Goal: Task Accomplishment & Management: Manage account settings

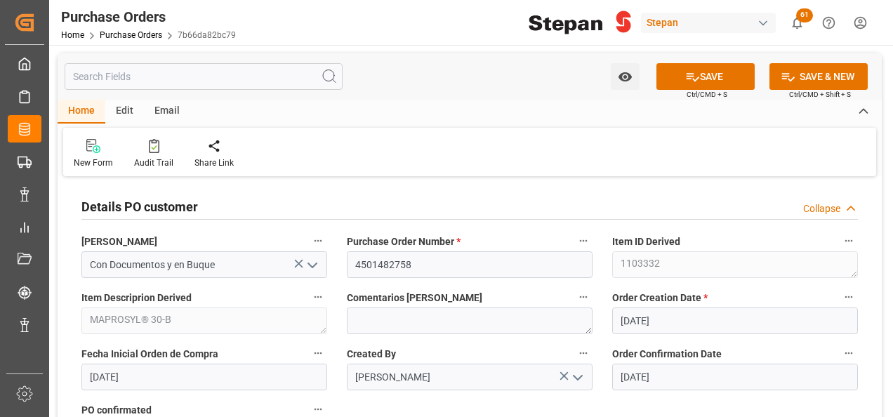
scroll to position [772, 0]
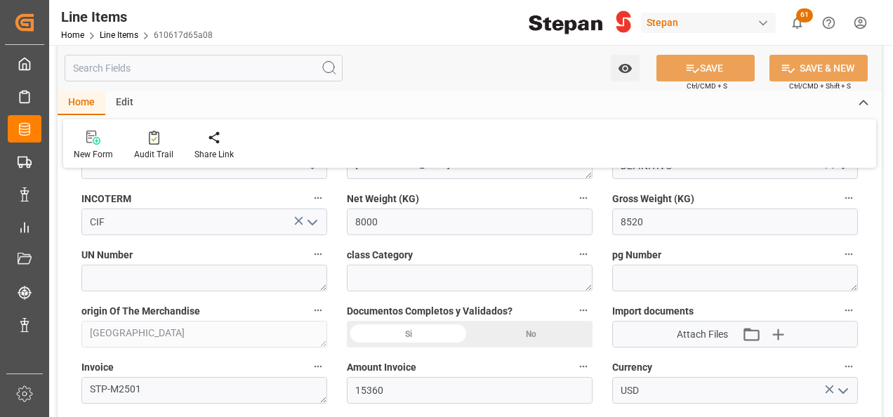
scroll to position [772, 0]
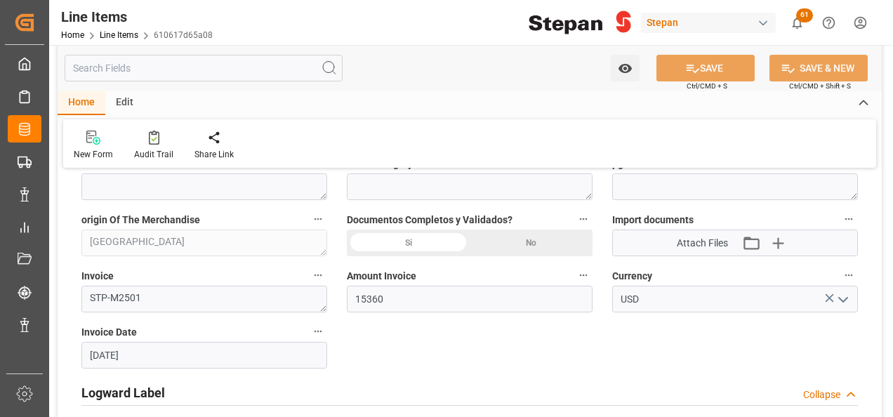
click at [407, 246] on div "Si" at bounding box center [408, 242] width 123 height 27
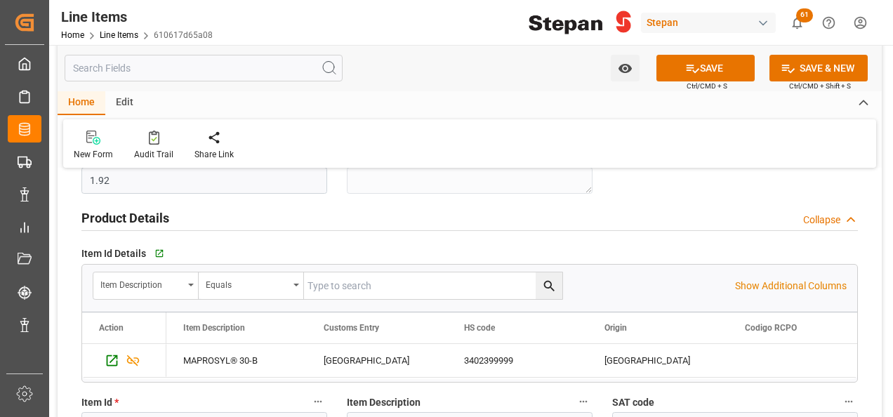
scroll to position [0, 0]
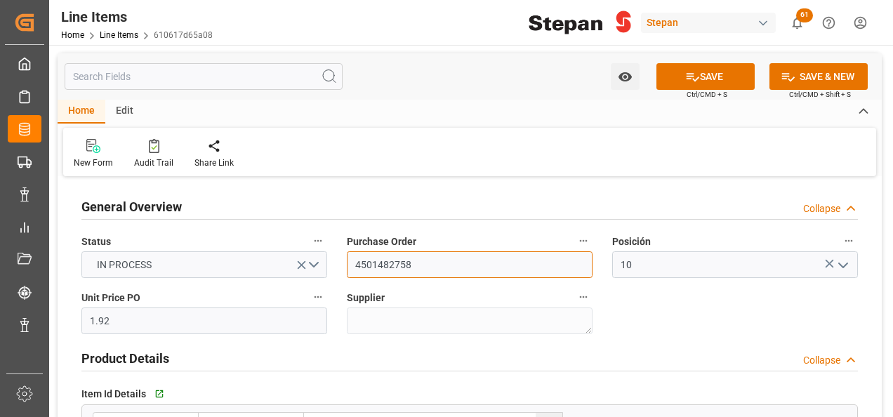
drag, startPoint x: 421, startPoint y: 269, endPoint x: 345, endPoint y: 267, distance: 76.5
click at [345, 267] on div "Purchase Order 4501482758" at bounding box center [469, 255] width 265 height 56
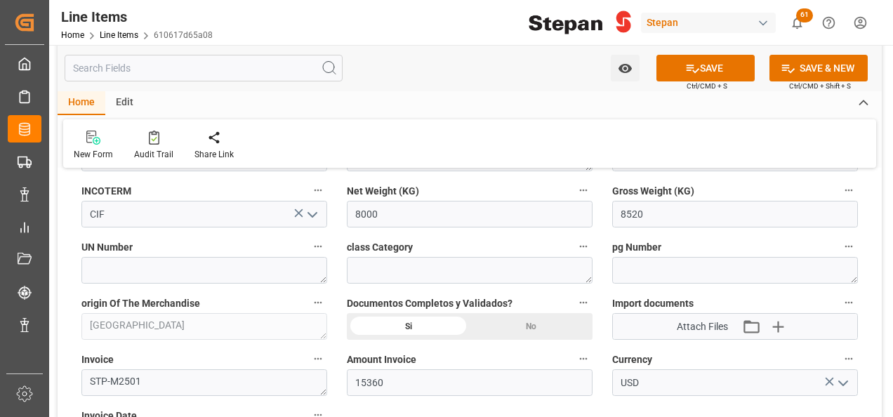
scroll to position [702, 0]
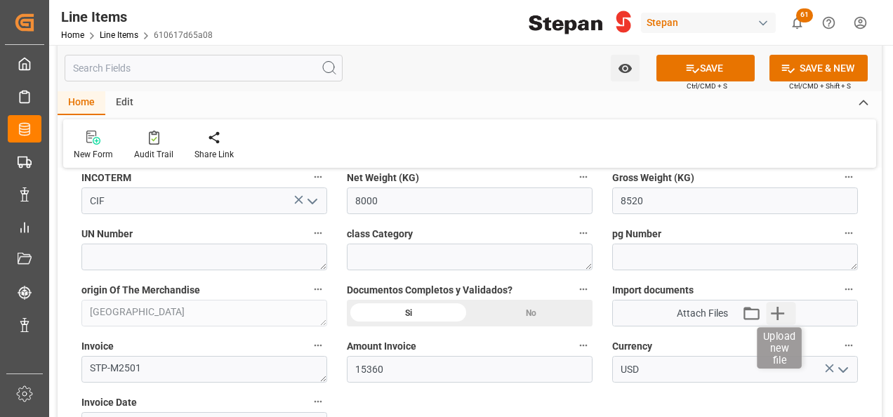
click at [782, 313] on icon "button" at bounding box center [777, 313] width 22 height 22
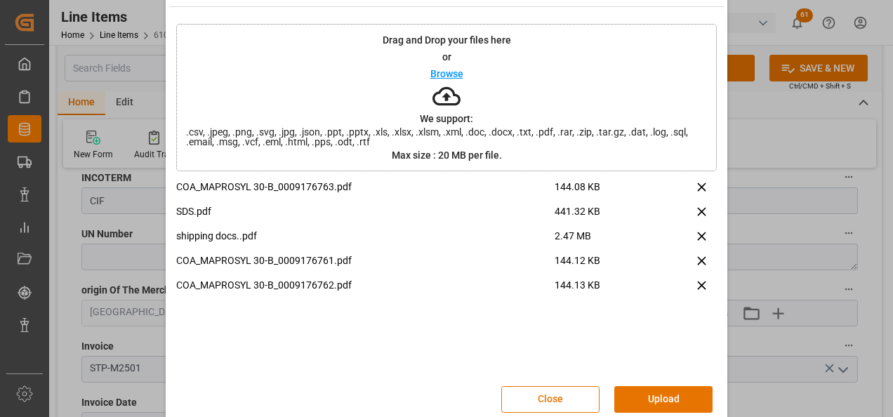
scroll to position [55, 0]
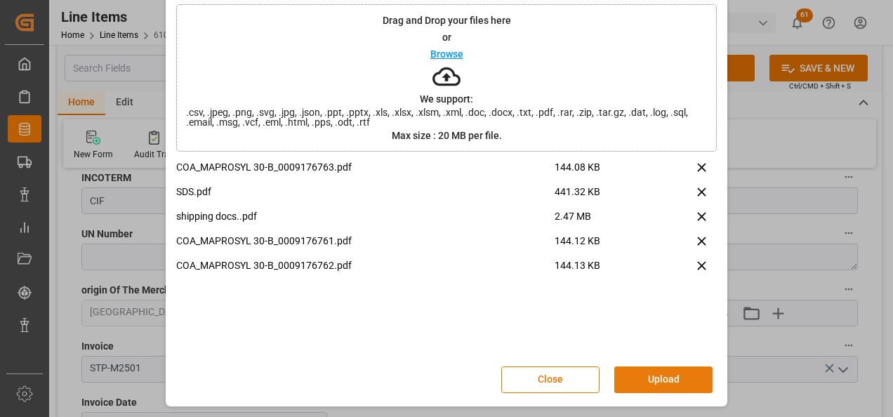
click at [645, 377] on button "Upload" at bounding box center [663, 379] width 98 height 27
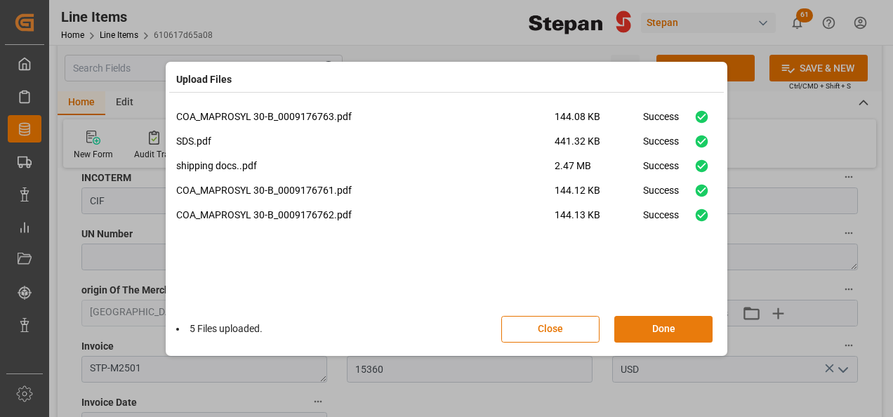
click at [658, 324] on button "Done" at bounding box center [663, 329] width 98 height 27
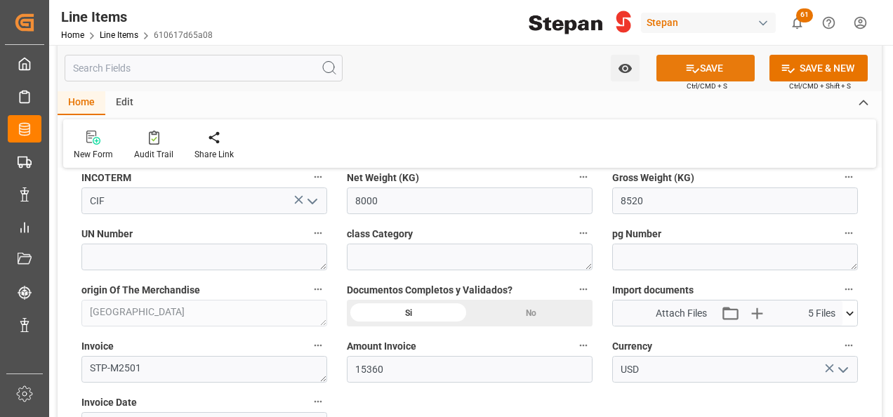
click at [698, 66] on button "SAVE" at bounding box center [705, 68] width 98 height 27
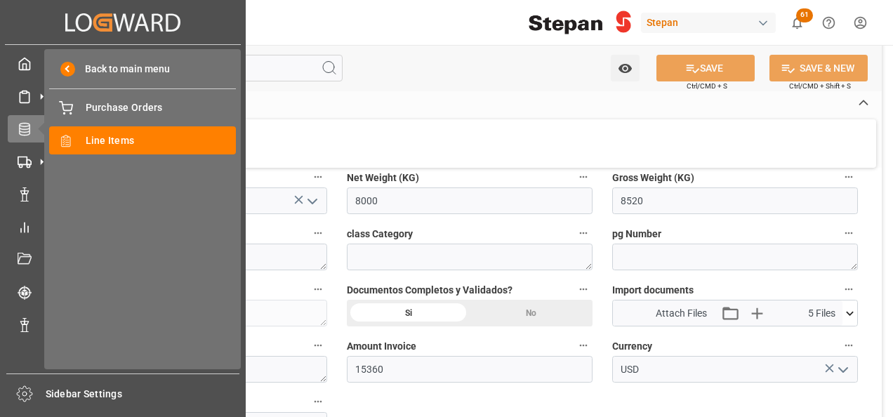
type input "12-09-2025 22:30"
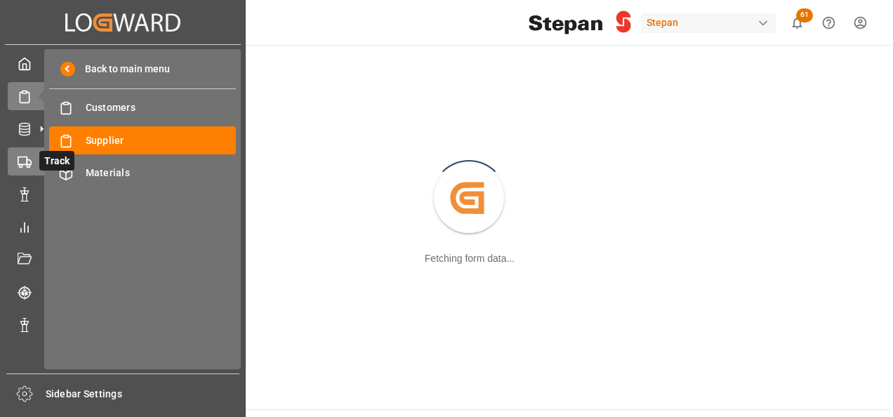
click at [24, 161] on icon at bounding box center [25, 162] width 14 height 14
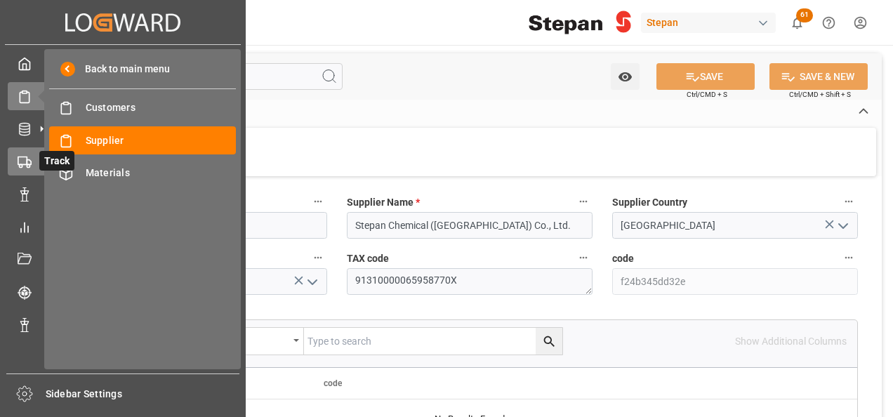
click at [32, 159] on div "Track Track" at bounding box center [123, 160] width 230 height 27
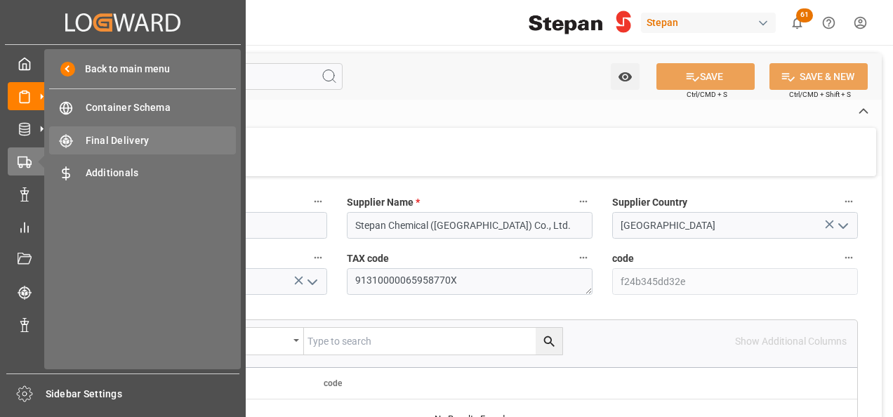
click at [105, 151] on div "Final Delivery Final Delivery" at bounding box center [142, 139] width 187 height 27
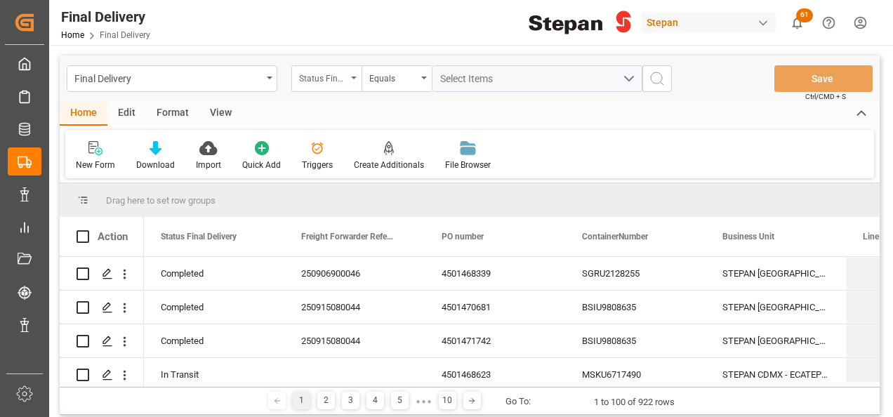
click at [345, 78] on div "Status Final Delivery" at bounding box center [323, 77] width 48 height 16
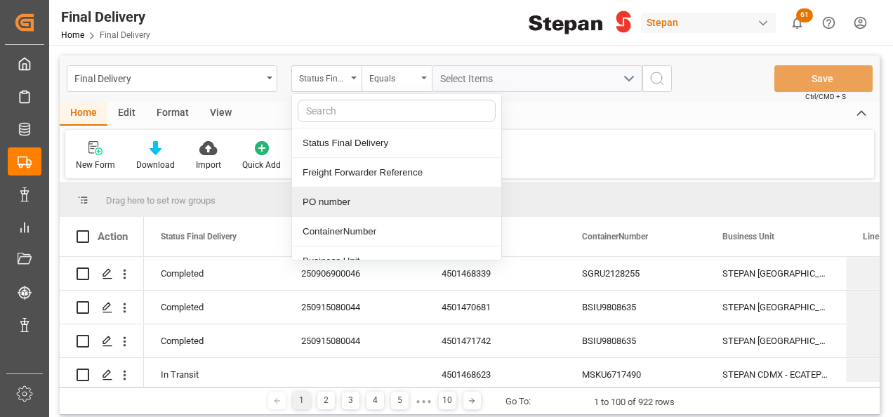
click at [328, 210] on div "PO number" at bounding box center [396, 201] width 209 height 29
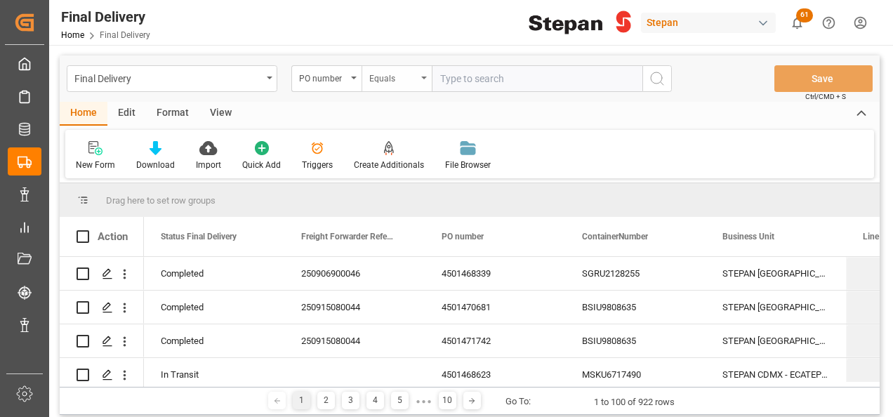
click at [415, 78] on div "Equals" at bounding box center [393, 77] width 48 height 16
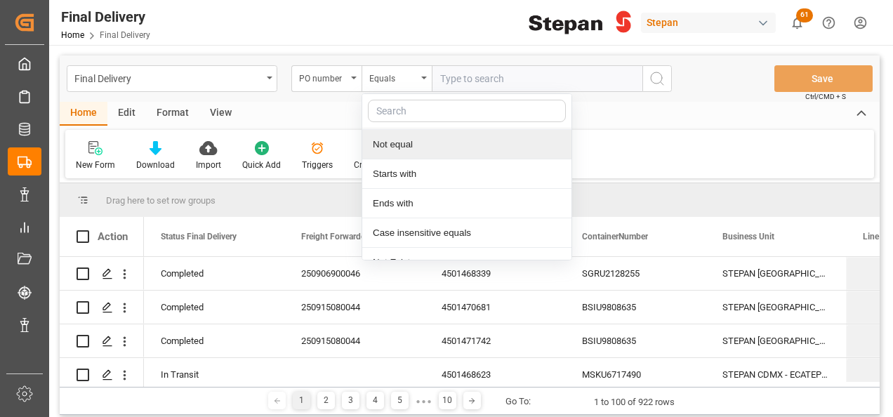
scroll to position [102, 0]
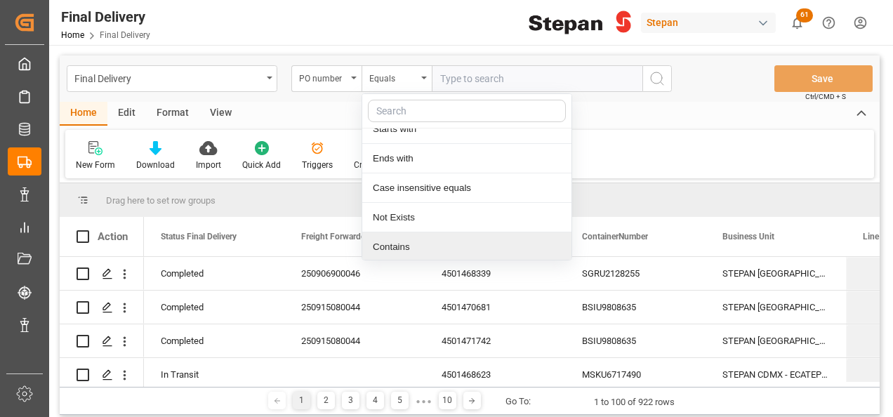
drag, startPoint x: 387, startPoint y: 237, endPoint x: 434, endPoint y: 178, distance: 75.4
click at [387, 237] on div "Contains" at bounding box center [466, 246] width 209 height 29
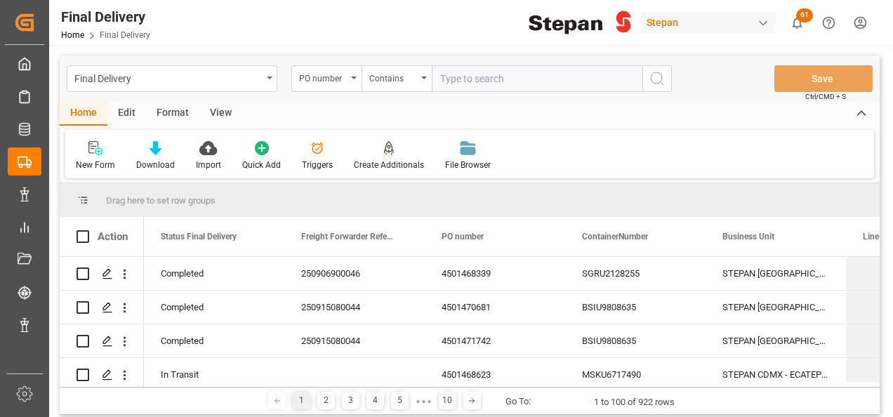
paste input "4501451545, 4501451546"
click at [497, 77] on input "4501451545, 4501451546" at bounding box center [537, 78] width 211 height 27
type input "4501451545,4501451546"
click at [657, 75] on icon "search button" at bounding box center [656, 78] width 17 height 17
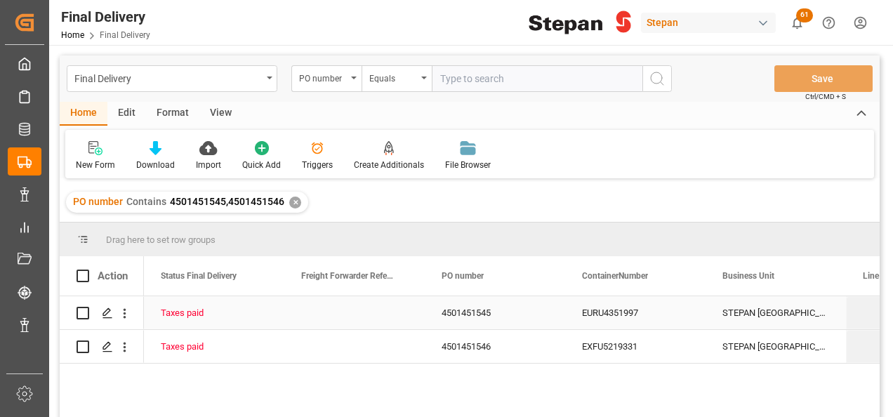
click at [613, 305] on div "EURU4351997" at bounding box center [635, 312] width 140 height 33
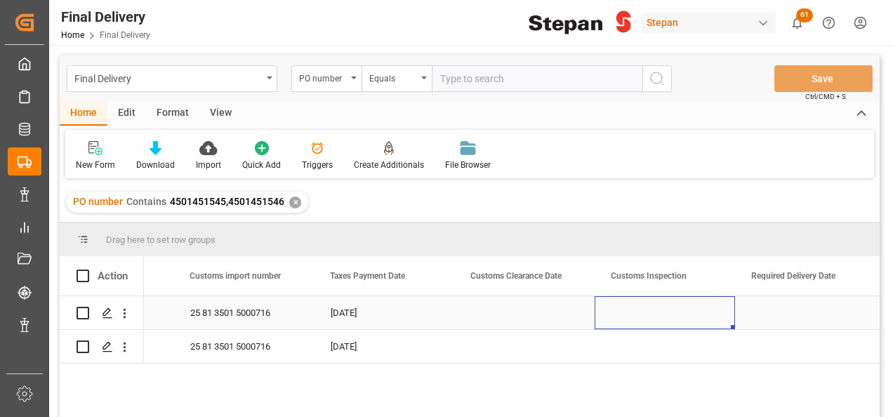
scroll to position [0, 1234]
click at [535, 313] on div "Press SPACE to select this row." at bounding box center [524, 312] width 140 height 33
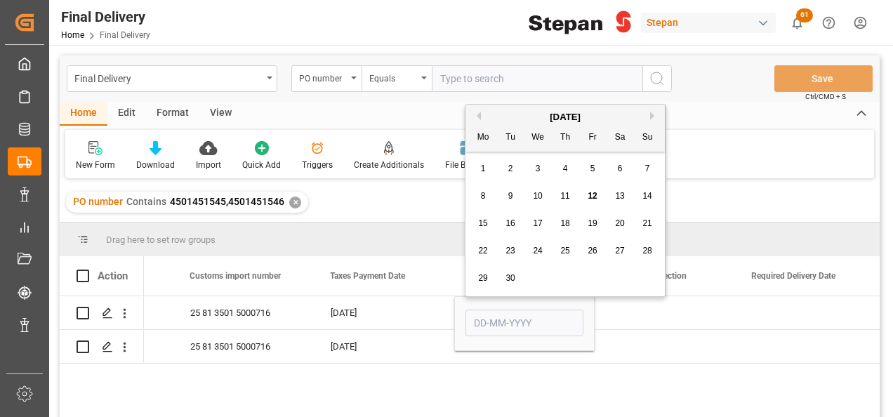
click at [594, 192] on span "12" at bounding box center [591, 196] width 9 height 10
type input "12-09-2025"
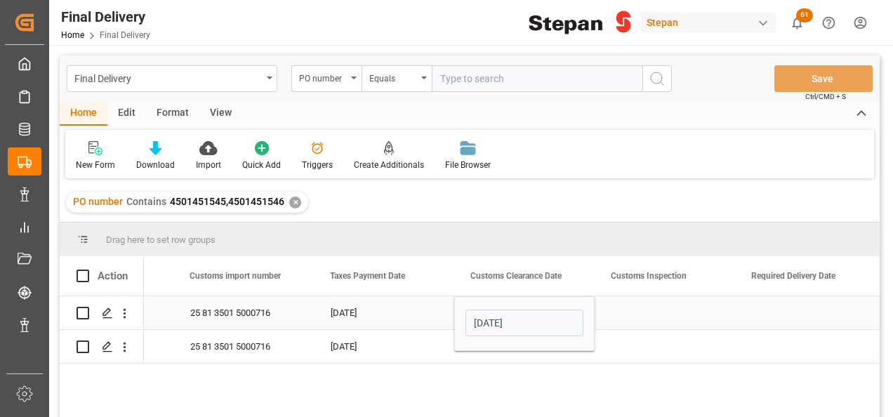
click at [656, 313] on div "Press SPACE to select this row." at bounding box center [664, 312] width 140 height 33
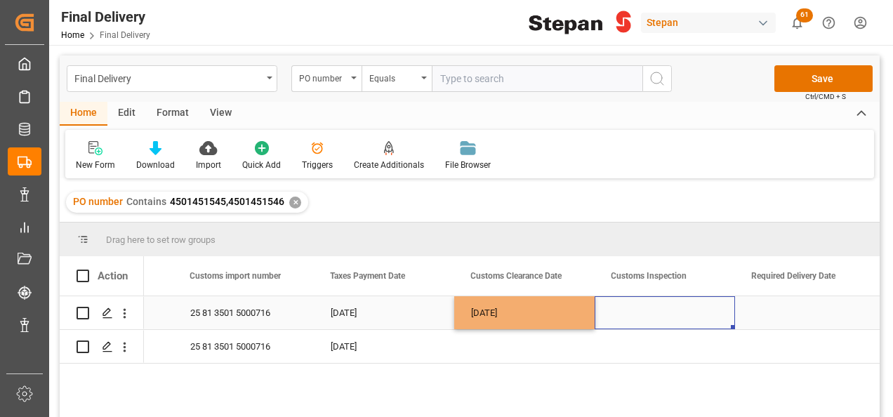
click at [656, 313] on div "Press SPACE to select this row." at bounding box center [664, 312] width 140 height 33
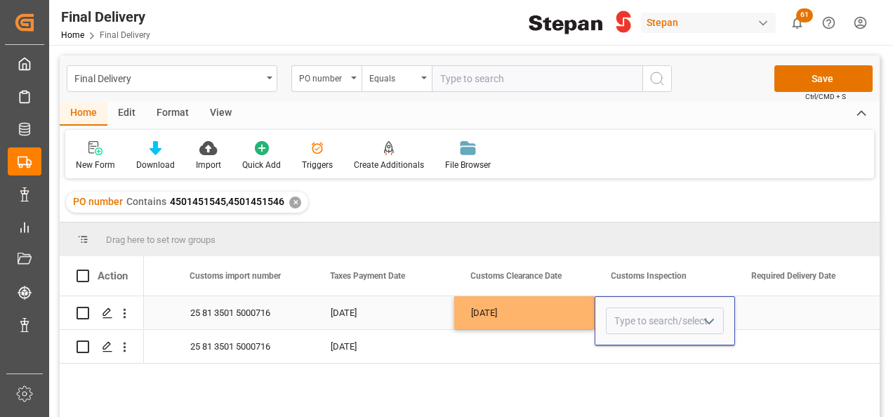
click at [707, 314] on icon "open menu" at bounding box center [708, 321] width 17 height 17
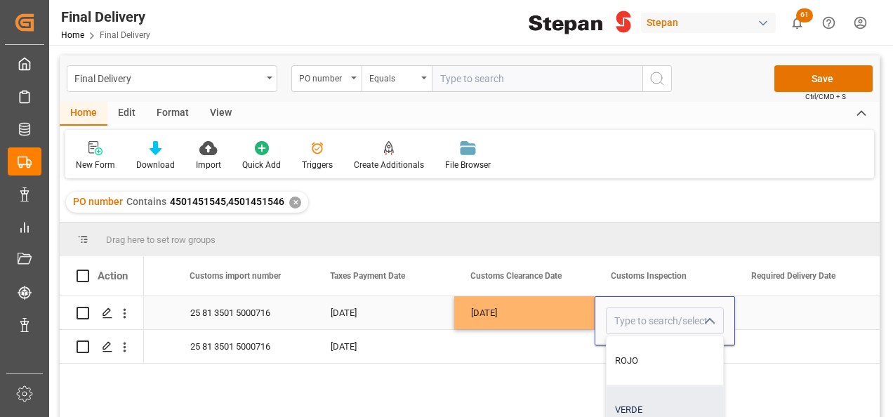
click at [636, 403] on div "VERDE" at bounding box center [664, 409] width 116 height 49
type input "VERDE"
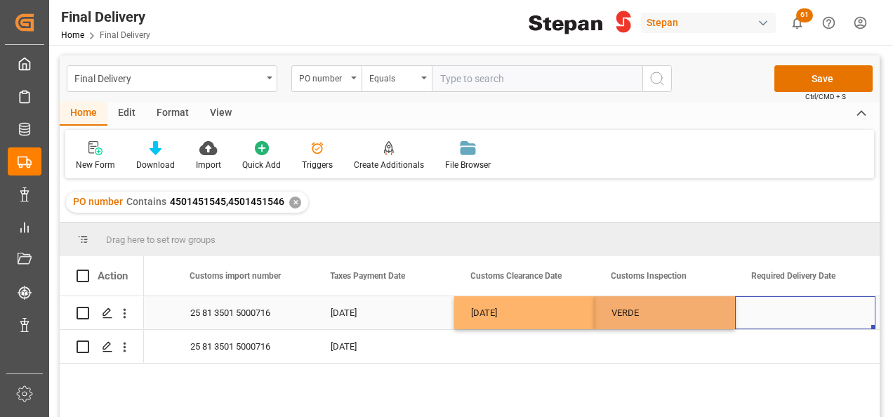
click at [780, 307] on div "Press SPACE to select this row." at bounding box center [805, 312] width 140 height 33
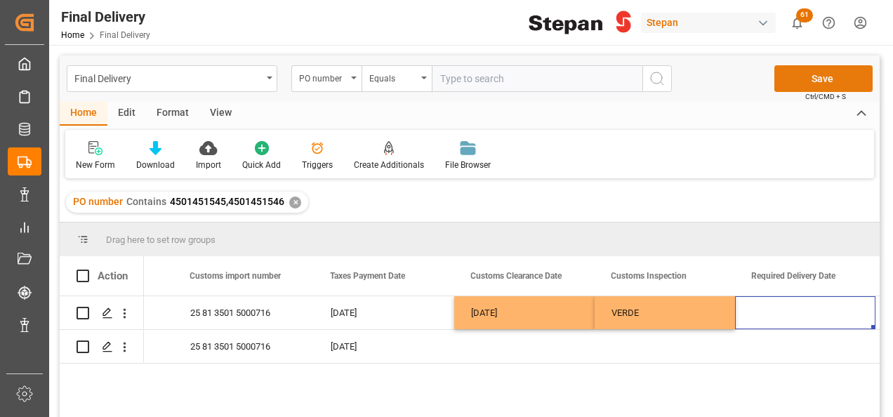
click at [815, 72] on button "Save" at bounding box center [823, 78] width 98 height 27
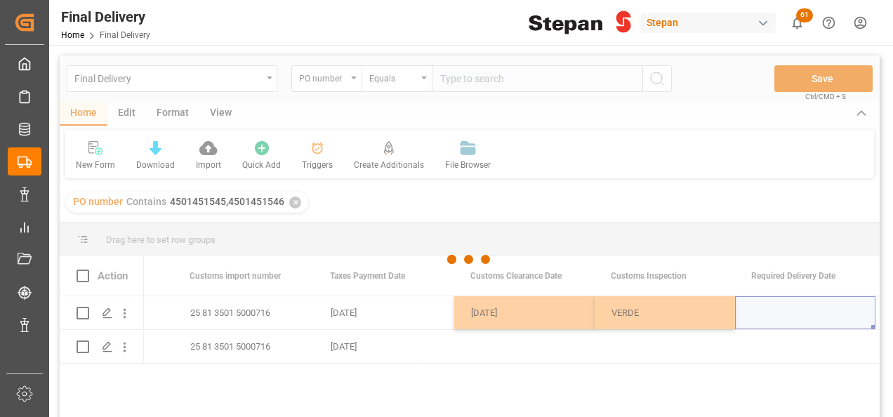
click at [421, 309] on div at bounding box center [470, 259] width 820 height 408
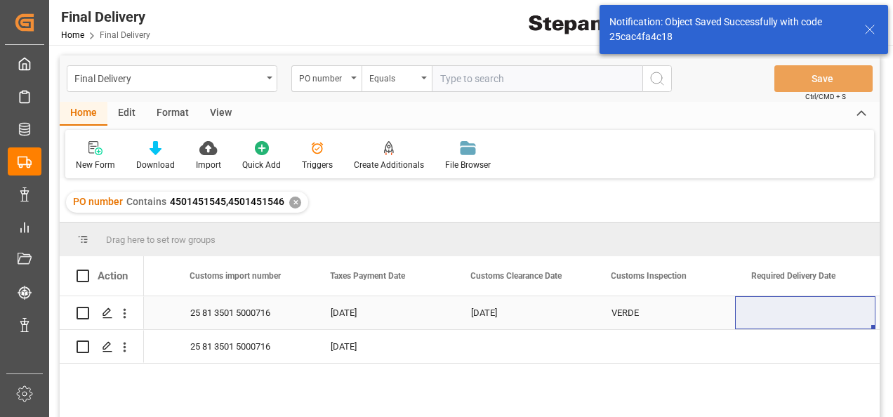
click at [421, 305] on div "11-09-2025" at bounding box center [384, 312] width 140 height 33
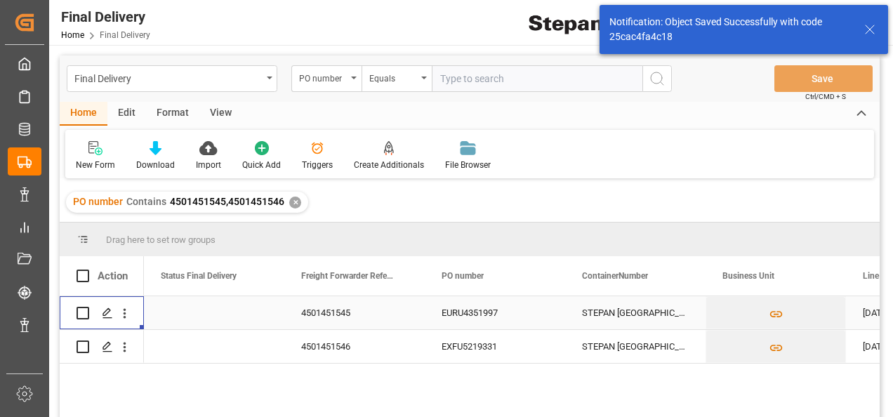
scroll to position [0, 0]
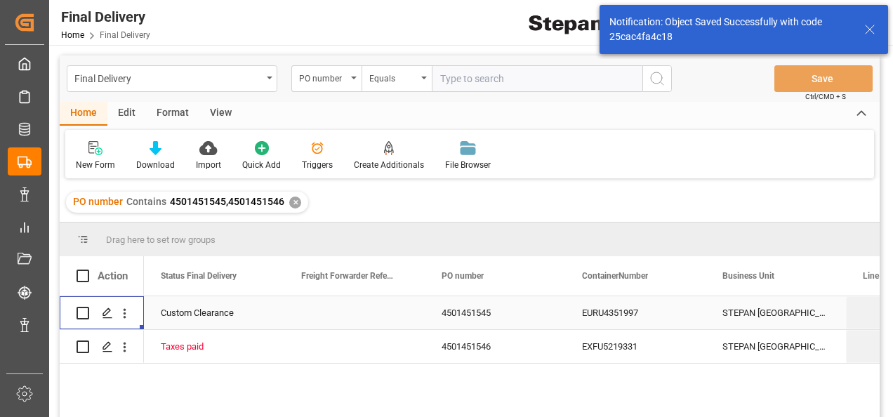
click at [491, 312] on div "4501451545" at bounding box center [495, 312] width 140 height 33
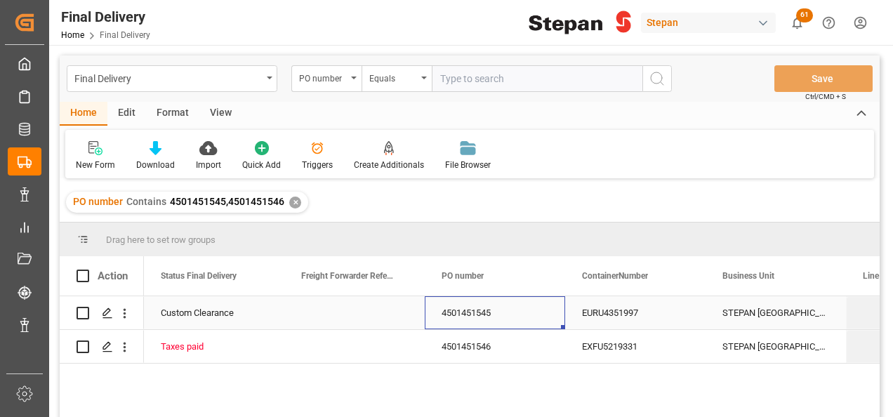
click at [491, 313] on div "4501451545" at bounding box center [495, 312] width 140 height 33
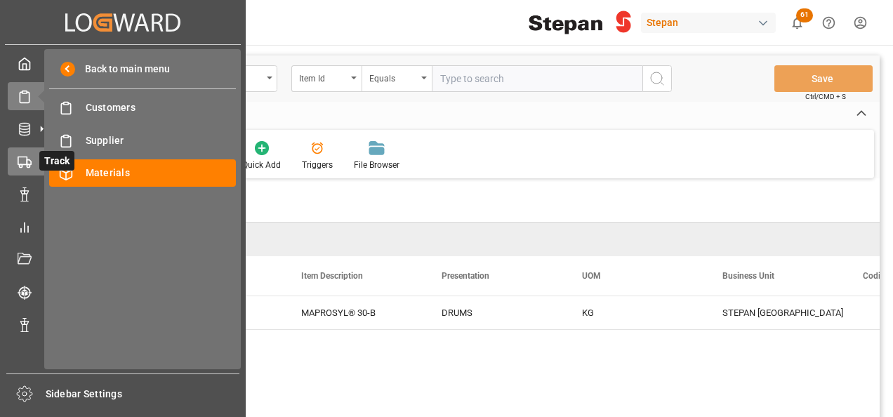
click at [29, 156] on icon at bounding box center [25, 162] width 14 height 14
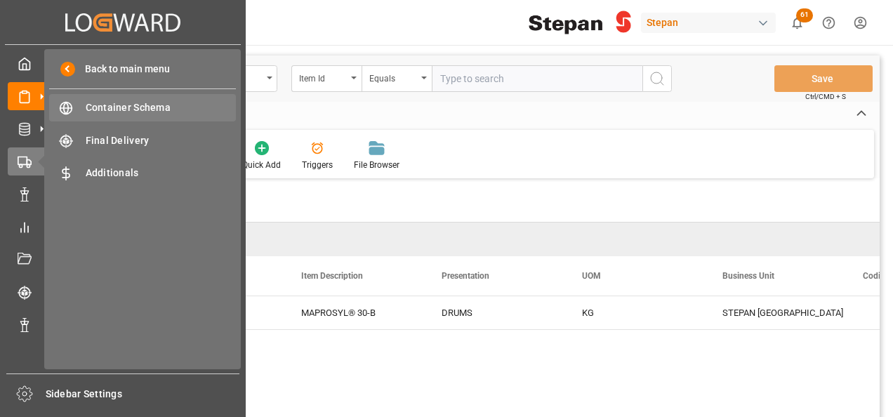
click at [84, 105] on div "Container Schema Container Schema" at bounding box center [142, 107] width 187 height 27
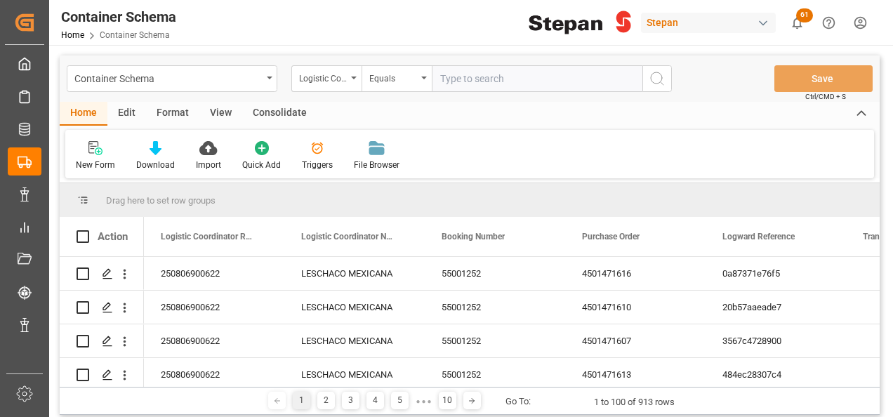
click at [466, 70] on input "text" at bounding box center [537, 78] width 211 height 27
paste input "4501451545"
type input "4501451545"
click at [354, 77] on icon "open menu" at bounding box center [354, 77] width 6 height 3
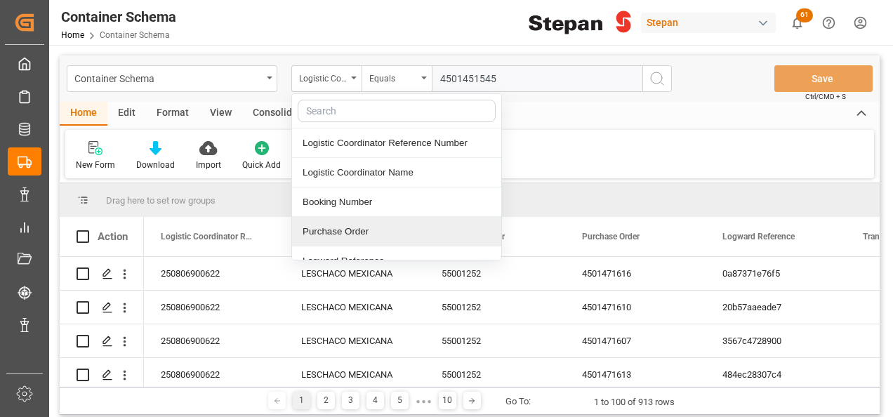
drag, startPoint x: 324, startPoint y: 235, endPoint x: 418, endPoint y: 153, distance: 125.4
click at [324, 236] on div "Purchase Order" at bounding box center [396, 231] width 209 height 29
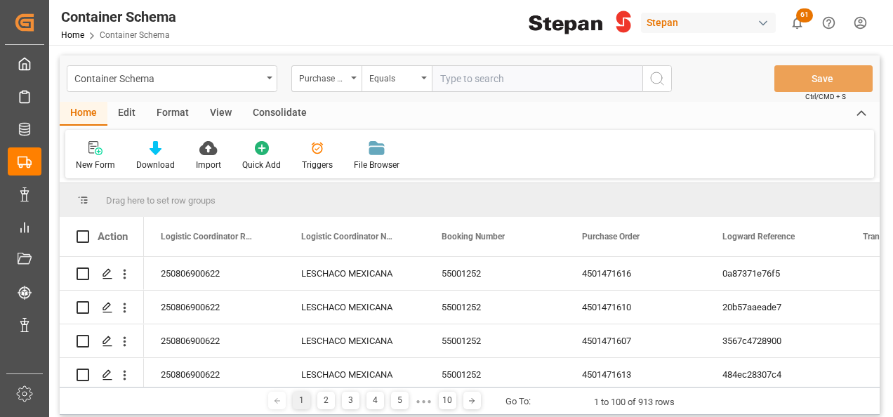
click at [449, 81] on input "text" at bounding box center [537, 78] width 211 height 27
paste input "4501451545"
type input "4501451545"
click at [662, 84] on line "search button" at bounding box center [661, 83] width 3 height 3
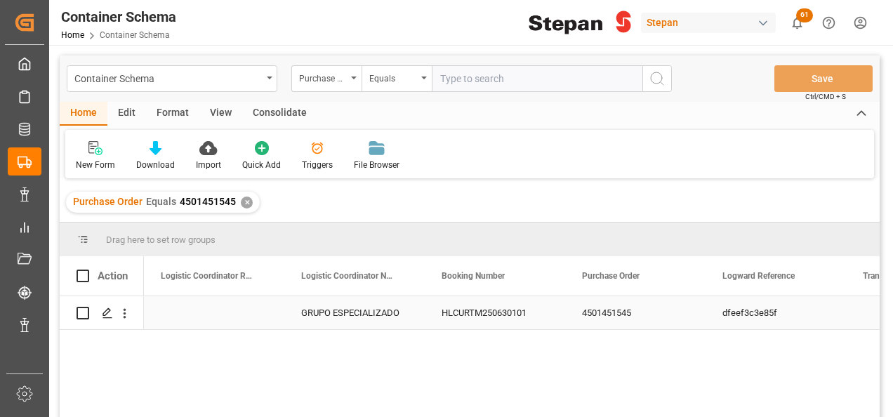
click at [597, 309] on div "4501451545" at bounding box center [635, 312] width 140 height 33
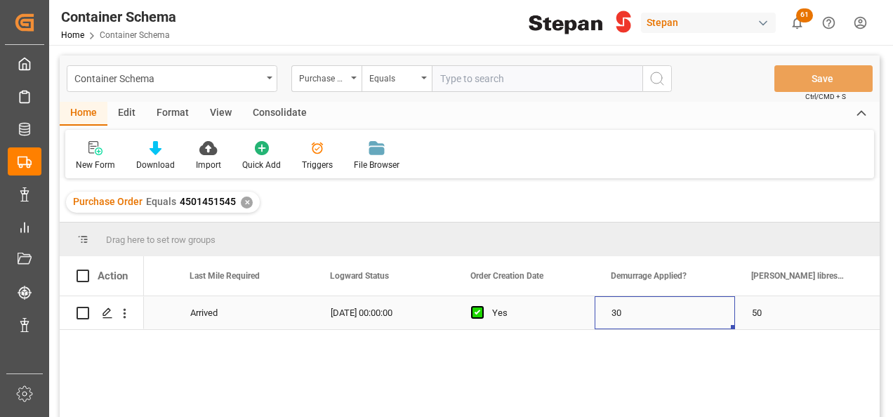
scroll to position [0, 1234]
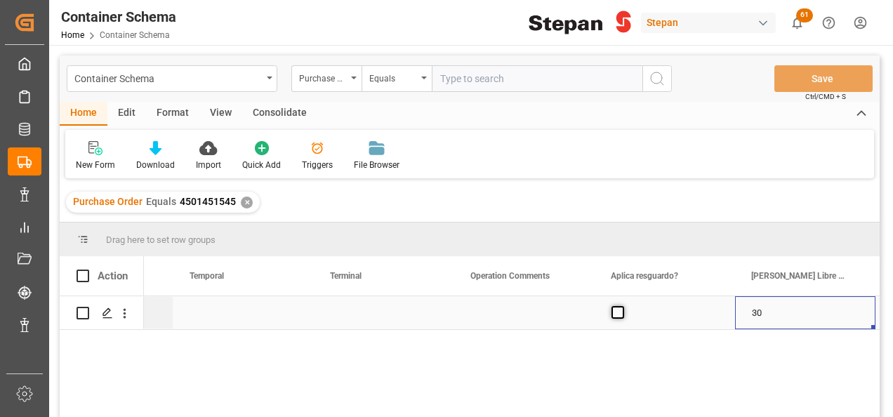
click at [616, 310] on span "Press SPACE to select this row." at bounding box center [617, 312] width 13 height 13
click at [622, 306] on input "Press SPACE to select this row." at bounding box center [622, 306] width 0 height 0
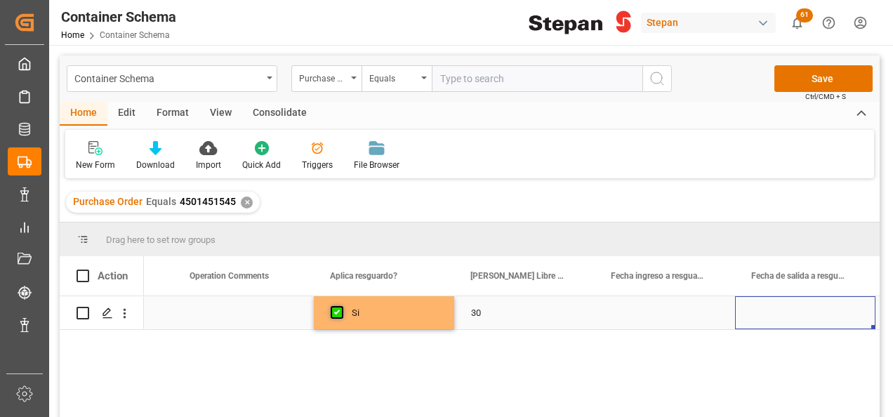
click at [616, 310] on div "Press SPACE to select this row." at bounding box center [664, 312] width 140 height 33
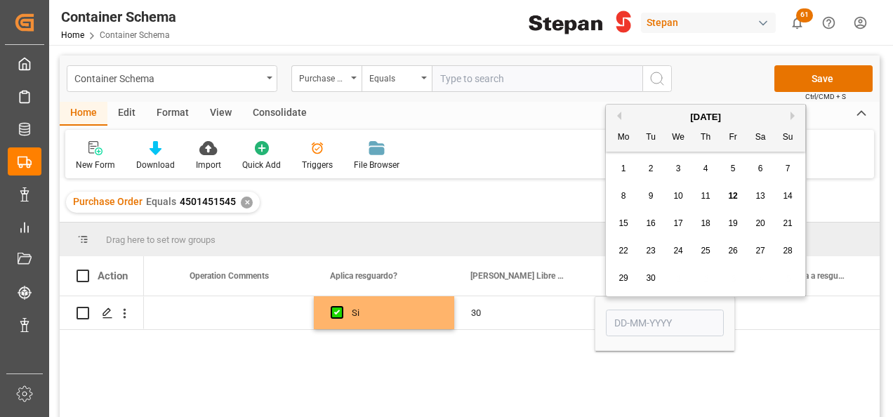
click at [734, 190] on div "12" at bounding box center [733, 196] width 18 height 17
type input "[DATE]"
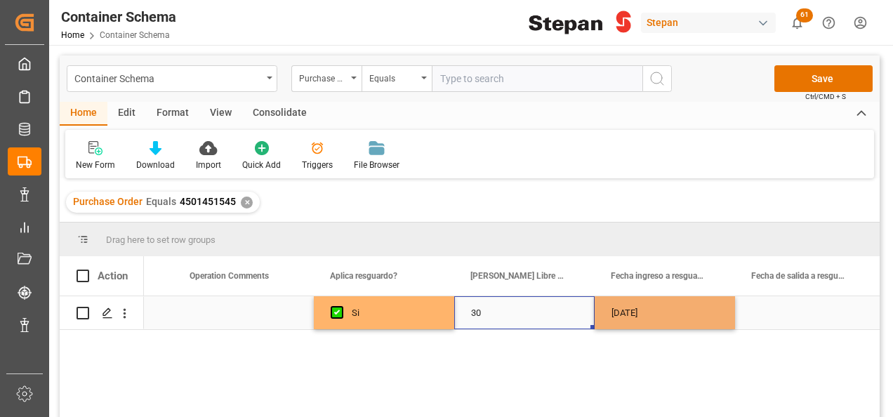
drag, startPoint x: 561, startPoint y: 312, endPoint x: 590, endPoint y: 302, distance: 30.2
click at [561, 312] on div "30" at bounding box center [524, 312] width 140 height 33
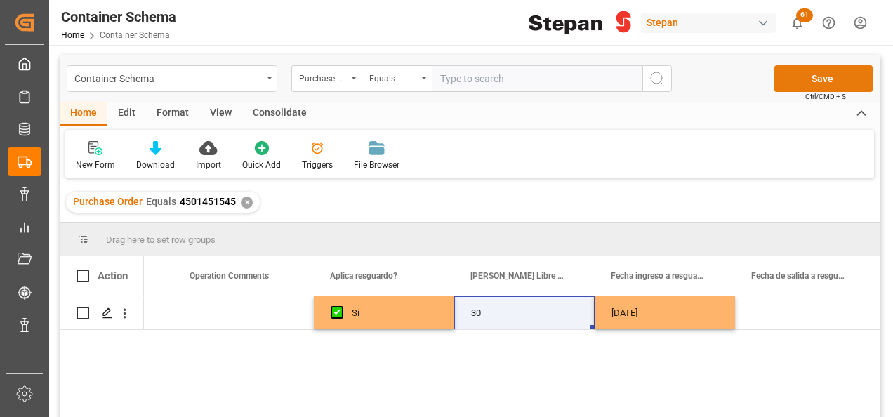
click at [811, 79] on button "Save" at bounding box center [823, 78] width 98 height 27
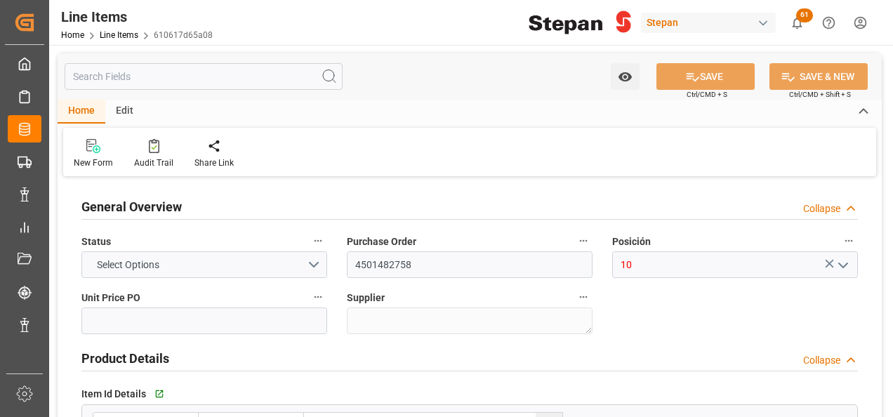
type input "4501482758"
type input "10"
type input "1103332"
type textarea "MAPROSYL® 30-B"
type textarea "1H2"
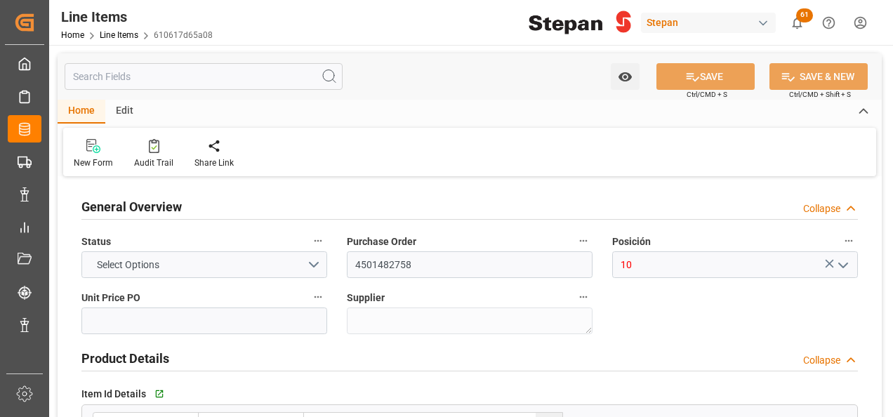
type input "KG"
type textarea "8000.0000 KG"
type textarea "KGM"
type textarea "KG"
type textarea "STEPAN MEXICO - MATAMOROS"
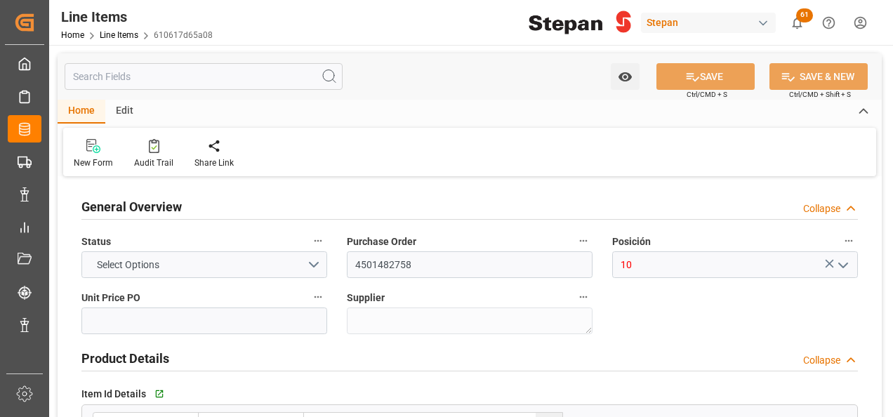
type input "STEPAN MEXICO - MATAMOROS"
type textarea "VERACRUZ"
type input "DEFINITIVO"
type input "CIF"
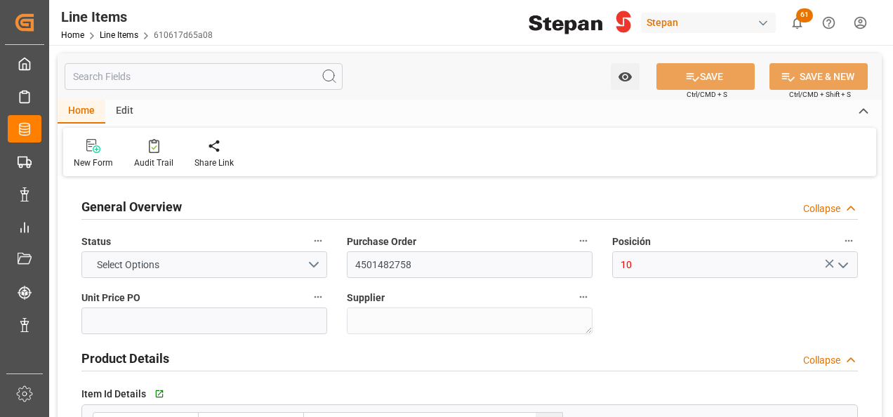
type textarea "FRANCIA"
type textarea "STP-M2501"
type input "USD"
type input "610617d65a08"
type input "1.92"
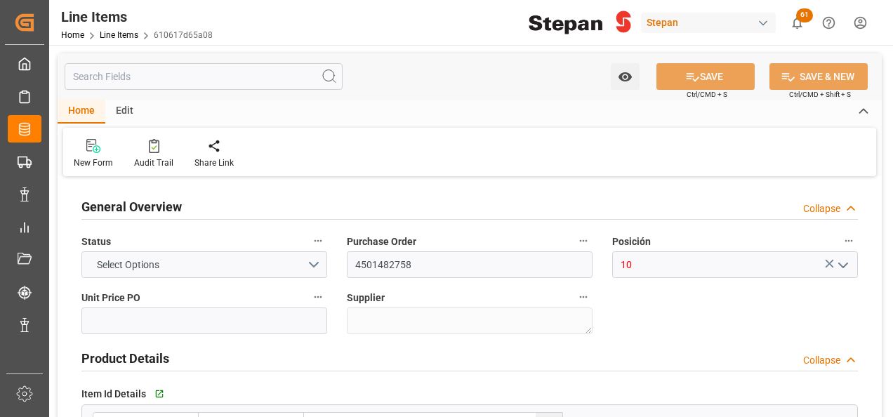
type input "12161900"
type input "8000"
type input "8520"
type input "15360"
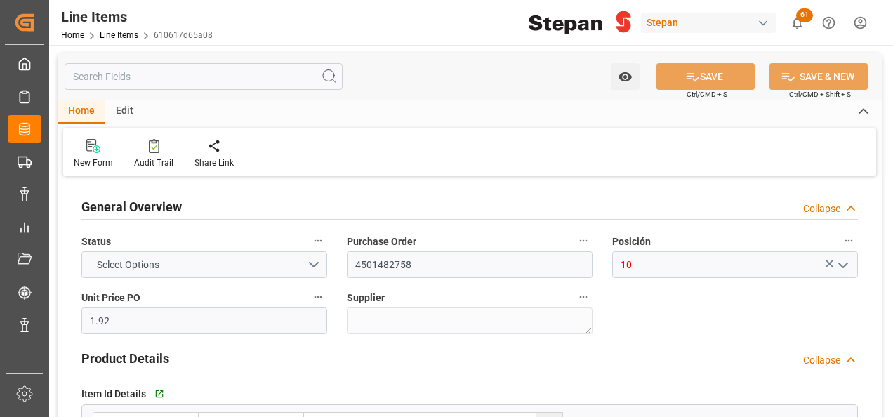
type input "[DATE]"
type input "12-09-2025 22:30"
type input "12-09-2025 21:07"
type input "[DATE]"
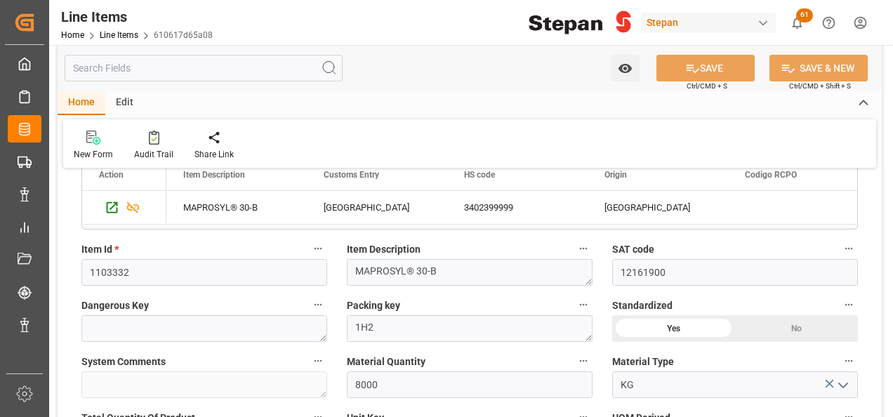
scroll to position [281, 0]
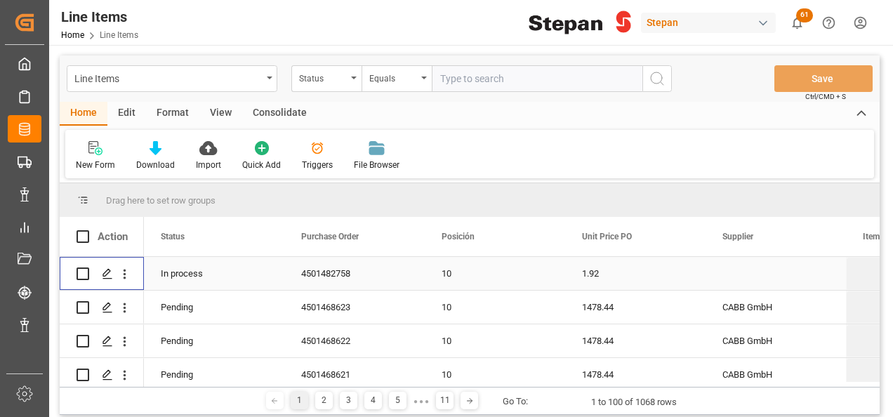
click at [79, 269] on input "Press Space to toggle row selection (unchecked)" at bounding box center [82, 273] width 13 height 13
checkbox input "true"
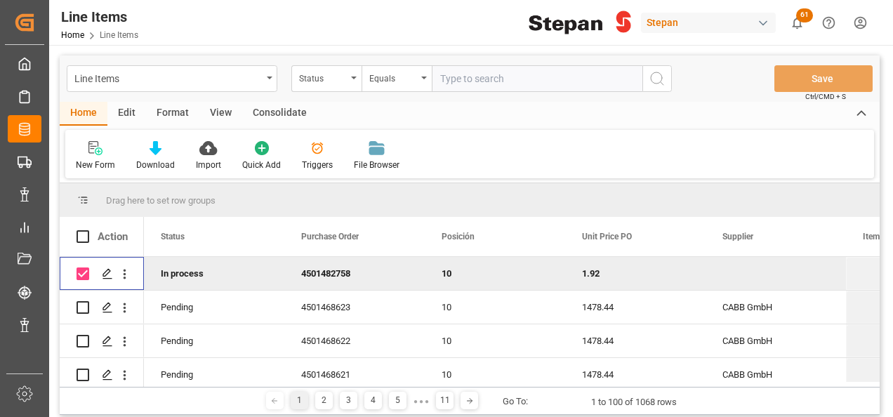
click at [281, 114] on div "Consolidate" at bounding box center [279, 114] width 75 height 24
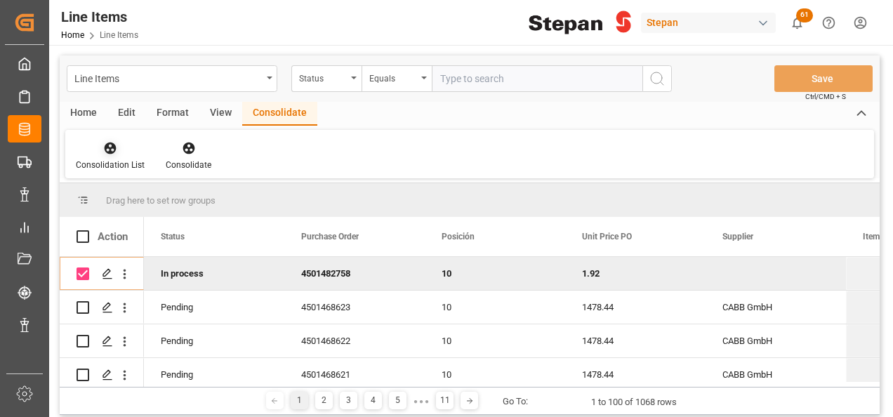
click at [105, 155] on icon at bounding box center [110, 148] width 14 height 14
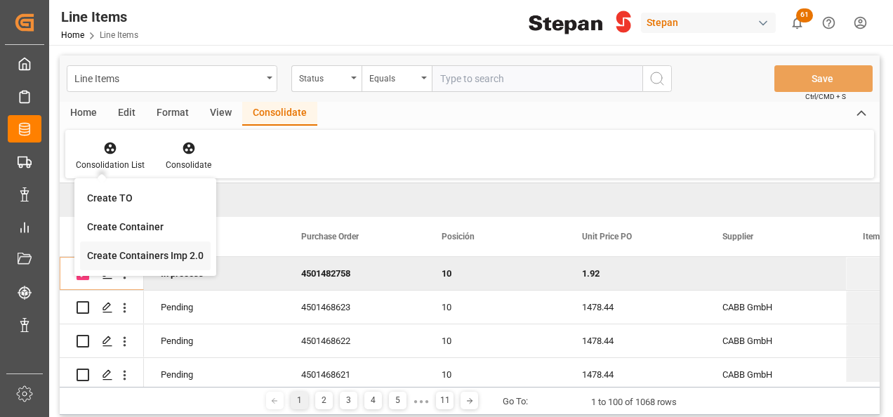
click at [116, 258] on div "Line Items Status Equals Save Ctrl/CMD + S Home Edit Format View Consolidate Co…" at bounding box center [470, 234] width 820 height 359
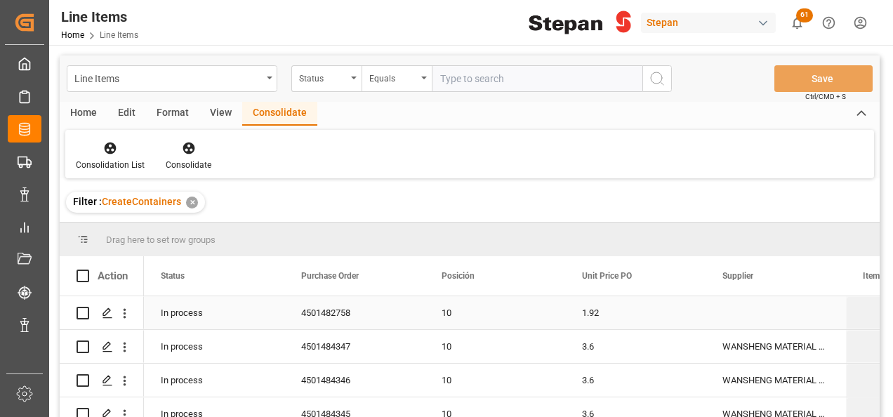
click at [81, 312] on input "Press Space to toggle row selection (unchecked)" at bounding box center [82, 313] width 13 height 13
checkbox input "true"
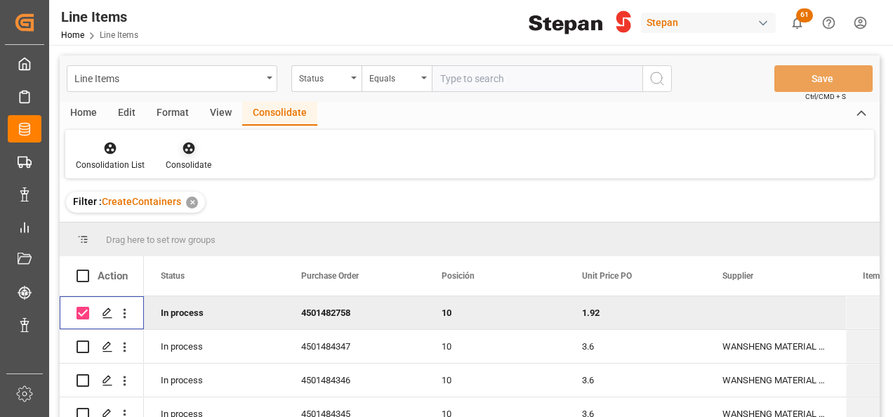
click at [187, 145] on icon at bounding box center [189, 148] width 14 height 14
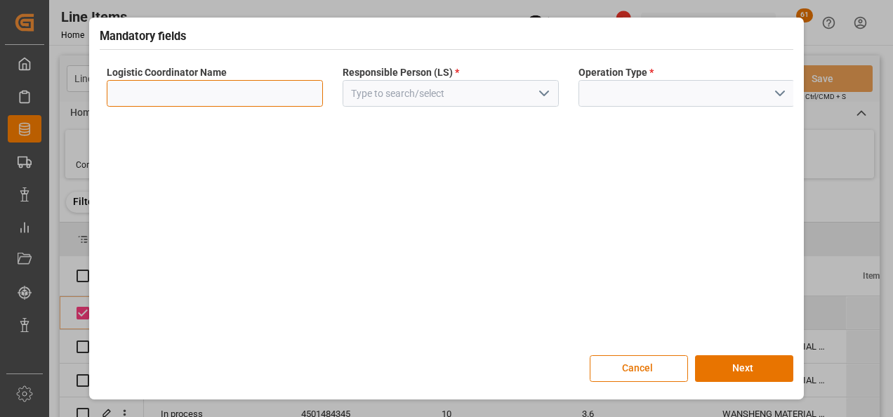
click at [211, 98] on input at bounding box center [215, 93] width 216 height 27
type input "LESCHACO MEXICANA"
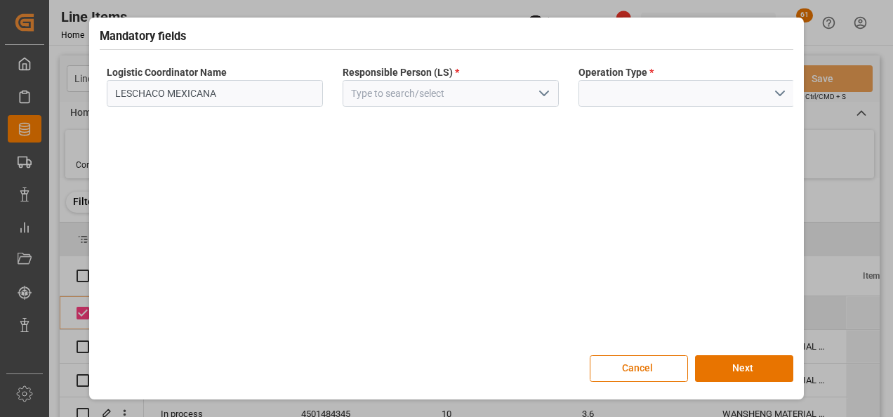
click at [533, 89] on button "open menu" at bounding box center [543, 94] width 21 height 22
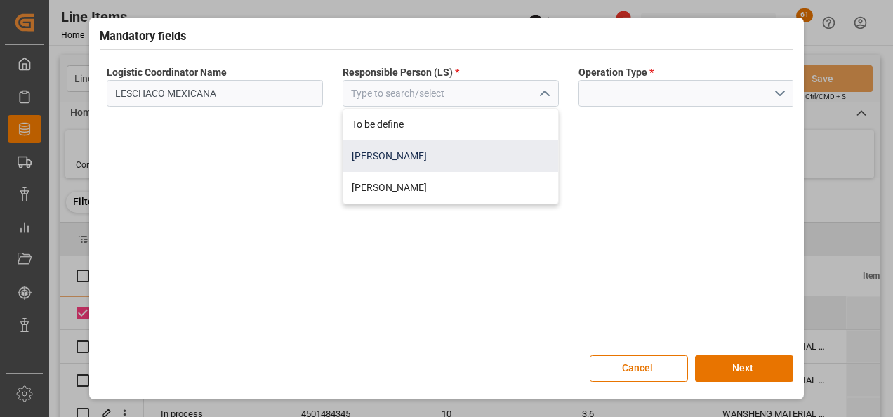
click at [404, 159] on div "[PERSON_NAME]" at bounding box center [450, 156] width 215 height 32
type input "[PERSON_NAME]"
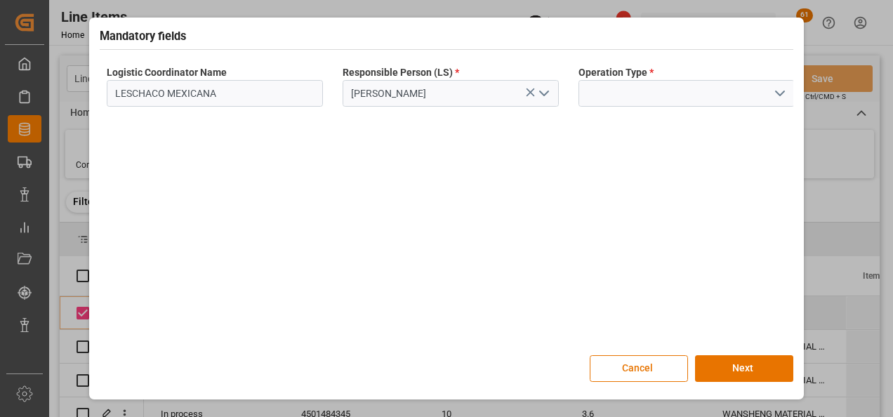
click at [781, 91] on icon "open menu" at bounding box center [779, 93] width 17 height 17
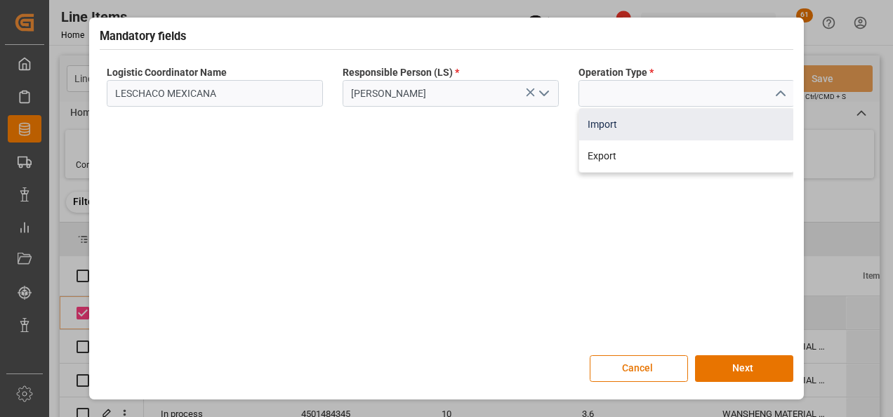
click at [615, 127] on div "Import" at bounding box center [686, 125] width 215 height 32
type input "Import"
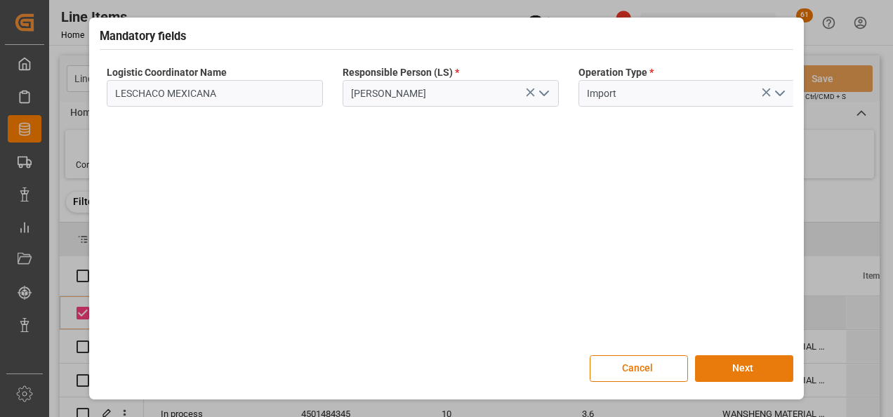
click at [735, 368] on button "Next" at bounding box center [744, 368] width 98 height 27
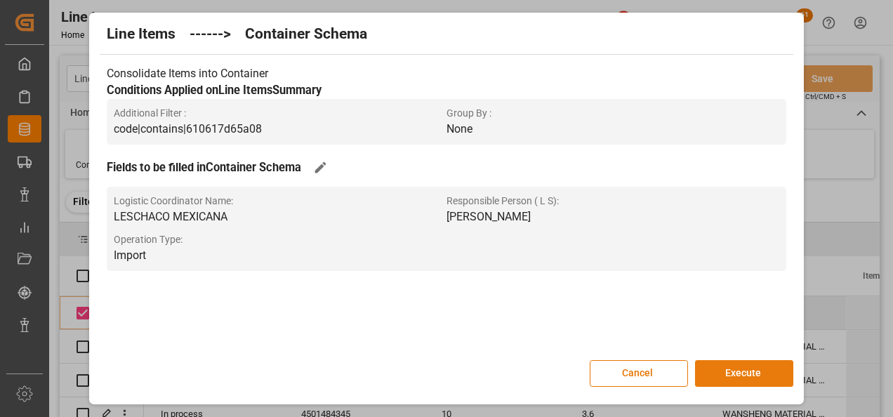
click at [745, 365] on button "Execute" at bounding box center [744, 373] width 98 height 27
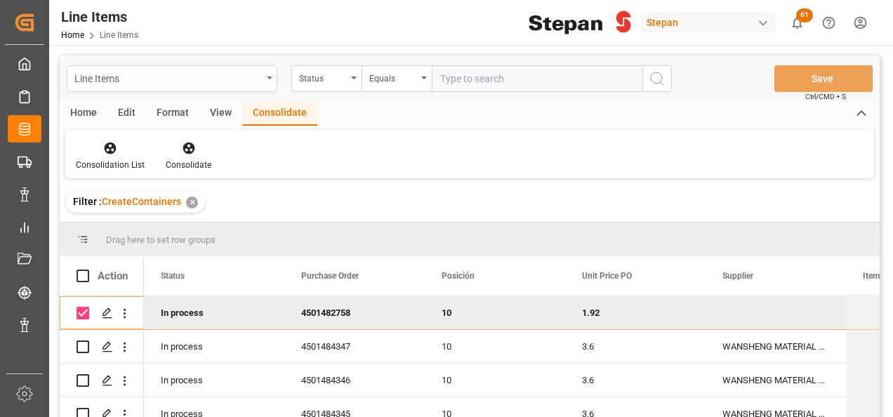
click at [269, 76] on div "Line Items" at bounding box center [172, 78] width 211 height 27
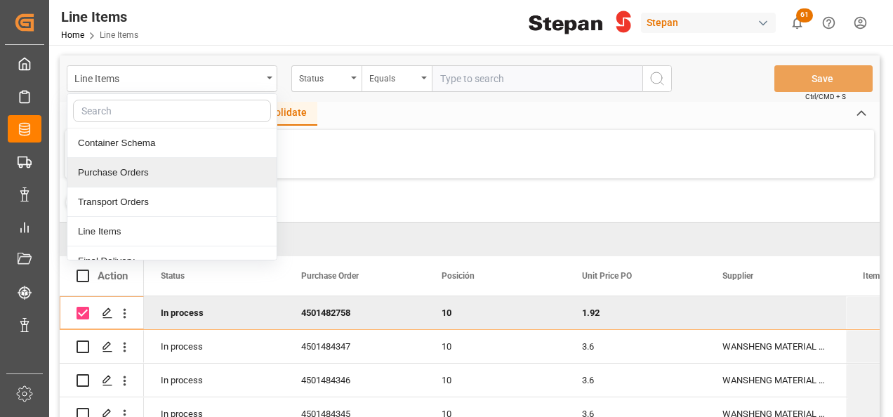
click at [109, 172] on div "Purchase Orders" at bounding box center [171, 172] width 209 height 29
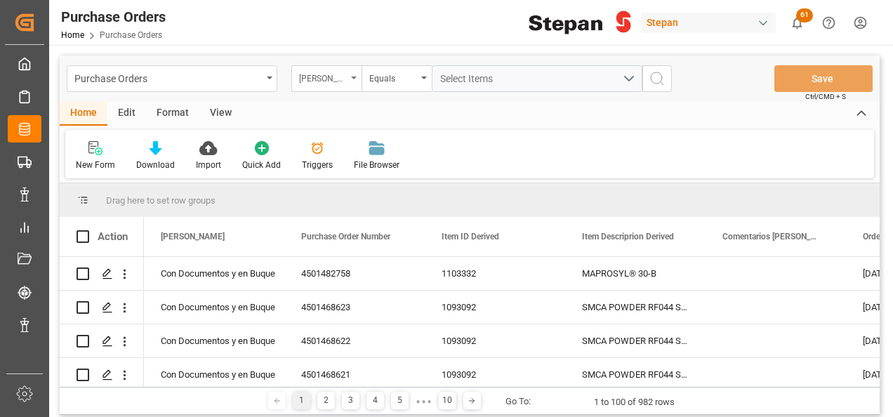
click at [338, 79] on div "[PERSON_NAME]" at bounding box center [323, 77] width 48 height 16
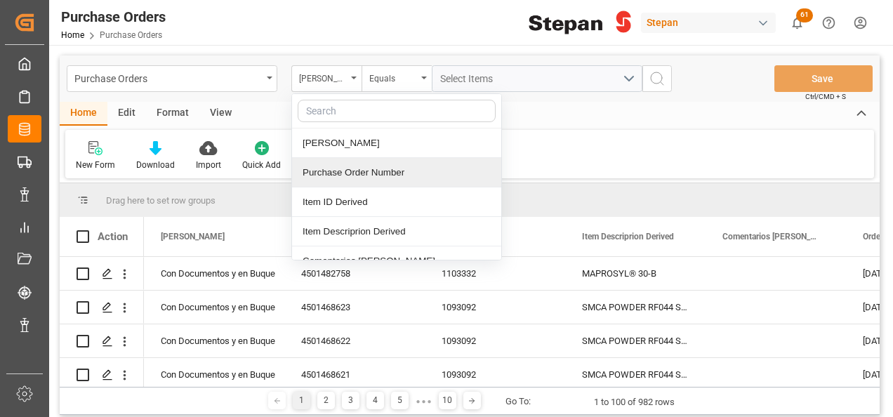
click at [336, 168] on div "Purchase Order Number" at bounding box center [396, 172] width 209 height 29
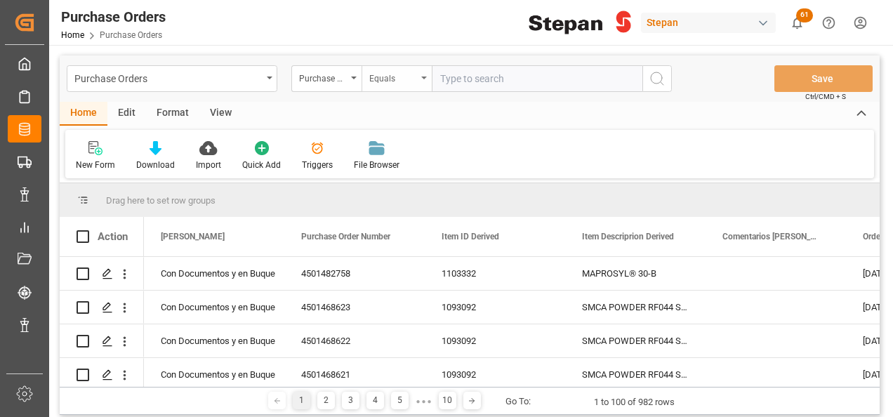
click at [423, 81] on div "Equals" at bounding box center [396, 78] width 70 height 27
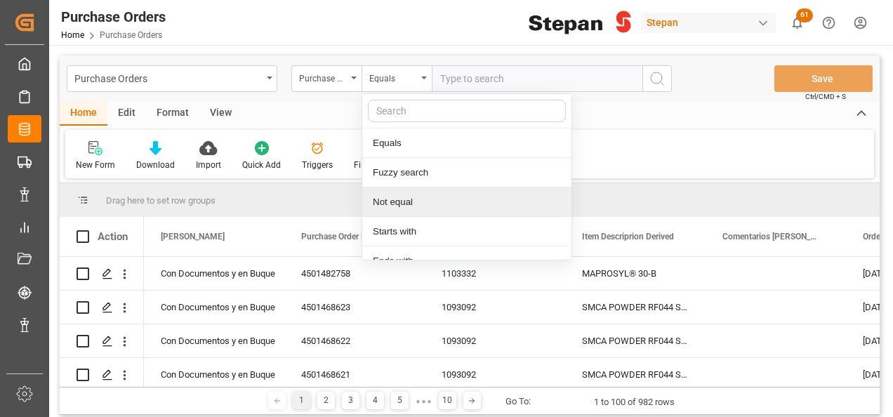
scroll to position [102, 0]
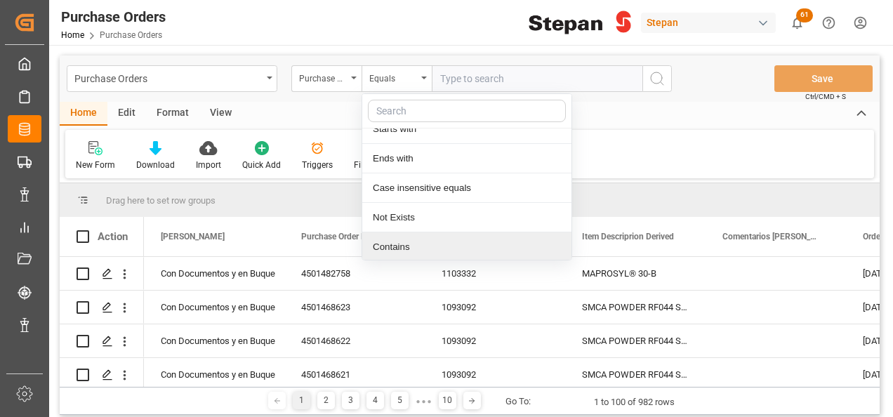
click at [408, 244] on div "Contains" at bounding box center [466, 246] width 209 height 29
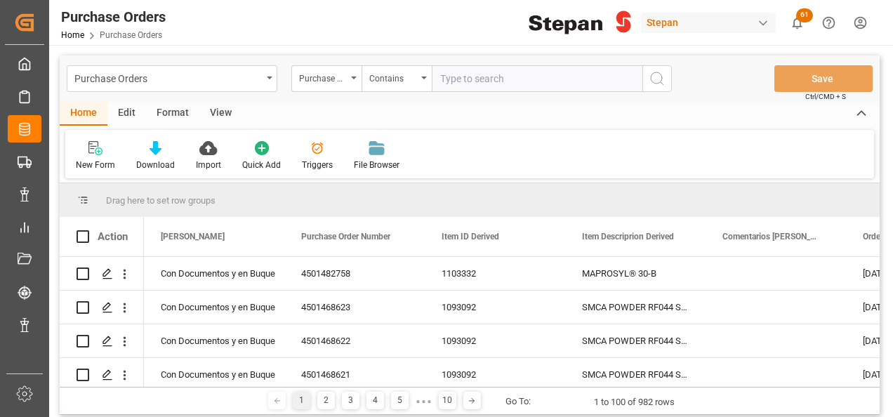
paste input "4501462553,4501462554,4501462555,4501462556,4501462559,4501462561,4501462562,45…"
type input "4501462553,4501462554,4501462555,4501462556,4501462559,4501462561,4501462562,45…"
click at [655, 76] on icon "search button" at bounding box center [656, 78] width 17 height 17
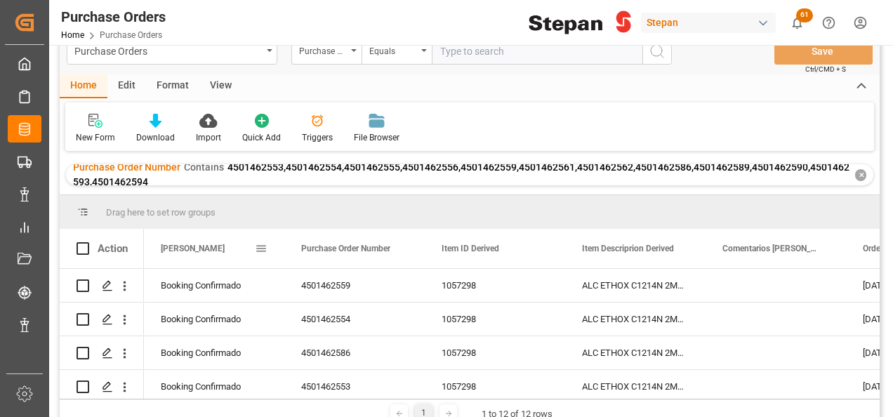
scroll to position [70, 0]
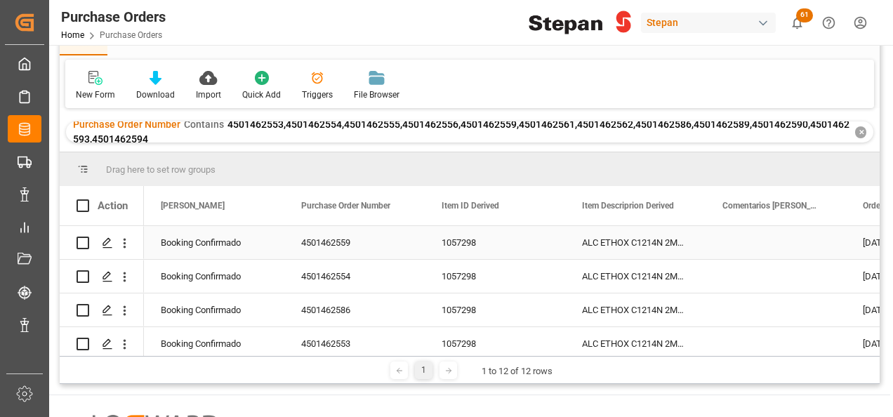
click at [192, 243] on div "Booking Confirmado" at bounding box center [214, 243] width 107 height 32
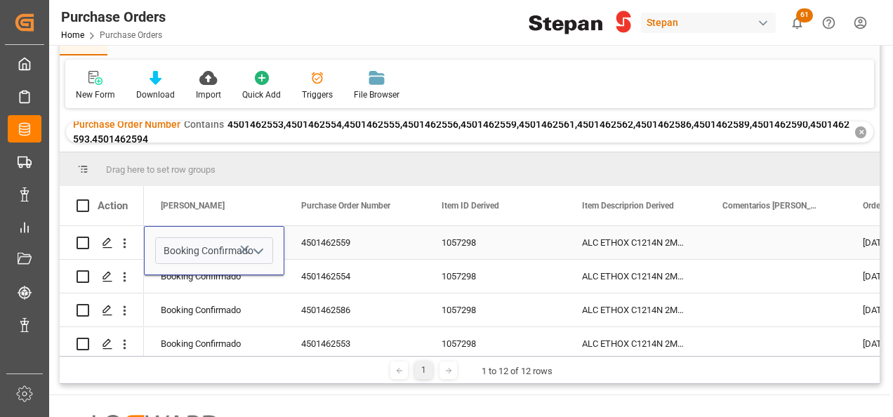
click at [256, 246] on icon "open menu" at bounding box center [258, 251] width 17 height 17
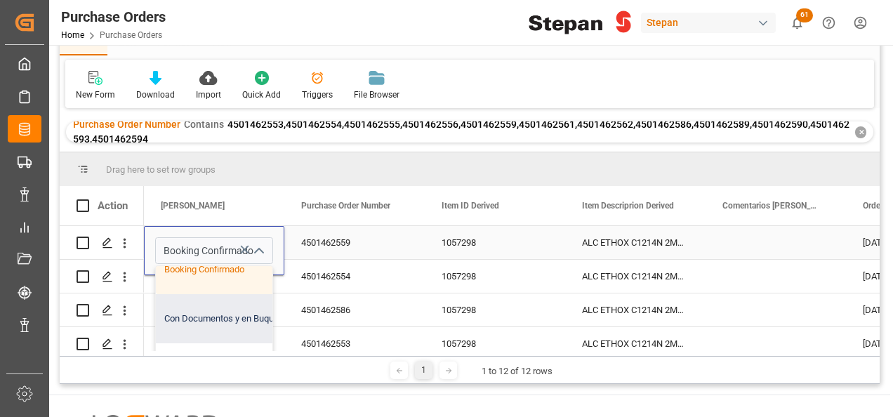
click at [202, 314] on div "Con Documentos y en Buque" at bounding box center [228, 318] width 145 height 49
type input "Con Documentos y en Buque"
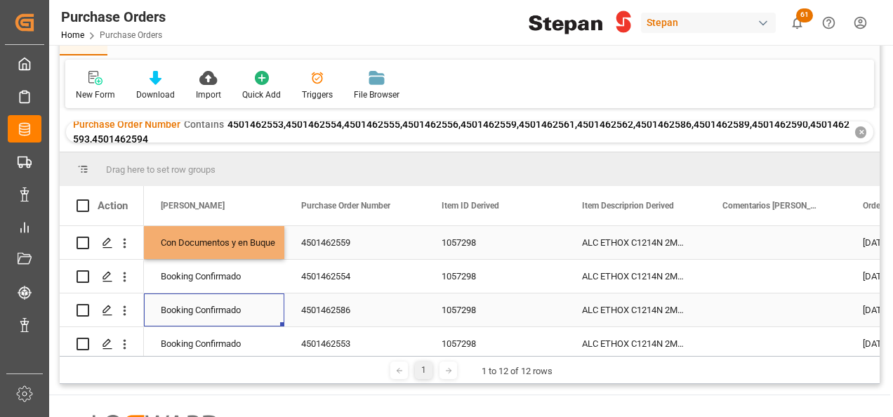
click at [208, 294] on div "Booking Confirmado" at bounding box center [214, 310] width 107 height 32
click at [225, 244] on div "Con Documentos y en Buque" at bounding box center [214, 243] width 107 height 32
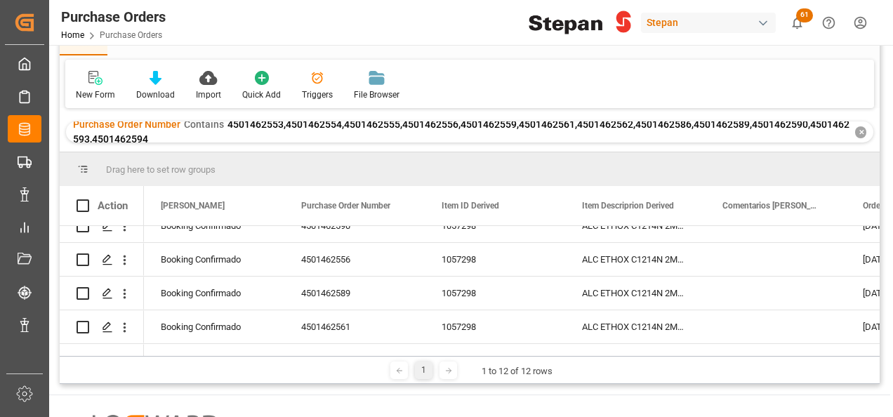
scroll to position [284, 0]
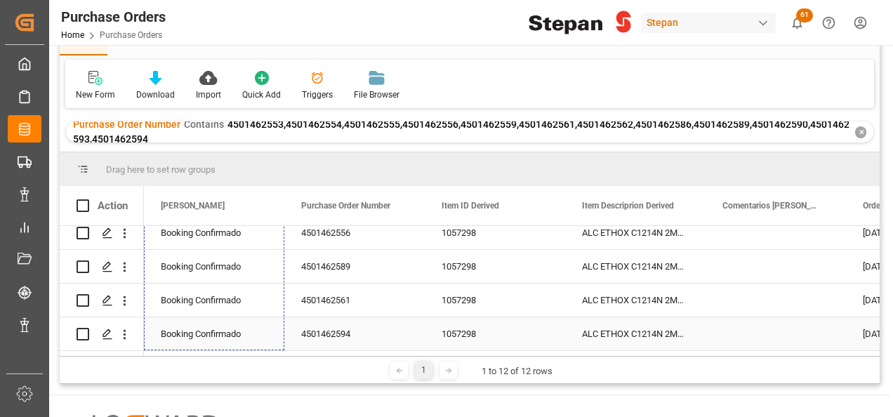
drag, startPoint x: 282, startPoint y: 257, endPoint x: 253, endPoint y: 330, distance: 78.7
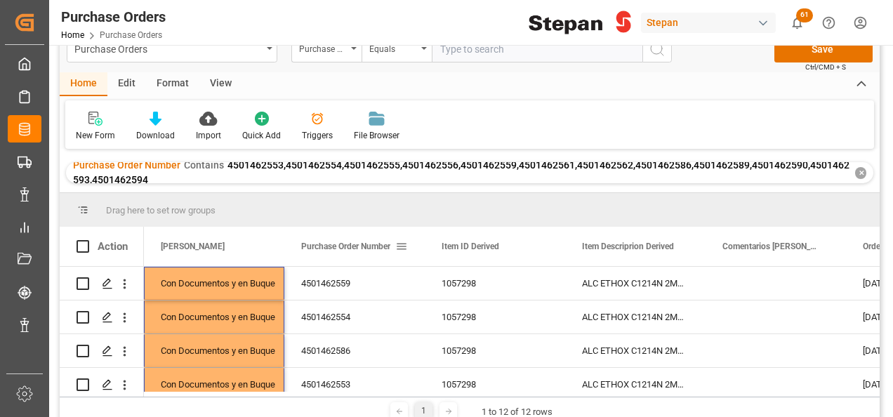
scroll to position [0, 0]
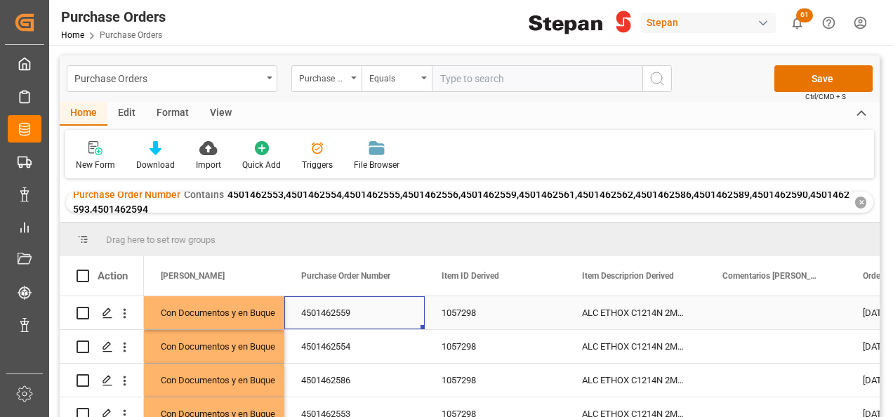
click at [338, 312] on div "4501462559" at bounding box center [354, 312] width 140 height 33
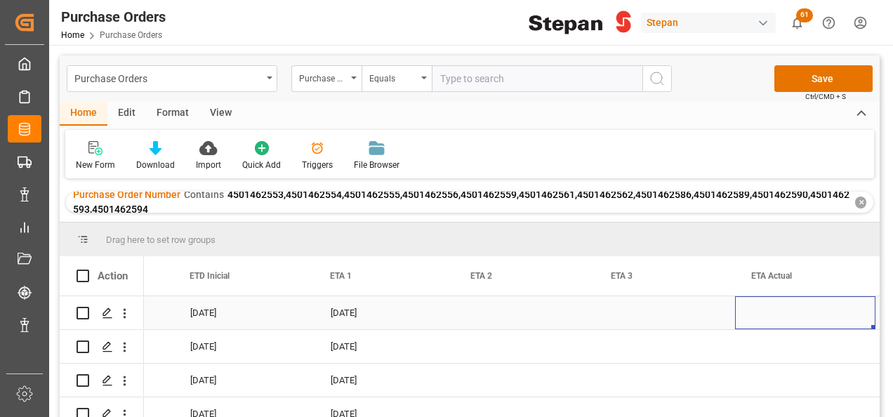
click at [784, 314] on div "Press SPACE to select this row." at bounding box center [805, 312] width 140 height 33
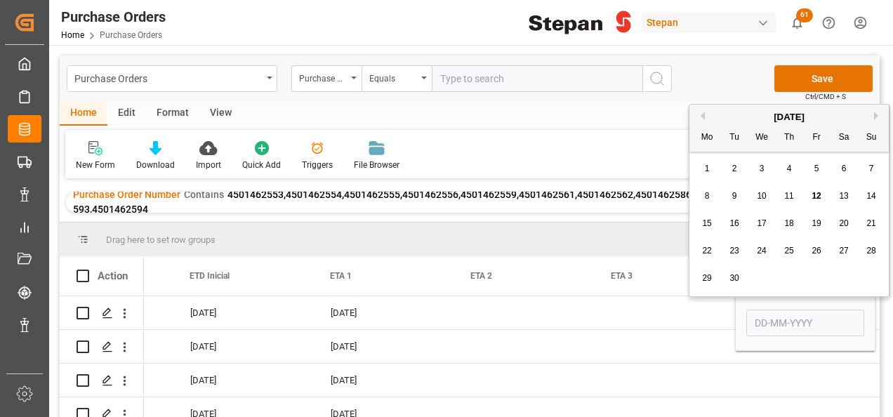
click at [733, 250] on span "23" at bounding box center [733, 251] width 9 height 10
type input "23-09-2025"
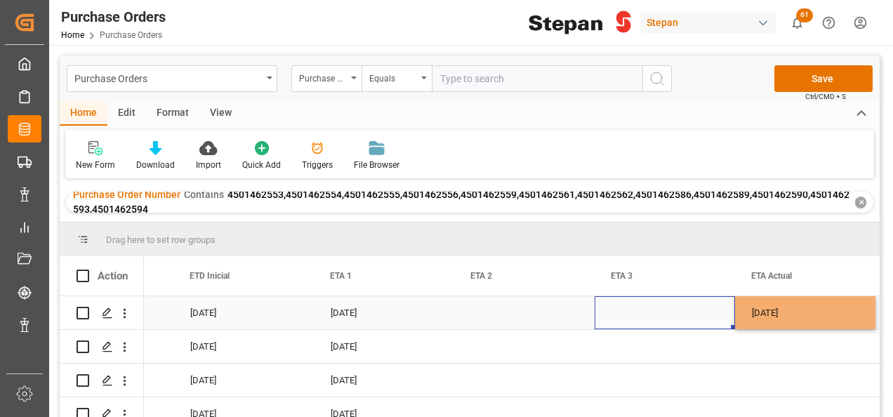
click at [693, 321] on div "Press SPACE to select this row." at bounding box center [664, 312] width 140 height 33
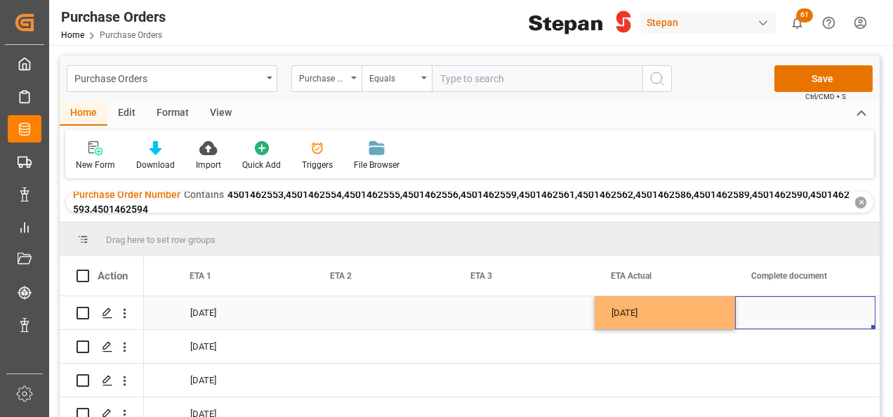
click at [693, 321] on div "23-09-2025" at bounding box center [664, 312] width 140 height 33
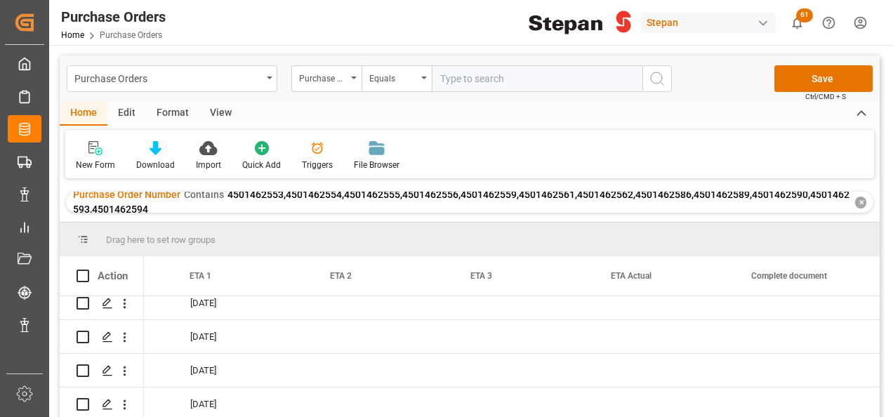
scroll to position [284, 0]
drag, startPoint x: 731, startPoint y: 326, endPoint x: 728, endPoint y: 404, distance: 78.6
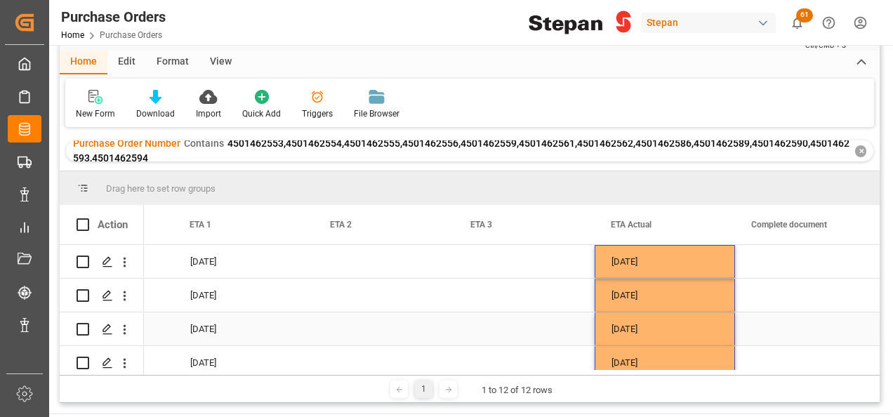
scroll to position [0, 0]
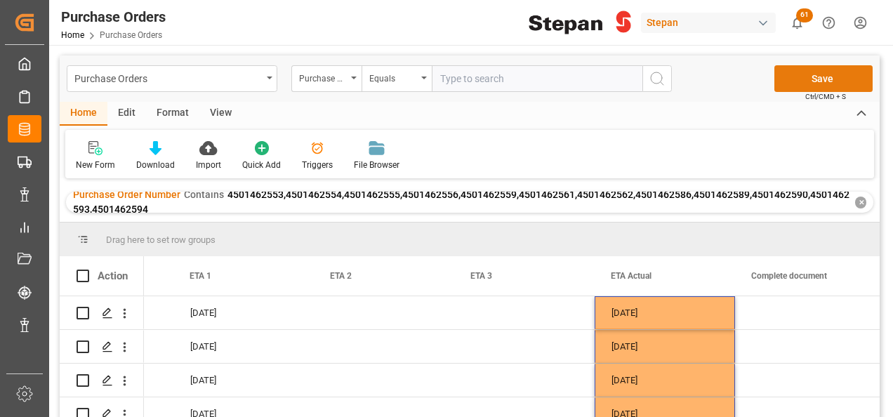
click at [804, 81] on button "Save" at bounding box center [823, 78] width 98 height 27
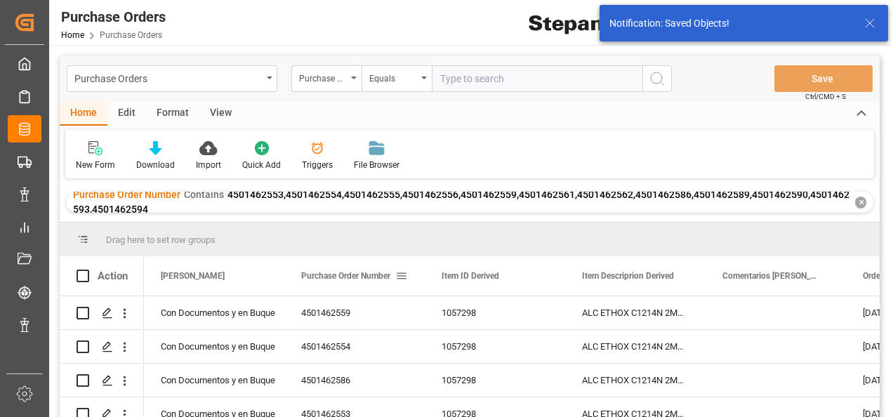
scroll to position [0, 112]
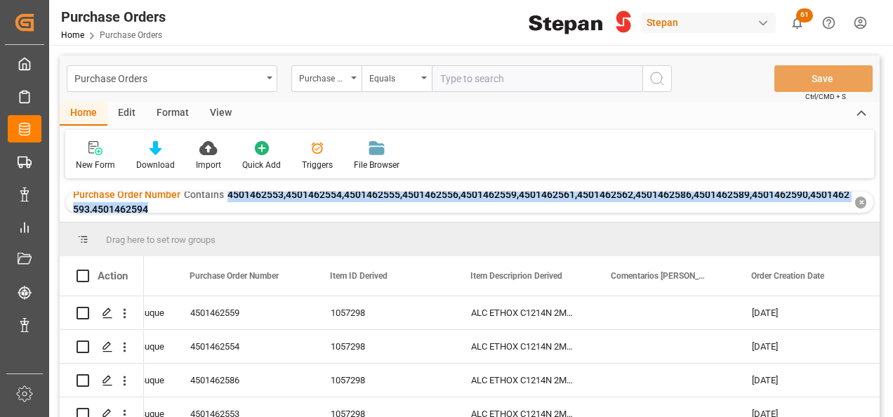
drag, startPoint x: 223, startPoint y: 196, endPoint x: 232, endPoint y: 211, distance: 16.4
click at [232, 211] on div "Purchase Order Number Contains 4501462553,4501462554,4501462555,4501462556,4501…" at bounding box center [461, 201] width 777 height 29
copy span "4501462553,4501462554,4501462555,4501462556,4501462559,4501462561,4501462562,45…"
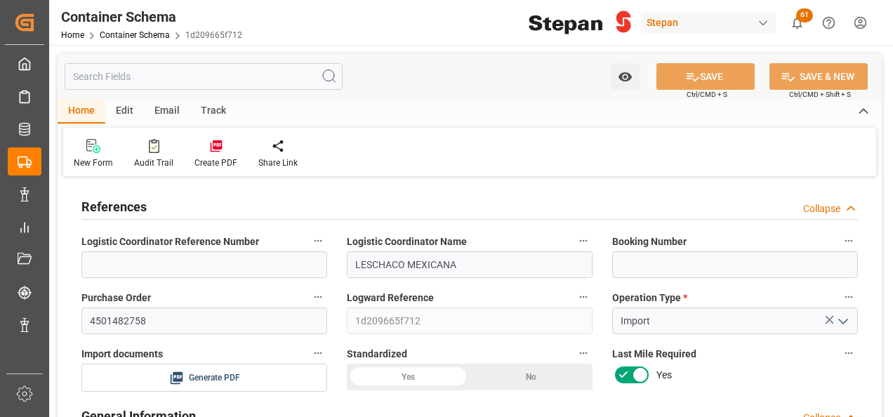
type input "0"
type input "1"
type input "8000"
type input "8520"
type input "[DATE] 22:31"
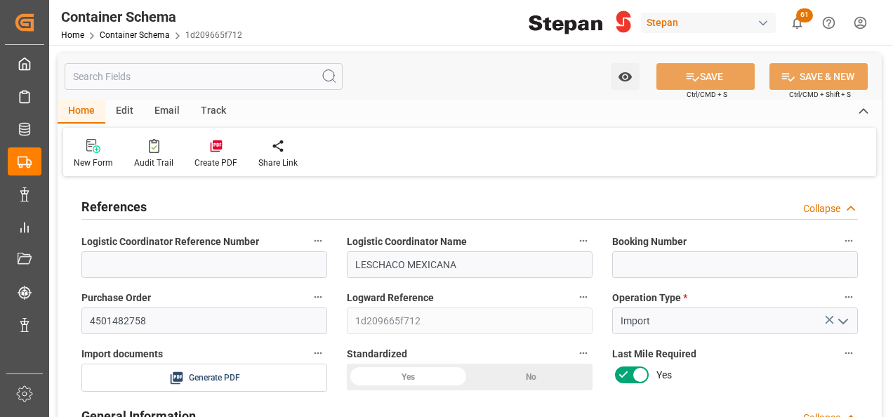
type input "[DATE] 22:31"
type input "[DATE]"
click at [661, 265] on input at bounding box center [735, 264] width 246 height 27
paste input "JYDYX2509055F"
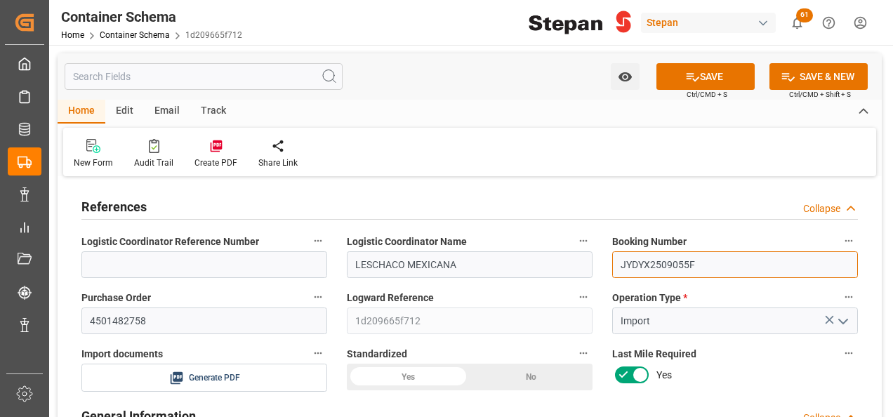
scroll to position [70, 0]
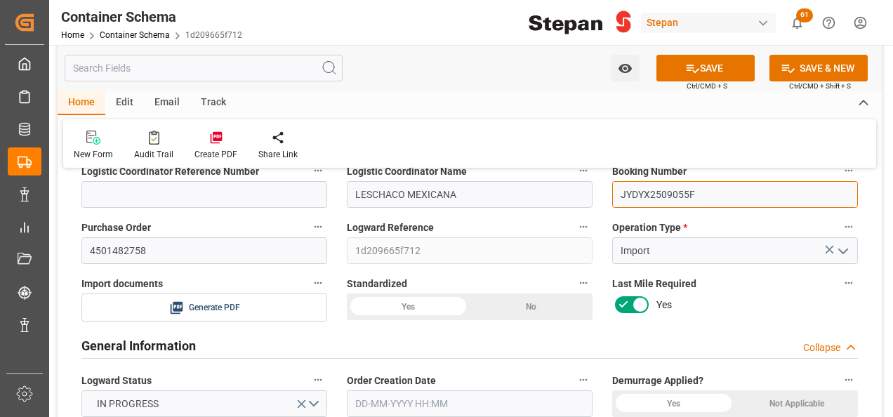
type input "JYDYX2509055F"
click at [411, 310] on div "Yes" at bounding box center [408, 306] width 123 height 27
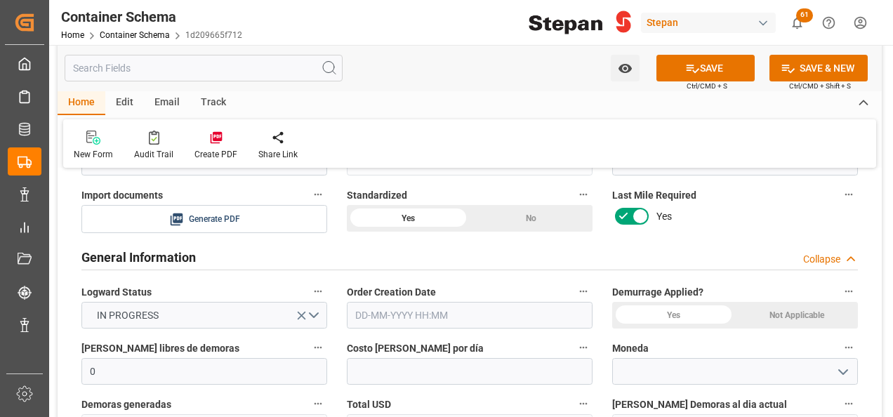
scroll to position [211, 0]
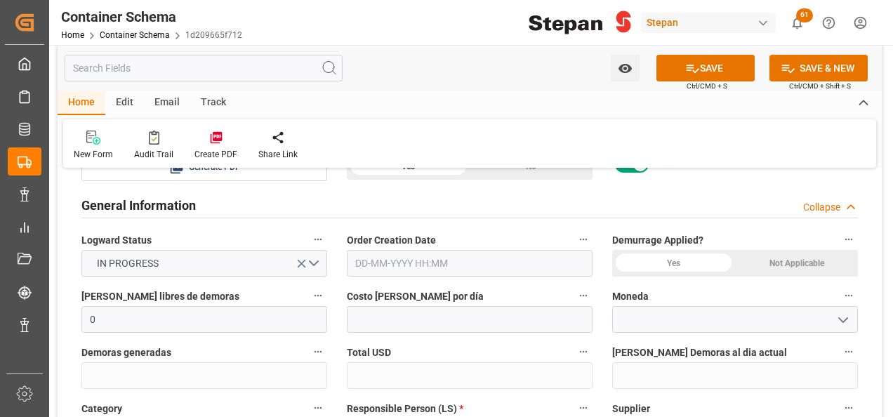
click at [460, 260] on input "text" at bounding box center [470, 263] width 246 height 27
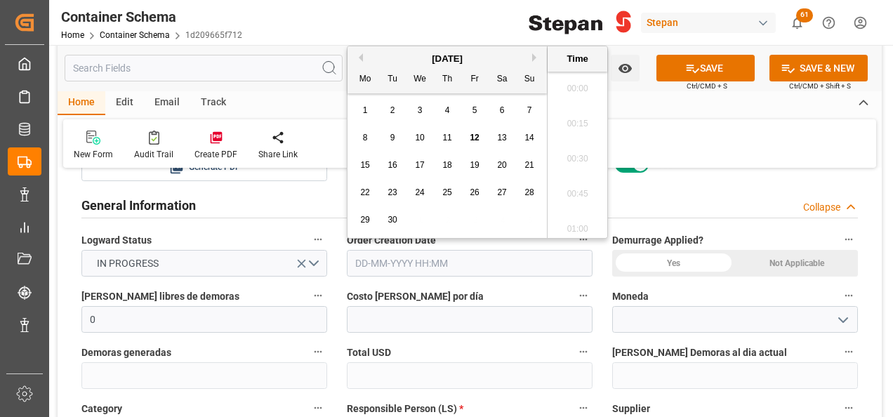
scroll to position [2250, 0]
click at [389, 54] on div "[DATE]" at bounding box center [446, 59] width 199 height 14
click at [473, 139] on span "12" at bounding box center [473, 138] width 9 height 10
type input "[DATE] 00:00"
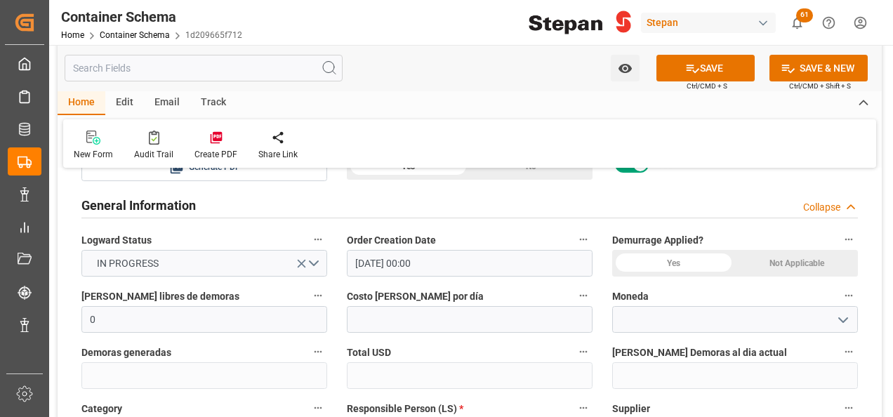
click at [787, 262] on div "Not Applicable" at bounding box center [796, 263] width 123 height 27
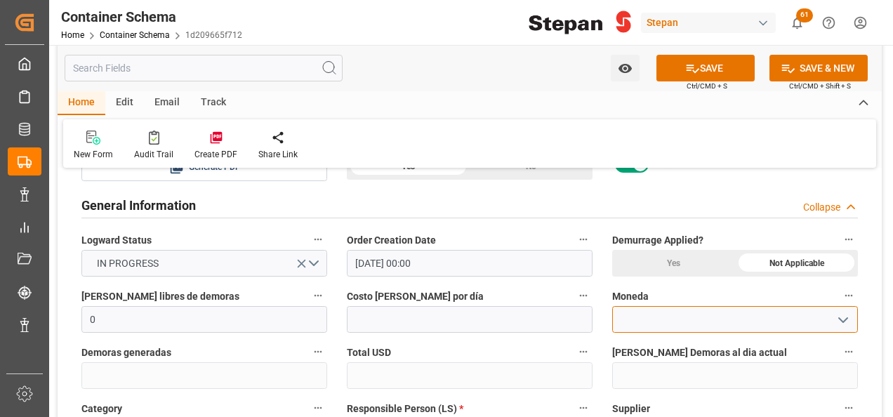
click at [661, 317] on input at bounding box center [735, 319] width 246 height 27
click at [839, 321] on icon "open menu" at bounding box center [842, 320] width 17 height 17
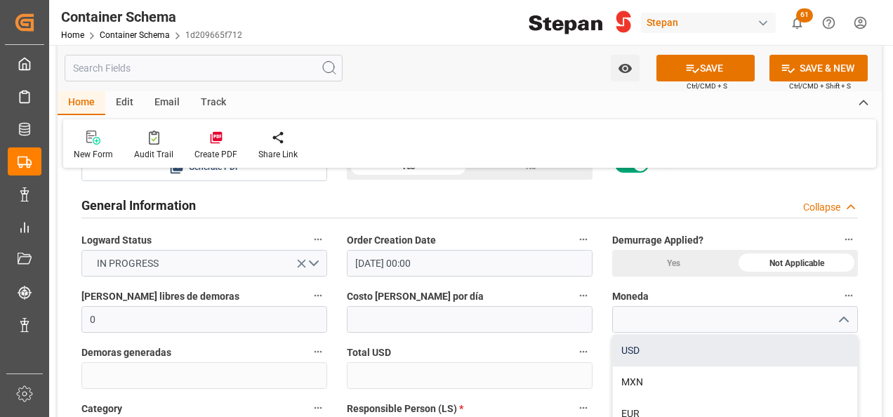
click at [633, 354] on div "USD" at bounding box center [735, 351] width 244 height 32
type input "USD"
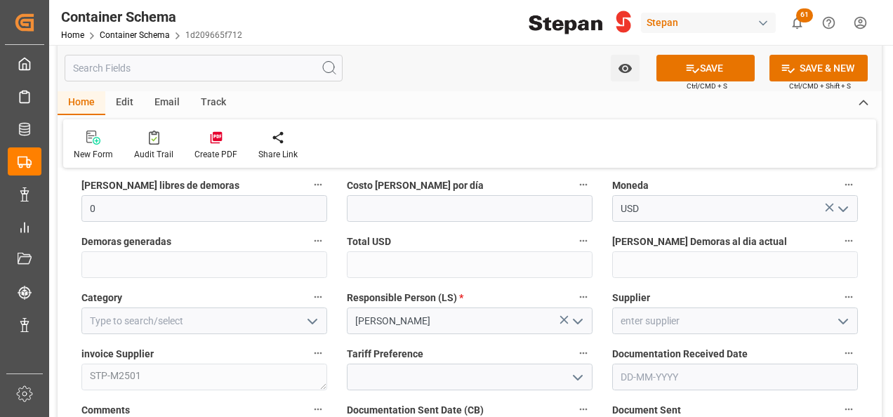
scroll to position [351, 0]
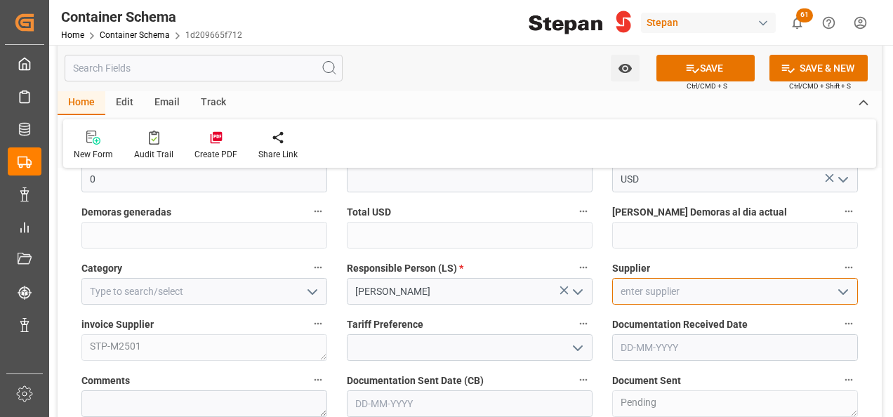
click at [668, 298] on input at bounding box center [735, 291] width 246 height 27
click at [845, 295] on icon "open menu" at bounding box center [842, 292] width 17 height 17
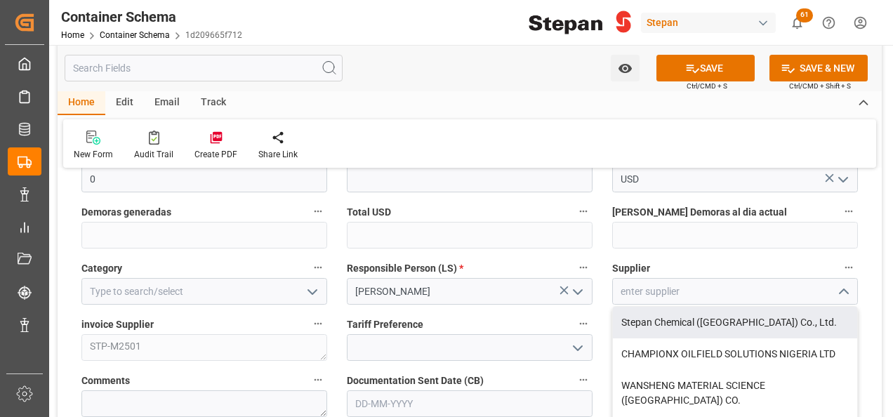
click at [678, 326] on div "Stepan Chemical (Shanghai) Co., Ltd." at bounding box center [735, 323] width 244 height 32
type input "Stepan Chemical (Shanghai) Co., Ltd."
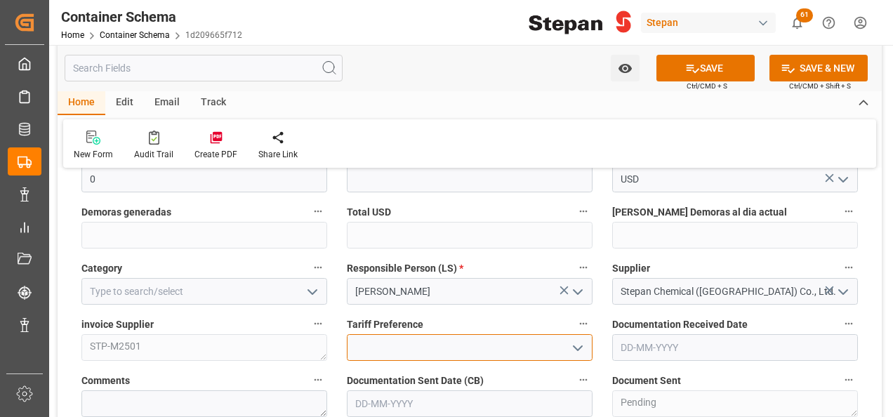
click at [511, 348] on input at bounding box center [470, 347] width 246 height 27
click at [578, 346] on icon "open menu" at bounding box center [577, 348] width 17 height 17
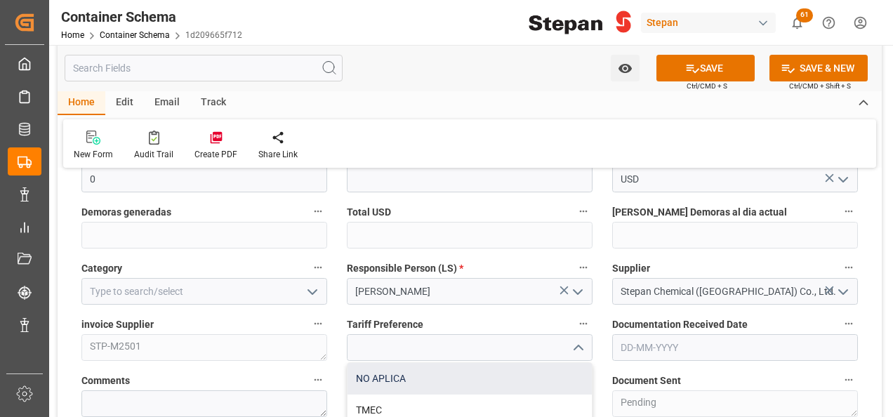
click at [383, 369] on div "NO APLICA" at bounding box center [469, 379] width 244 height 32
type input "NO APLICA"
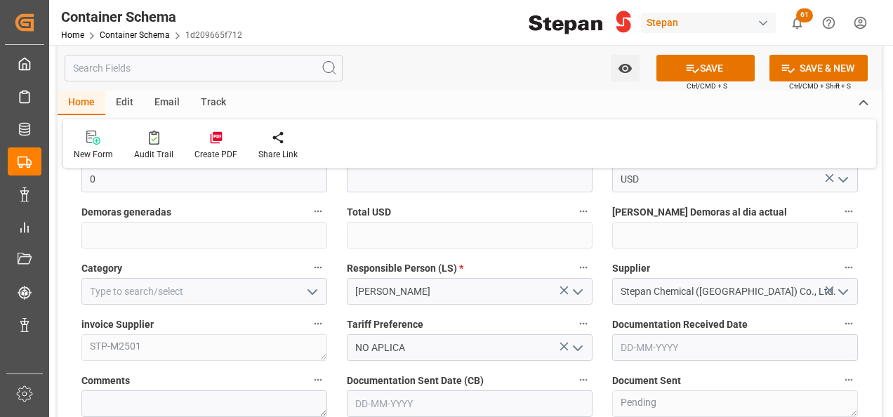
click at [713, 331] on label "Documentation Received Date" at bounding box center [735, 324] width 246 height 20
click at [839, 331] on button "Documentation Received Date" at bounding box center [848, 323] width 18 height 18
click at [677, 341] on div at bounding box center [446, 208] width 893 height 417
click at [639, 344] on input "text" at bounding box center [735, 347] width 246 height 27
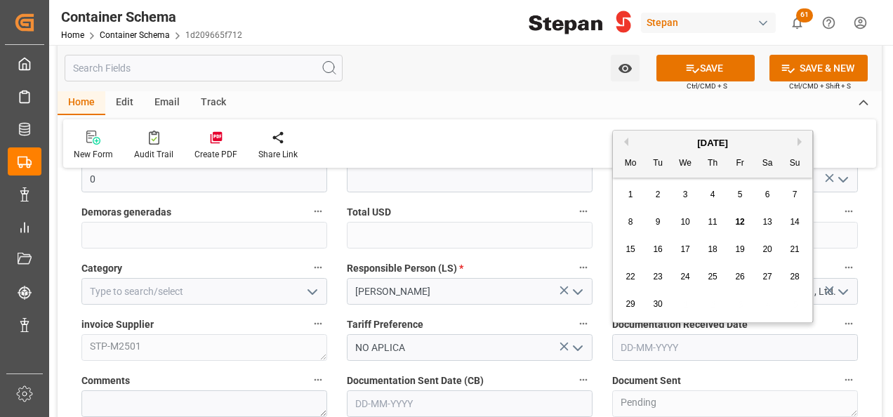
click at [651, 145] on div "[DATE]" at bounding box center [712, 143] width 199 height 14
click at [716, 225] on span "11" at bounding box center [711, 222] width 9 height 10
type input "11-09-2025"
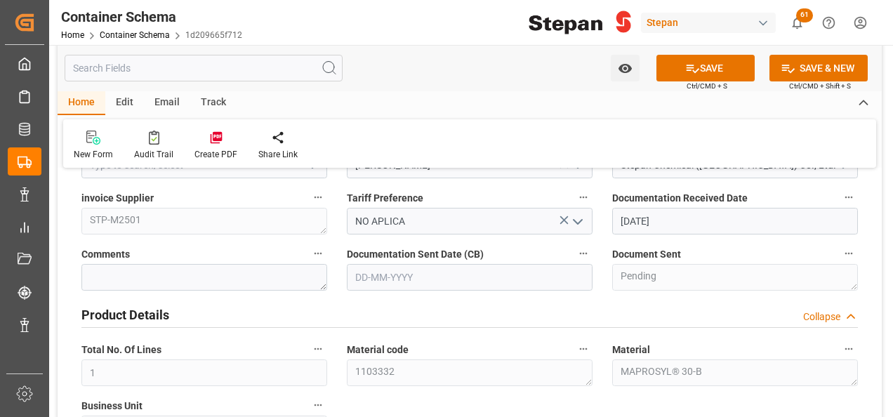
scroll to position [491, 0]
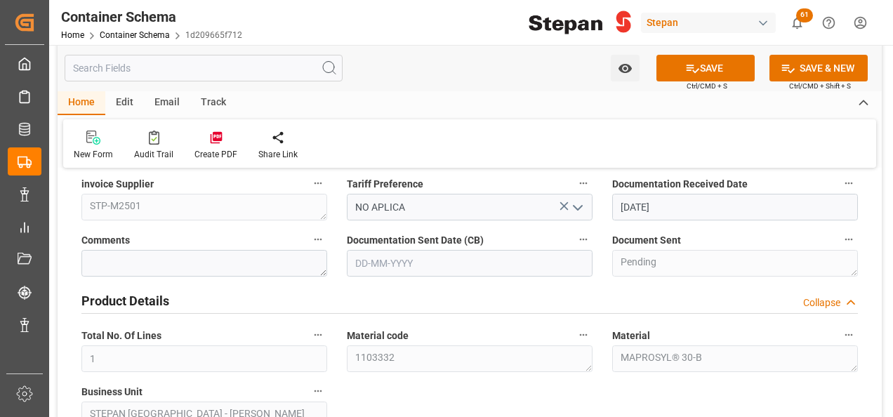
click at [400, 265] on input "text" at bounding box center [470, 263] width 246 height 27
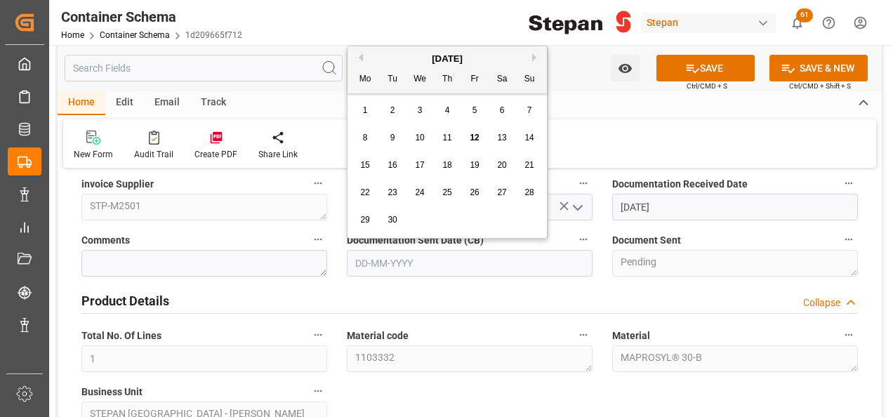
click at [379, 67] on div "Mo Tu We Th Fr Sa Su" at bounding box center [446, 79] width 199 height 27
click at [472, 140] on span "12" at bounding box center [473, 138] width 9 height 10
type input "[DATE]"
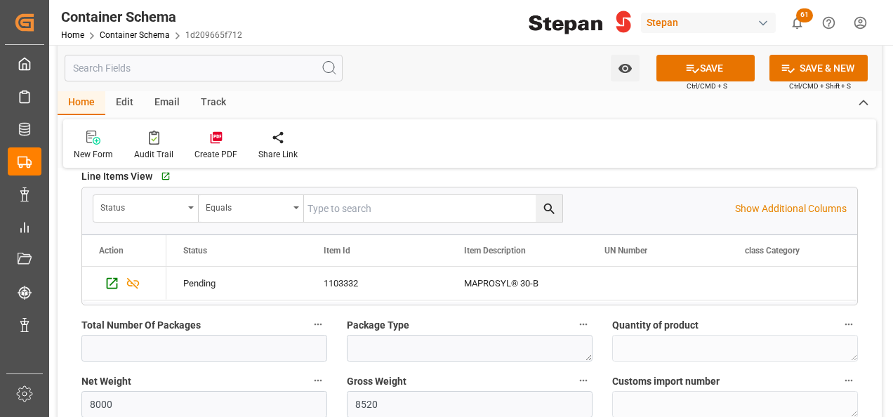
scroll to position [912, 0]
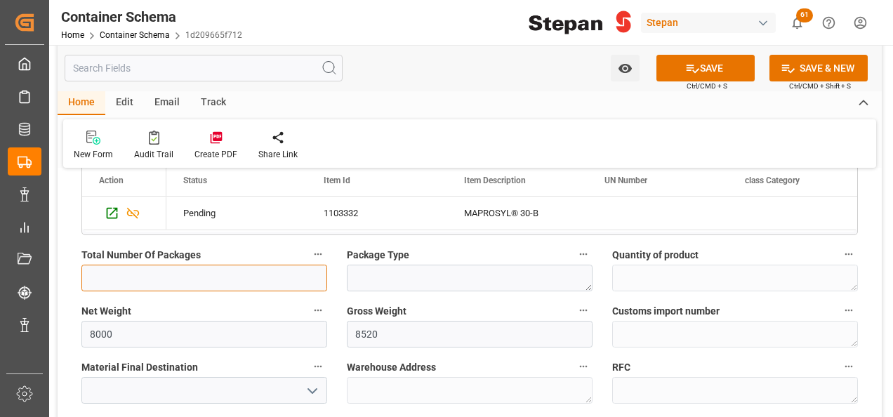
click at [125, 279] on input "text" at bounding box center [204, 278] width 246 height 27
type input "10"
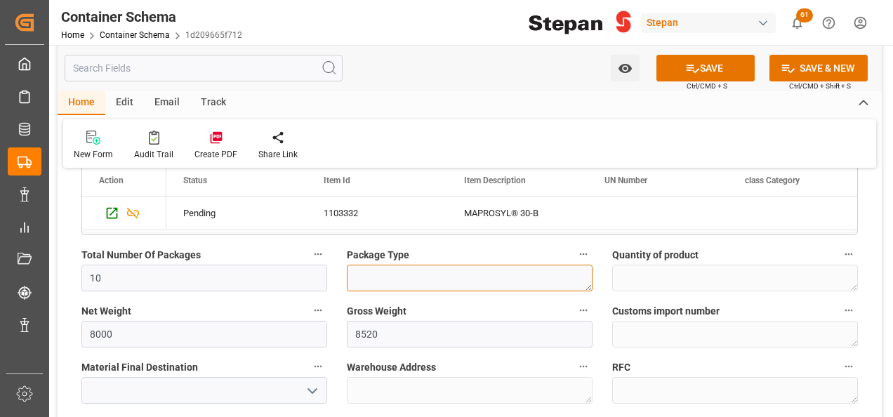
click at [369, 281] on textarea at bounding box center [470, 278] width 246 height 27
type textarea "p"
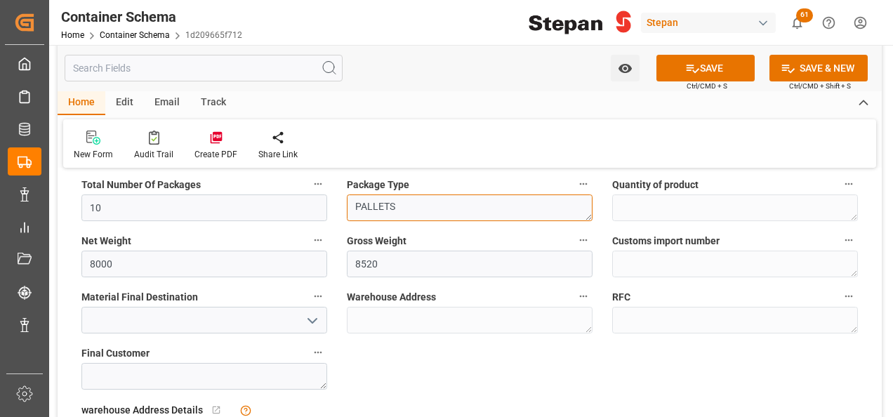
type textarea "PALLETS"
click at [310, 320] on icon "open menu" at bounding box center [312, 320] width 17 height 17
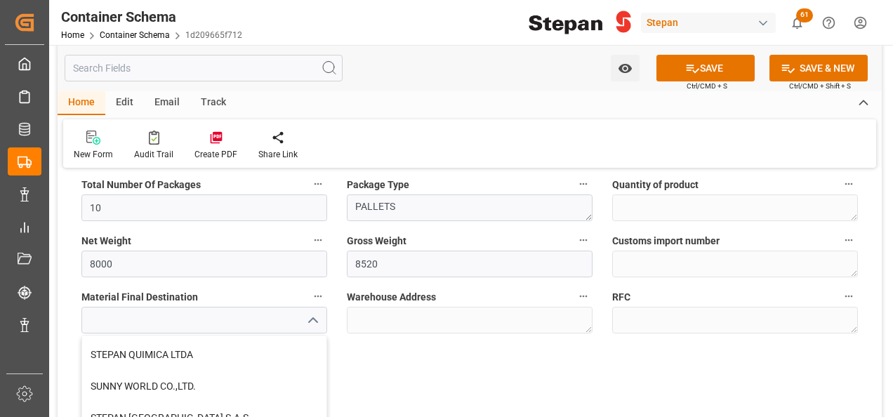
scroll to position [351, 0]
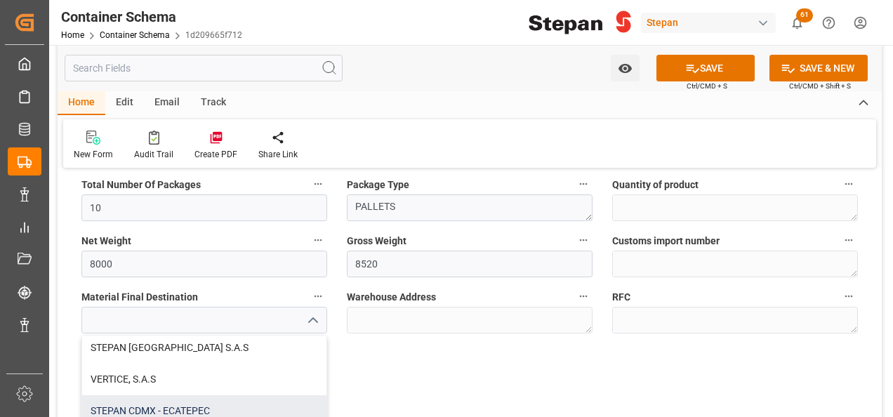
click at [128, 405] on div "STEPAN CDMX - ECATEPEC" at bounding box center [204, 411] width 244 height 32
type input "STEPAN CDMX - ECATEPEC"
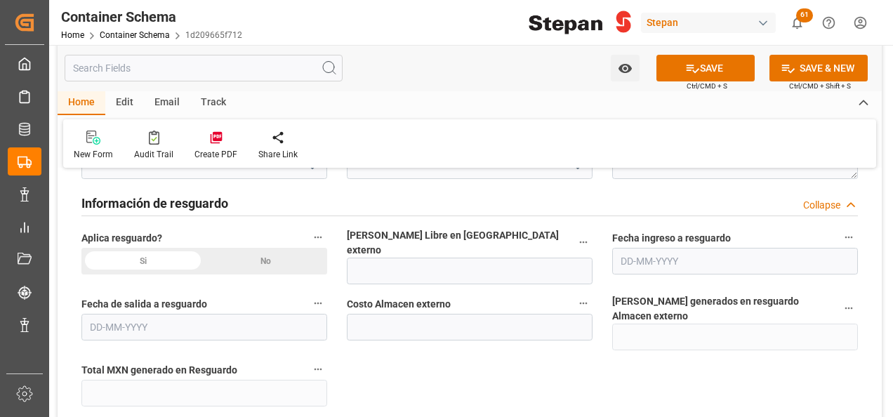
scroll to position [1404, 0]
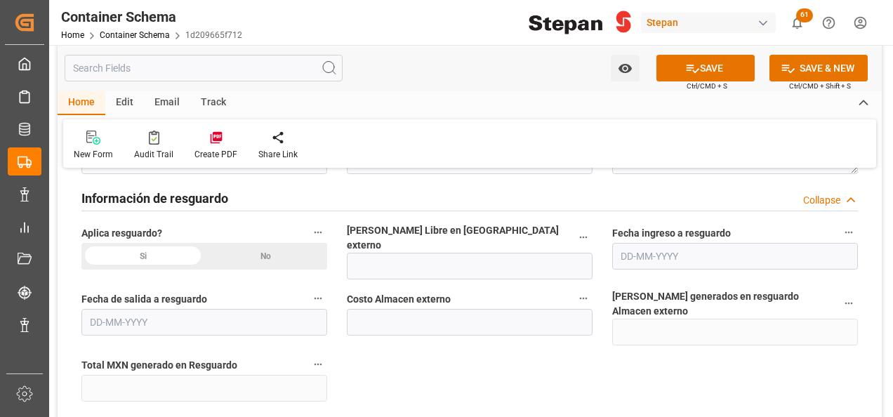
click at [265, 249] on div "No" at bounding box center [265, 256] width 123 height 27
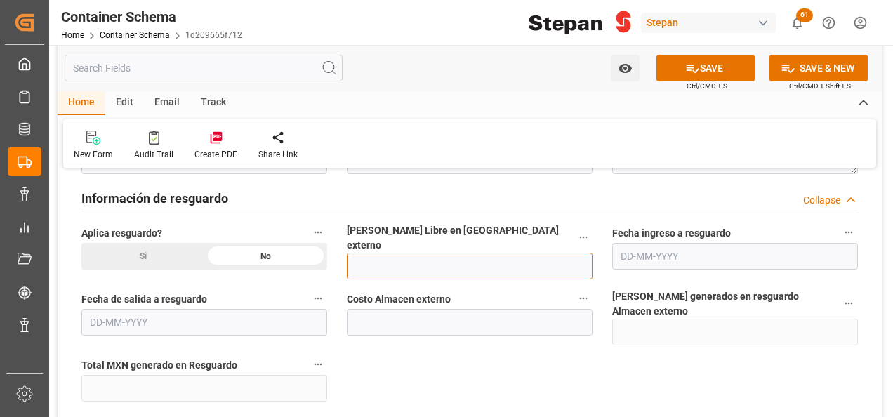
click at [397, 254] on input "text" at bounding box center [470, 266] width 246 height 27
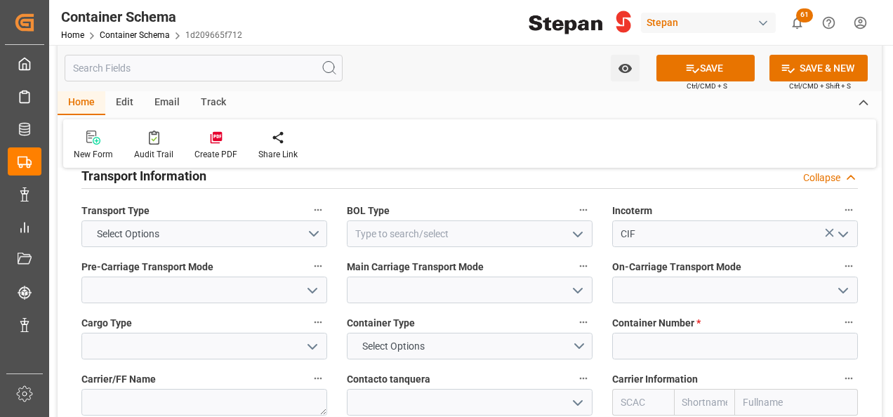
scroll to position [1754, 0]
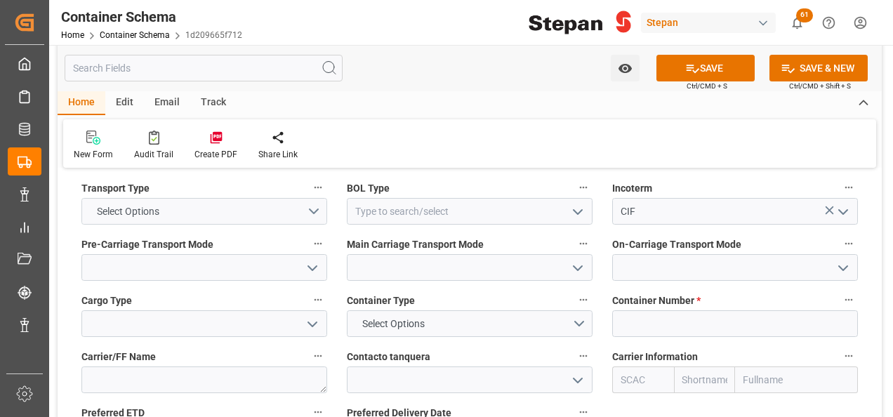
type input "12"
click at [311, 198] on button "Select Options" at bounding box center [204, 211] width 246 height 27
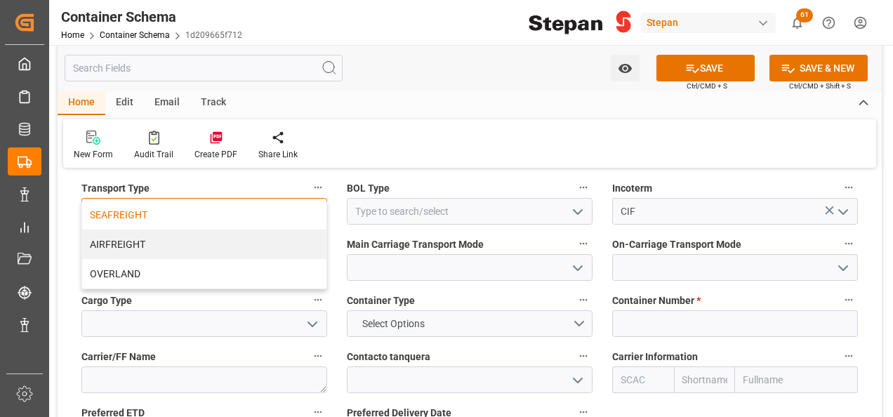
click at [116, 200] on div "SEAFREIGHT" at bounding box center [204, 214] width 244 height 29
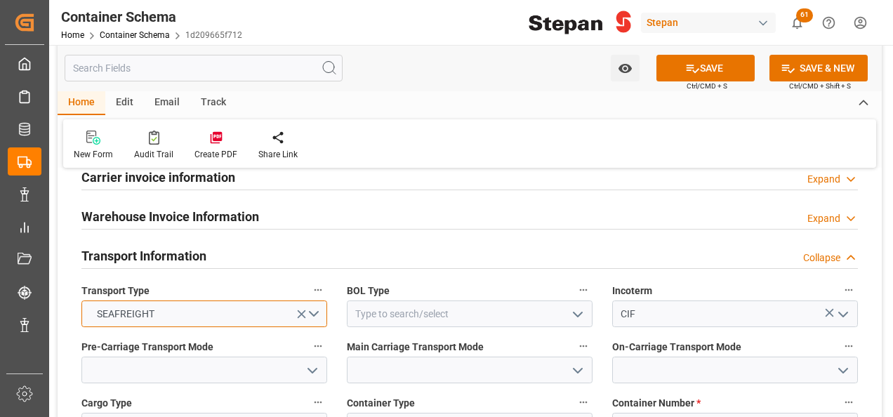
scroll to position [1684, 0]
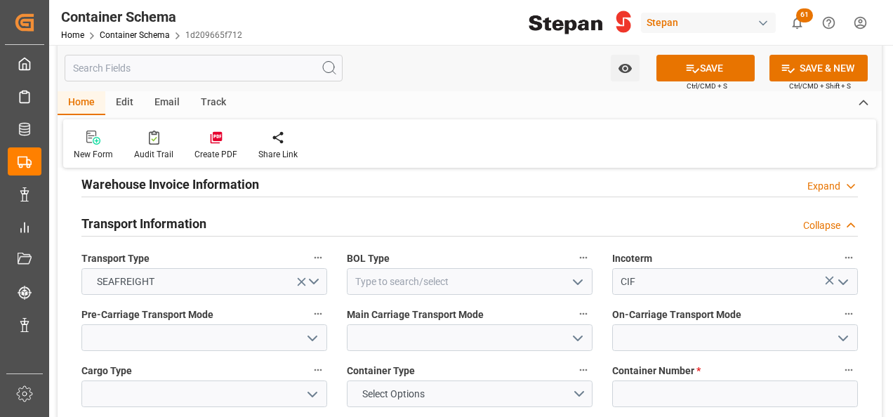
click at [584, 274] on icon "open menu" at bounding box center [577, 282] width 17 height 17
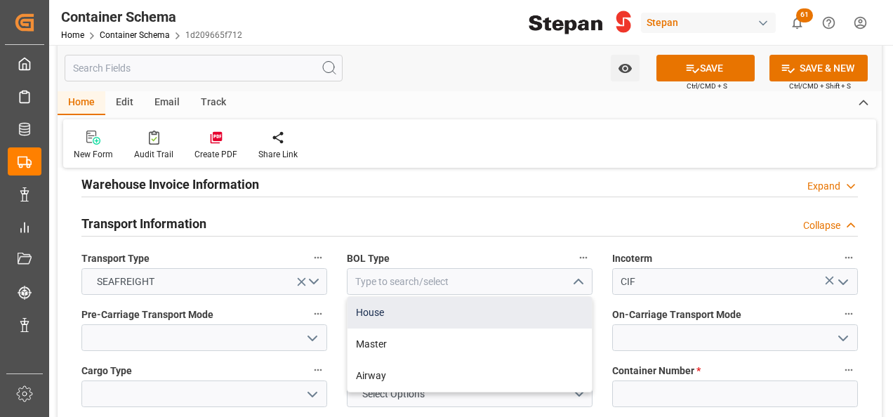
click at [368, 297] on div "House" at bounding box center [469, 313] width 244 height 32
type input "House"
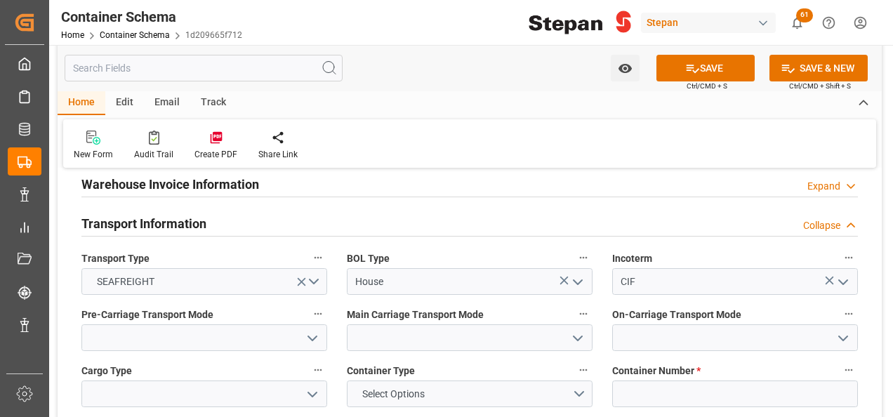
click at [314, 336] on polyline "open menu" at bounding box center [312, 338] width 8 height 4
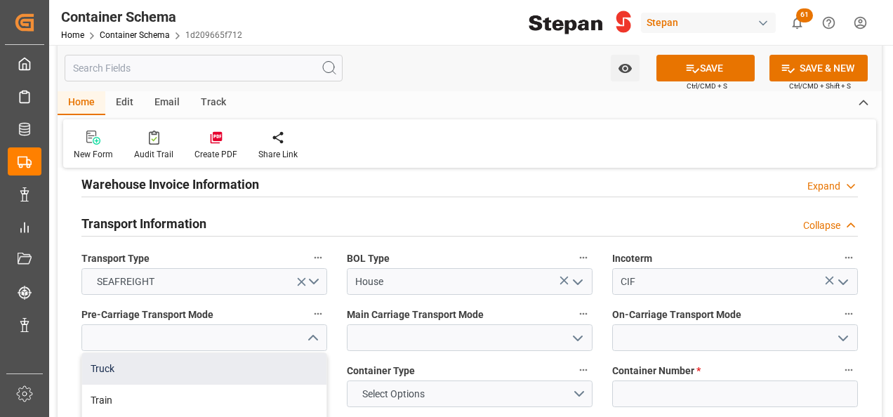
click at [113, 353] on div "Truck" at bounding box center [204, 369] width 244 height 32
type input "Truck"
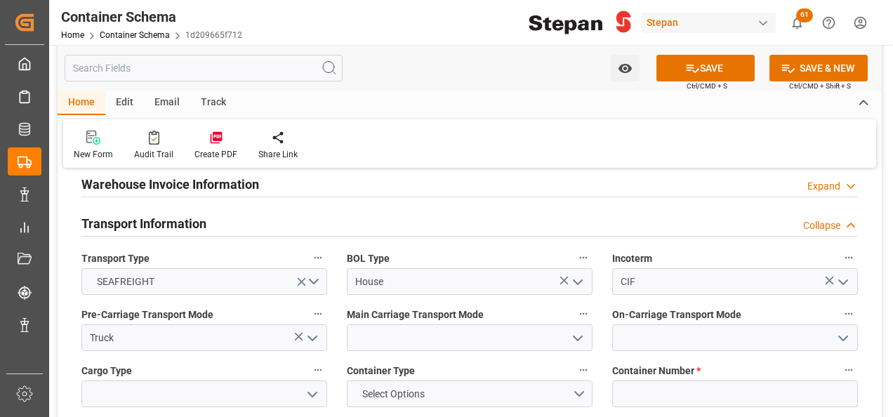
click at [580, 330] on icon "open menu" at bounding box center [577, 338] width 17 height 17
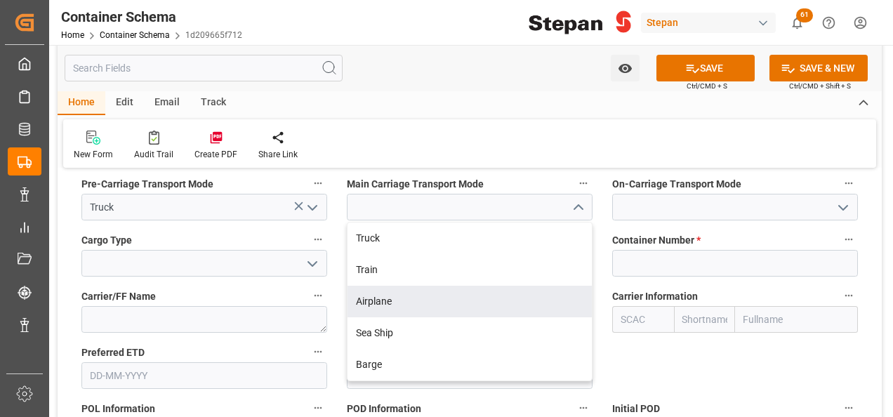
scroll to position [1825, 0]
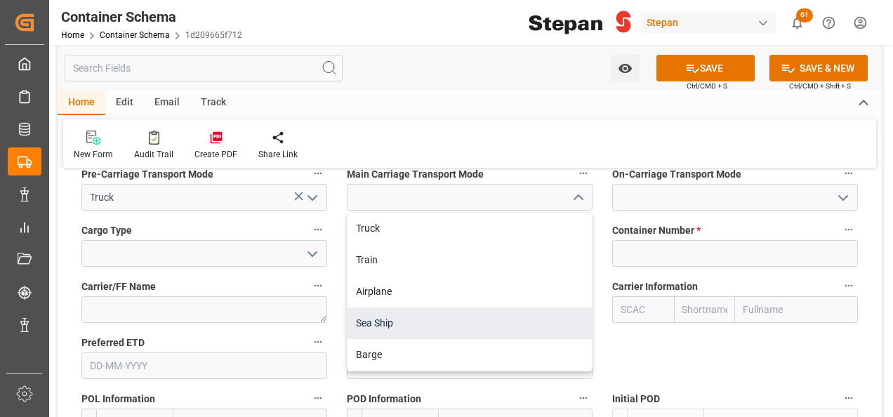
click at [371, 307] on div "Sea Ship" at bounding box center [469, 323] width 244 height 32
type input "Sea Ship"
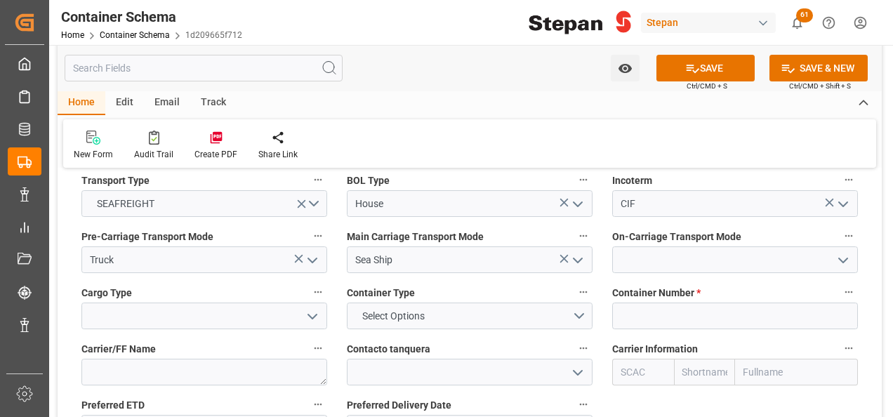
scroll to position [1684, 0]
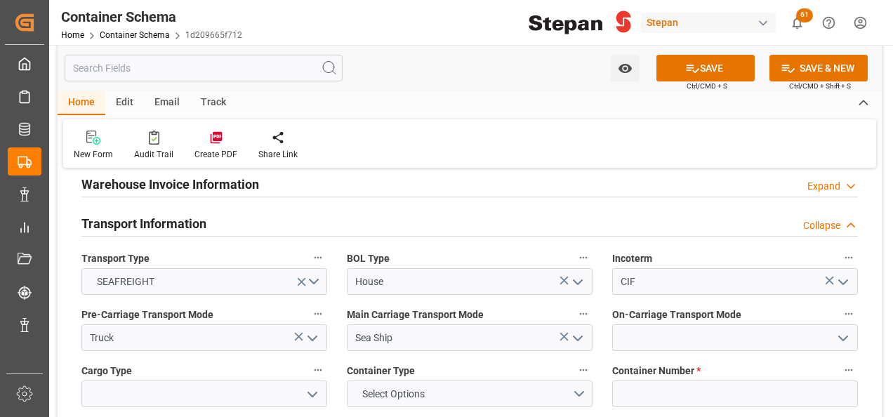
click at [839, 330] on icon "open menu" at bounding box center [842, 338] width 17 height 17
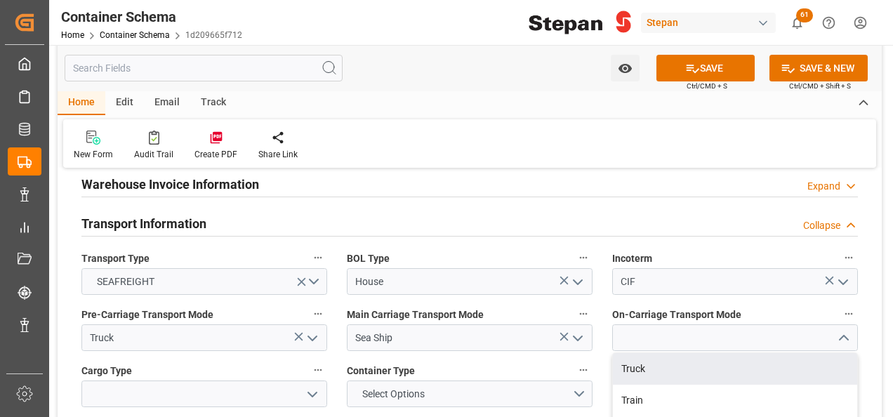
click at [647, 353] on div "Truck" at bounding box center [735, 369] width 244 height 32
type input "Truck"
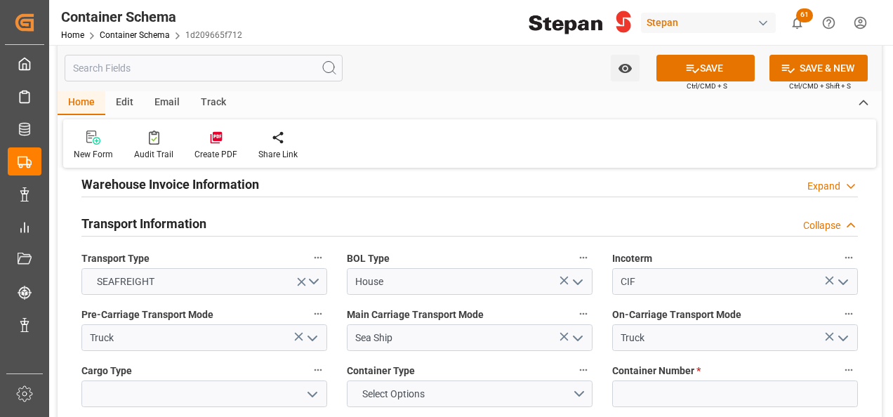
click at [310, 386] on icon "open menu" at bounding box center [312, 394] width 17 height 17
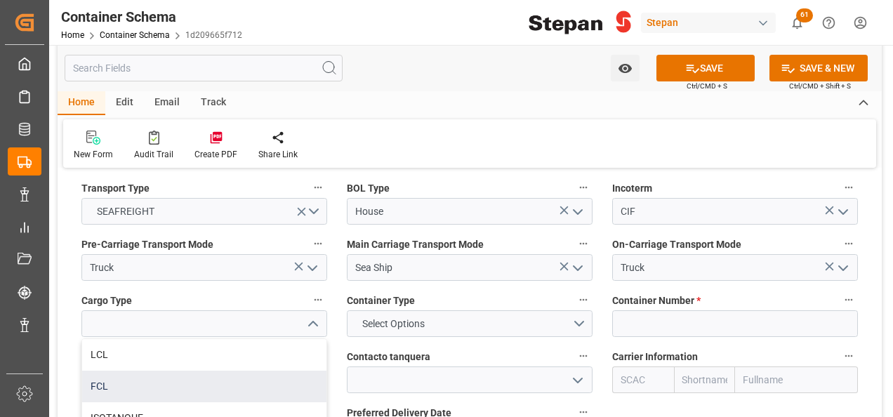
click at [105, 371] on div "FCL" at bounding box center [204, 387] width 244 height 32
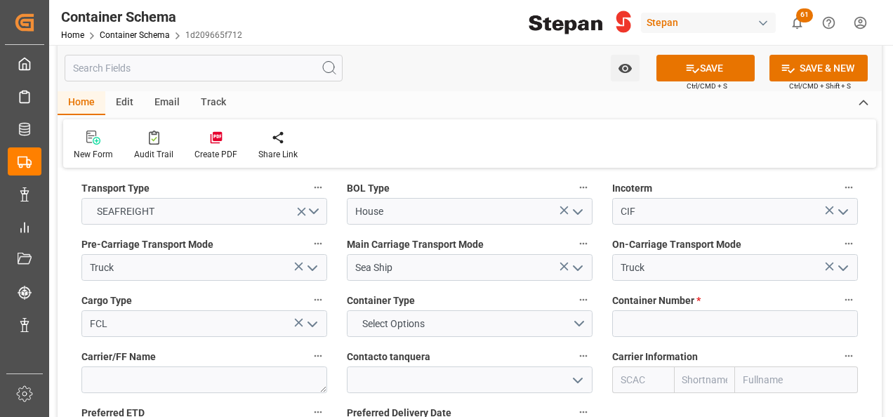
click at [309, 316] on icon "open menu" at bounding box center [312, 324] width 17 height 17
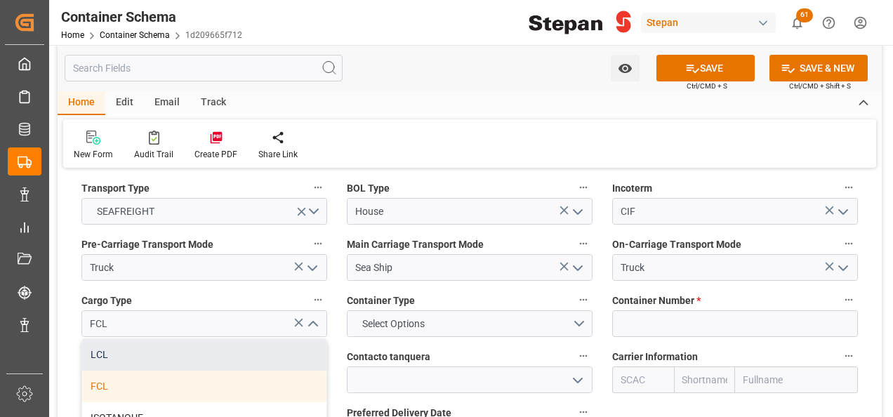
click at [125, 339] on div "LCL" at bounding box center [204, 355] width 244 height 32
type input "LCL"
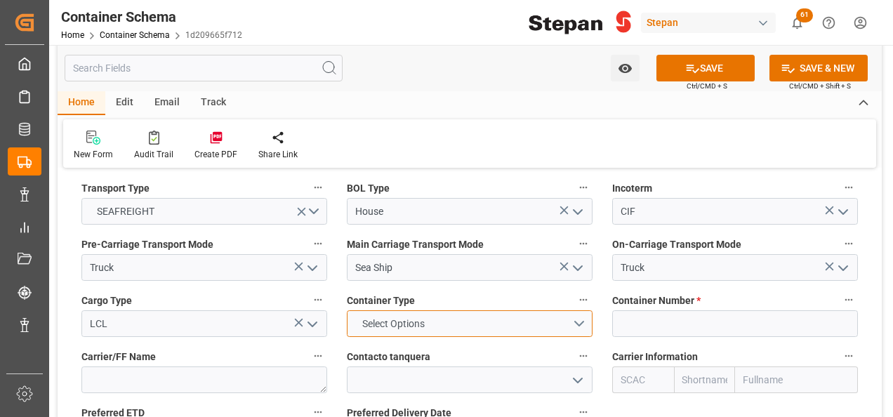
click at [578, 310] on button "Select Options" at bounding box center [470, 323] width 246 height 27
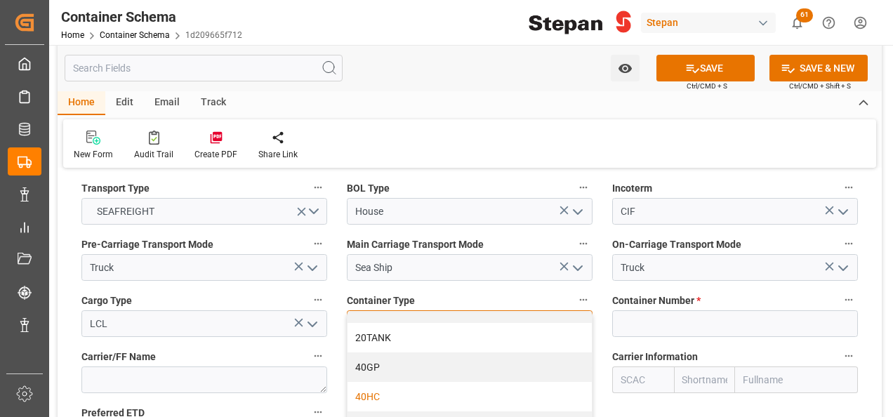
scroll to position [69, 0]
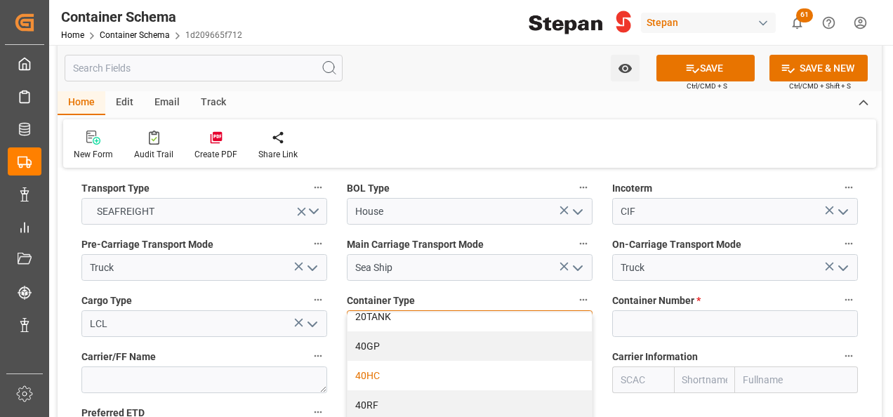
click at [372, 361] on div "40HC" at bounding box center [469, 375] width 244 height 29
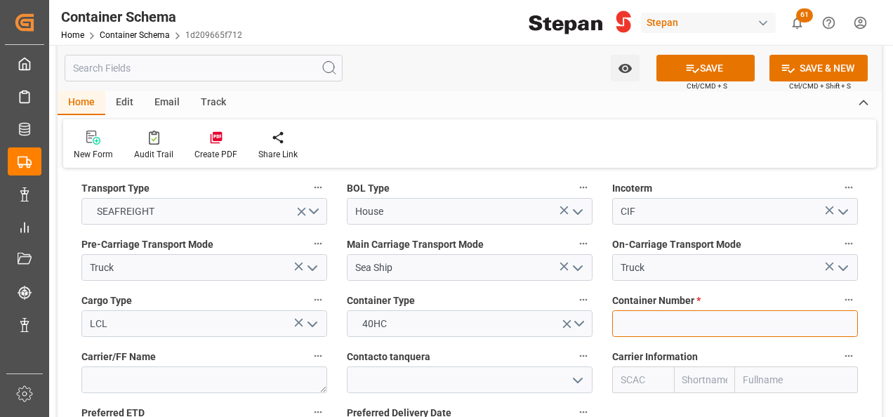
click at [625, 310] on input at bounding box center [735, 323] width 246 height 27
paste input "HLBU9477318"
type input "HLBU9477318"
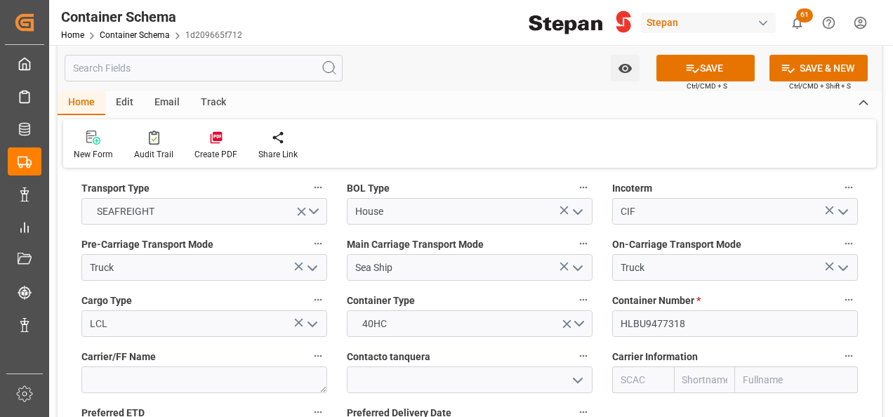
drag, startPoint x: 768, startPoint y: 357, endPoint x: 771, endPoint y: 347, distance: 10.2
click at [769, 366] on input "text" at bounding box center [796, 379] width 123 height 27
type input "HAPA"
click at [751, 405] on b "Hapag Lloyd Aktiengesellschaft" at bounding box center [786, 418] width 84 height 26
type input "HLCU"
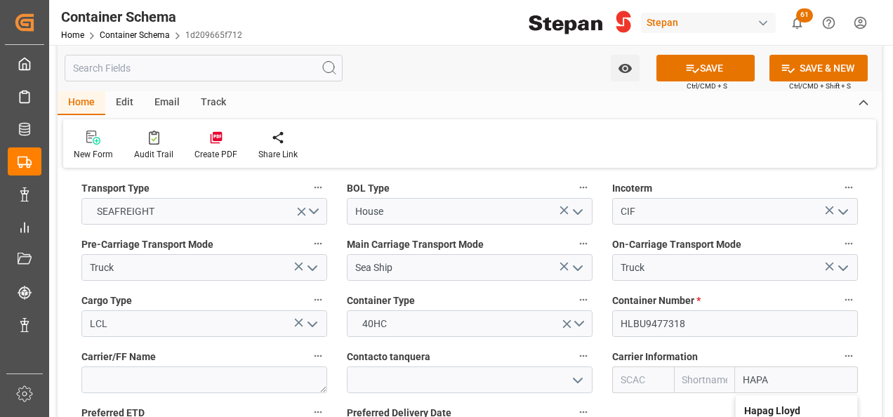
type input "Hapag Lloyd"
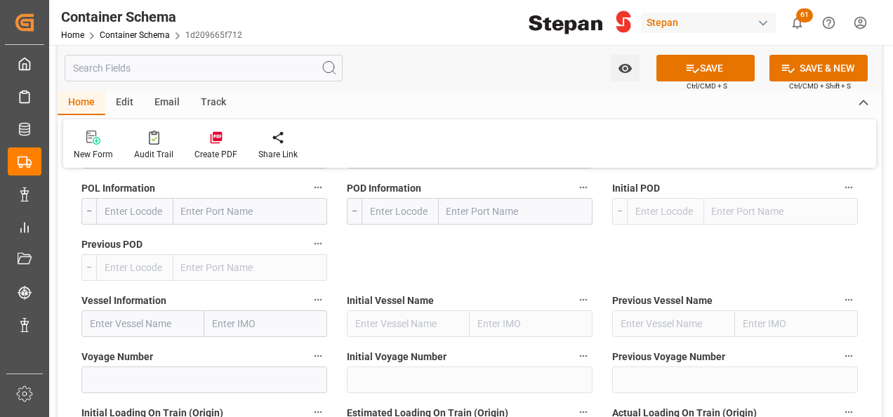
scroll to position [1965, 0]
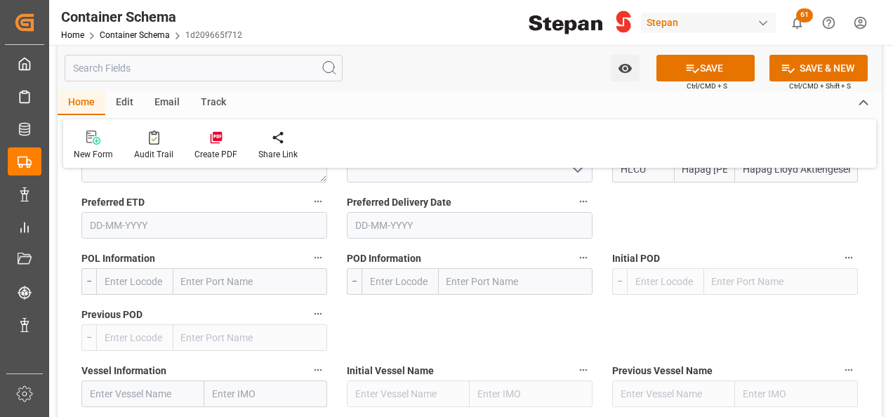
type input "Hapag Lloyd Aktiengesellschaft"
click at [206, 268] on input "text" at bounding box center [250, 281] width 154 height 27
paste input "SHANGHAI"
type input "SHANGHAI"
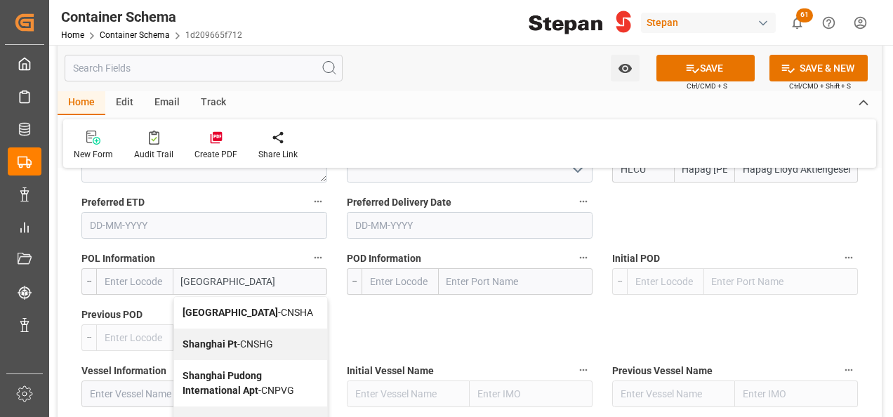
click at [223, 307] on b "Shanghai" at bounding box center [229, 312] width 95 height 11
type input "CNSHA"
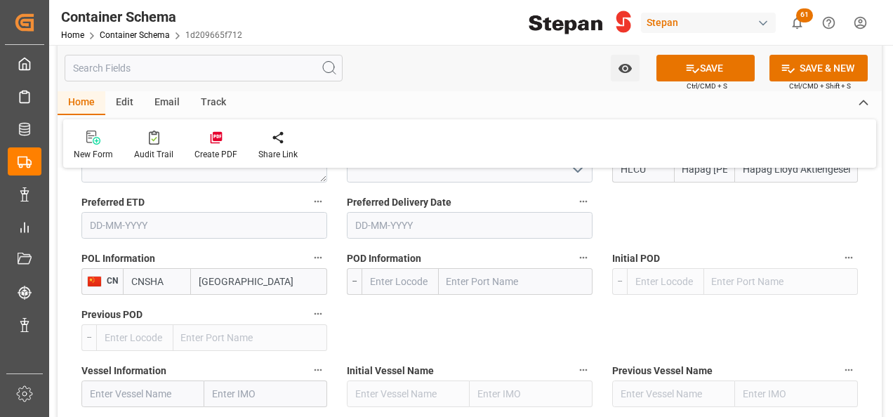
type input "Shanghai"
click at [492, 268] on input "text" at bounding box center [516, 281] width 154 height 27
type input "VERACRUZ"
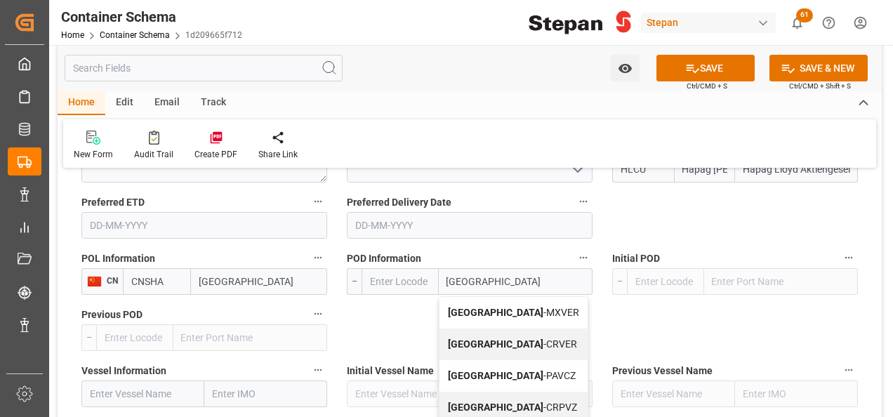
click at [511, 307] on span "Veracruz - MXVER" at bounding box center [513, 312] width 131 height 11
type input "MXVER"
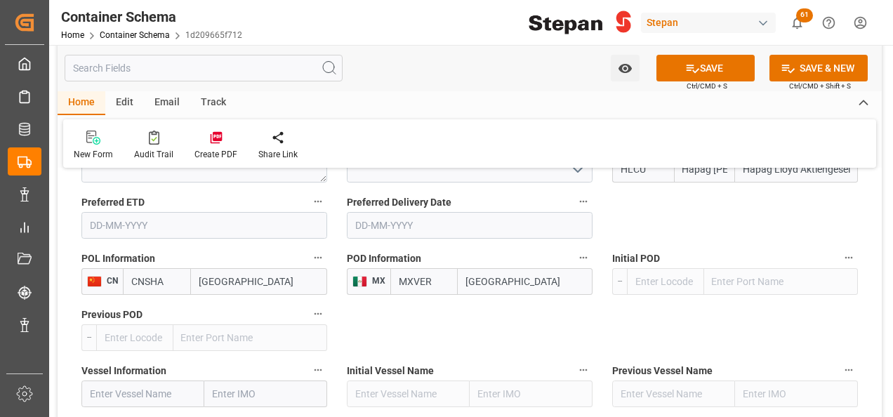
scroll to position [2035, 0]
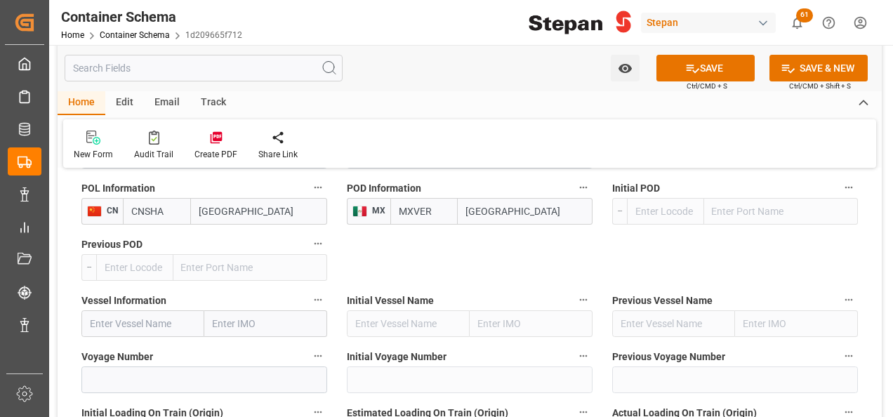
type input "Veracruz"
click at [145, 310] on input "text" at bounding box center [142, 323] width 123 height 27
paste input "MONTEVIDEO EXPRESS"
click at [140, 339] on div "Montevideo Express - 9793935" at bounding box center [142, 362] width 121 height 46
type input "Montevideo Express"
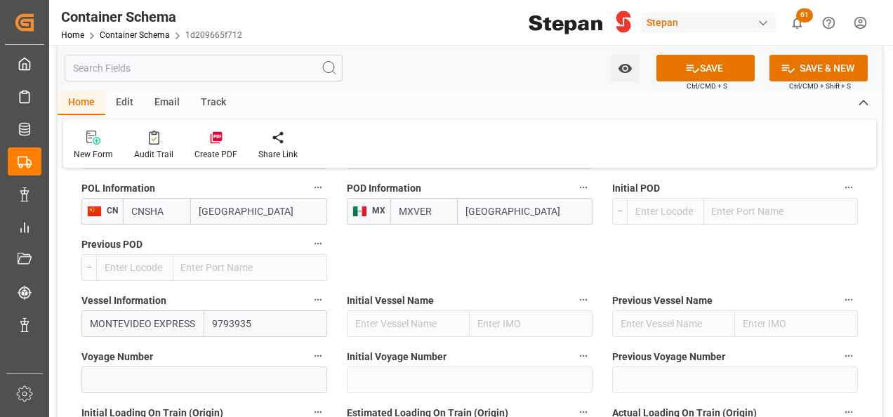
type input "9793935"
type input "Montevideo Express"
click at [100, 366] on input at bounding box center [204, 379] width 246 height 27
paste input "2536E"
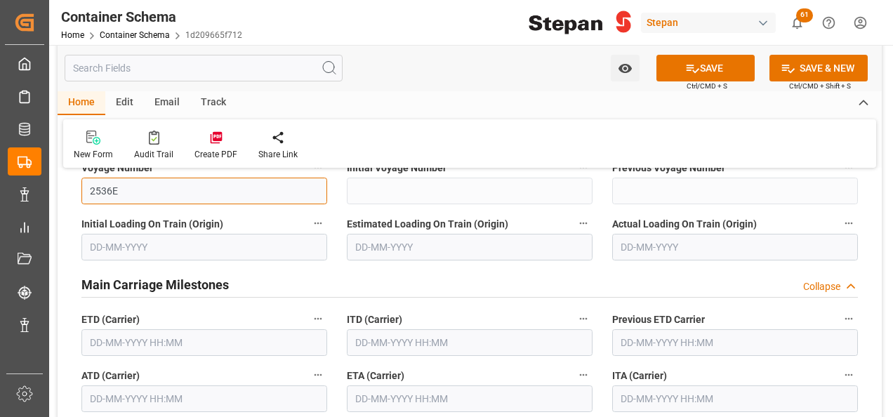
scroll to position [2246, 0]
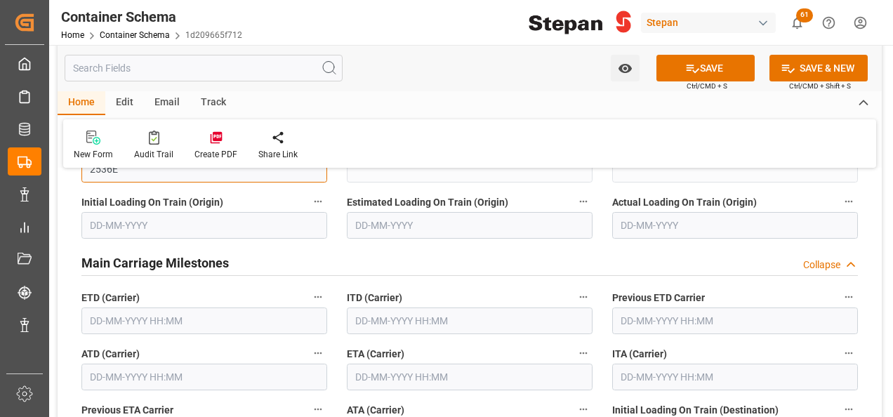
type input "2536E"
click at [139, 307] on input "text" at bounding box center [204, 320] width 246 height 27
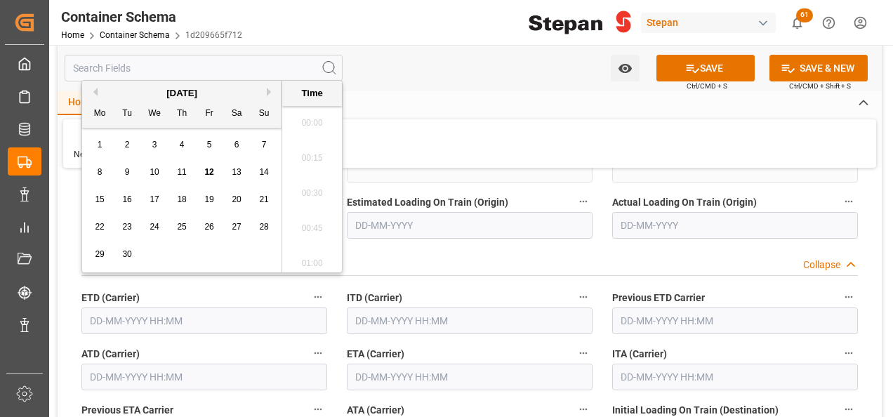
scroll to position [2250, 0]
click at [185, 174] on span "11" at bounding box center [181, 172] width 9 height 10
type input "11-09-2025 00:00"
click at [138, 364] on input "text" at bounding box center [204, 377] width 246 height 27
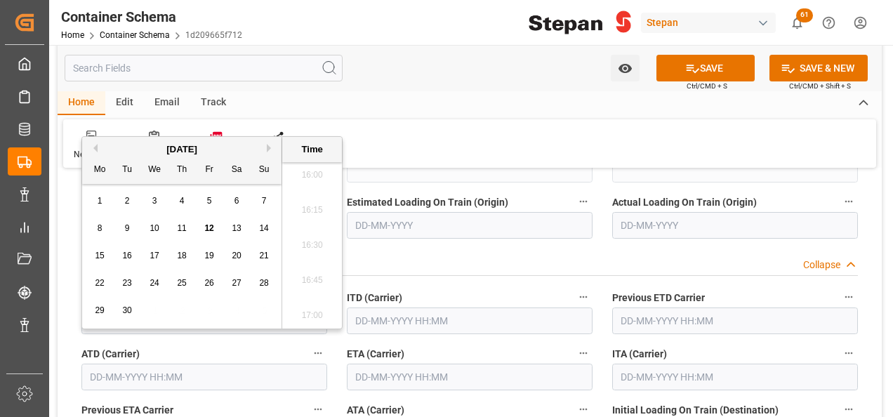
click at [181, 224] on div "11" at bounding box center [182, 228] width 18 height 17
type input "11-09-2025 00:00"
click at [391, 364] on input "text" at bounding box center [470, 377] width 246 height 27
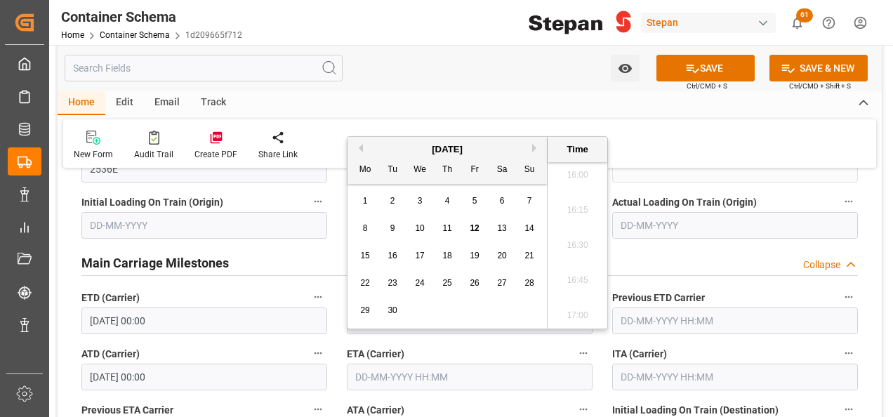
click at [408, 321] on div "29 30 1 2 3 4 5" at bounding box center [448, 310] width 192 height 27
click at [392, 313] on span "30" at bounding box center [391, 310] width 9 height 10
type input "30-09-2025 00:00"
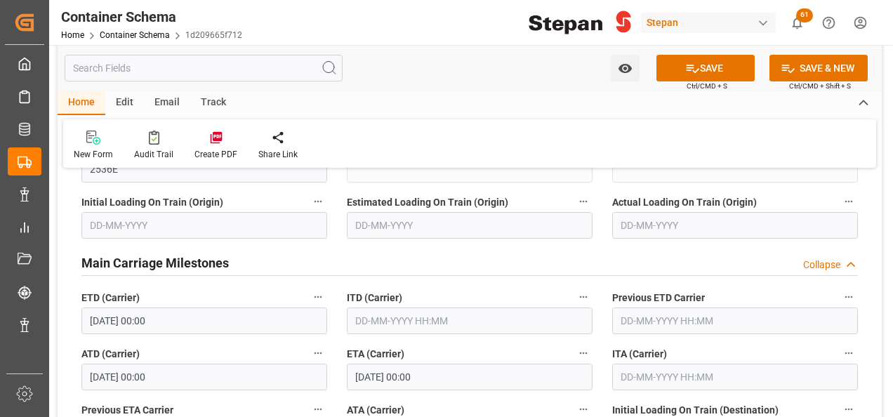
click at [449, 400] on label "ATA (Carrier)" at bounding box center [470, 410] width 246 height 20
click at [574, 400] on button "ATA (Carrier)" at bounding box center [583, 409] width 18 height 18
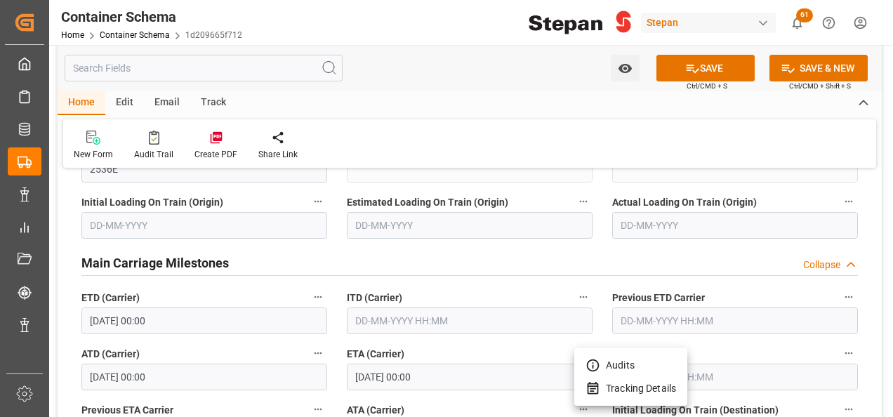
click at [763, 272] on div at bounding box center [446, 208] width 893 height 417
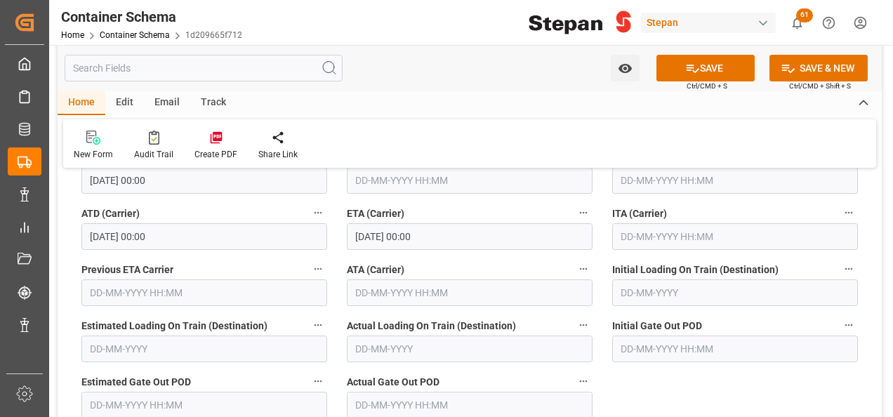
scroll to position [2316, 0]
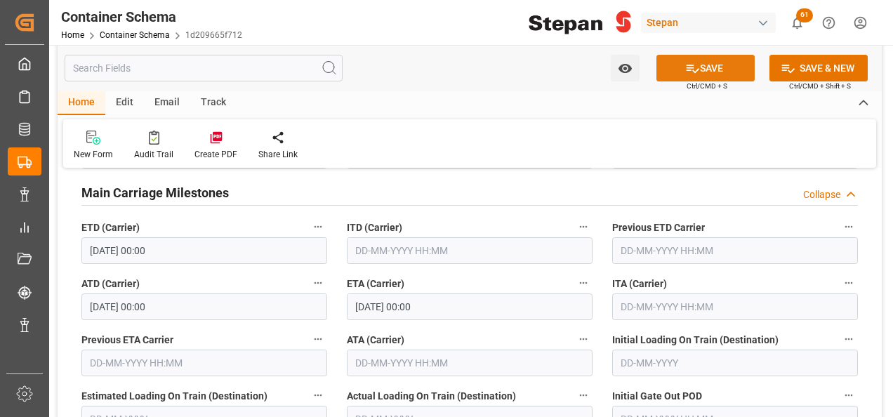
click at [713, 73] on button "SAVE" at bounding box center [705, 68] width 98 height 27
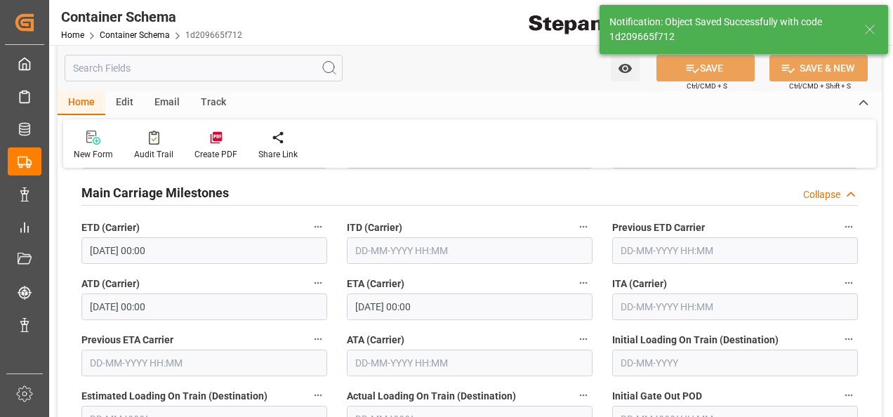
type textarea "Documents Sent"
type textarea "10 PALLETS"
type textarea "SCM1706025A6"
type input "MXVER"
type input "Veracruz"
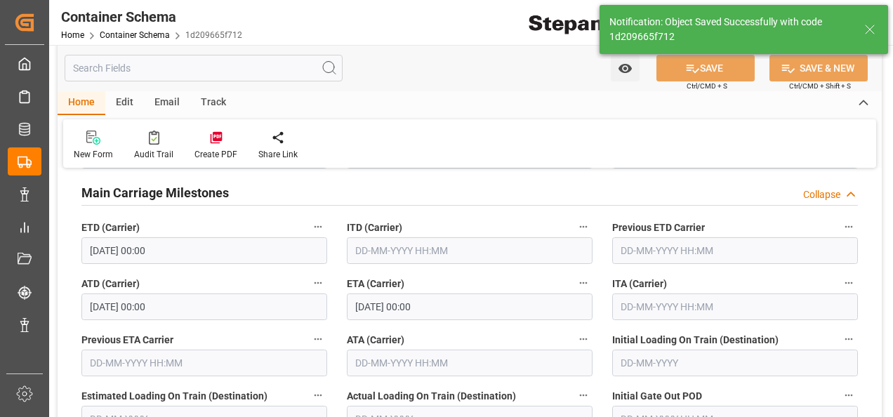
type input "Montevideo Express"
type input "9793935"
type input "2536E"
type textarea "pod"
type input "0"
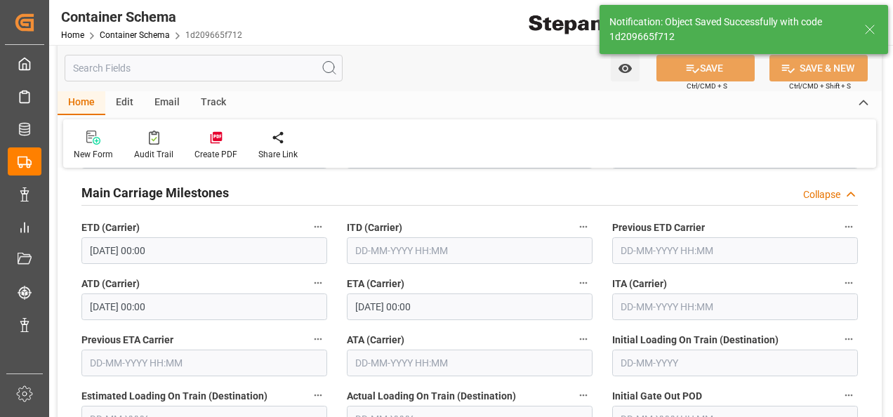
type input "11-09-2025 00:00"
type input "30-09-2025 00:00"
type input "[DATE]"
type input "12-09-2025 22:37"
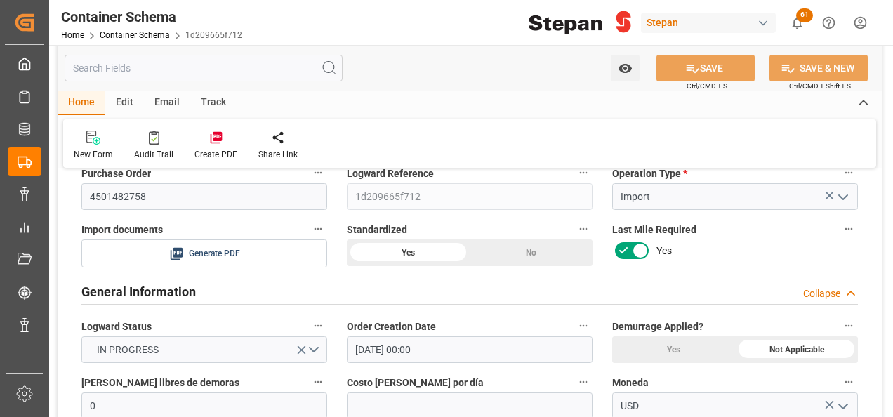
scroll to position [0, 0]
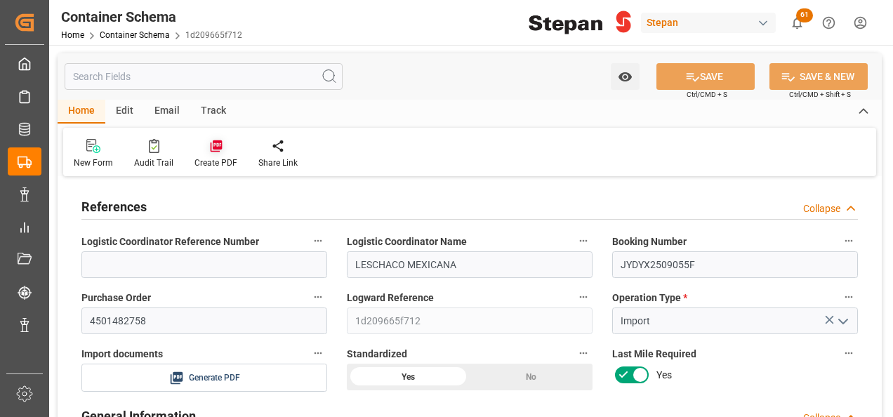
click at [219, 153] on div "Create PDF" at bounding box center [216, 153] width 64 height 31
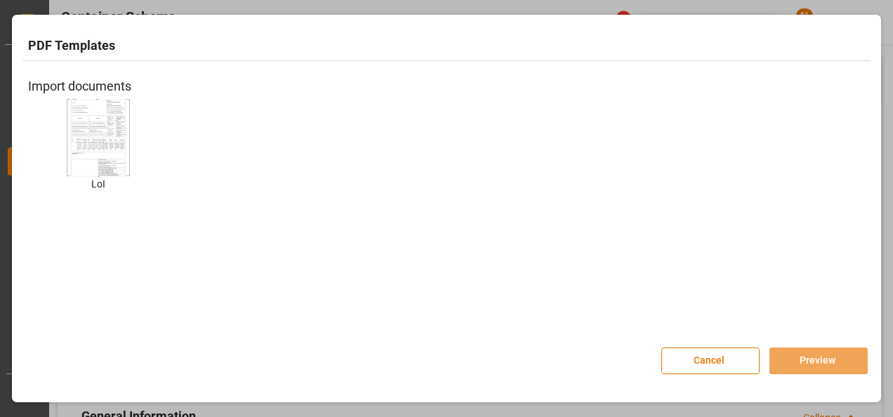
click at [124, 141] on img at bounding box center [98, 137] width 56 height 79
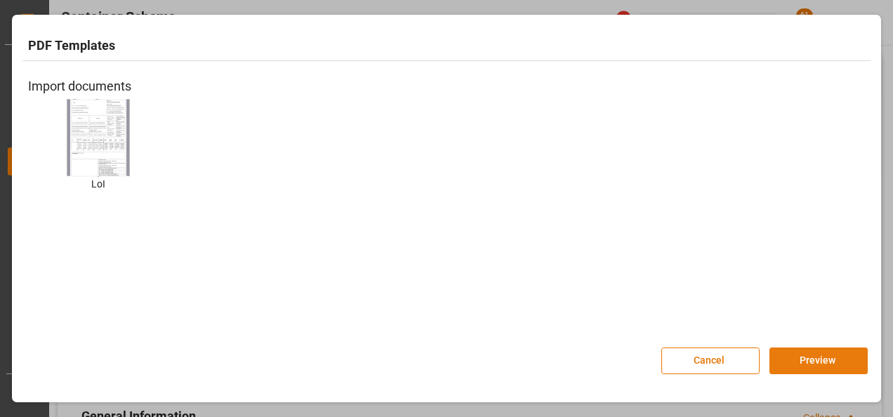
click at [797, 355] on button "Preview" at bounding box center [818, 360] width 98 height 27
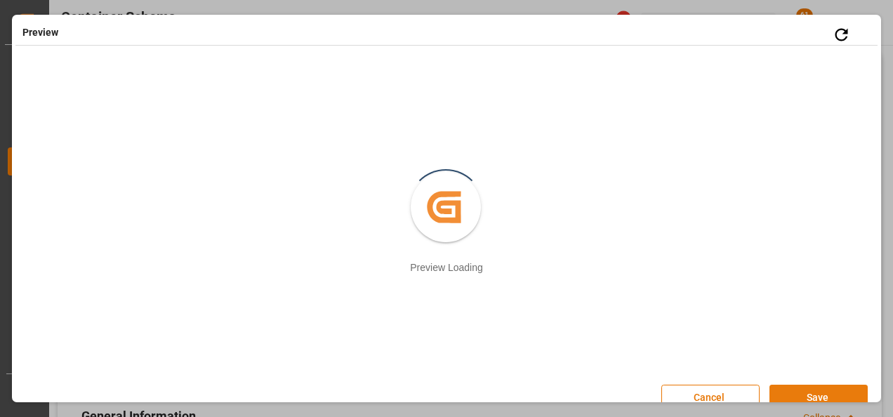
click at [801, 392] on button "Save" at bounding box center [818, 398] width 98 height 27
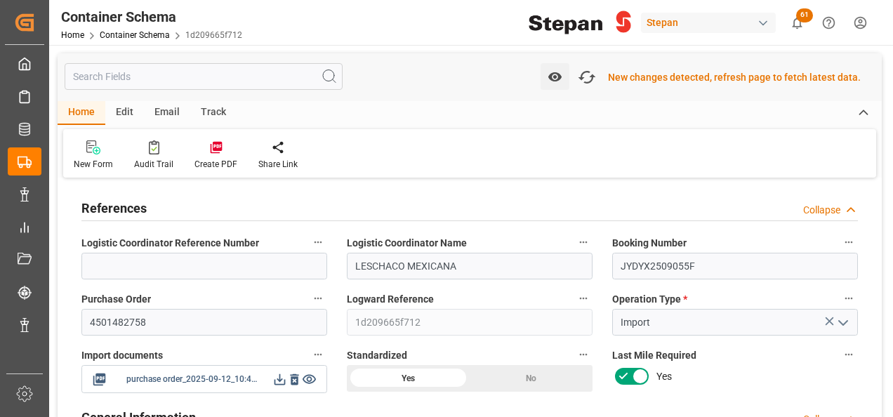
click at [279, 378] on icon at bounding box center [279, 379] width 15 height 15
click at [154, 36] on link "Container Schema" at bounding box center [135, 35] width 70 height 10
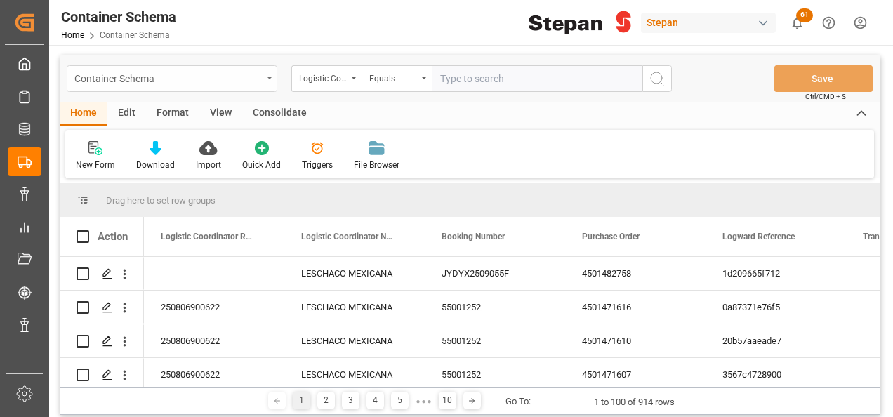
click at [231, 72] on div "Container Schema" at bounding box center [167, 78] width 187 height 18
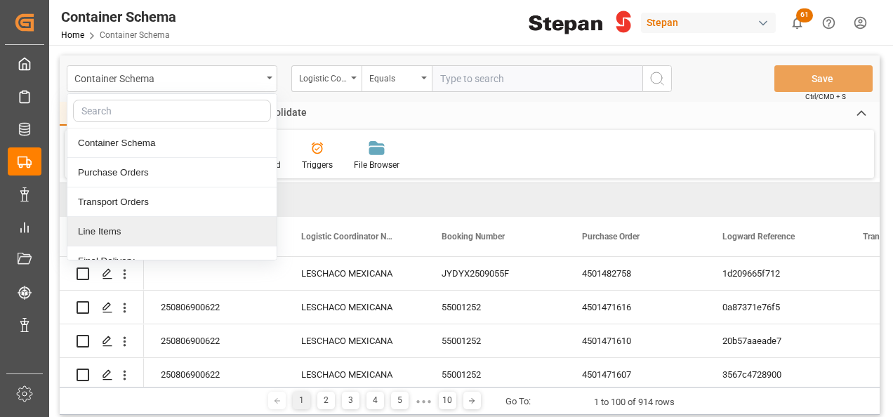
click at [97, 242] on div "Line Items" at bounding box center [171, 231] width 209 height 29
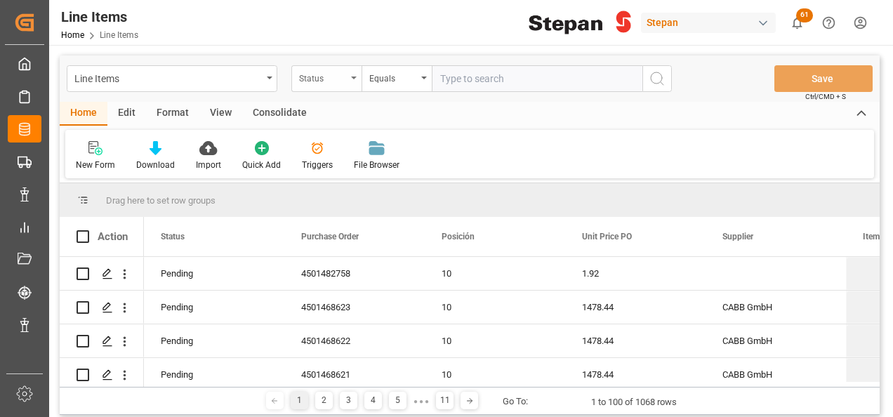
click at [356, 76] on div "Status" at bounding box center [326, 78] width 70 height 27
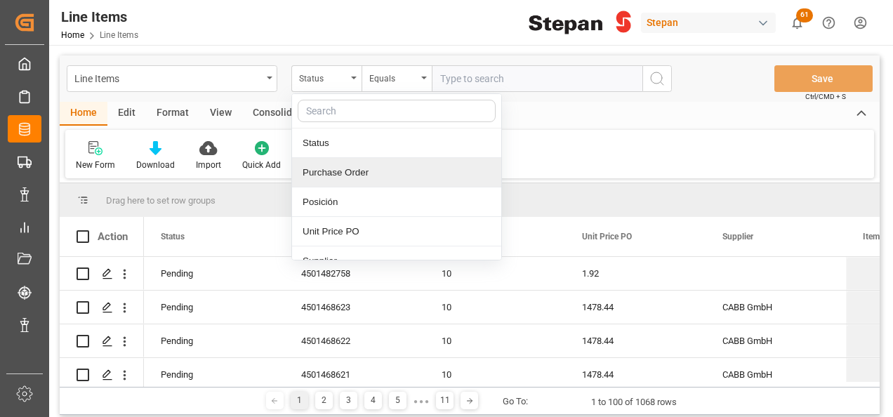
click at [336, 168] on div "Purchase Order" at bounding box center [396, 172] width 209 height 29
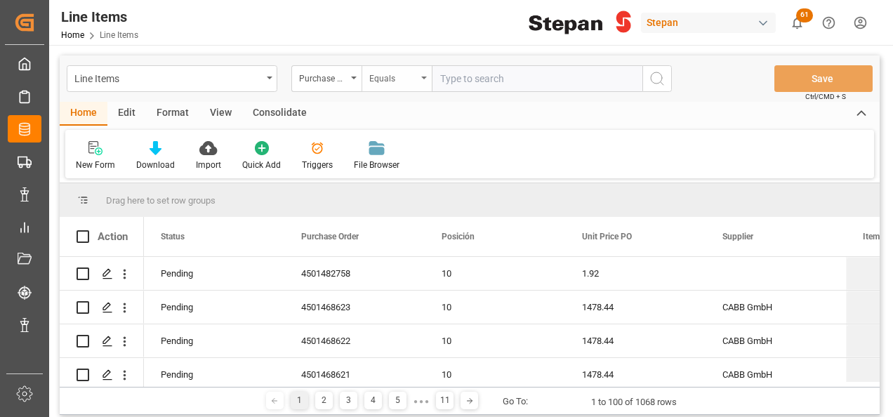
click at [422, 78] on icon "open menu" at bounding box center [424, 77] width 6 height 3
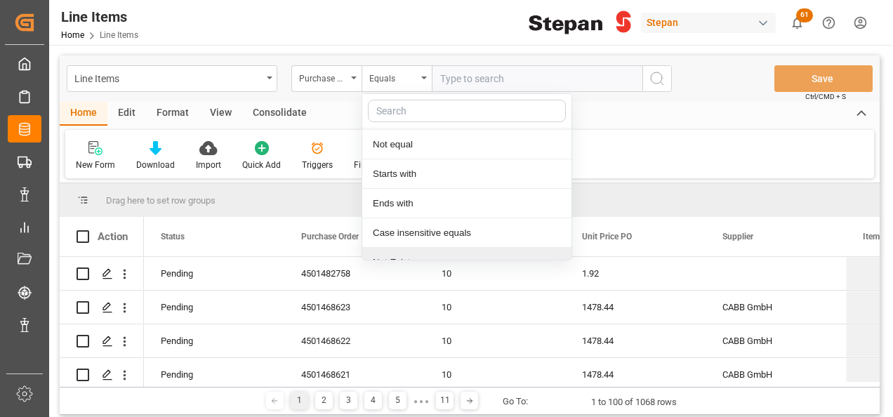
scroll to position [102, 0]
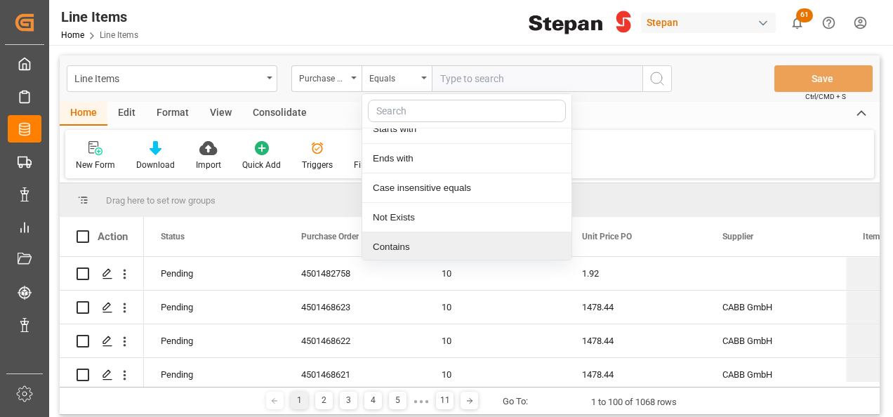
drag, startPoint x: 397, startPoint y: 248, endPoint x: 411, endPoint y: 191, distance: 58.5
click at [396, 248] on div "Contains" at bounding box center [466, 246] width 209 height 29
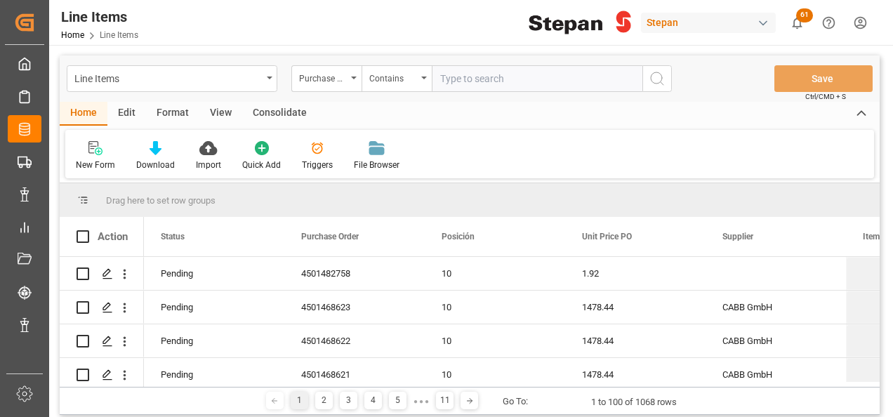
paste input "4501462553,4501462554,4501462555,4501462556,4501462559,4501462561,4501462562,45…"
type input "4501462553,4501462554,4501462555,4501462556,4501462559,4501462561,4501462562,45…"
click at [656, 76] on icon "search button" at bounding box center [656, 78] width 17 height 17
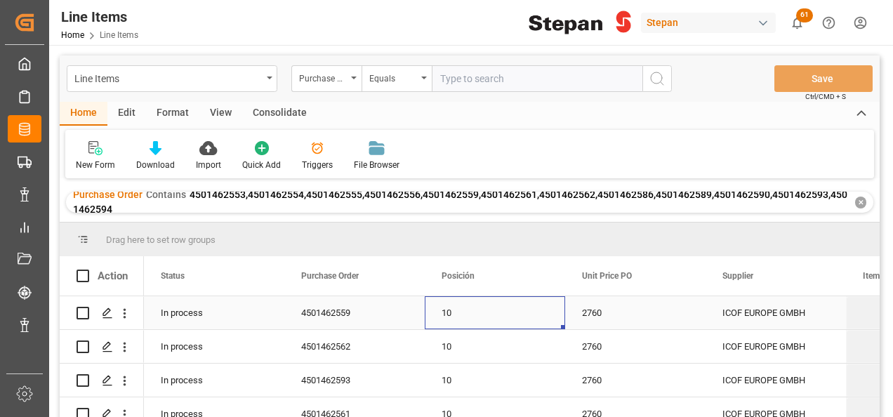
click at [509, 317] on div "10" at bounding box center [494, 313] width 107 height 32
click at [110, 314] on icon "Press SPACE to select this row." at bounding box center [107, 312] width 11 height 11
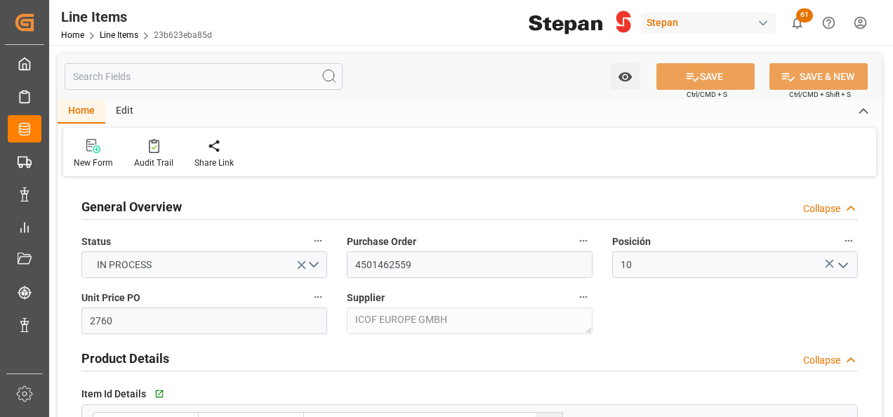
type input "2760"
type input "12352104"
type input "20000"
type input "31-07-2025 20:18"
type input "19-05-2025 19:40"
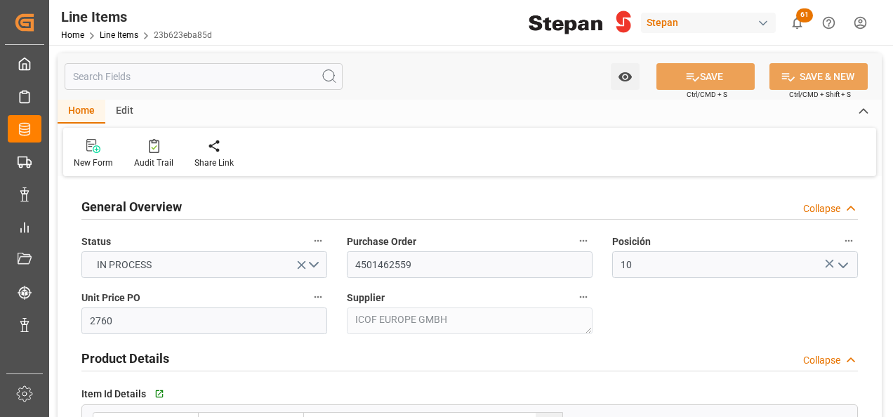
type input "06-07-2025"
type input "[DATE]"
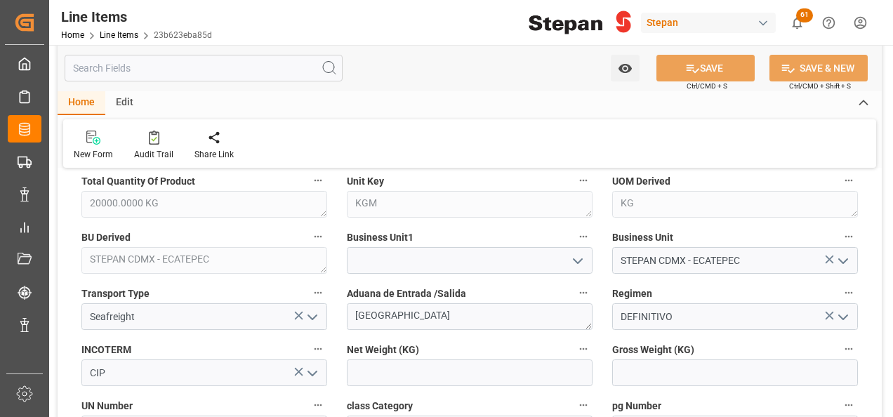
scroll to position [561, 0]
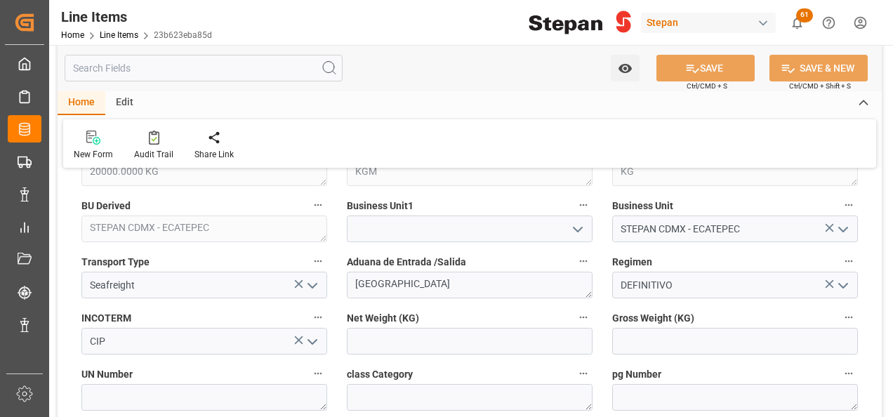
click at [580, 222] on icon "open menu" at bounding box center [577, 229] width 17 height 17
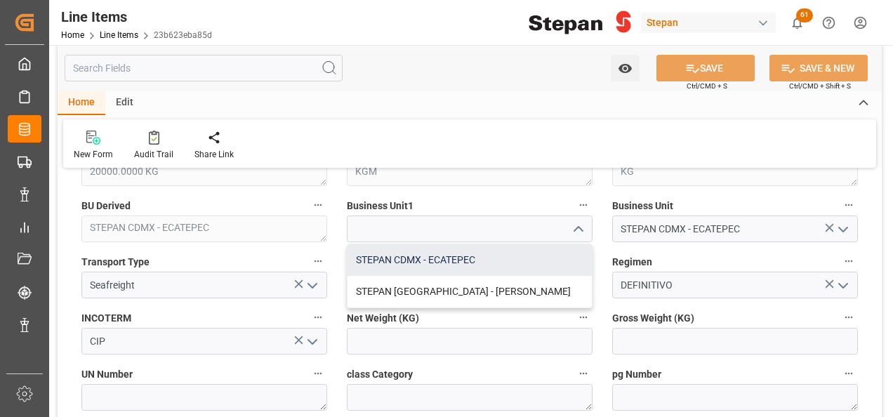
click at [409, 255] on div "STEPAN CDMX - ECATEPEC" at bounding box center [469, 260] width 244 height 32
type input "STEPAN CDMX - ECATEPEC"
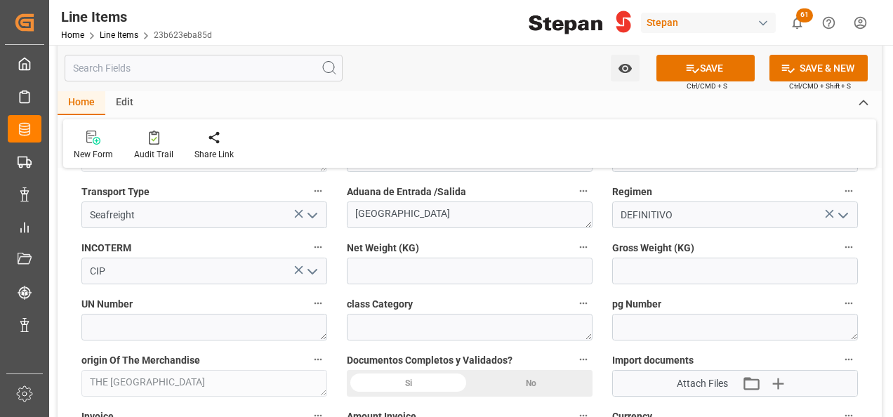
scroll to position [702, 0]
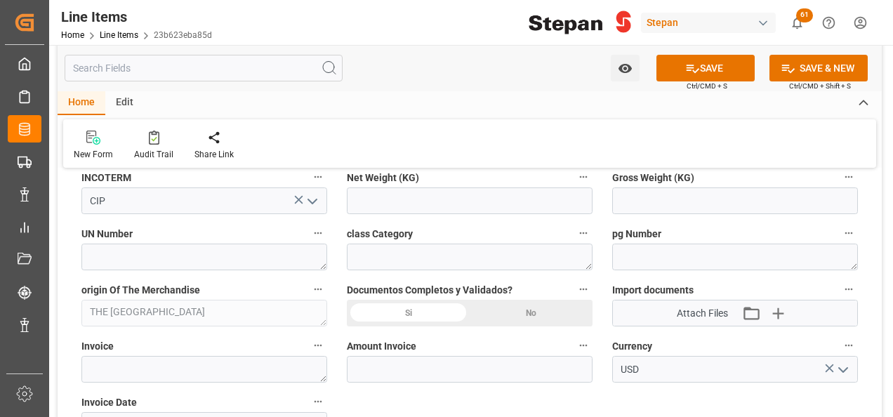
click at [383, 312] on div "Si" at bounding box center [408, 313] width 123 height 27
click at [775, 314] on icon "button" at bounding box center [777, 313] width 22 height 22
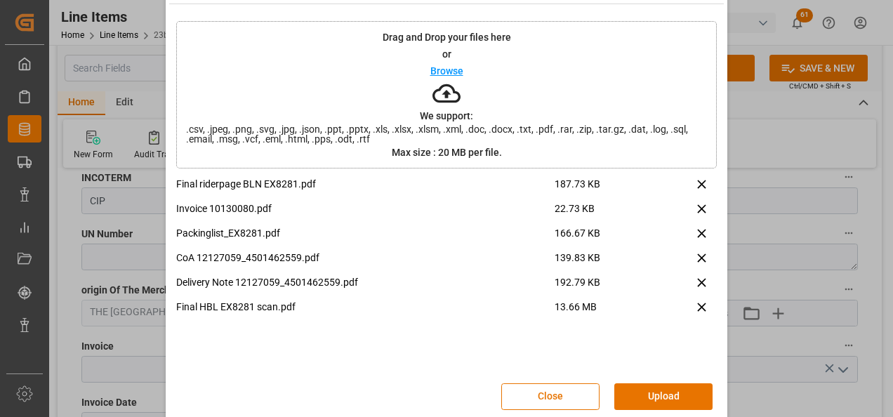
scroll to position [55, 0]
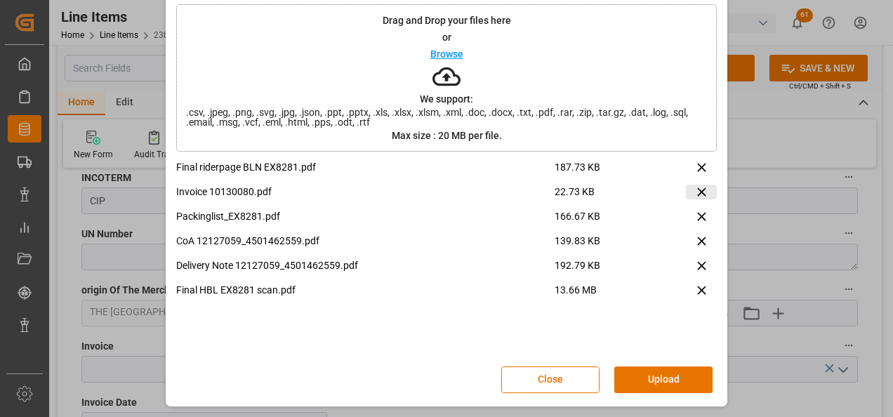
click at [698, 194] on icon at bounding box center [701, 192] width 15 height 15
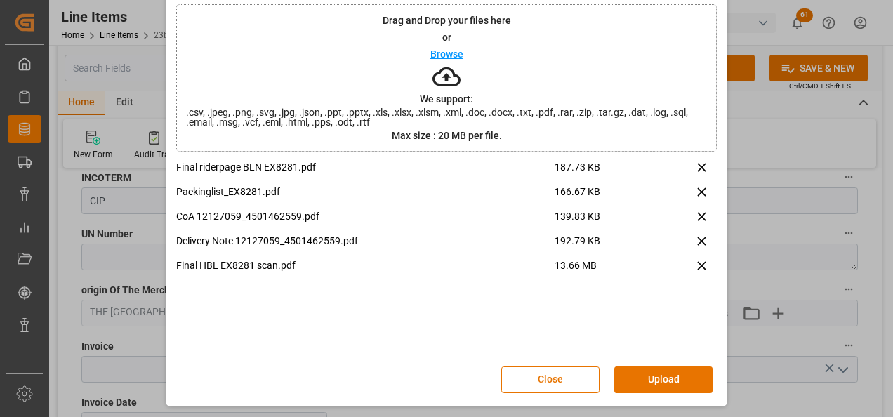
click at [659, 379] on button "Upload" at bounding box center [663, 379] width 98 height 27
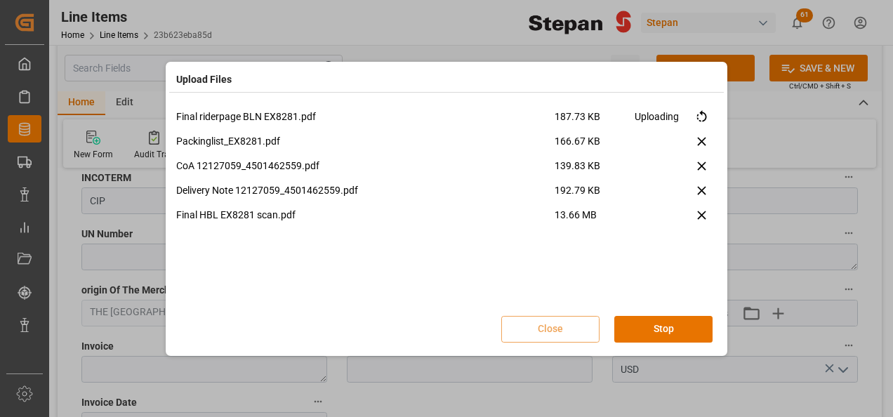
scroll to position [0, 0]
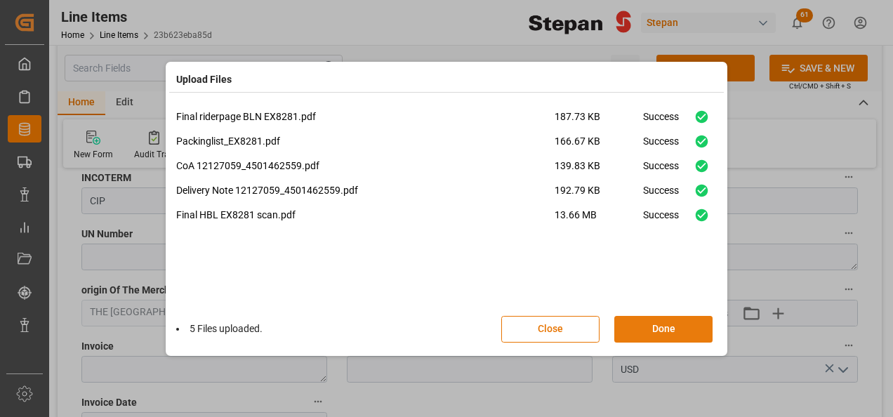
click at [681, 328] on button "Done" at bounding box center [663, 329] width 98 height 27
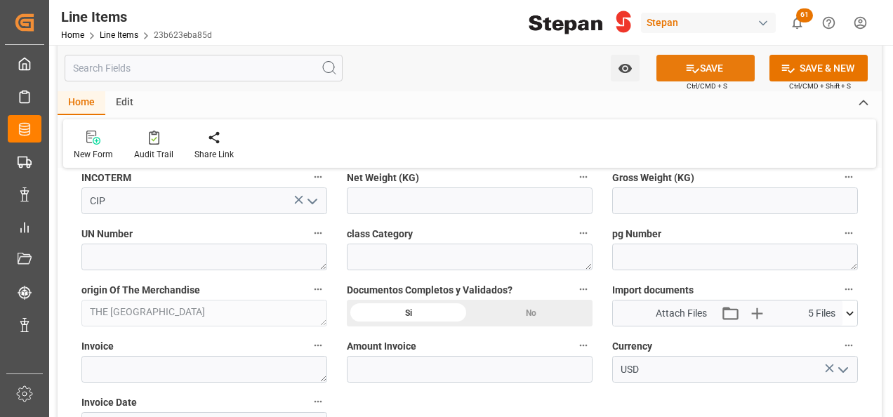
click at [699, 68] on button "SAVE" at bounding box center [705, 68] width 98 height 27
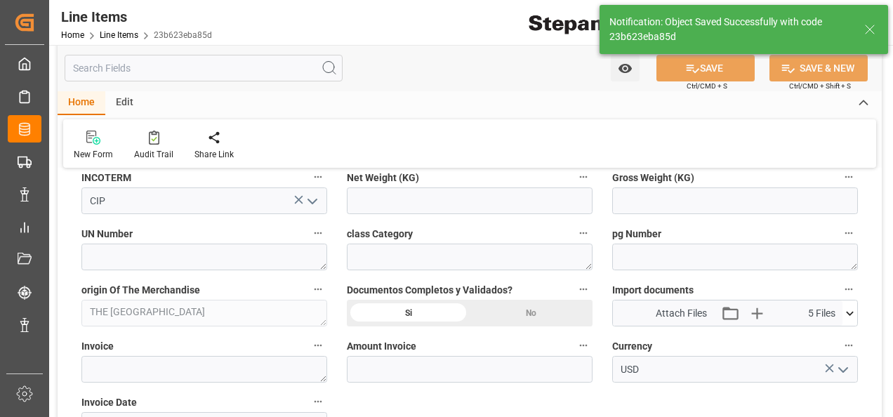
type input "12-09-2025 23:05"
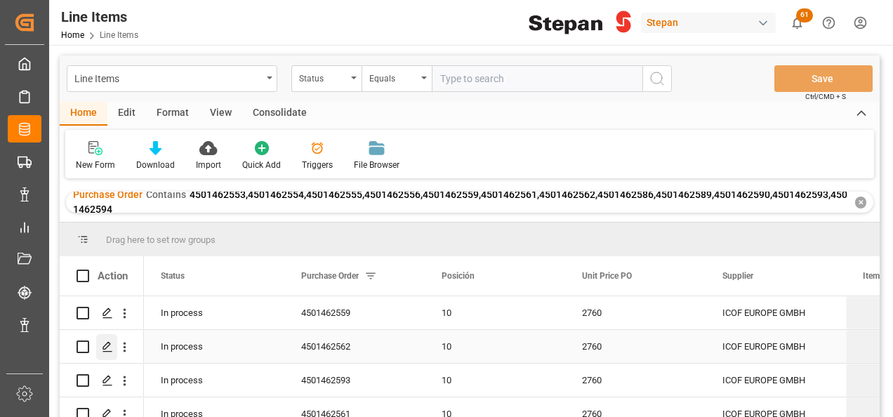
click at [105, 347] on icon "Press SPACE to select this row." at bounding box center [107, 346] width 11 height 11
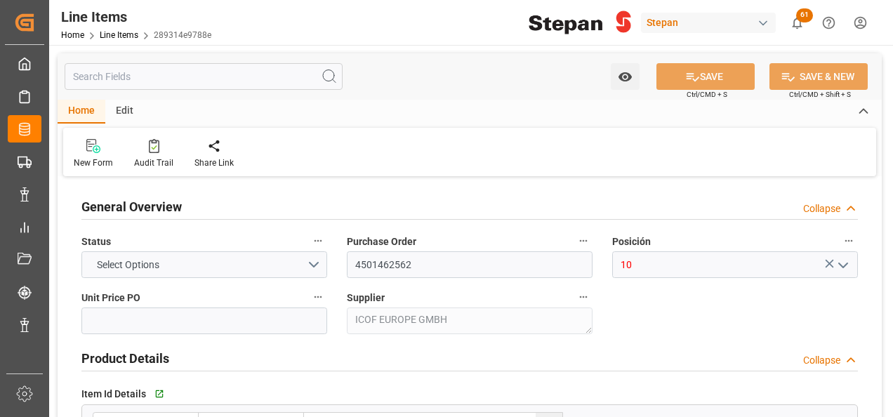
type input "2760"
type input "12352104"
type input "20000"
type input "31-07-2025 20:18"
type input "19-05-2025 19:40"
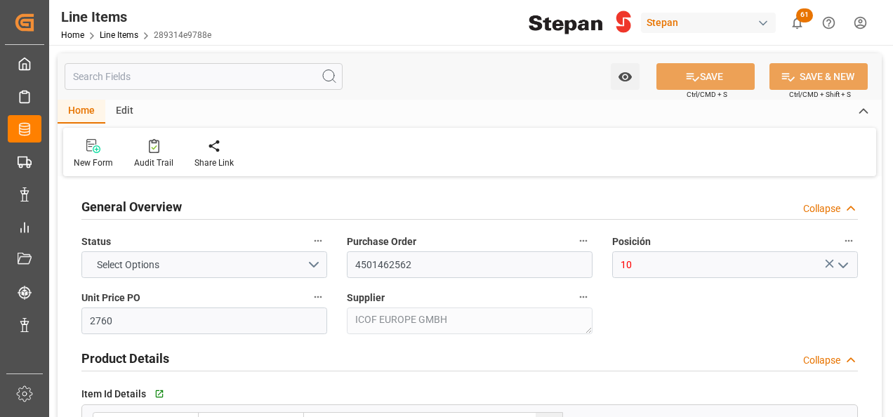
type input "08-07-2025"
type input "[DATE]"
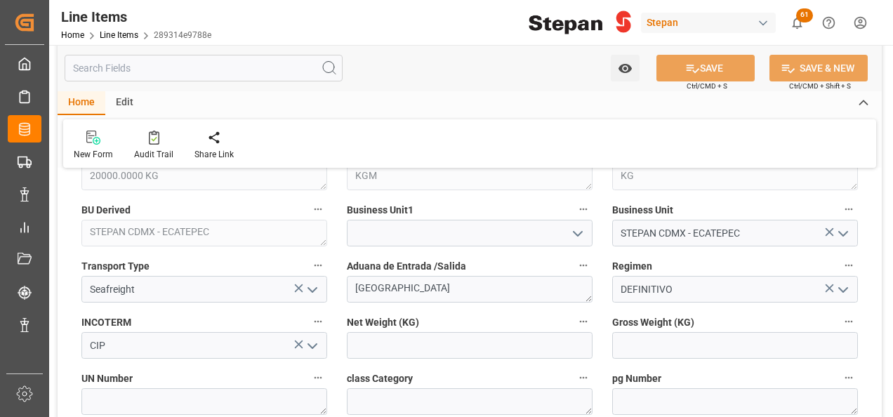
scroll to position [561, 0]
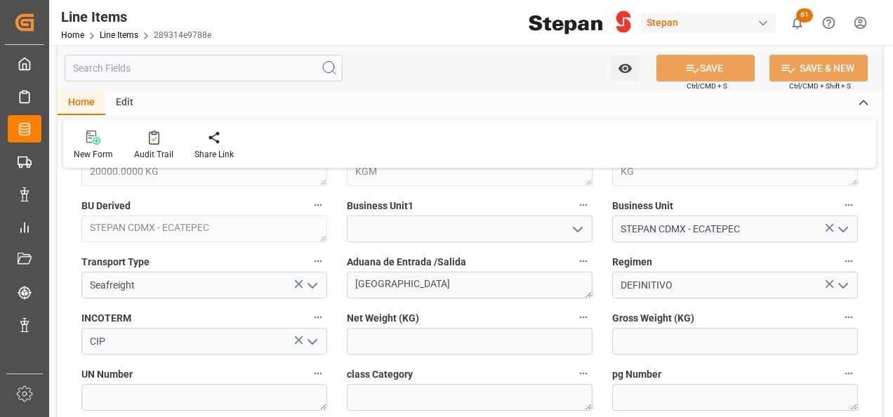
click at [584, 233] on icon "open menu" at bounding box center [577, 229] width 17 height 17
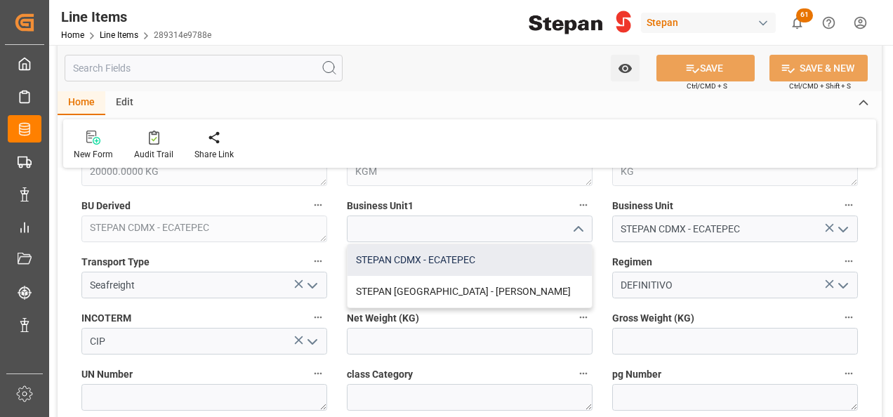
click at [442, 258] on div "STEPAN CDMX - ECATEPEC" at bounding box center [469, 260] width 244 height 32
type input "STEPAN CDMX - ECATEPEC"
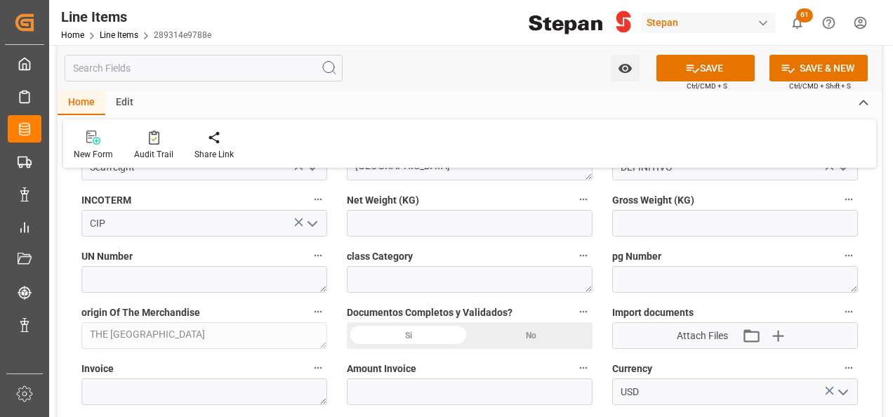
scroll to position [702, 0]
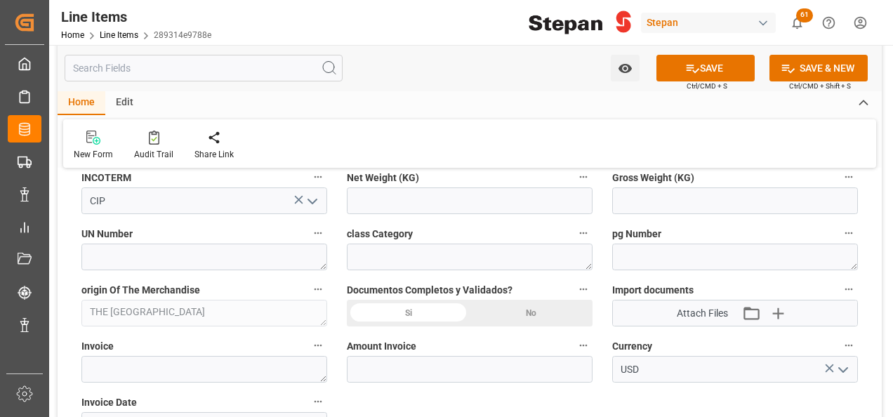
click at [418, 314] on div "Si" at bounding box center [408, 313] width 123 height 27
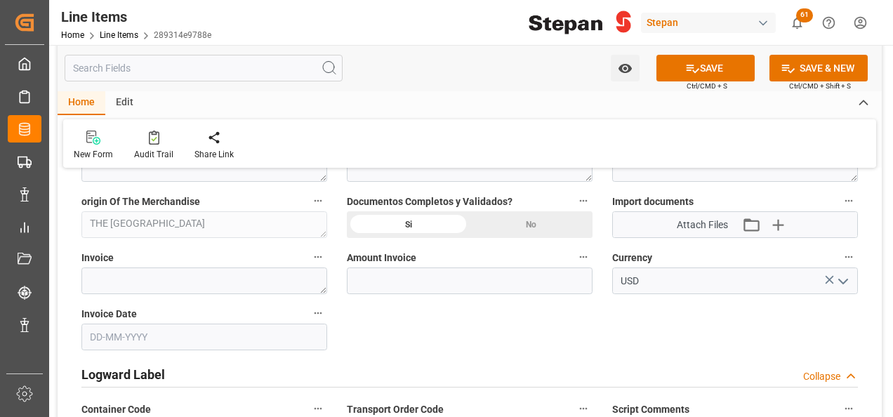
scroll to position [842, 0]
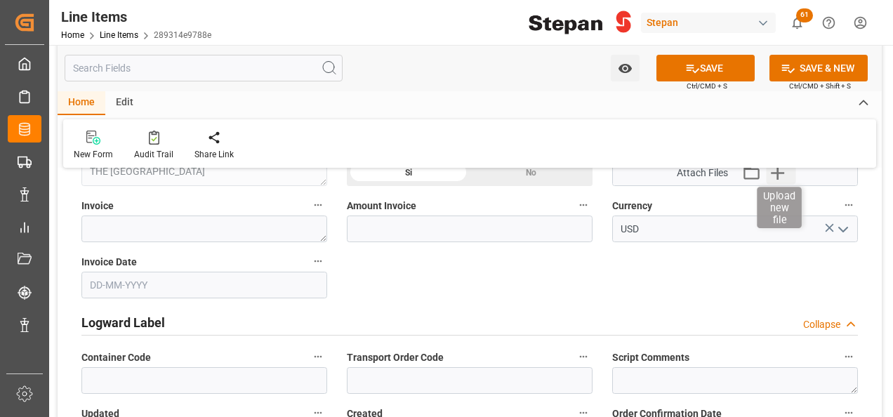
click at [779, 175] on icon "button" at bounding box center [777, 172] width 22 height 22
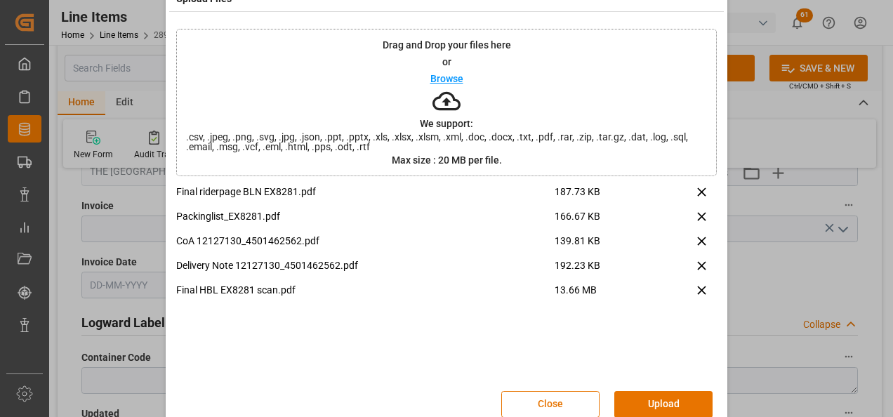
scroll to position [55, 0]
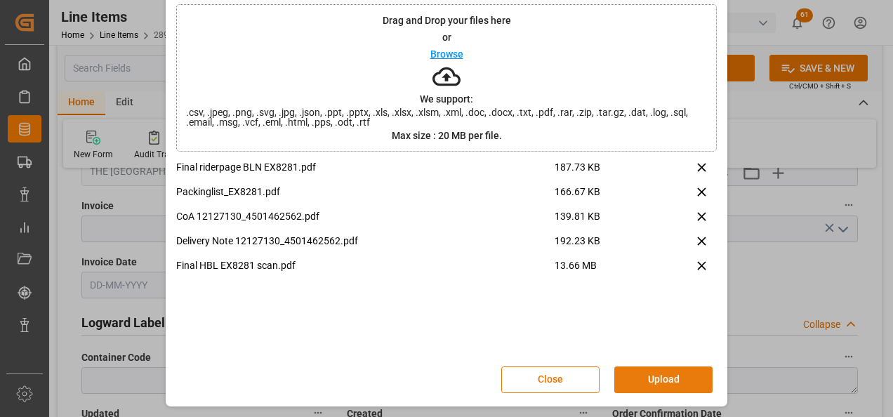
click at [662, 380] on button "Upload" at bounding box center [663, 379] width 98 height 27
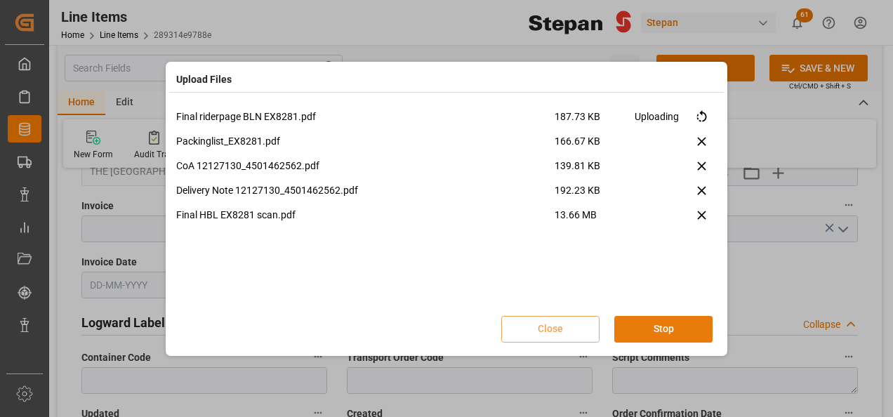
scroll to position [0, 0]
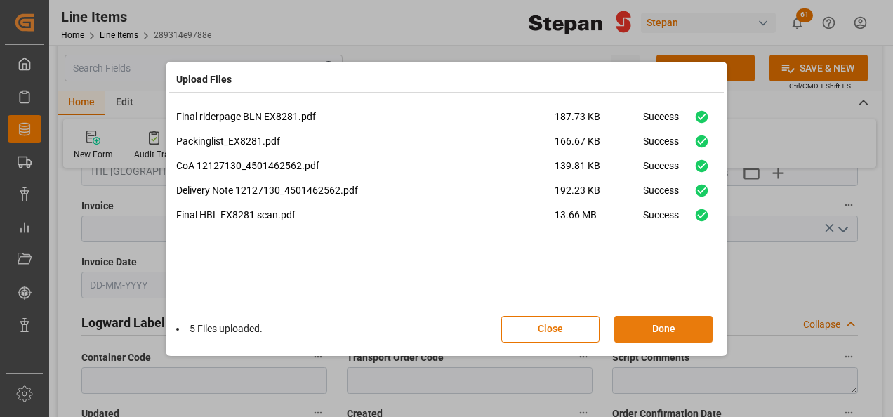
click at [661, 332] on button "Done" at bounding box center [663, 329] width 98 height 27
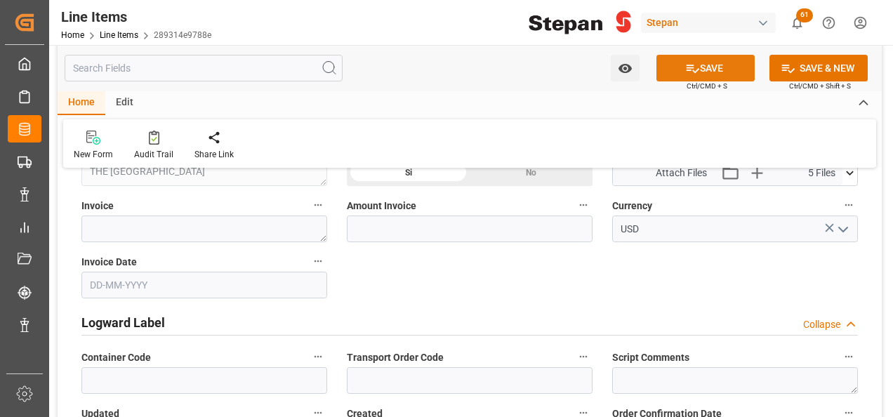
click at [702, 70] on button "SAVE" at bounding box center [705, 68] width 98 height 27
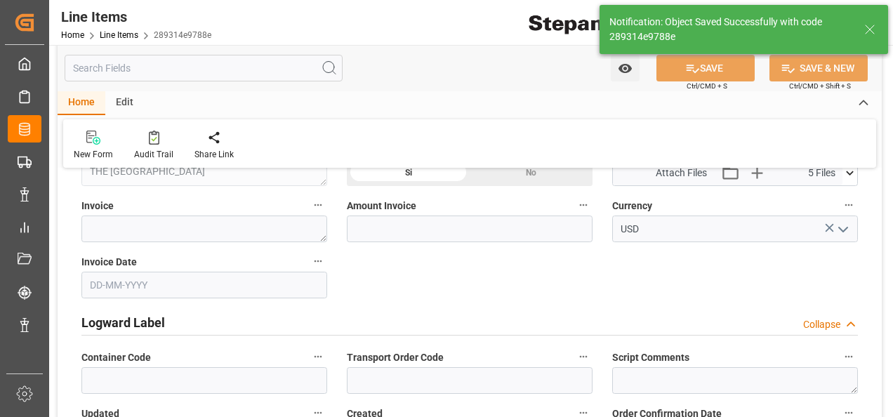
type input "12-09-2025 23:07"
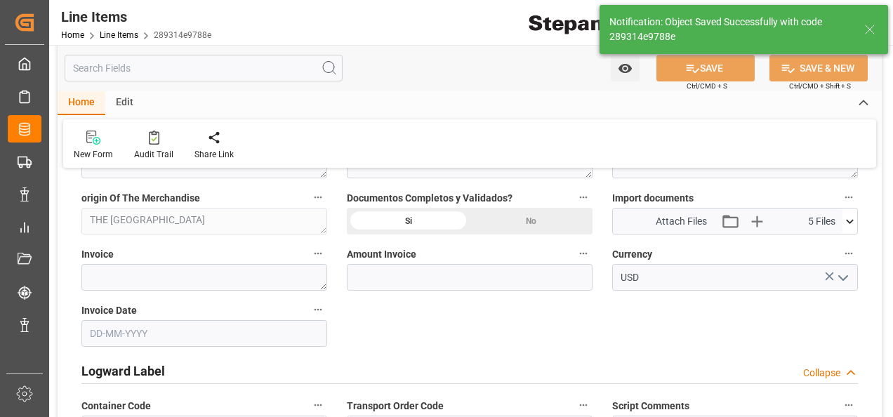
scroll to position [772, 0]
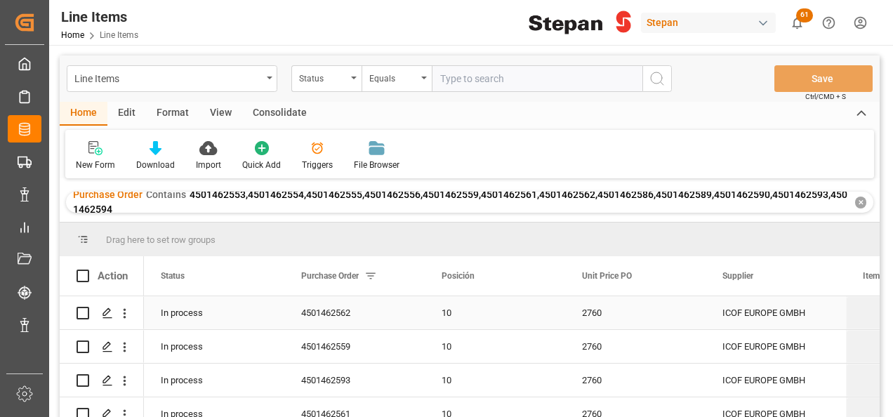
click at [499, 319] on div "10" at bounding box center [494, 313] width 107 height 32
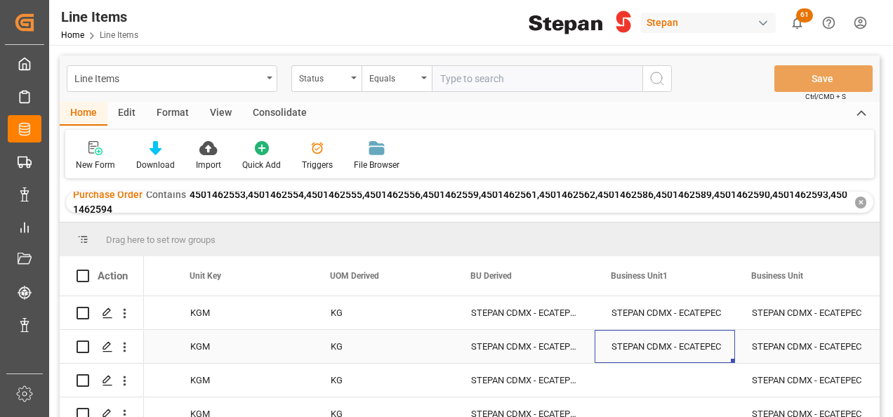
drag, startPoint x: 692, startPoint y: 337, endPoint x: 714, endPoint y: 366, distance: 37.1
click at [692, 337] on div "STEPAN CDMX - ECATEPEC" at bounding box center [664, 347] width 107 height 32
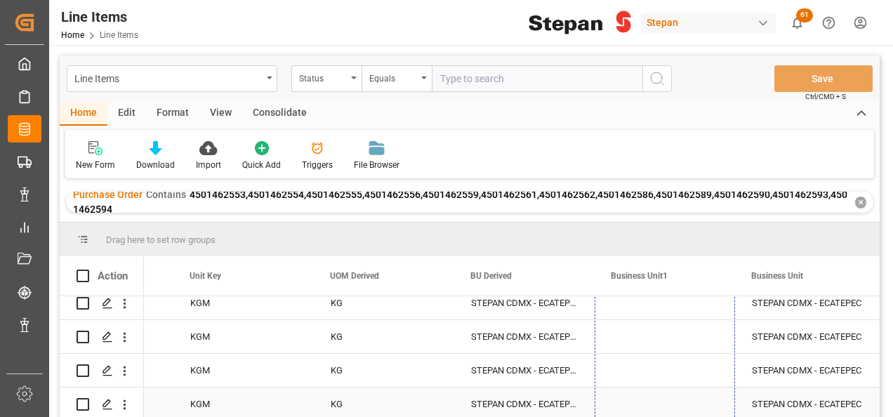
drag, startPoint x: 733, startPoint y: 361, endPoint x: 696, endPoint y: 396, distance: 50.6
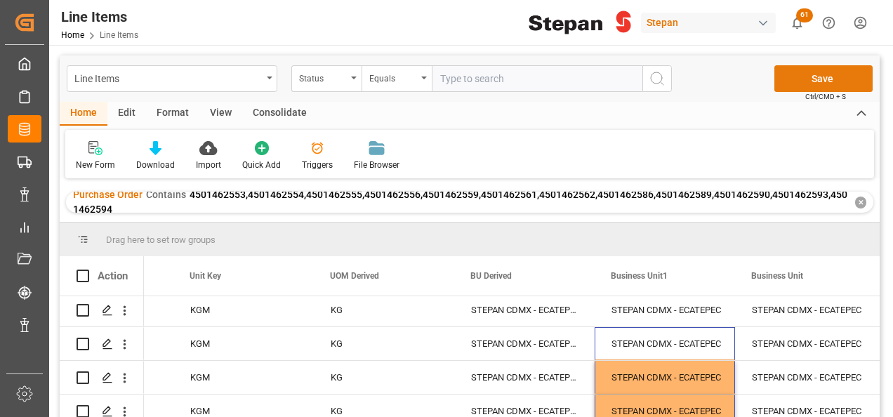
click at [805, 76] on button "Save" at bounding box center [823, 78] width 98 height 27
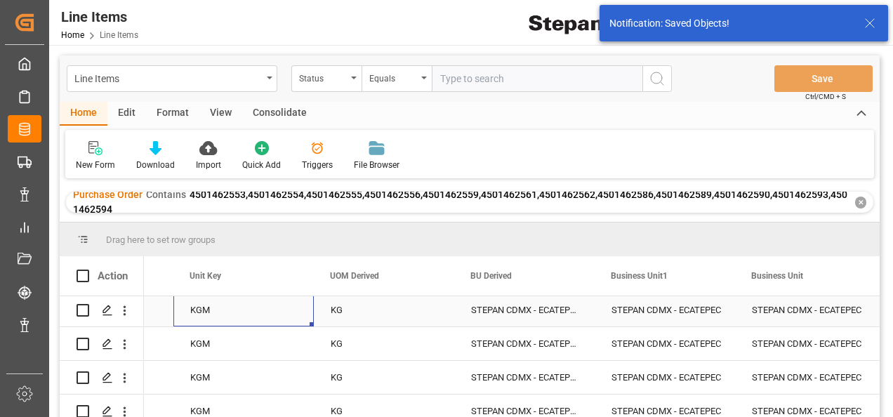
click at [198, 314] on div "KGM" at bounding box center [243, 309] width 140 height 33
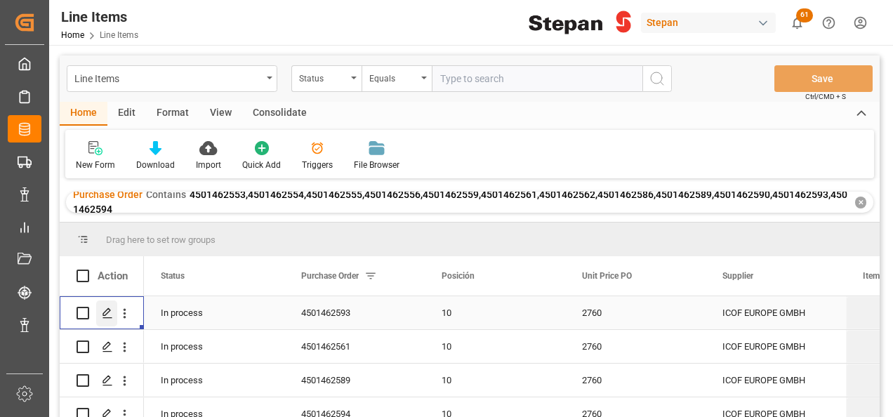
click at [100, 313] on div "Press SPACE to select this row." at bounding box center [106, 313] width 21 height 26
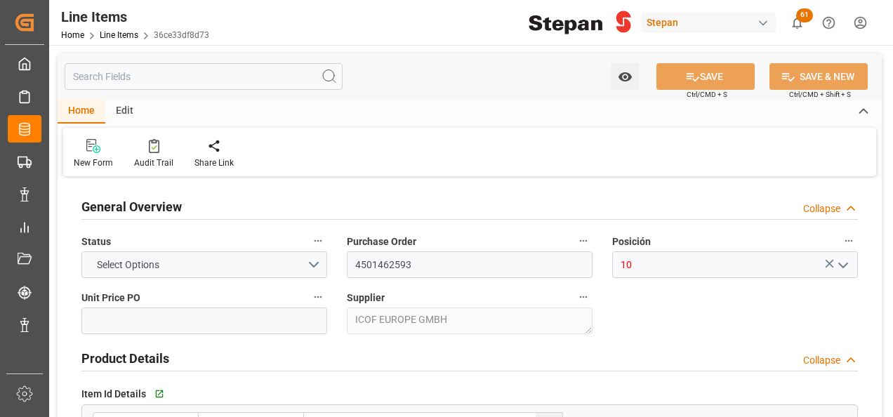
type input "2760"
type input "12352104"
type input "20000"
type input "12-09-2025 23:07"
type input "19-05-2025 19:40"
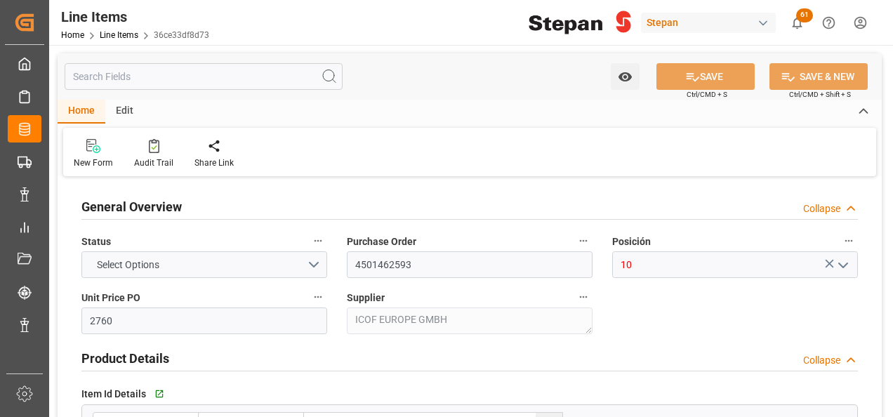
type input "25-07-2025"
type input "22-09-2025"
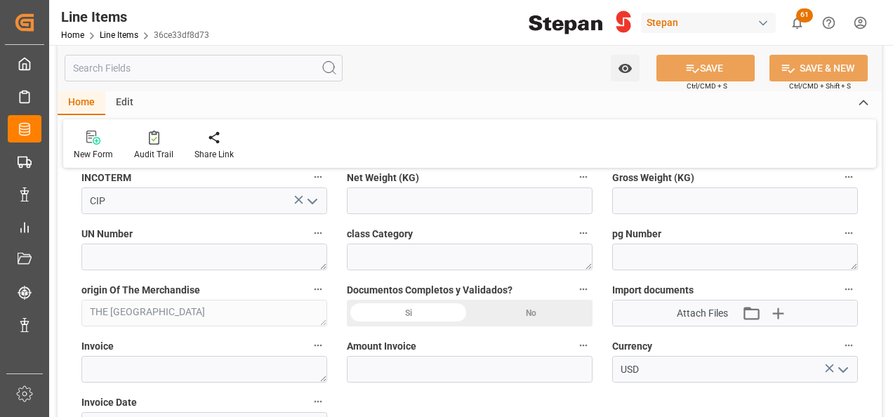
click at [418, 313] on div "Si" at bounding box center [408, 313] width 123 height 27
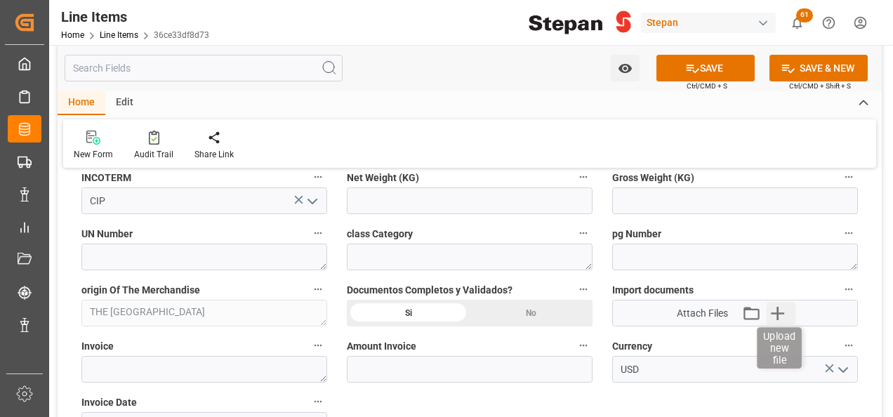
click at [782, 315] on icon "button" at bounding box center [777, 313] width 22 height 22
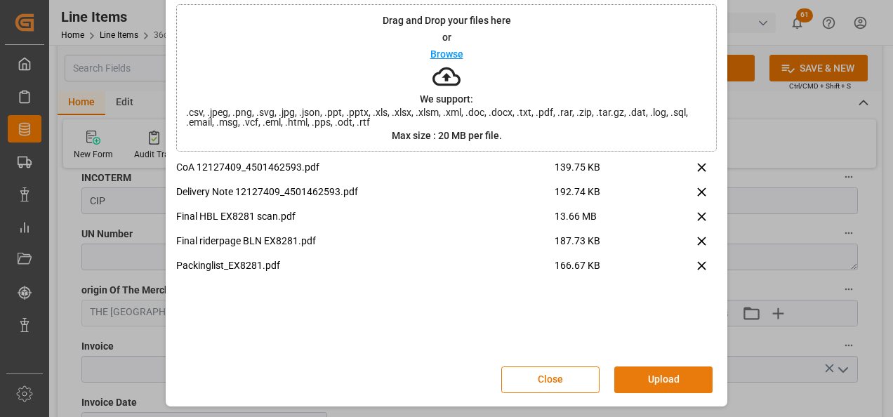
click at [672, 377] on button "Upload" at bounding box center [663, 379] width 98 height 27
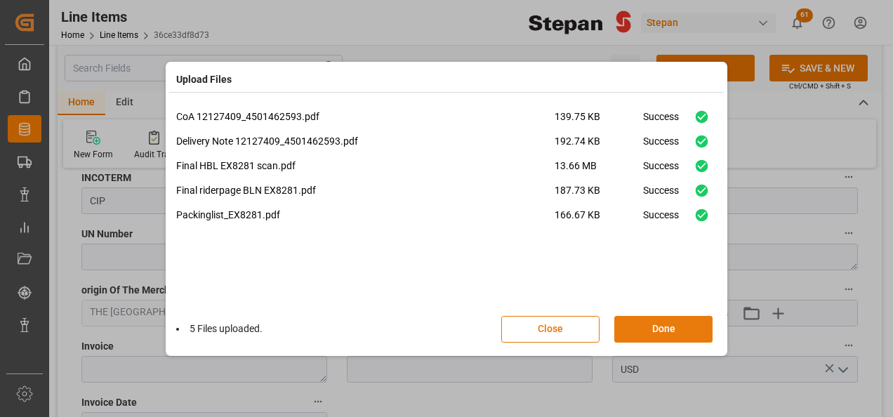
click at [653, 328] on button "Done" at bounding box center [663, 329] width 98 height 27
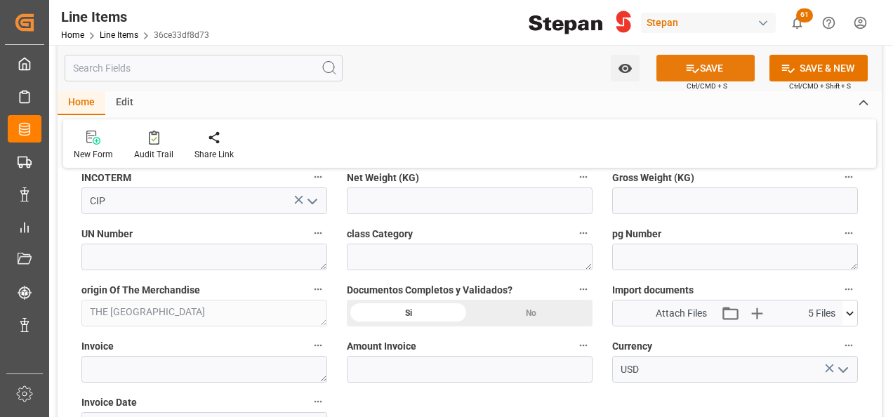
click at [691, 62] on icon at bounding box center [692, 68] width 15 height 15
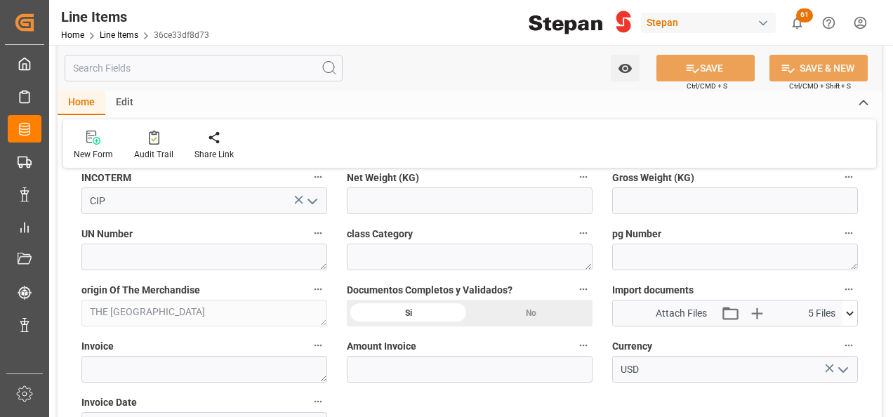
type input "12-09-2025 23:09"
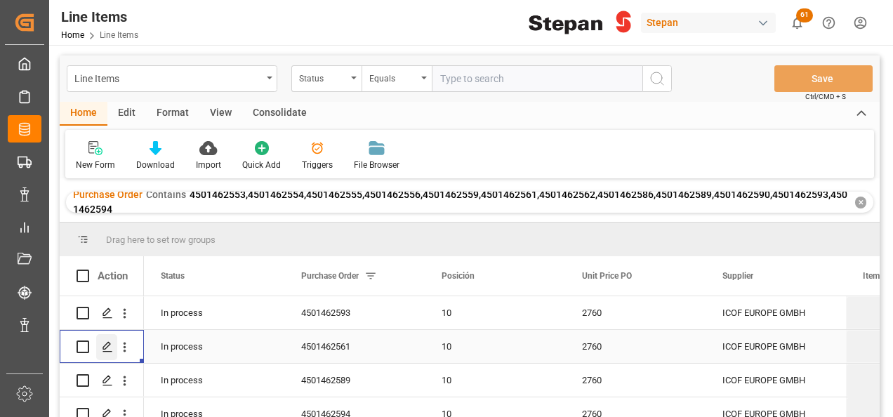
click at [107, 346] on icon "Press SPACE to select this row." at bounding box center [107, 346] width 11 height 11
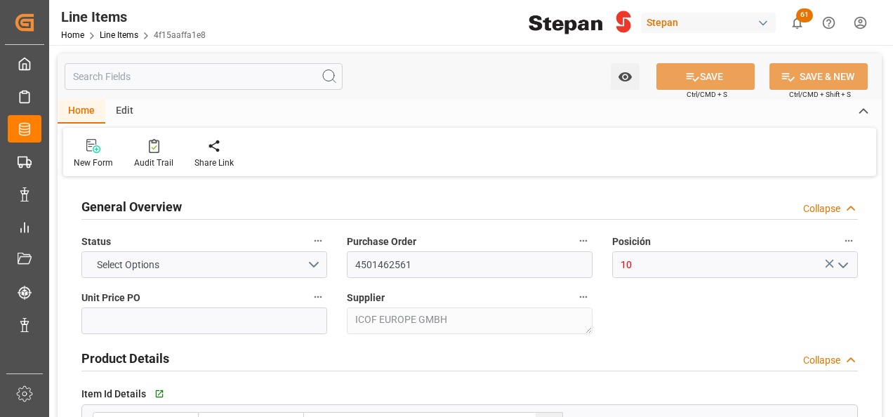
type input "2760"
type input "12352104"
type input "20000"
type input "12-09-2025 23:07"
type input "19-05-2025 19:40"
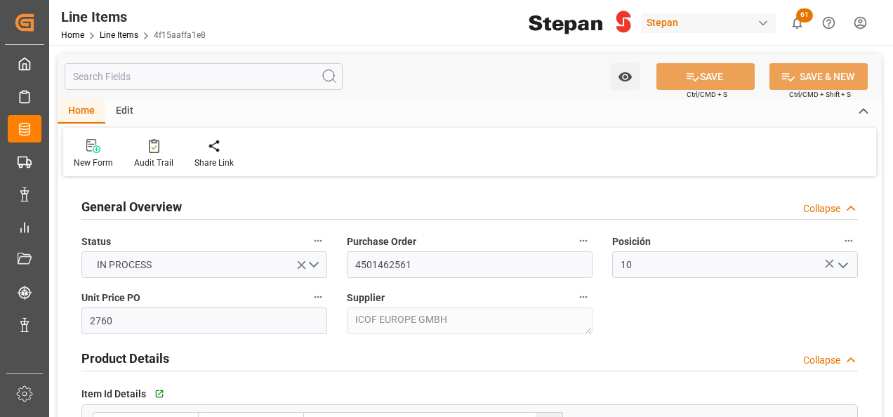
type input "07-07-2025"
type input "[DATE]"
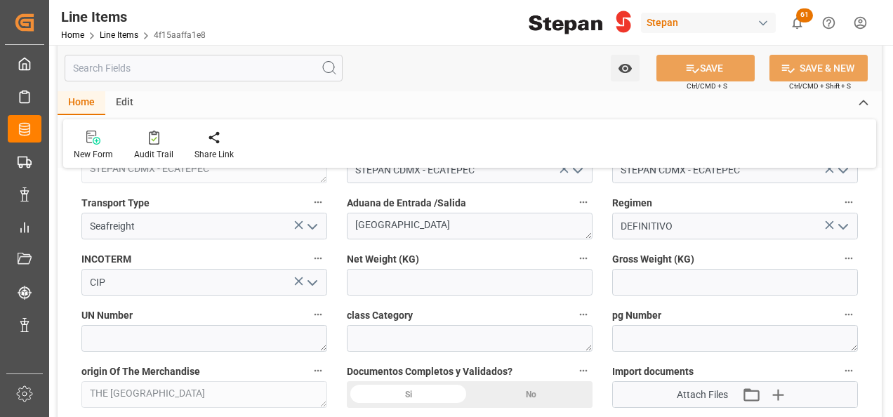
scroll to position [702, 0]
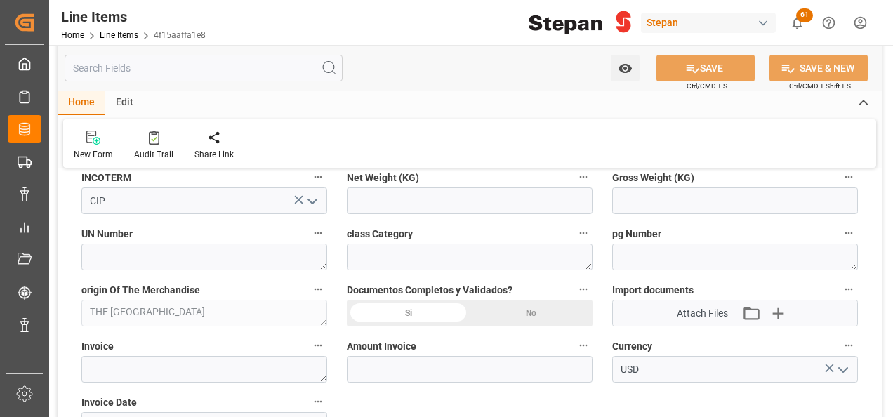
click at [417, 309] on div "Si" at bounding box center [408, 313] width 123 height 27
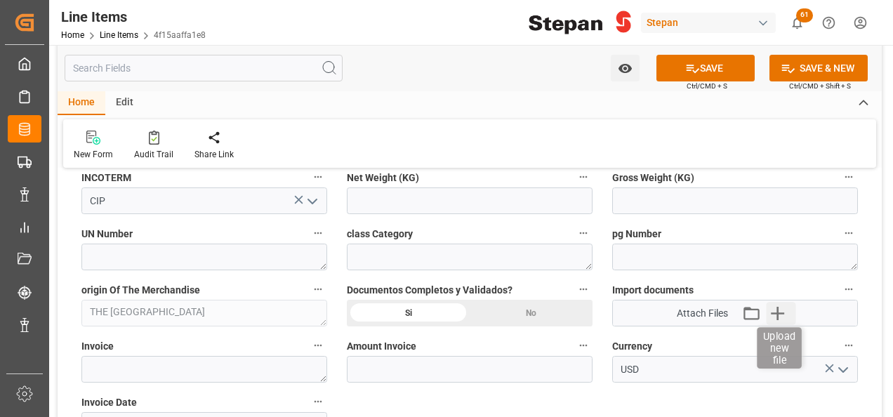
click at [781, 312] on icon "button" at bounding box center [777, 313] width 13 height 13
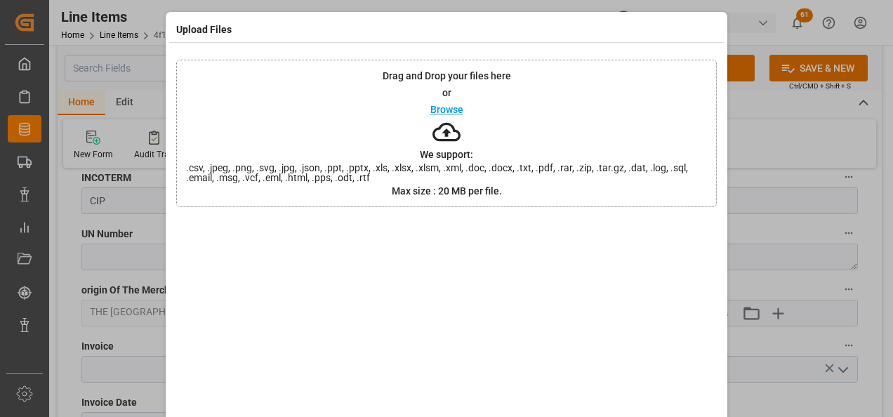
click at [443, 107] on p "Browse" at bounding box center [446, 110] width 33 height 10
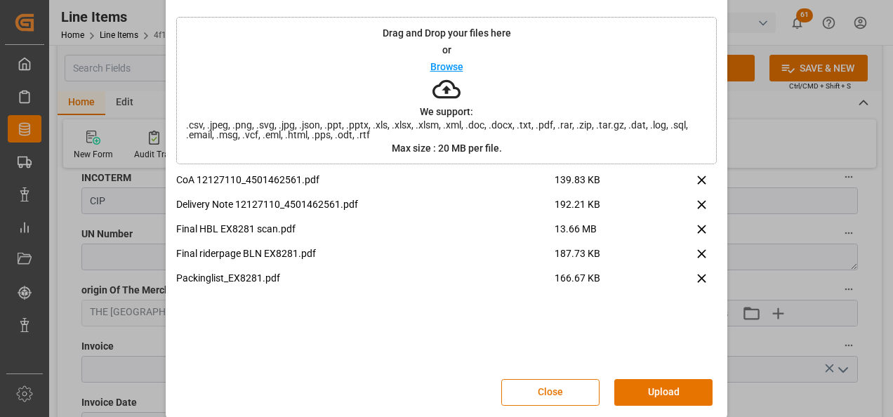
scroll to position [55, 0]
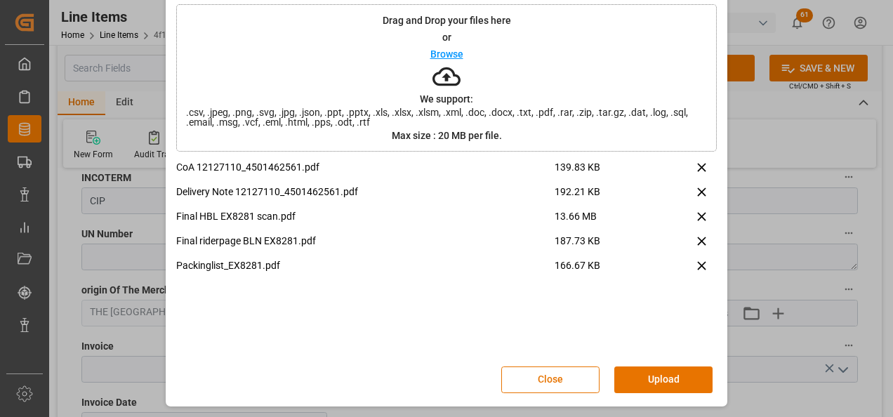
click at [648, 386] on button "Upload" at bounding box center [663, 379] width 98 height 27
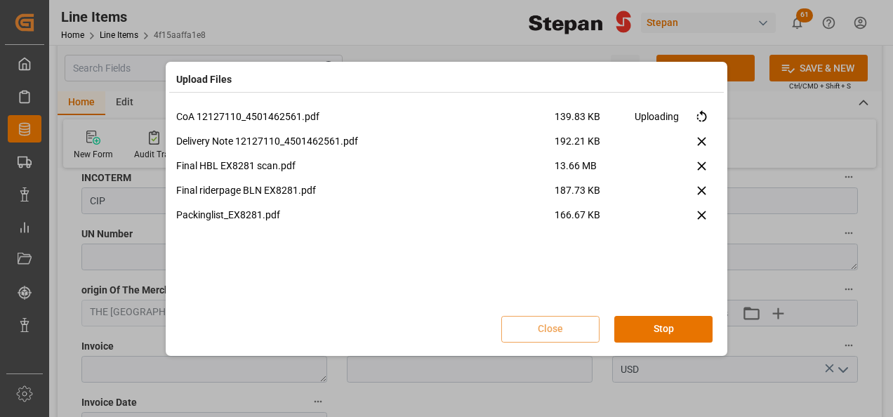
scroll to position [0, 0]
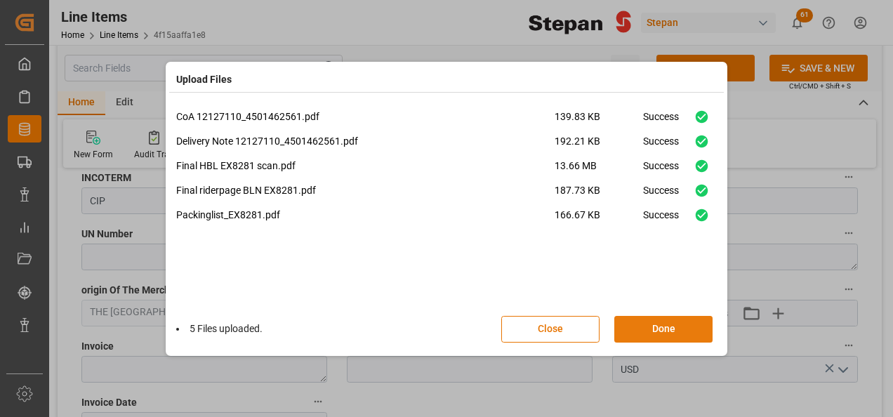
click at [660, 324] on button "Done" at bounding box center [663, 329] width 98 height 27
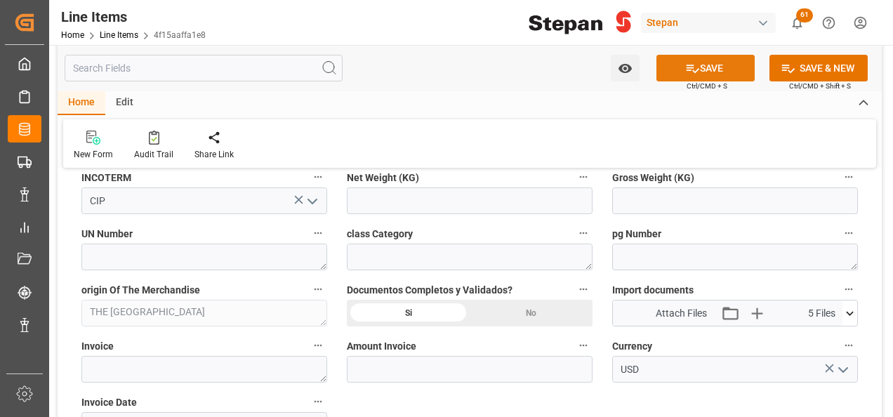
click at [697, 67] on button "SAVE" at bounding box center [705, 68] width 98 height 27
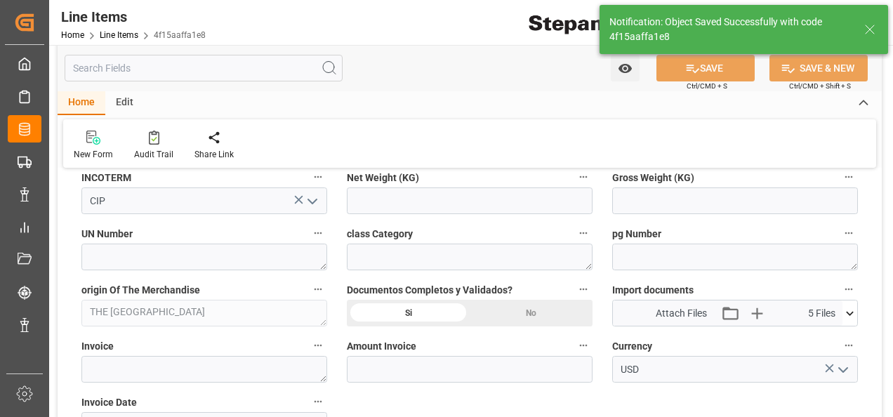
type input "12-09-2025 23:10"
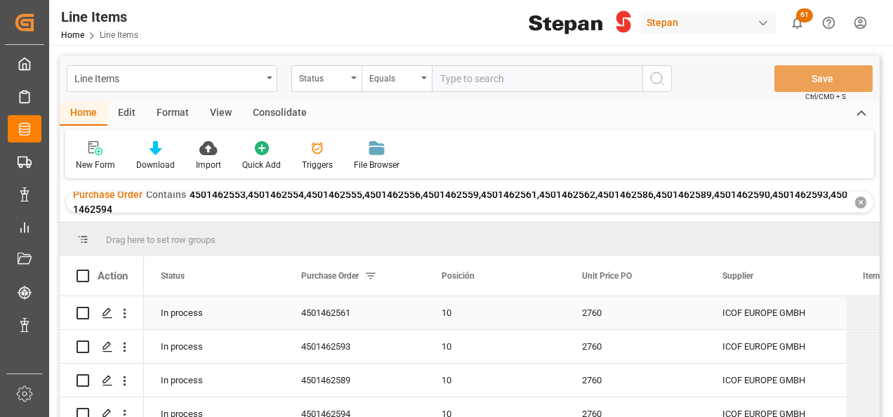
scroll to position [70, 0]
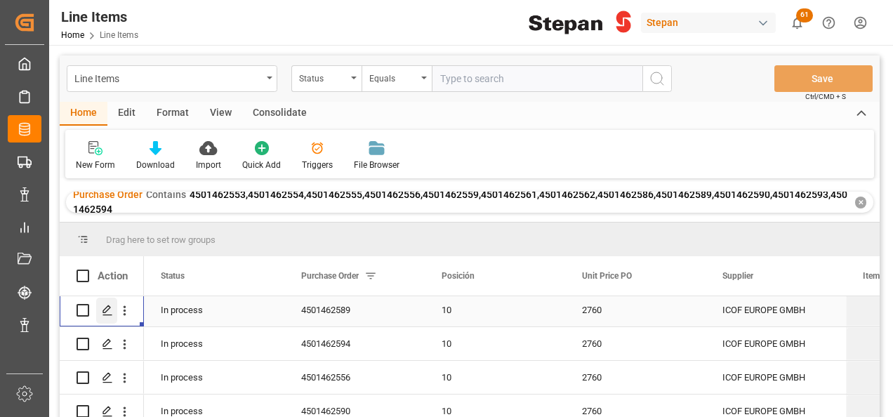
click at [102, 316] on icon "Press SPACE to select this row." at bounding box center [107, 310] width 11 height 11
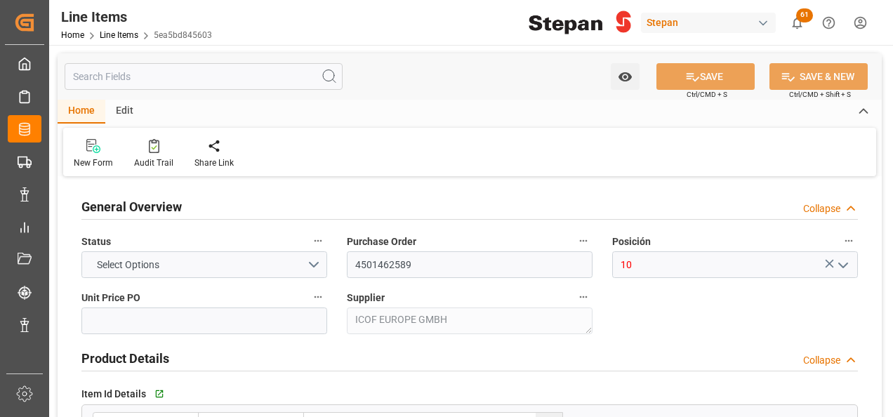
type input "2760"
type input "12352104"
type input "20000"
type input "12-09-2025 23:07"
type input "19-05-2025 19:40"
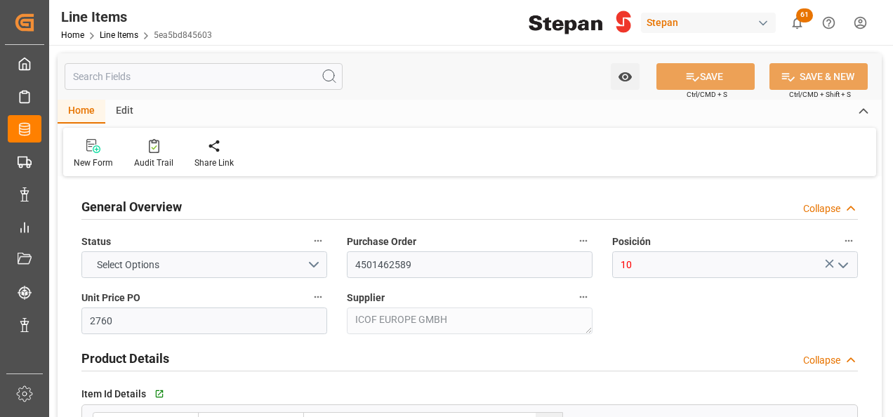
type input "23-07-2025"
type input "22-09-2025"
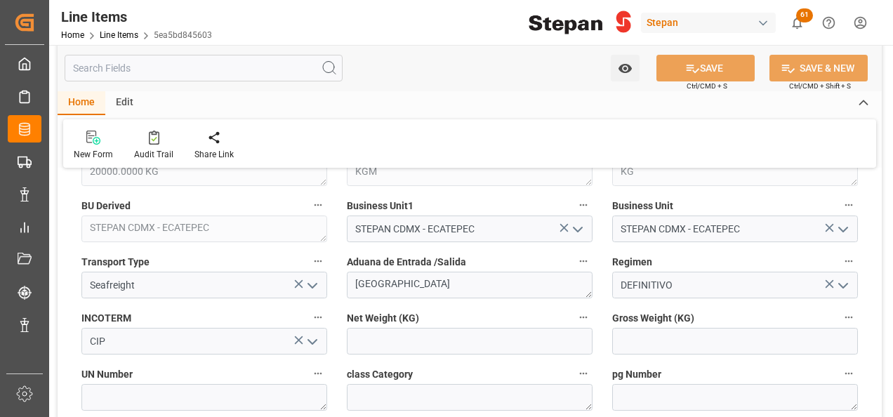
scroll to position [632, 0]
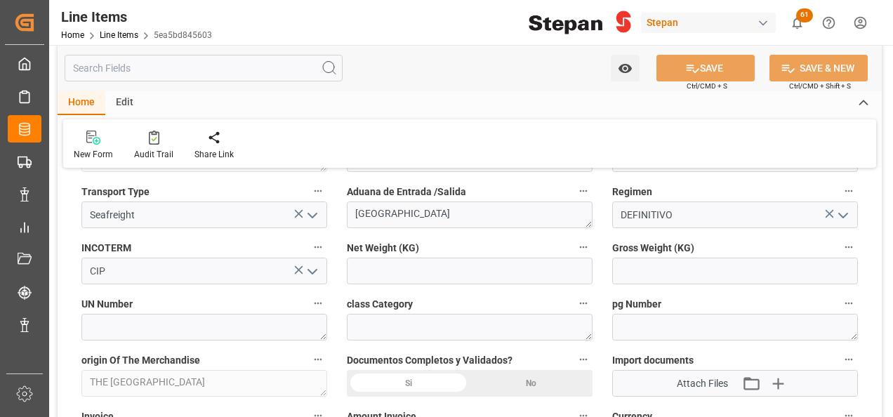
click at [409, 387] on div "Si" at bounding box center [408, 383] width 123 height 27
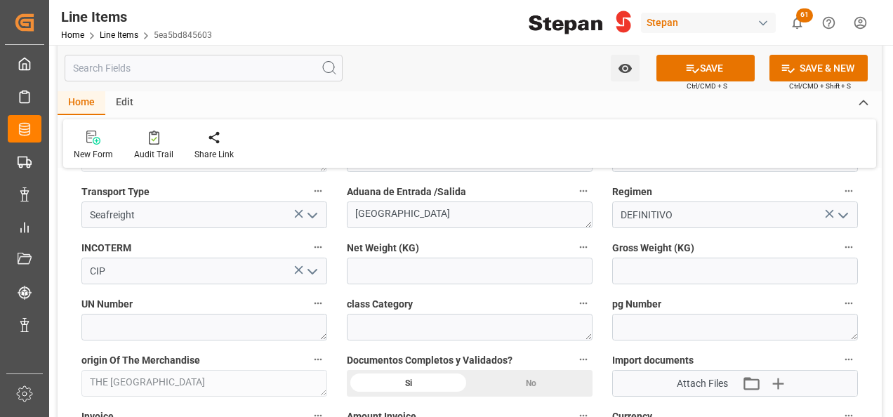
click at [385, 382] on div "Si" at bounding box center [408, 383] width 123 height 27
click at [780, 378] on icon "button" at bounding box center [777, 383] width 22 height 22
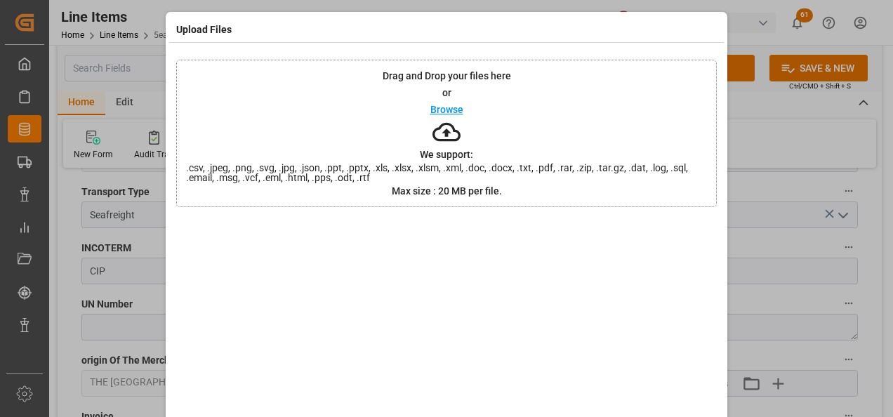
click at [448, 114] on div "Browse" at bounding box center [446, 109] width 33 height 17
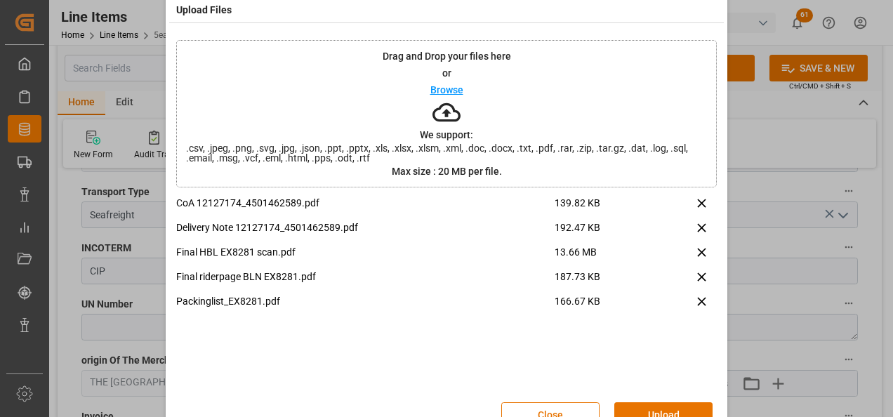
scroll to position [55, 0]
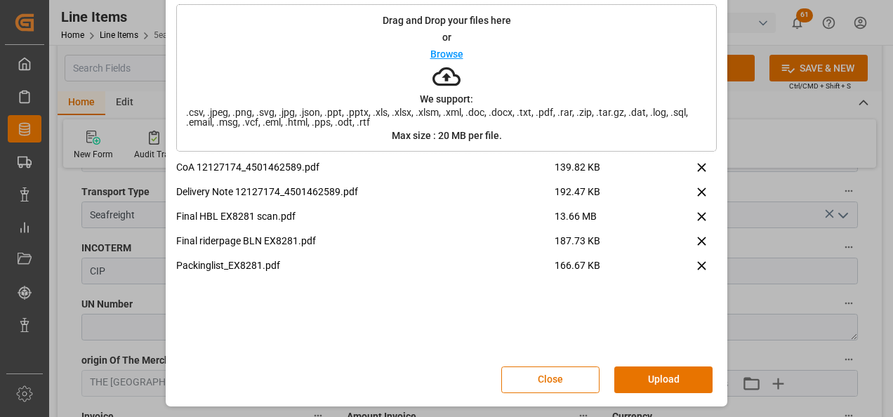
click at [652, 380] on button "Upload" at bounding box center [663, 379] width 98 height 27
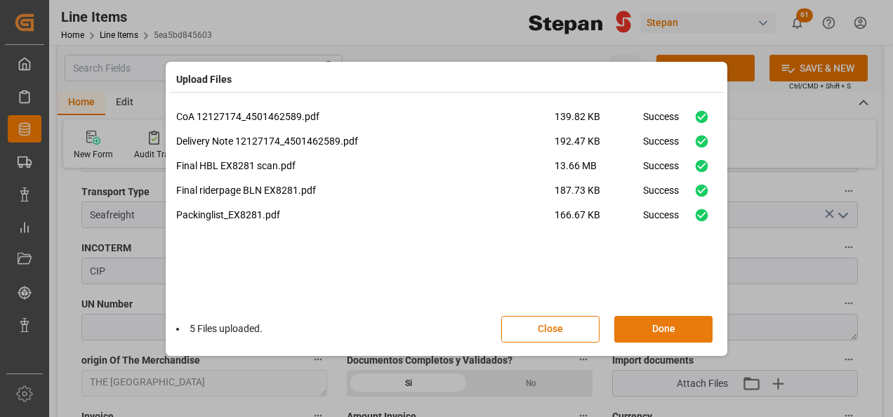
click at [666, 321] on button "Done" at bounding box center [663, 329] width 98 height 27
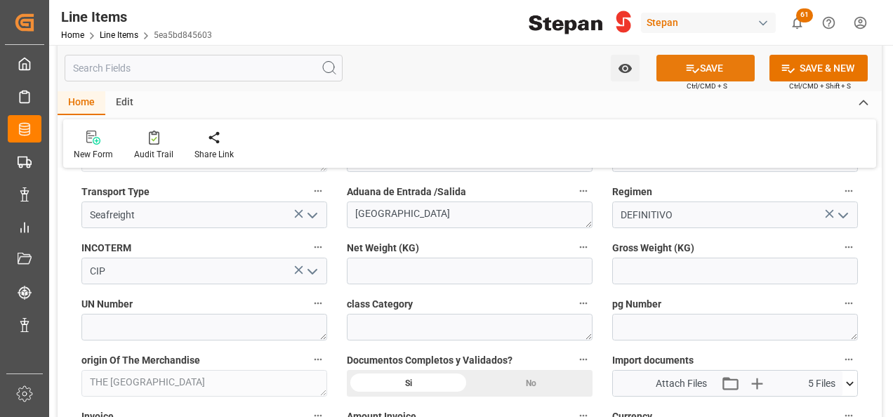
click at [716, 62] on button "SAVE" at bounding box center [705, 68] width 98 height 27
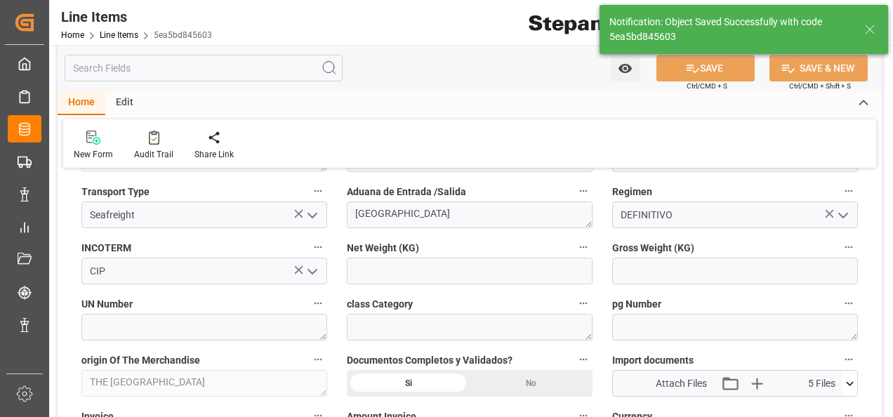
type input "12-09-2025 23:11"
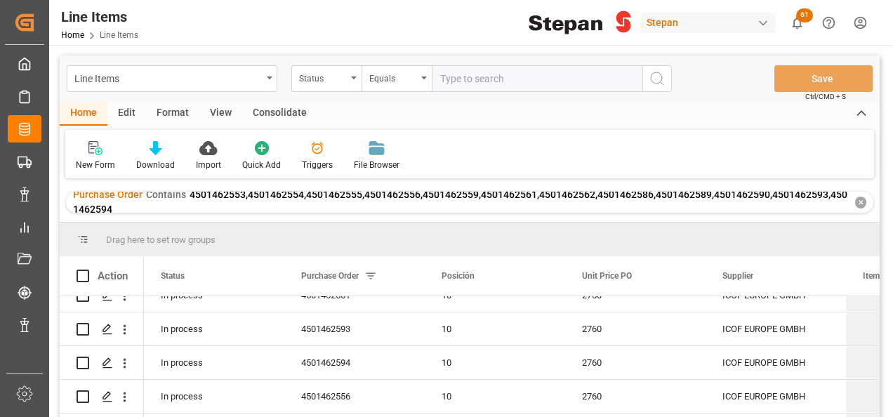
scroll to position [70, 0]
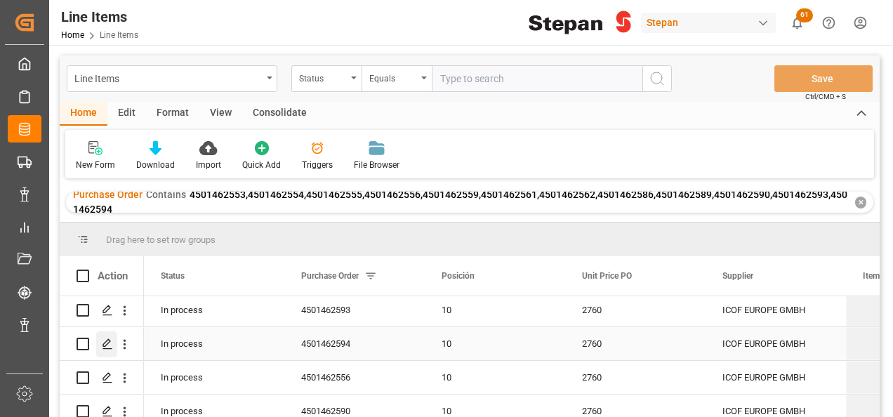
click at [105, 344] on icon "Press SPACE to select this row." at bounding box center [107, 343] width 11 height 11
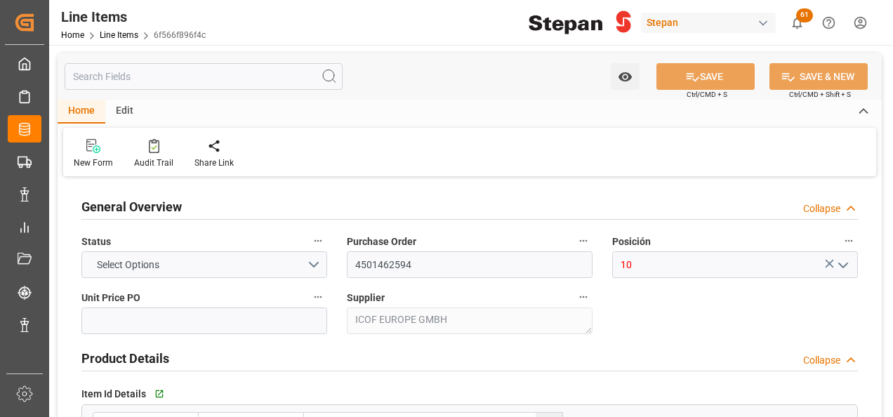
type input "2760"
type input "12352104"
type input "20000"
type input "12-09-2025 23:07"
type input "19-05-2025 19:40"
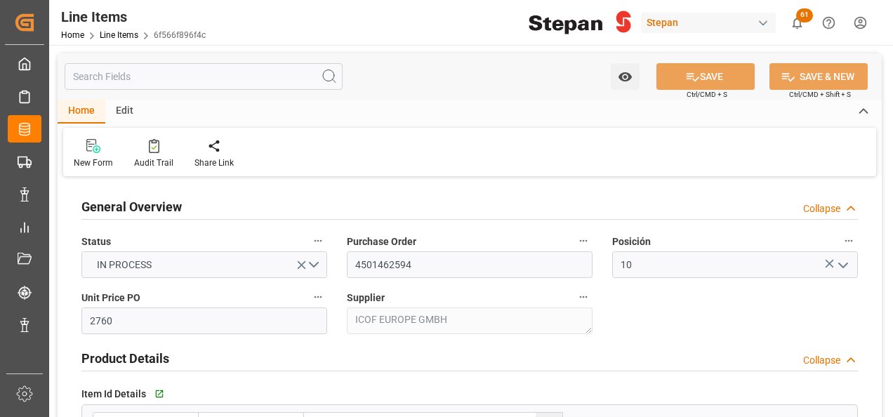
type input "26-07-2025"
type input "22-09-2025"
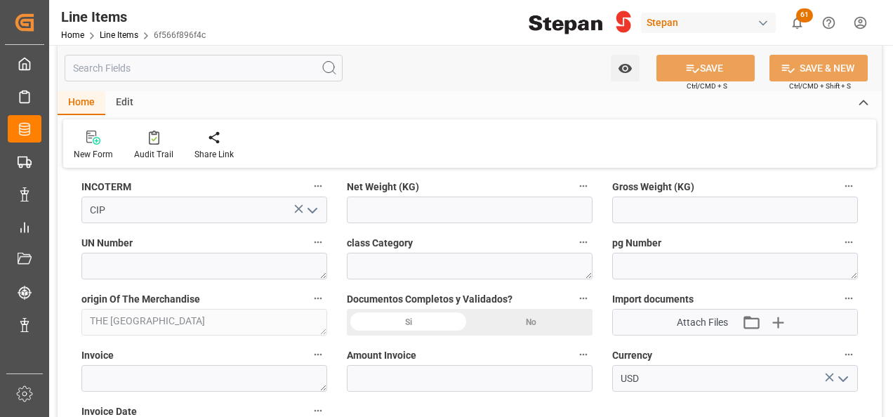
scroll to position [702, 0]
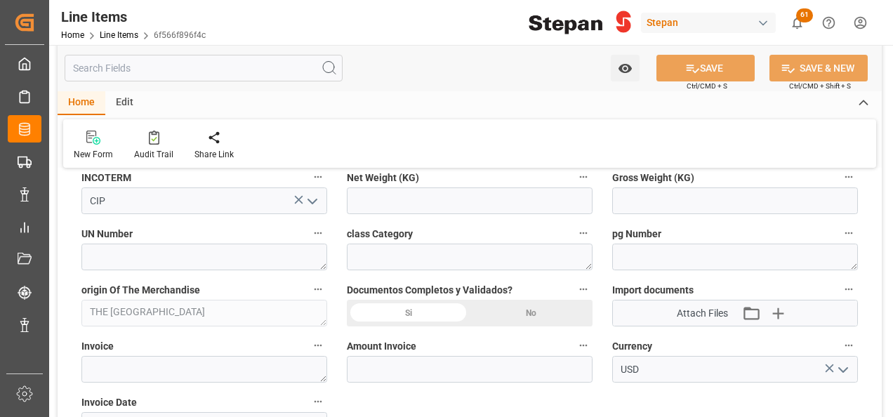
click at [406, 309] on div "Si" at bounding box center [408, 313] width 123 height 27
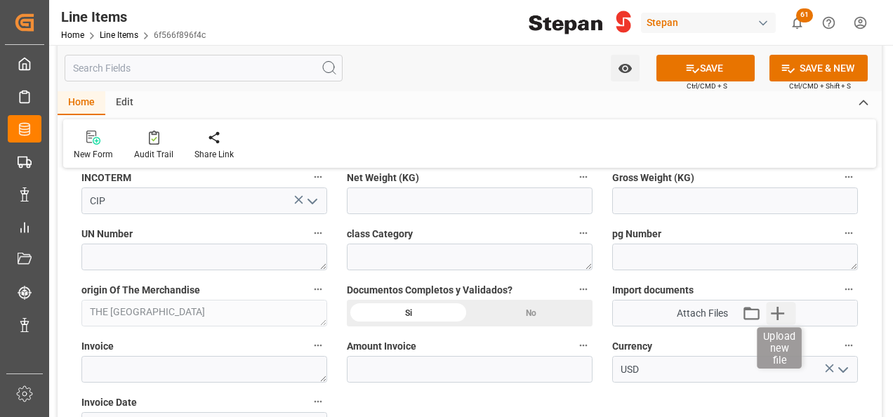
click at [775, 310] on icon "button" at bounding box center [777, 313] width 22 height 22
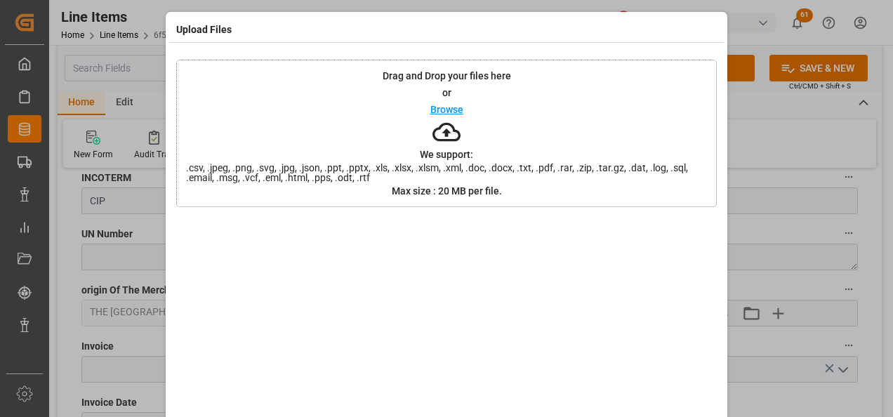
click at [445, 107] on p "Browse" at bounding box center [446, 110] width 33 height 10
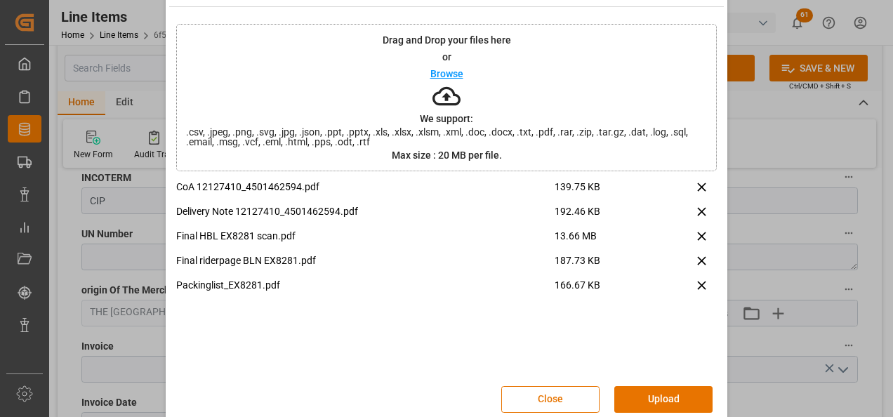
scroll to position [55, 0]
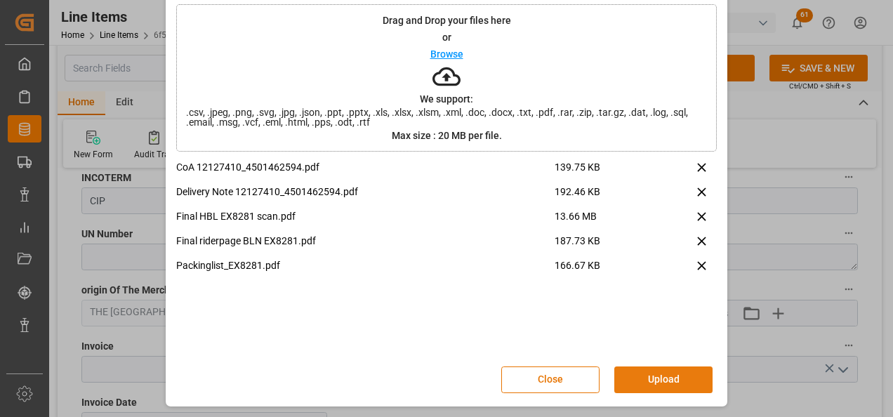
click at [667, 376] on button "Upload" at bounding box center [663, 379] width 98 height 27
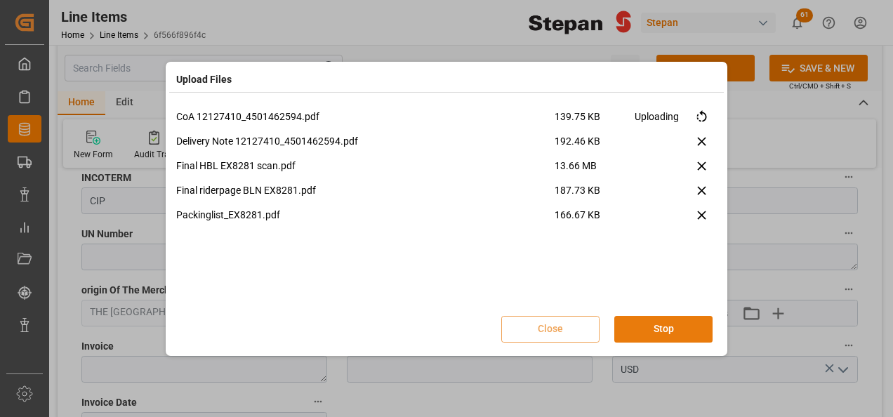
scroll to position [0, 0]
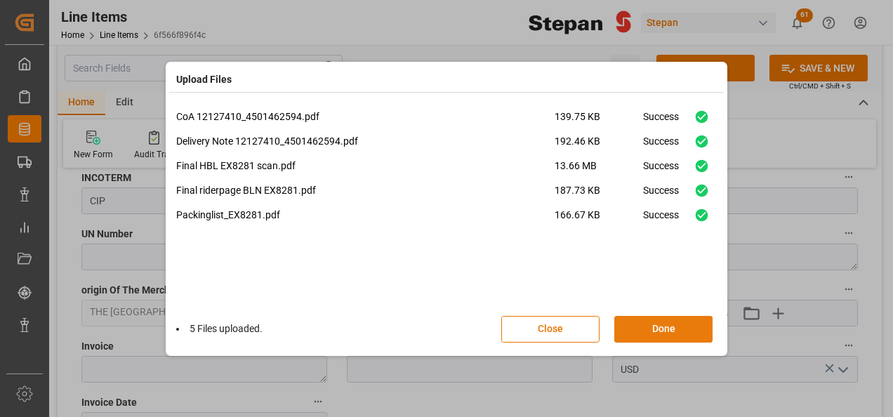
click at [651, 324] on button "Done" at bounding box center [663, 329] width 98 height 27
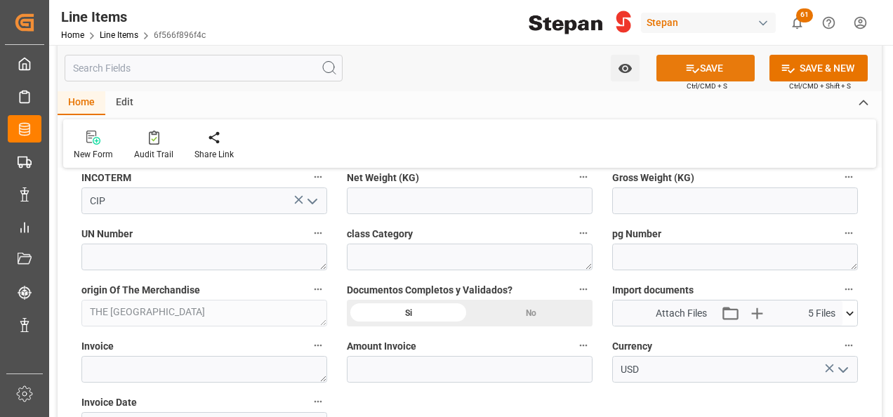
click at [698, 67] on button "SAVE" at bounding box center [705, 68] width 98 height 27
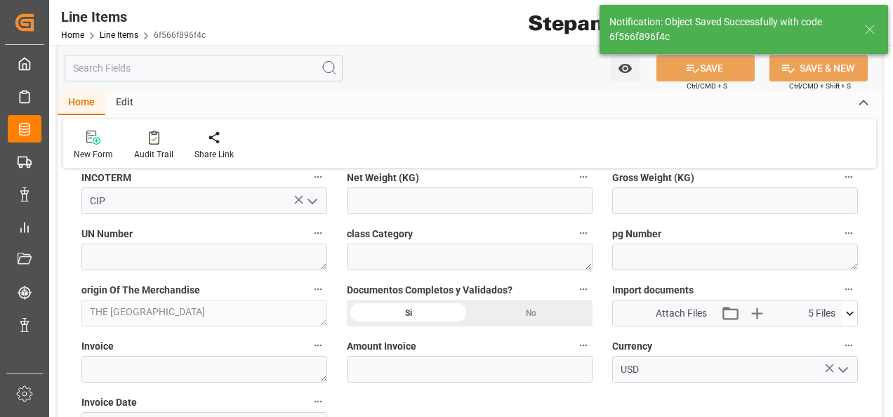
type input "12-09-2025 23:12"
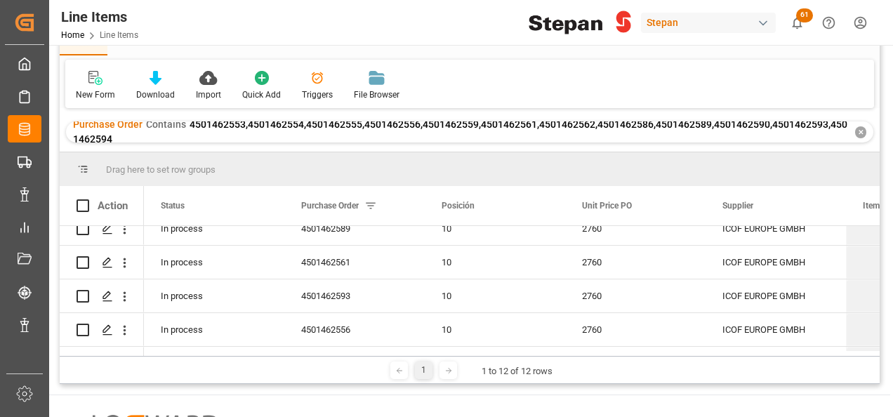
scroll to position [70, 0]
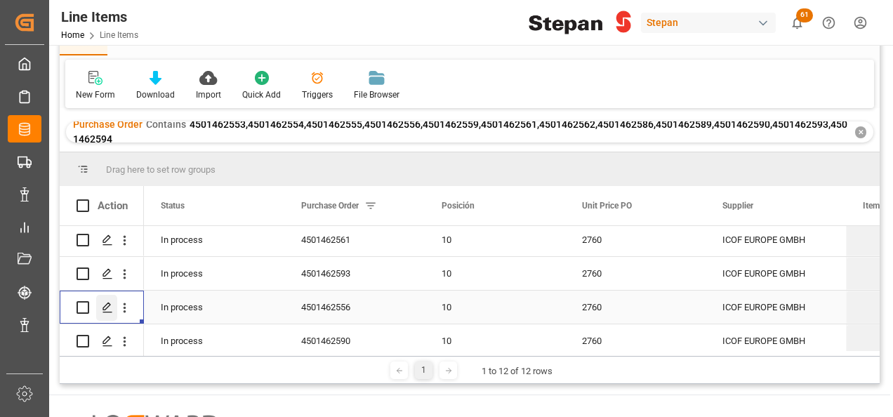
click at [105, 303] on icon "Press SPACE to select this row." at bounding box center [107, 307] width 11 height 11
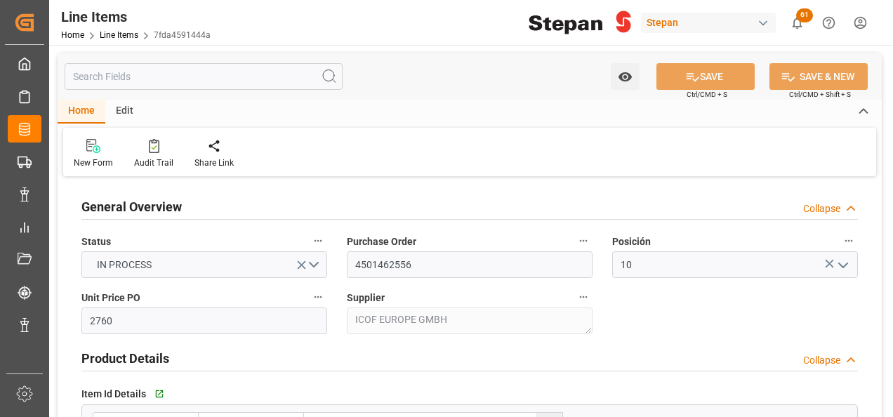
type input "12-09-2025 23:07"
type input "19-05-2025 19:40"
type input "05-07-2025"
type input "[DATE]"
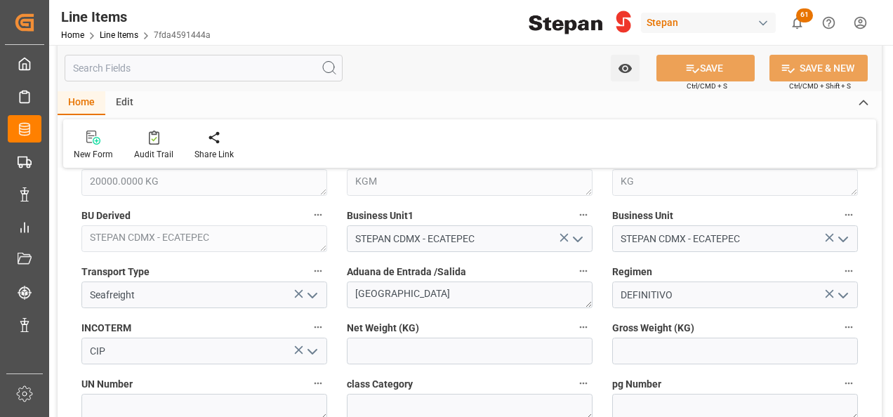
scroll to position [632, 0]
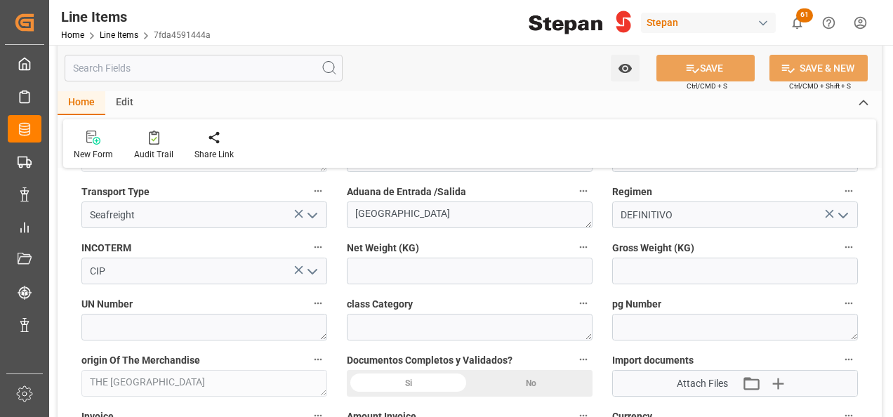
click at [410, 376] on div "Si" at bounding box center [408, 383] width 123 height 27
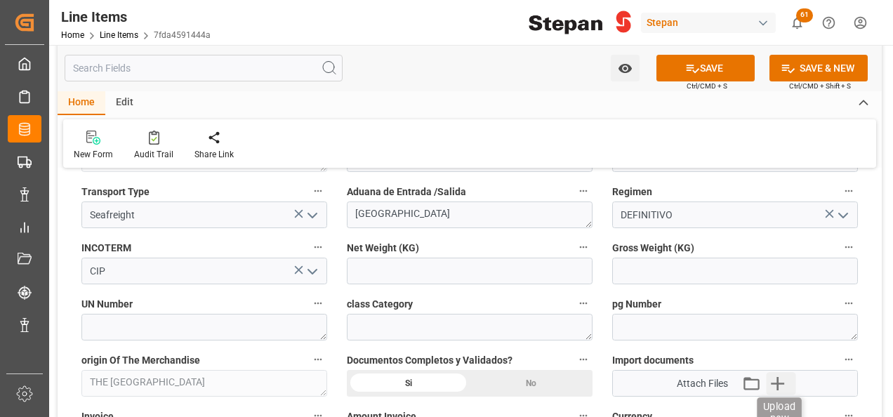
click at [778, 381] on icon "button" at bounding box center [777, 383] width 13 height 13
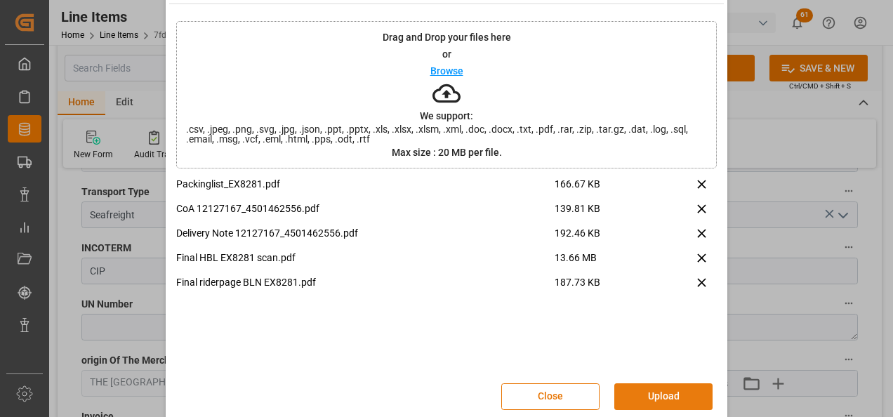
scroll to position [55, 0]
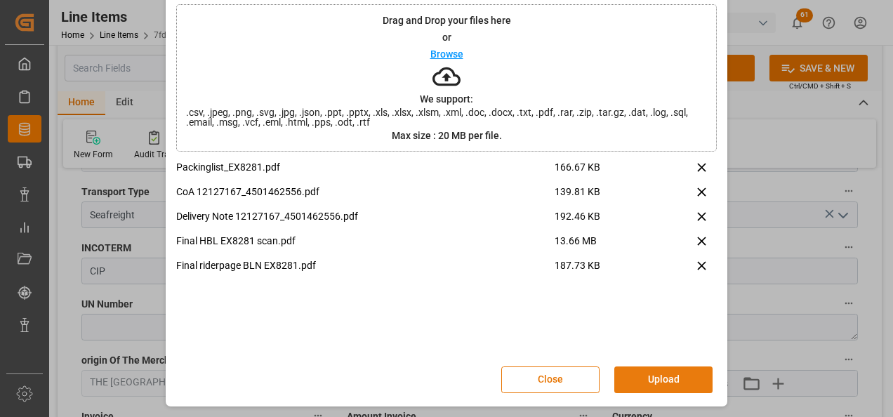
click at [661, 378] on button "Upload" at bounding box center [663, 379] width 98 height 27
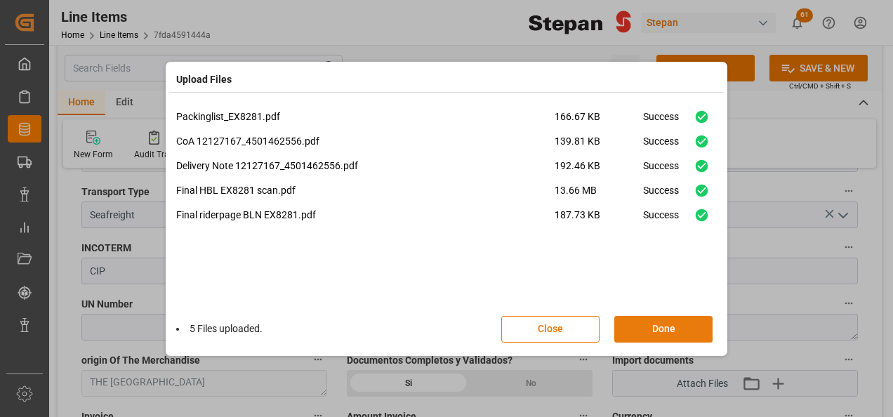
click at [662, 328] on button "Done" at bounding box center [663, 329] width 98 height 27
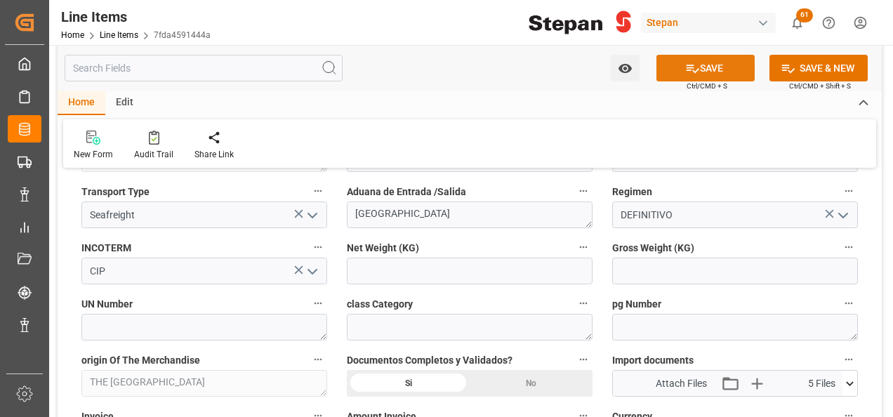
click at [718, 67] on button "SAVE" at bounding box center [705, 68] width 98 height 27
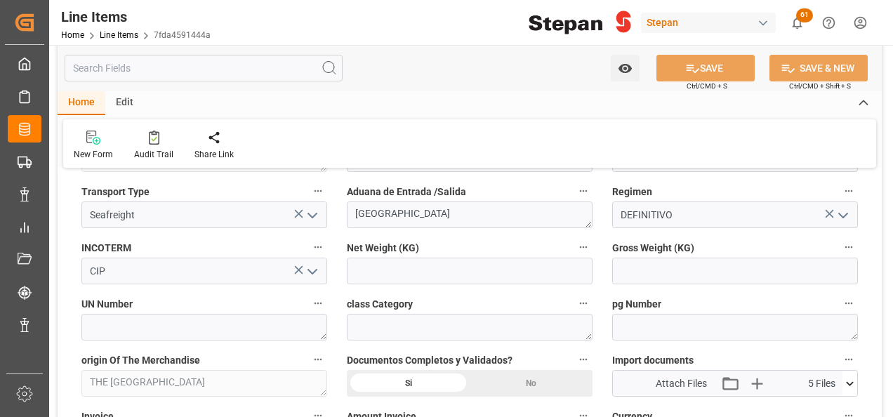
type input "12-09-2025 23:20"
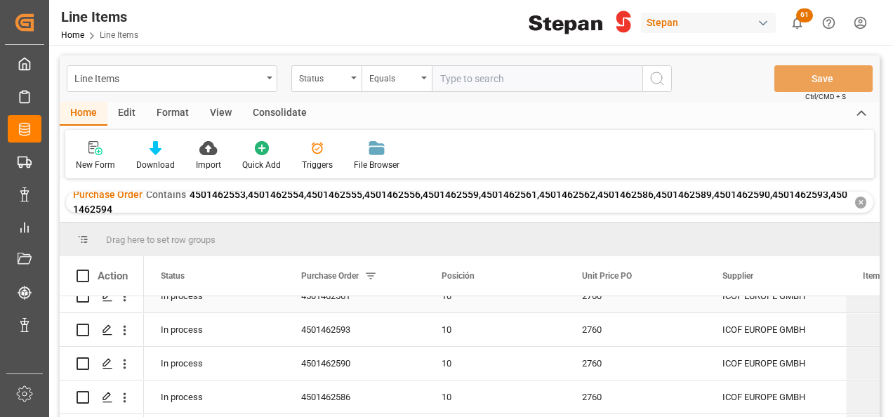
scroll to position [140, 0]
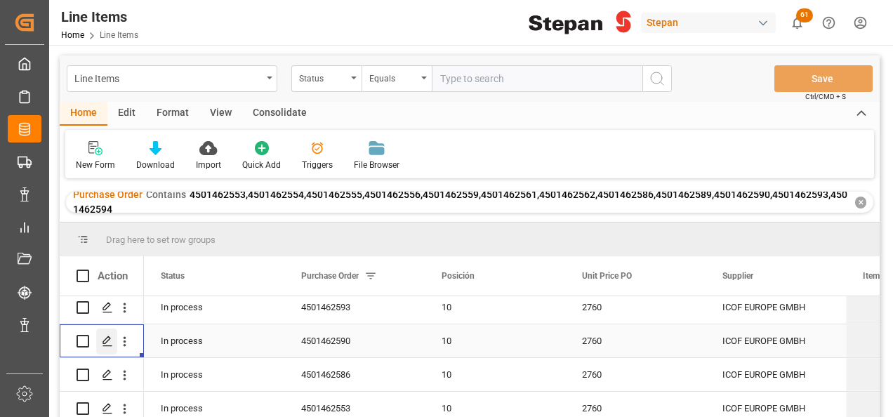
click at [110, 340] on icon "Press SPACE to select this row." at bounding box center [107, 340] width 11 height 11
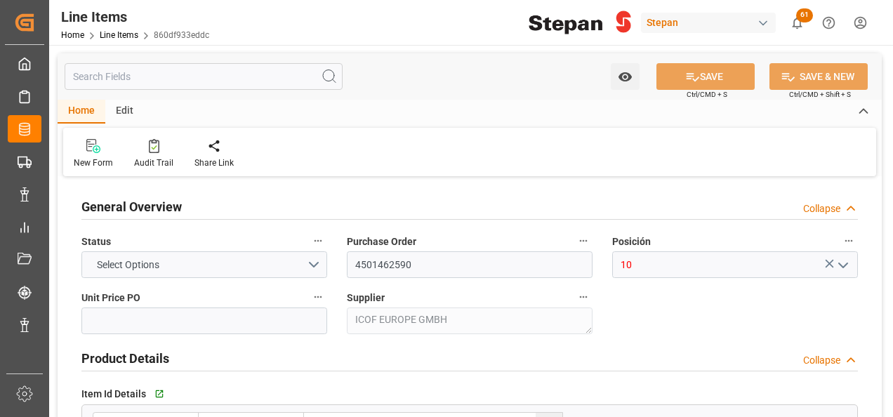
type input "2760"
type input "12352104"
type input "20000"
type input "12-09-2025 23:07"
type input "19-05-2025 19:40"
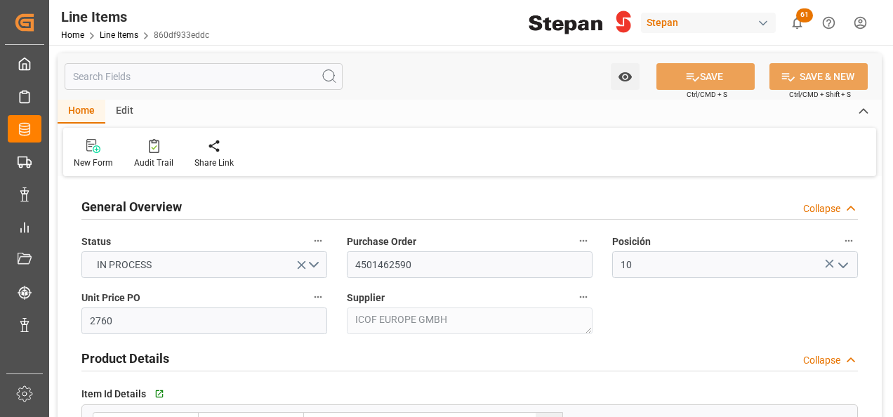
type input "24-07-2025"
type input "22-09-2025"
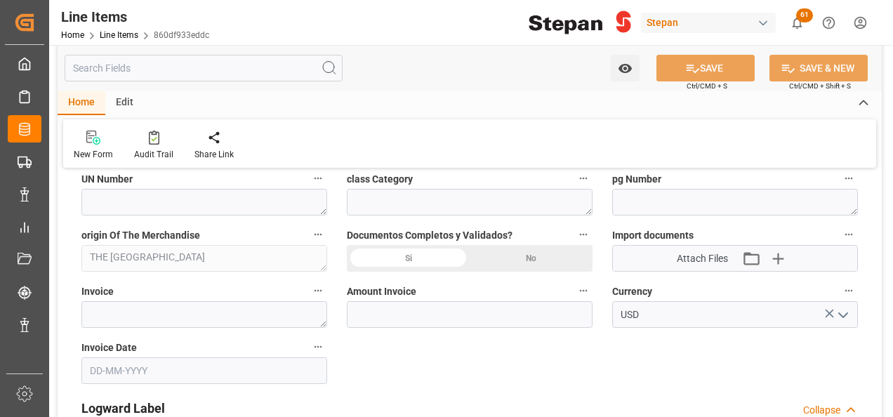
scroll to position [772, 0]
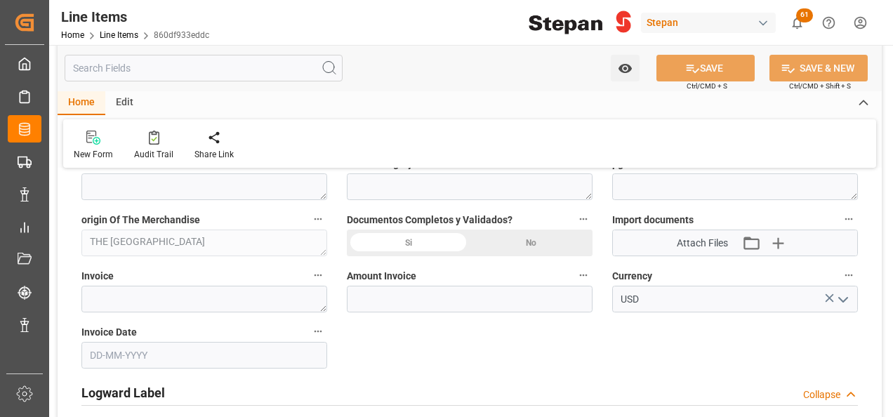
click at [415, 246] on div "Si" at bounding box center [408, 242] width 123 height 27
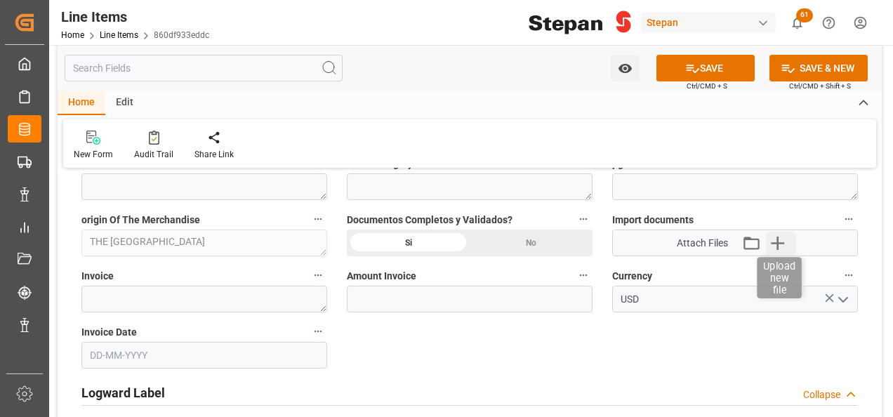
click at [782, 234] on icon "button" at bounding box center [777, 243] width 22 height 22
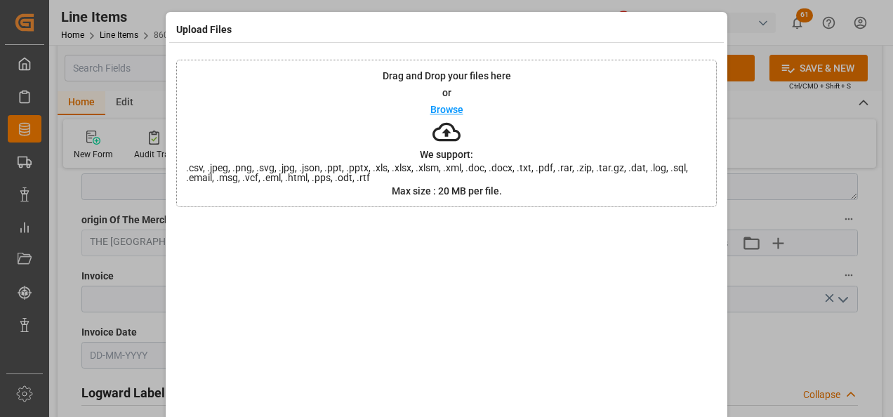
click at [458, 112] on p "Browse" at bounding box center [446, 110] width 33 height 10
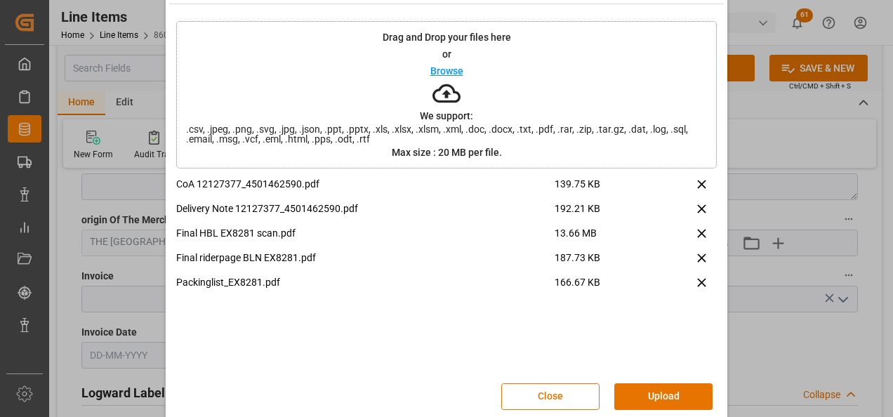
scroll to position [55, 0]
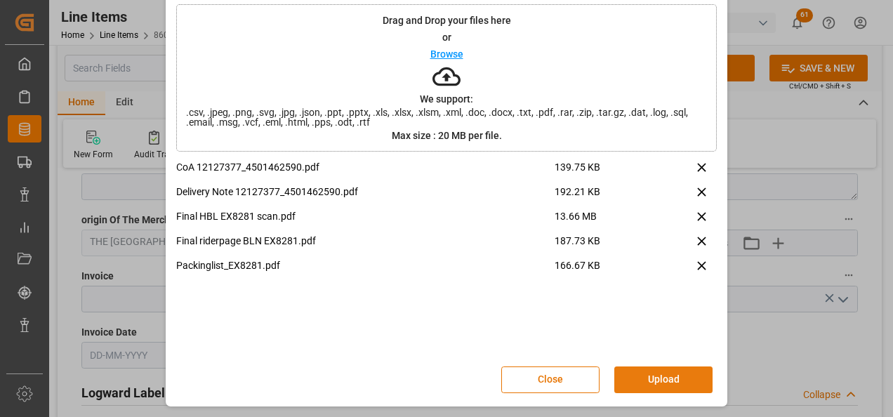
drag, startPoint x: 645, startPoint y: 380, endPoint x: 611, endPoint y: 378, distance: 33.7
click at [646, 380] on button "Upload" at bounding box center [663, 379] width 98 height 27
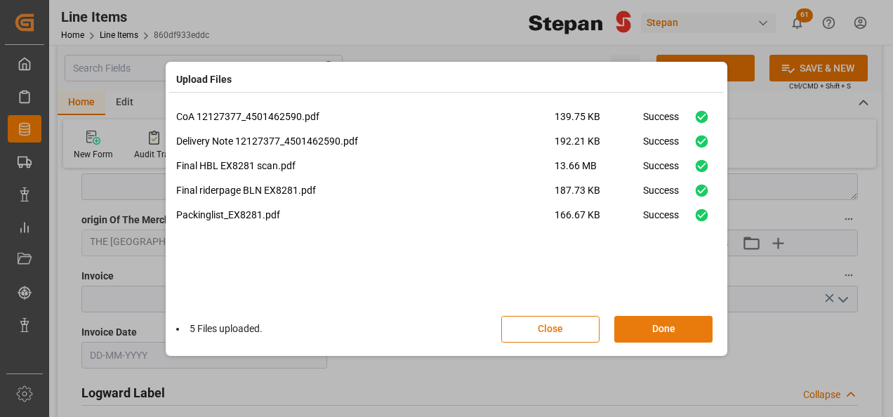
click at [655, 327] on button "Done" at bounding box center [663, 329] width 98 height 27
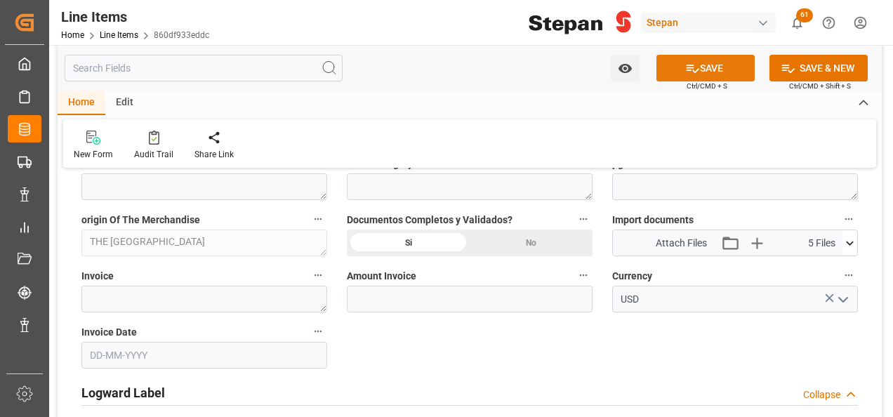
click at [709, 67] on button "SAVE" at bounding box center [705, 68] width 98 height 27
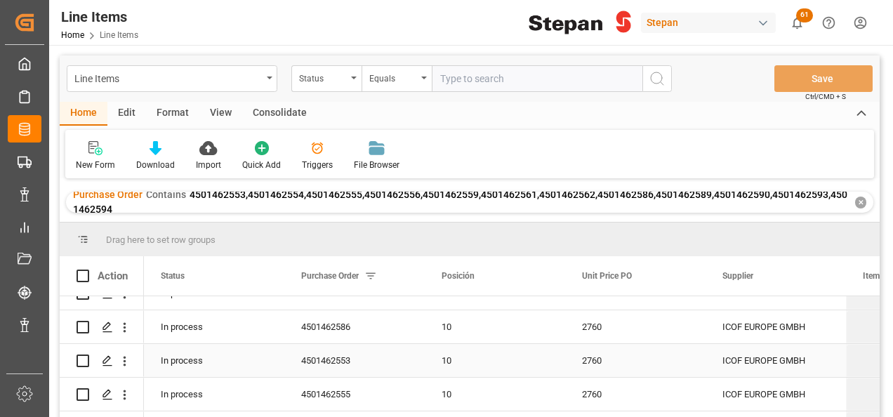
scroll to position [211, 0]
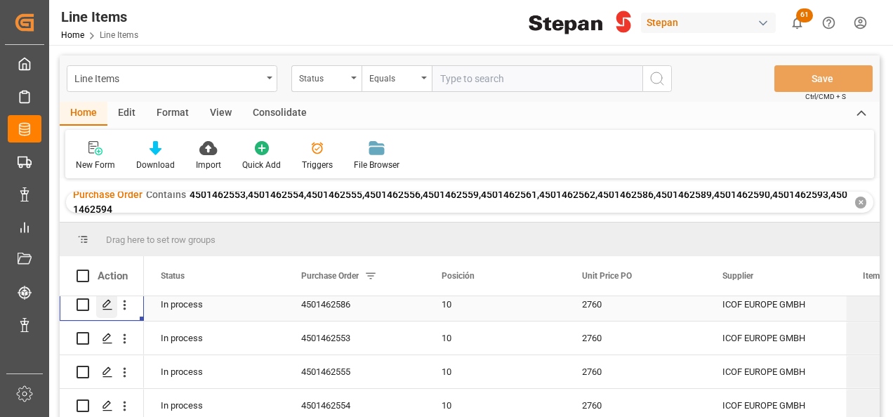
click at [109, 307] on icon "Press SPACE to select this row." at bounding box center [107, 304] width 11 height 11
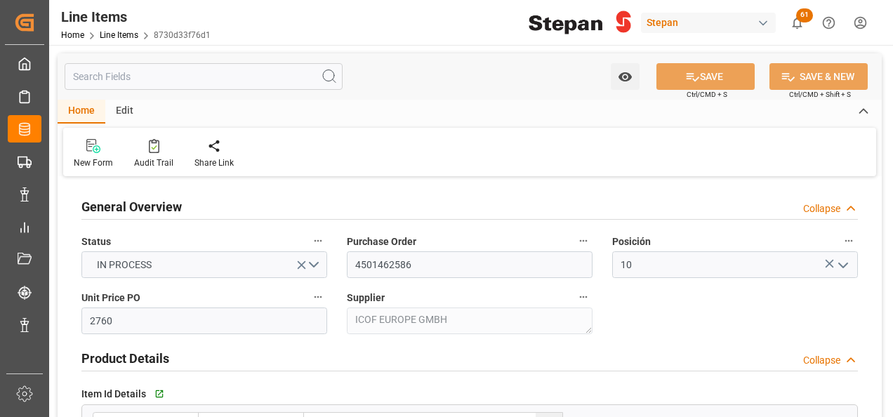
type input "12-09-2025 23:07"
type input "19-05-2025 19:40"
type input "22-07-2025"
type input "22-09-2025"
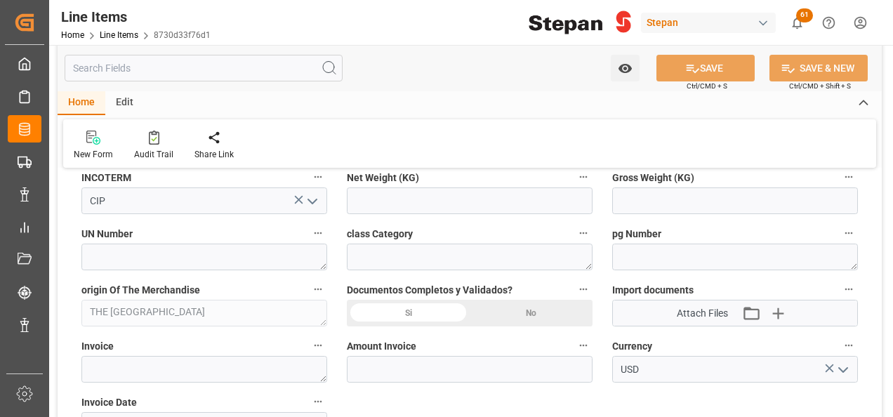
scroll to position [702, 0]
click at [409, 315] on div "Si" at bounding box center [408, 313] width 123 height 27
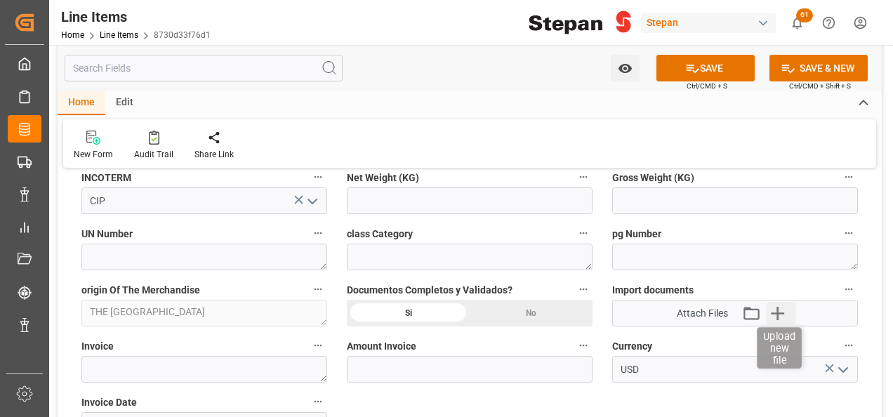
click at [780, 310] on icon "button" at bounding box center [777, 313] width 22 height 22
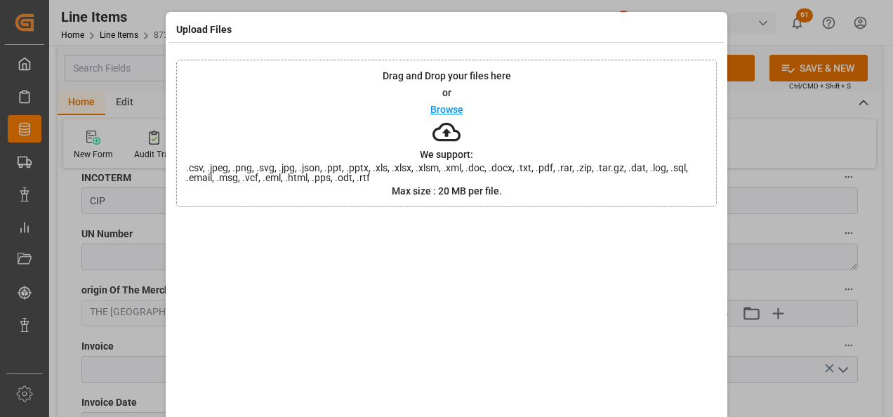
click at [454, 114] on div "Browse" at bounding box center [446, 109] width 33 height 17
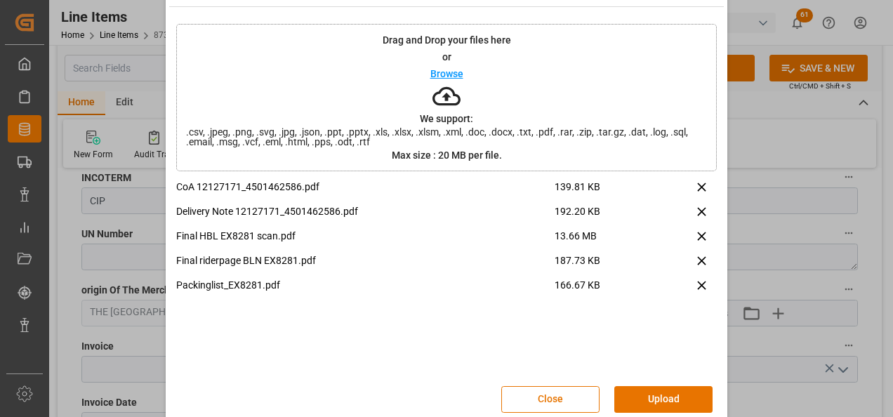
scroll to position [55, 0]
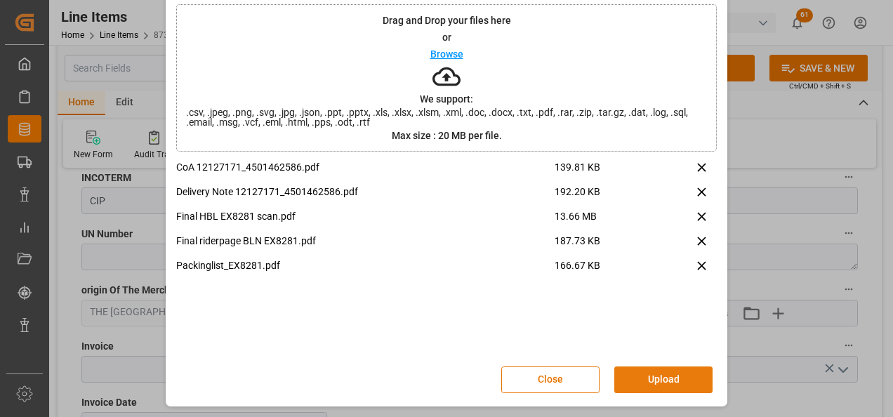
click at [673, 379] on button "Upload" at bounding box center [663, 379] width 98 height 27
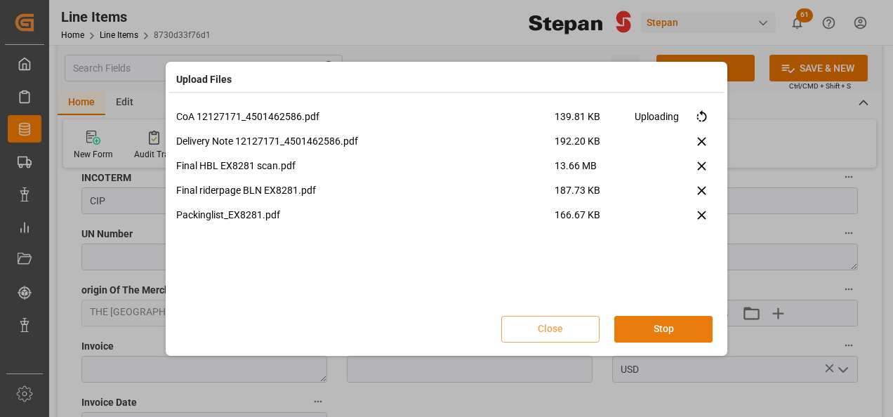
scroll to position [0, 0]
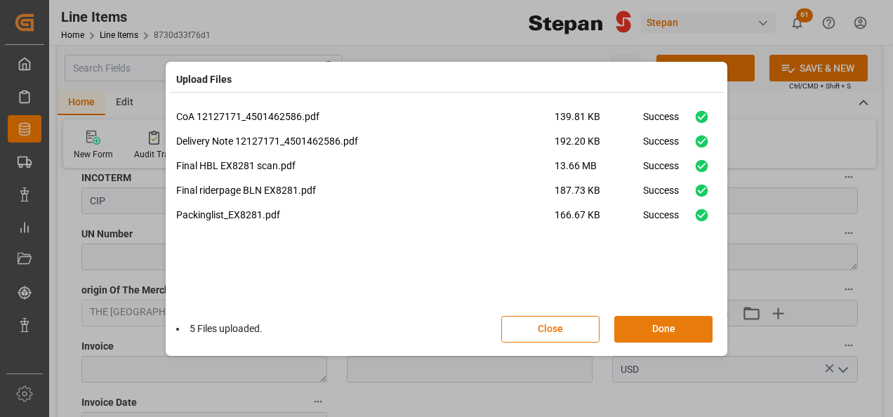
click at [665, 321] on button "Done" at bounding box center [663, 329] width 98 height 27
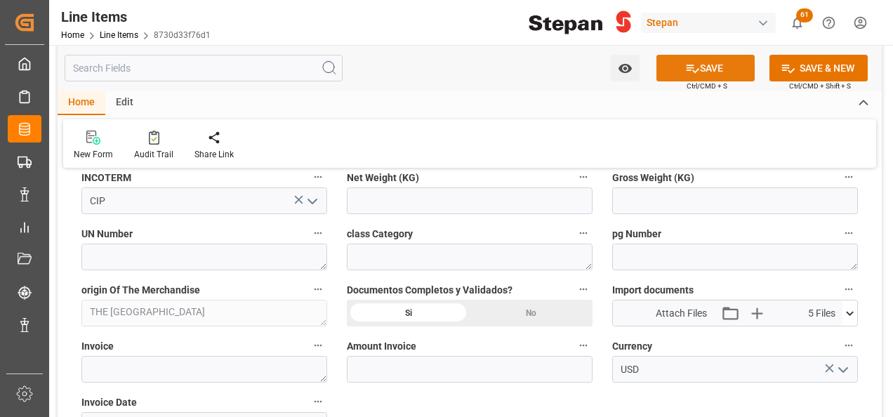
click at [724, 71] on button "SAVE" at bounding box center [705, 68] width 98 height 27
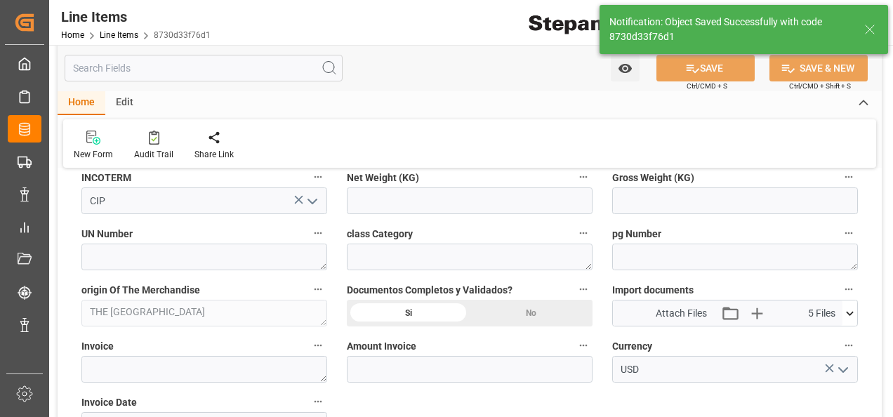
type input "12-09-2025 23:24"
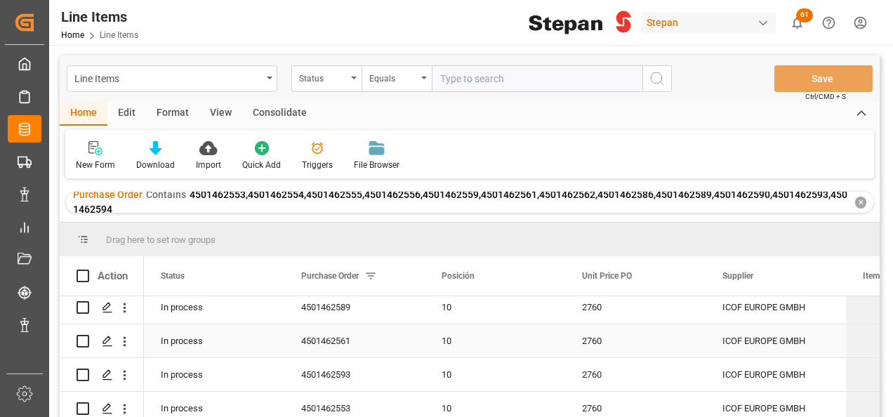
scroll to position [211, 0]
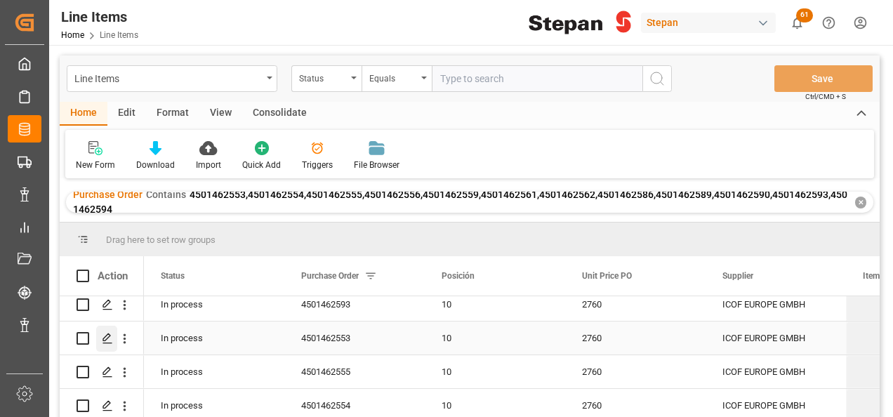
click at [109, 336] on polygon "Press SPACE to select this row." at bounding box center [106, 337] width 7 height 7
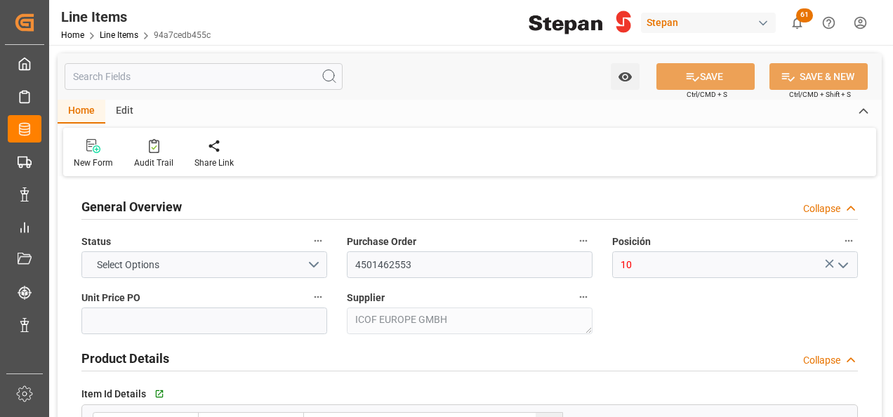
type input "2760"
type input "12352104"
type input "20000"
type input "12-09-2025 23:07"
type input "19-05-2025 19:40"
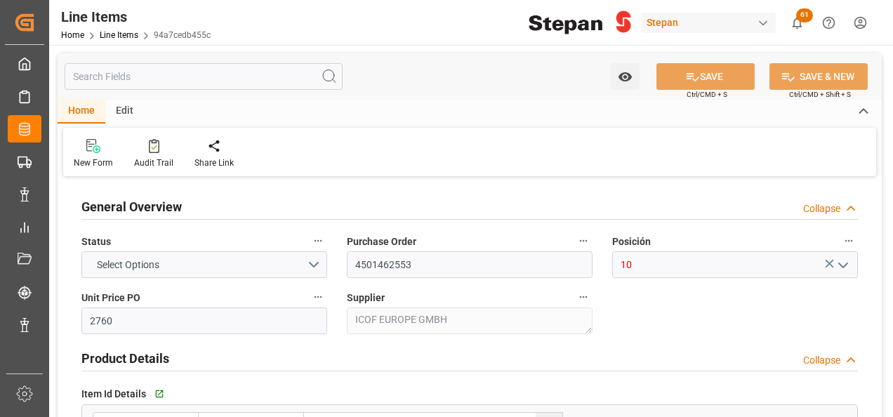
type input "02-07-2025"
type input "[DATE]"
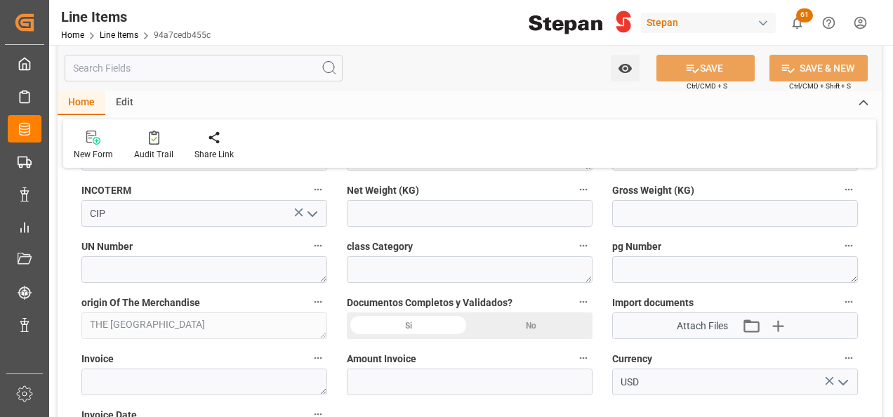
scroll to position [702, 0]
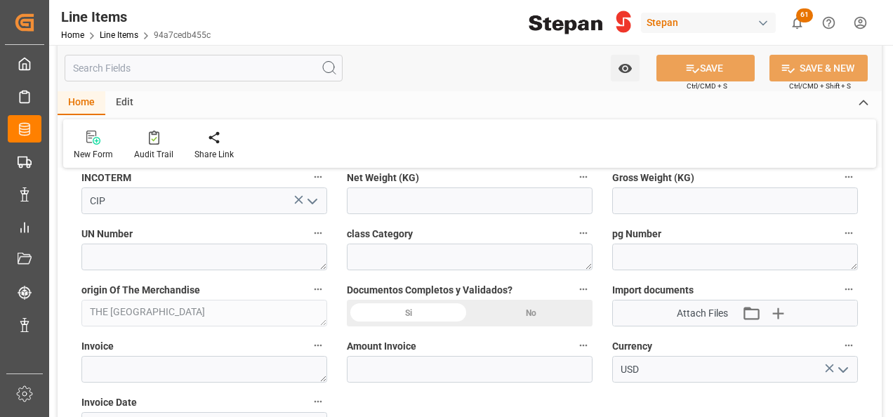
click at [409, 313] on div "Si" at bounding box center [408, 313] width 123 height 27
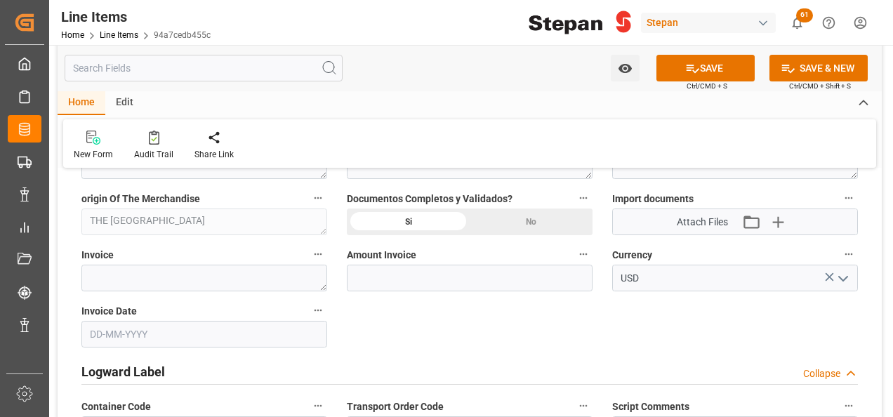
scroll to position [772, 0]
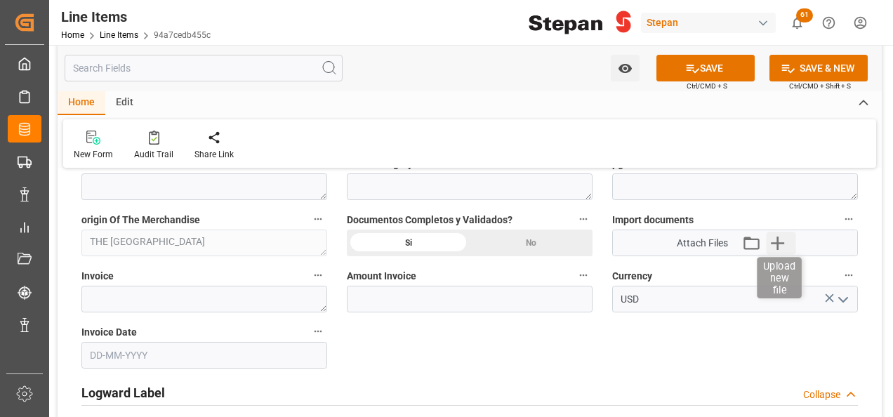
click at [778, 236] on icon "button" at bounding box center [777, 242] width 13 height 13
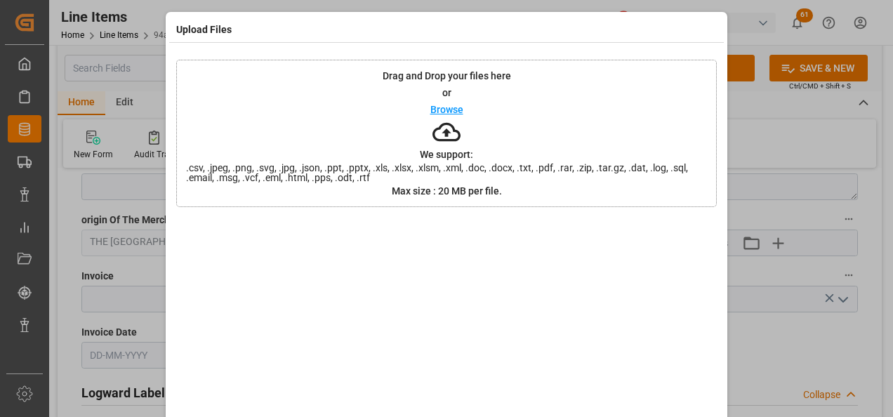
click at [443, 108] on p "Browse" at bounding box center [446, 110] width 33 height 10
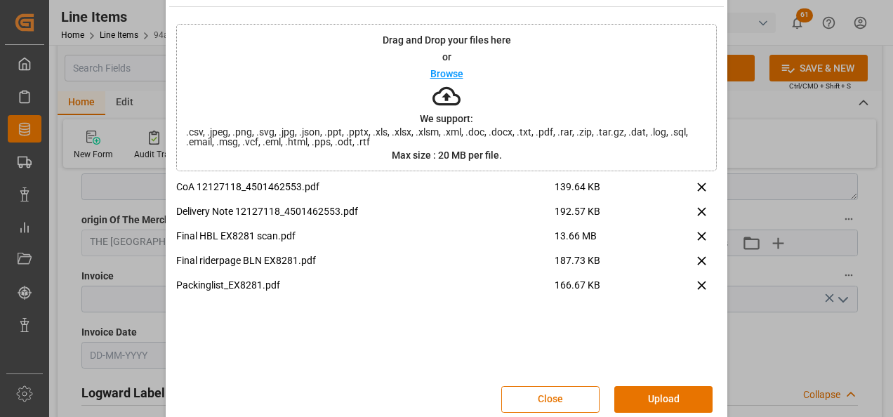
scroll to position [55, 0]
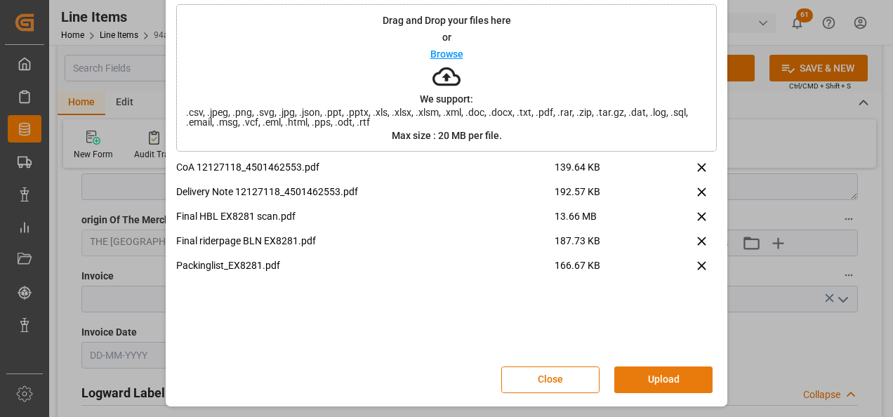
click at [659, 386] on button "Upload" at bounding box center [663, 379] width 98 height 27
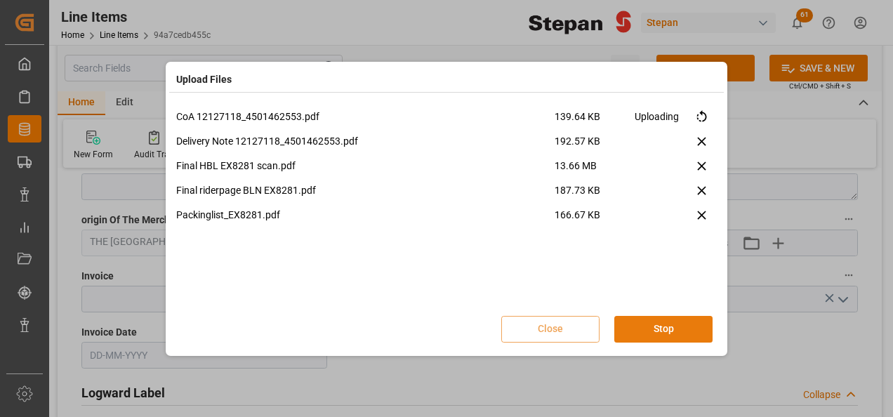
scroll to position [0, 0]
click at [665, 330] on button "Stop" at bounding box center [663, 329] width 98 height 27
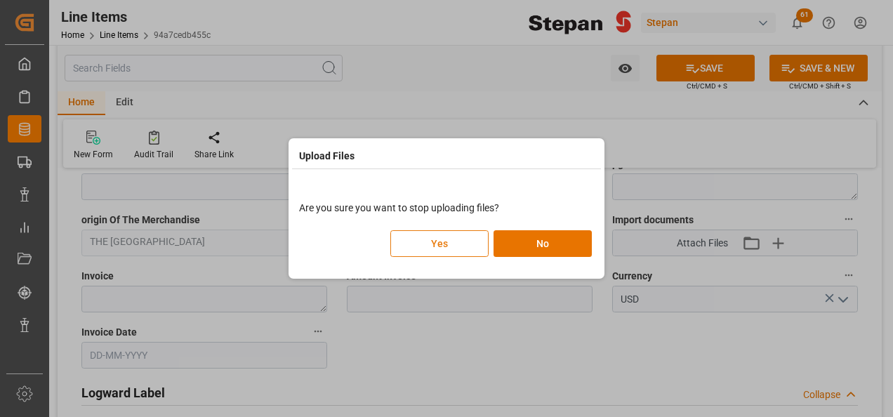
click at [442, 240] on button "Yes" at bounding box center [439, 243] width 98 height 27
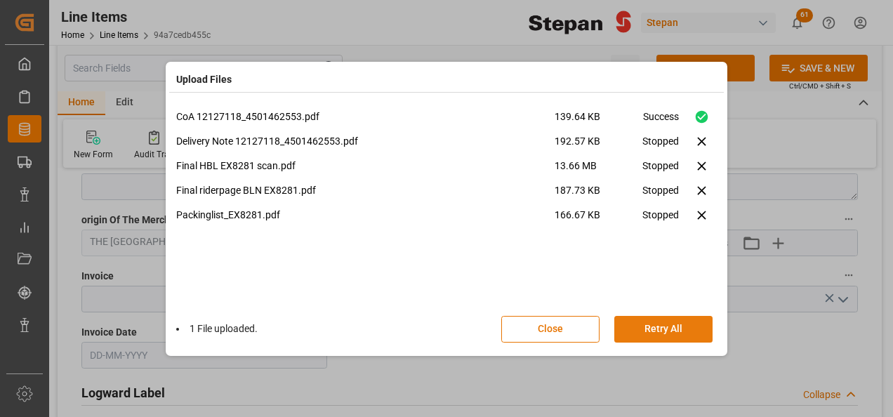
click at [678, 327] on button "Retry All" at bounding box center [663, 329] width 98 height 27
click at [669, 321] on button "Done" at bounding box center [663, 329] width 98 height 27
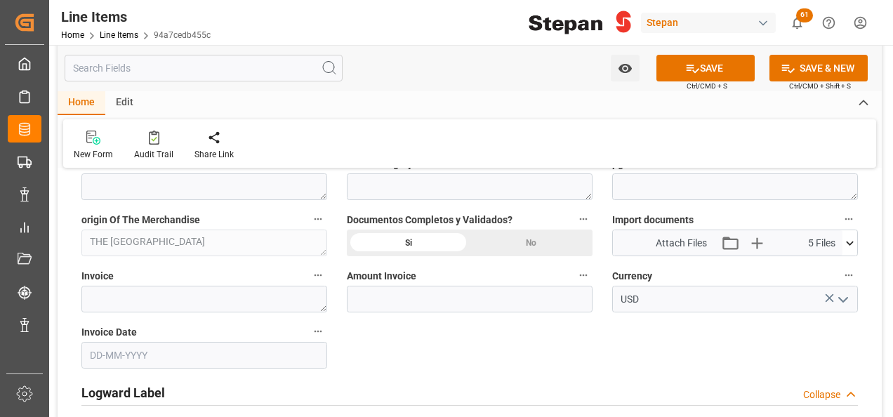
click at [707, 83] on span "Ctrl/CMD + S" at bounding box center [706, 86] width 41 height 11
click at [703, 74] on button "SAVE" at bounding box center [705, 68] width 98 height 27
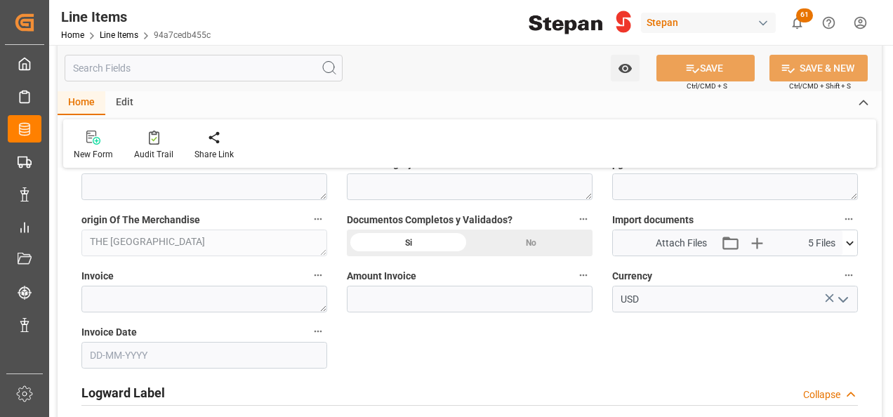
type input "12-09-2025 23:25"
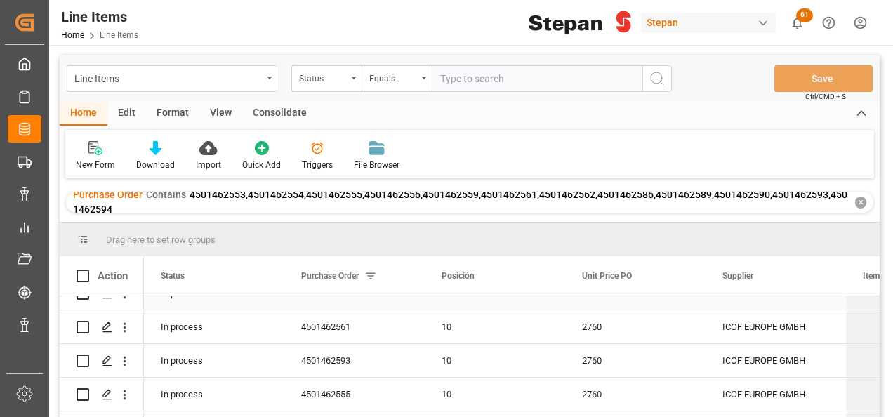
scroll to position [211, 0]
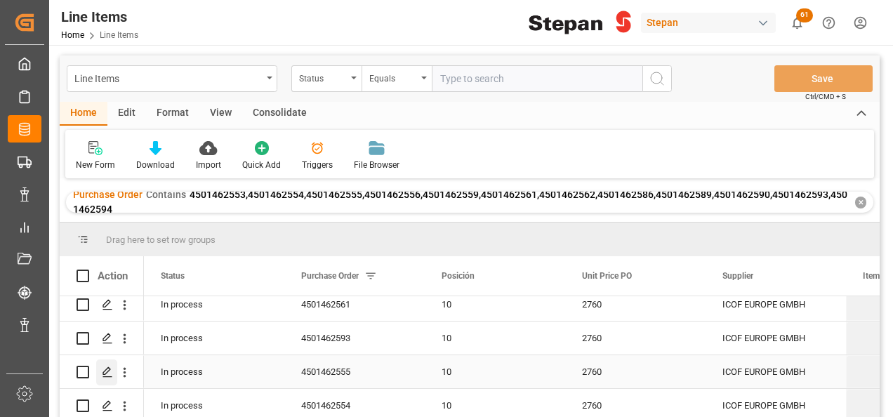
click at [104, 370] on icon "Press SPACE to select this row." at bounding box center [107, 371] width 11 height 11
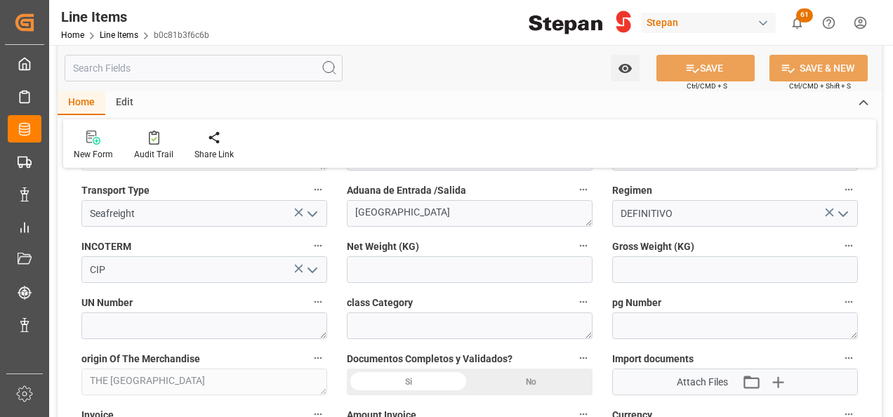
scroll to position [702, 0]
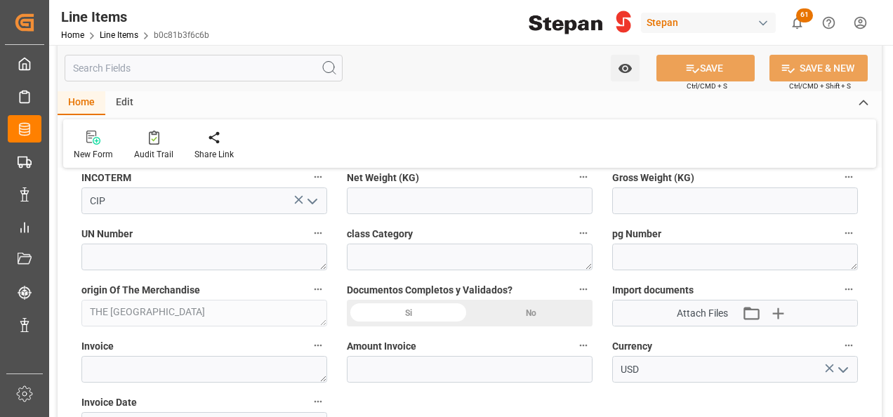
click at [418, 313] on div "Si" at bounding box center [408, 313] width 123 height 27
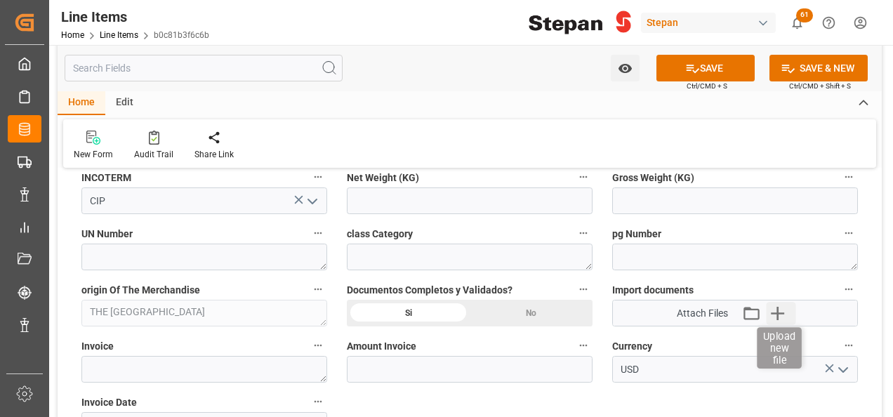
click at [774, 310] on icon "button" at bounding box center [777, 313] width 22 height 22
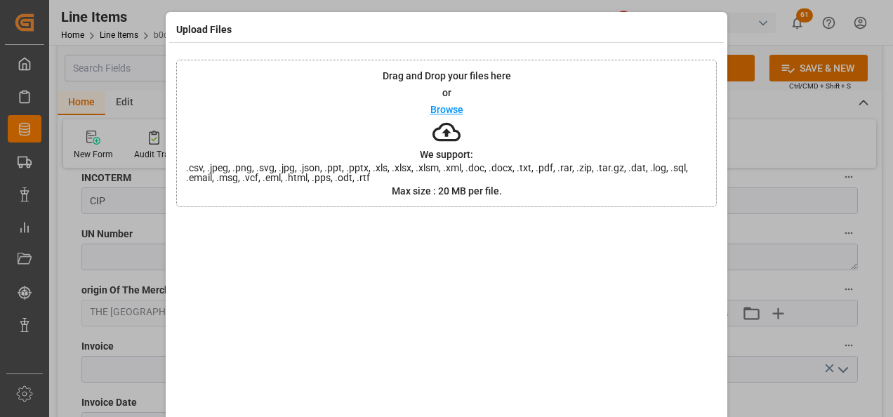
click at [441, 110] on p "Browse" at bounding box center [446, 110] width 33 height 10
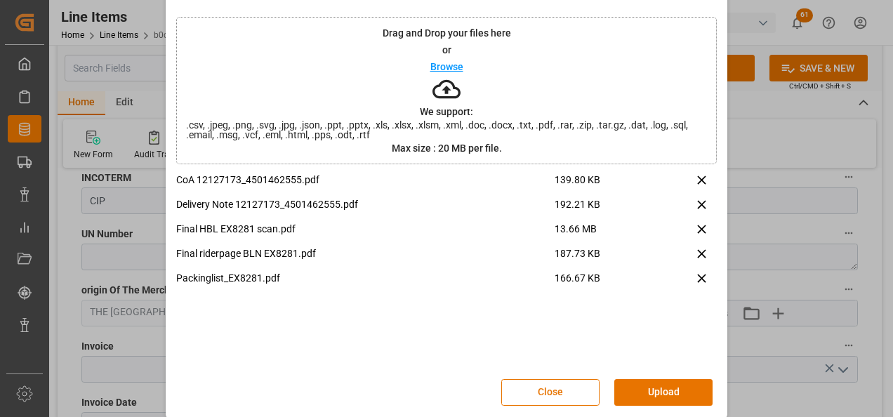
scroll to position [55, 0]
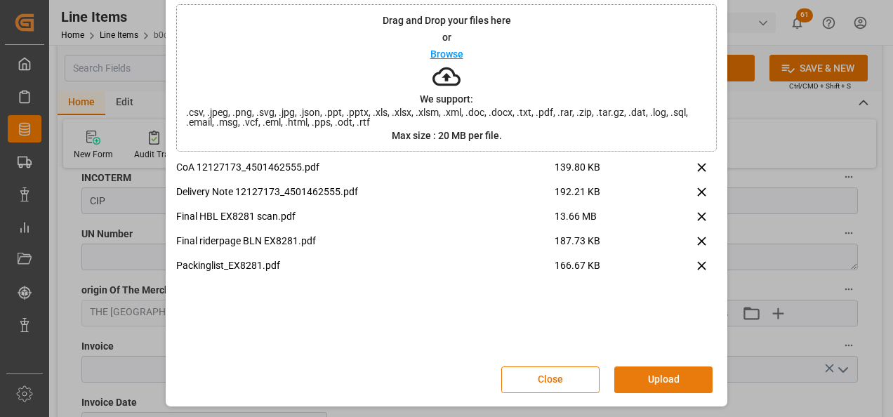
click at [657, 373] on button "Upload" at bounding box center [663, 379] width 98 height 27
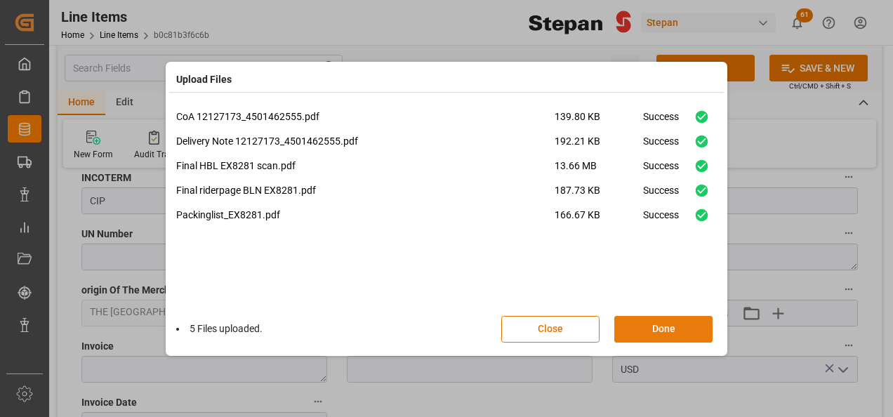
click at [679, 324] on button "Done" at bounding box center [663, 329] width 98 height 27
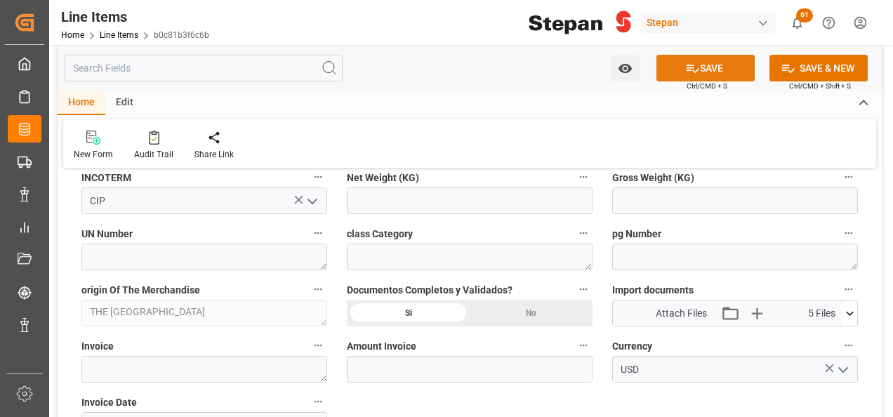
click at [726, 62] on button "SAVE" at bounding box center [705, 68] width 98 height 27
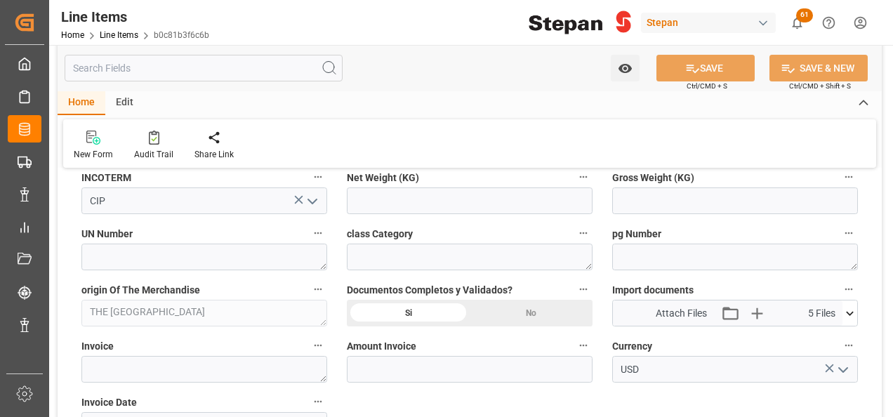
type input "12-09-2025 23:27"
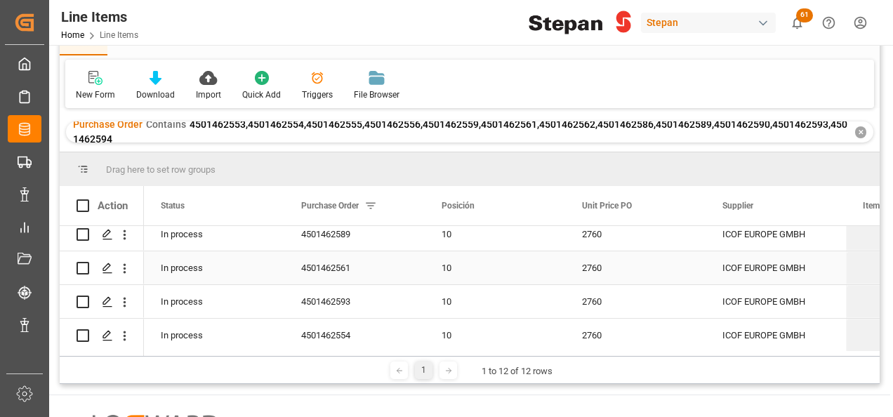
scroll to position [281, 0]
click at [104, 264] on icon "Press SPACE to select this row." at bounding box center [107, 266] width 11 height 11
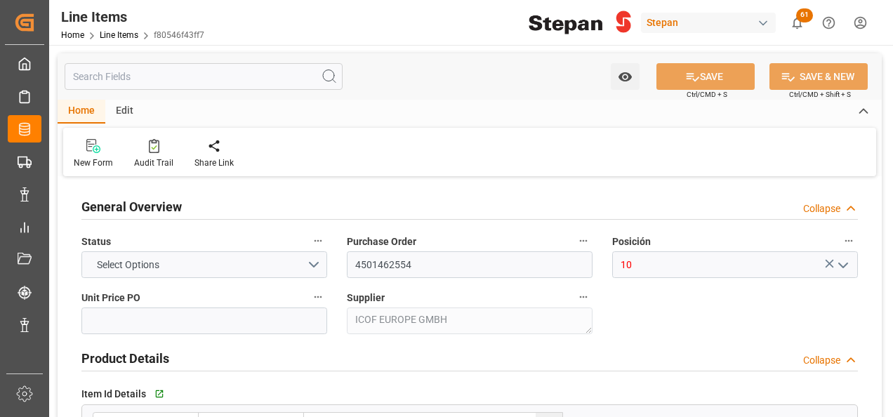
type input "2760"
type input "12352104"
type input "20000"
type input "12-09-2025 23:07"
type input "19-05-2025 19:40"
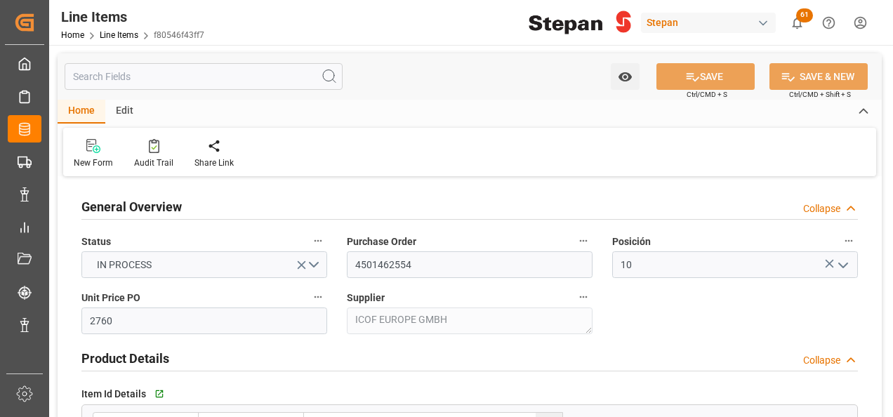
type input "03-07-2025"
type input "[DATE]"
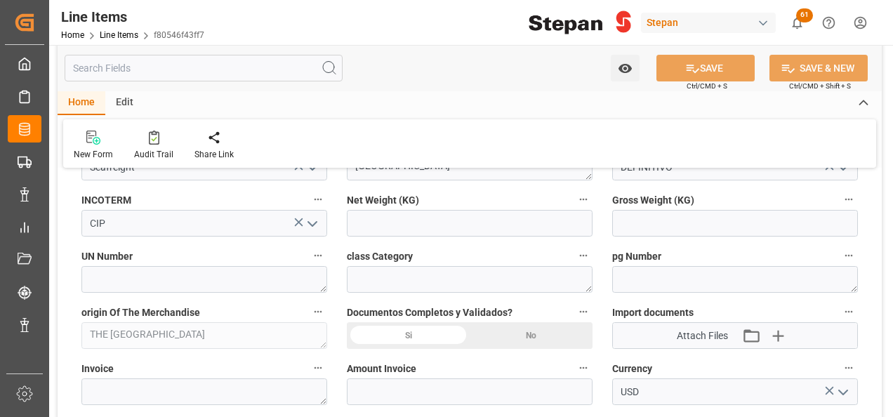
scroll to position [702, 0]
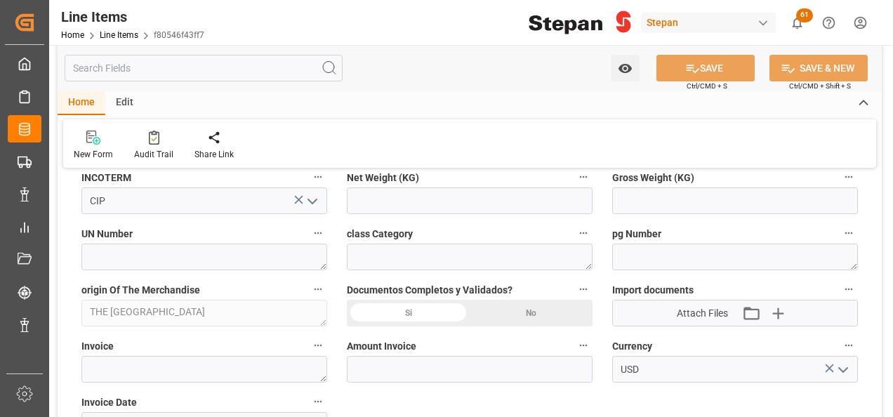
click at [398, 312] on div "Si" at bounding box center [408, 313] width 123 height 27
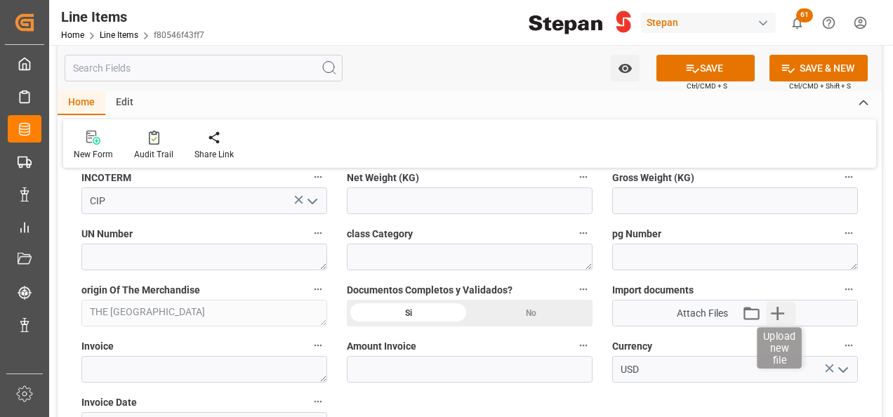
click at [775, 310] on icon "button" at bounding box center [777, 313] width 22 height 22
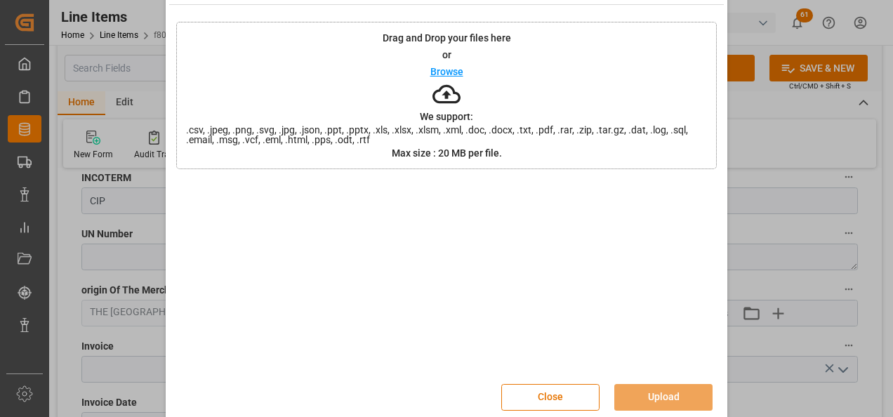
scroll to position [55, 0]
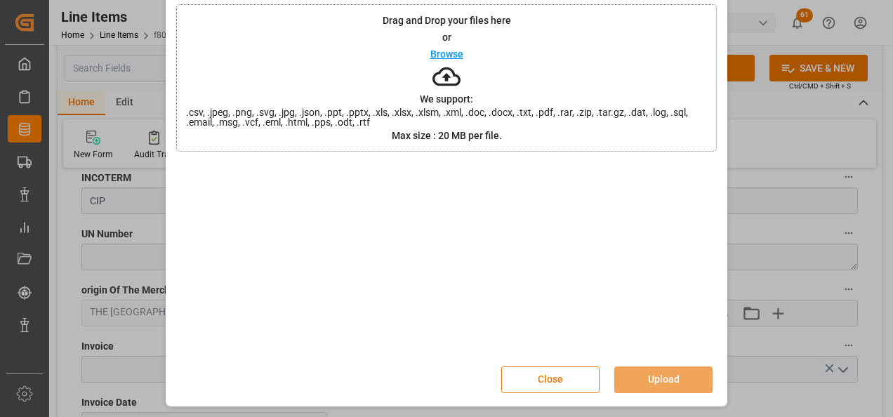
click at [528, 379] on button "Close" at bounding box center [550, 379] width 98 height 27
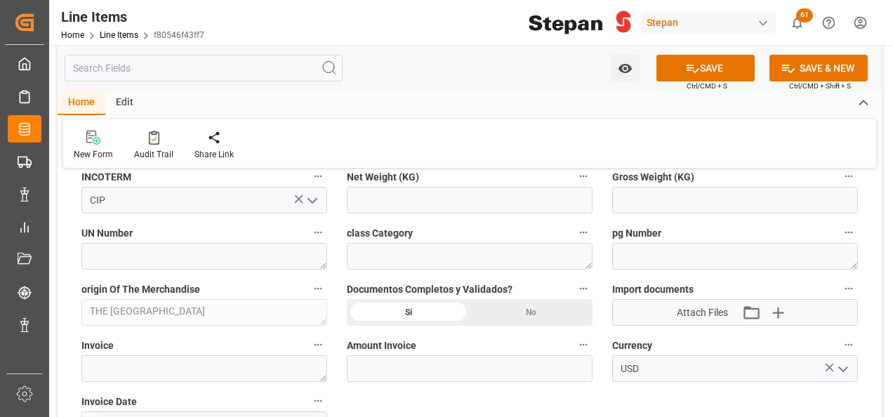
scroll to position [772, 0]
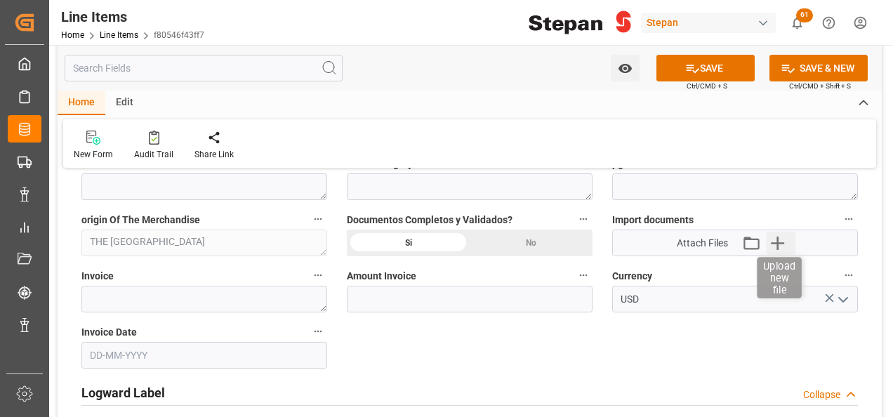
click at [778, 244] on icon "button" at bounding box center [777, 242] width 13 height 13
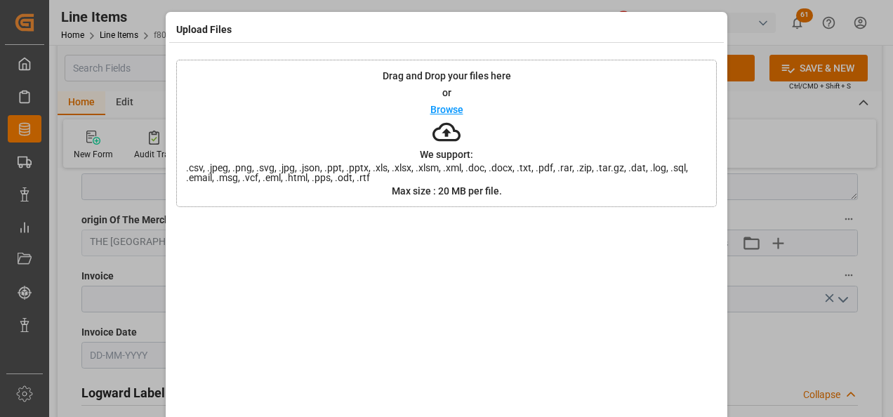
click at [438, 113] on p "Browse" at bounding box center [446, 110] width 33 height 10
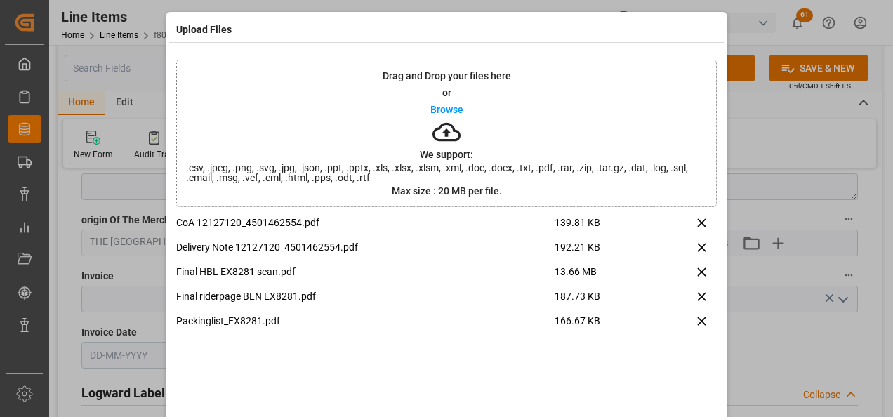
scroll to position [55, 0]
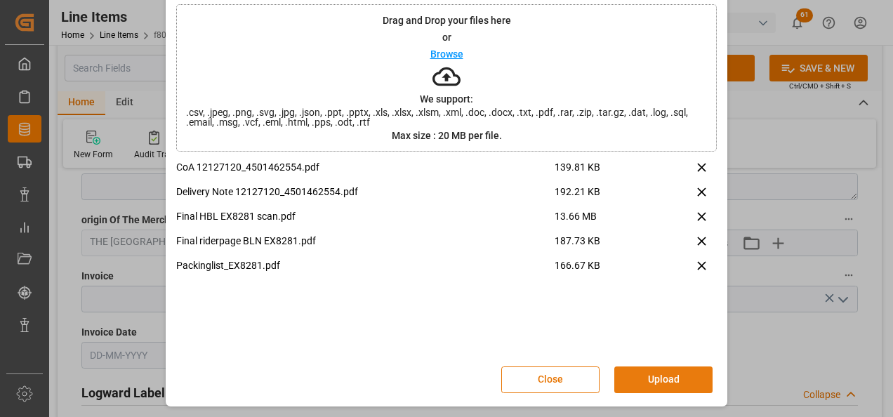
click at [659, 375] on button "Upload" at bounding box center [663, 379] width 98 height 27
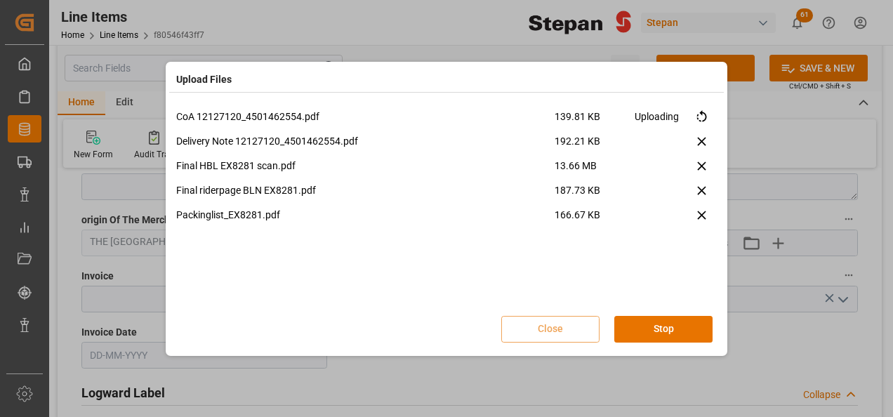
scroll to position [0, 0]
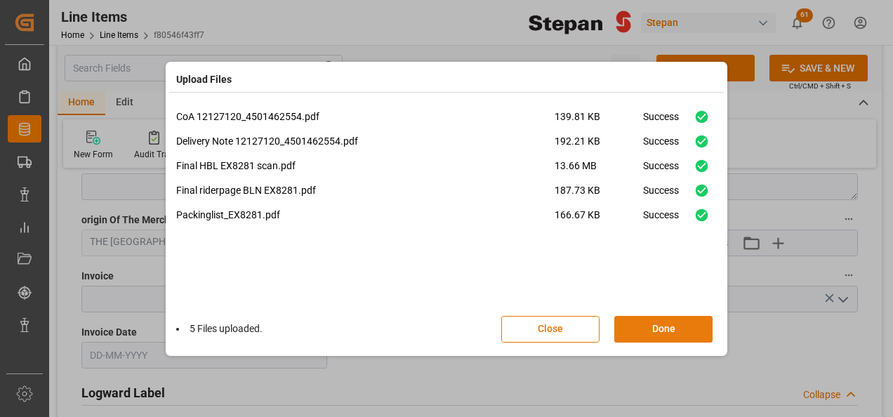
click at [634, 335] on button "Done" at bounding box center [663, 329] width 98 height 27
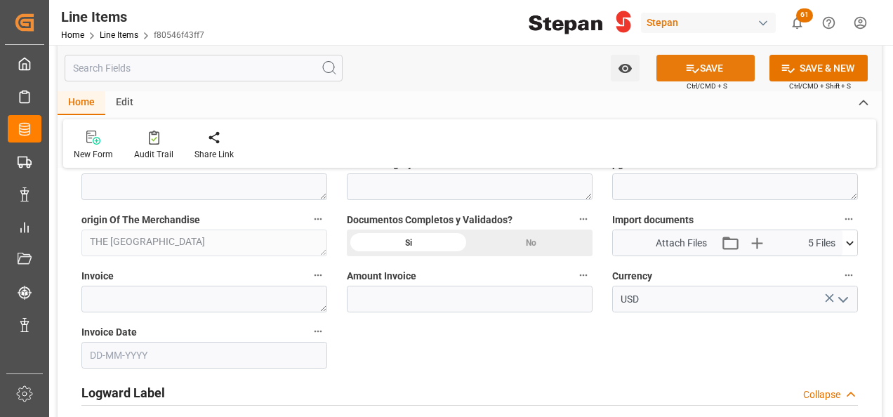
click at [723, 73] on button "SAVE" at bounding box center [705, 68] width 98 height 27
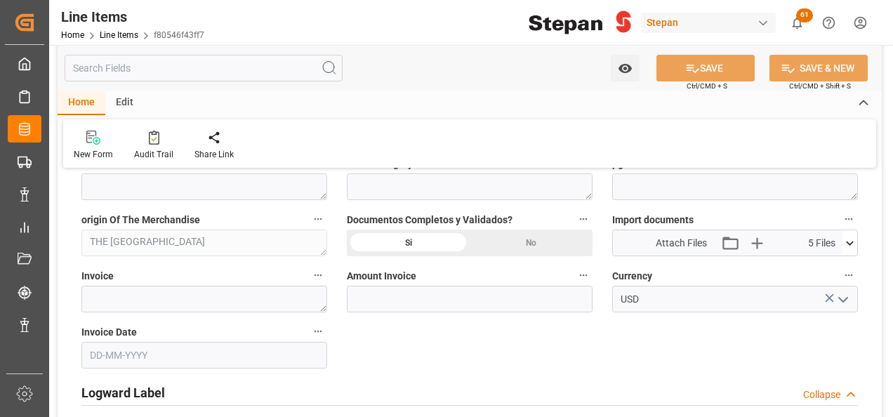
type input "12-09-2025 23:28"
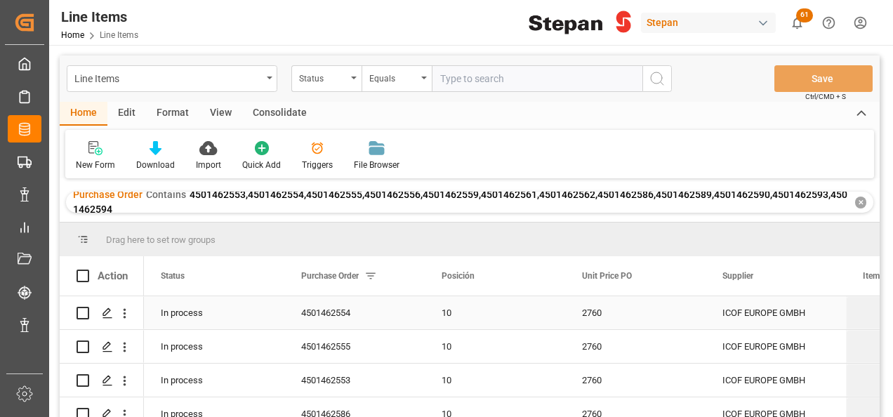
click at [594, 320] on div "2760" at bounding box center [635, 312] width 140 height 33
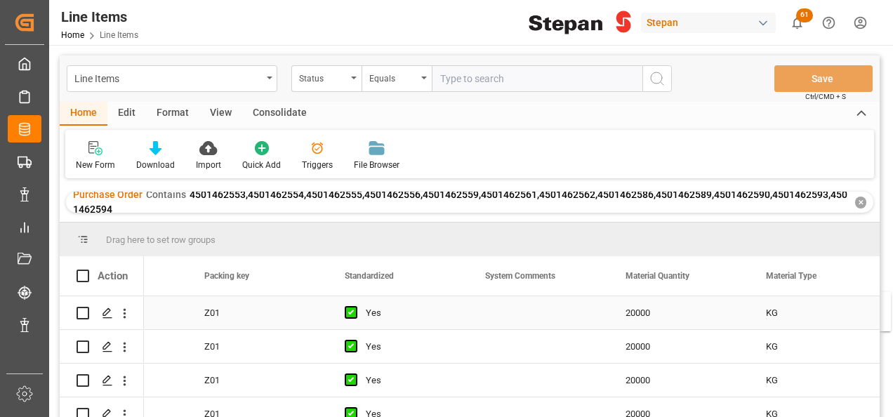
scroll to position [0, 1500]
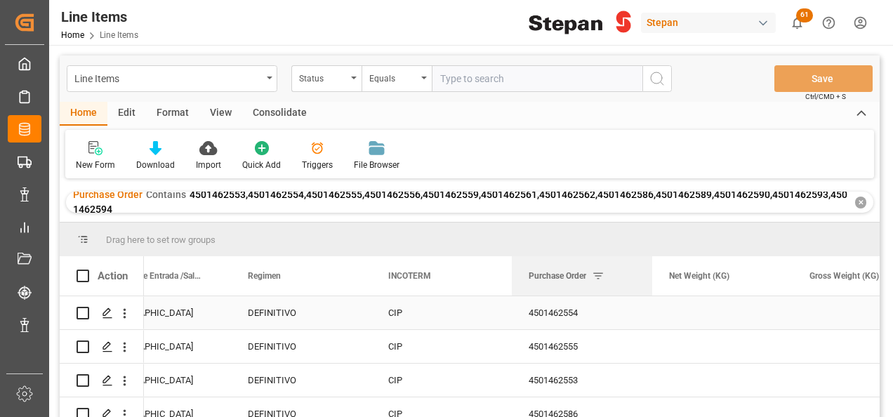
drag, startPoint x: 333, startPoint y: 278, endPoint x: 564, endPoint y: 321, distance: 235.6
click at [564, 321] on div "Action Purchase Order Transport Type Aduana de Entrada /Salida" at bounding box center [470, 341] width 820 height 170
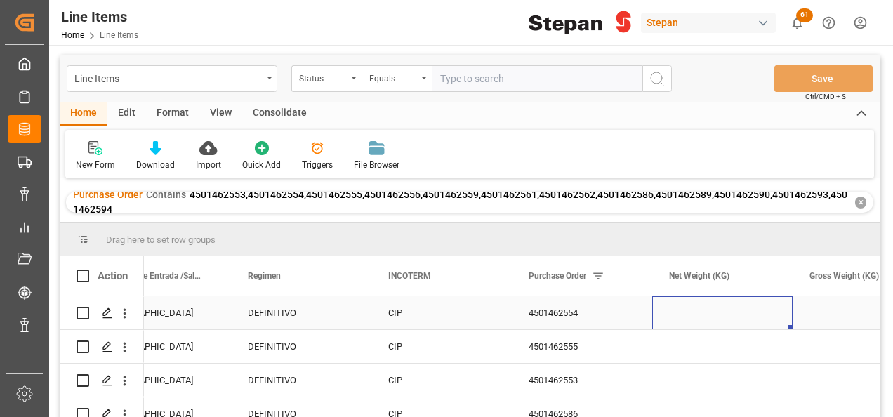
click at [679, 320] on div "Press SPACE to select this row." at bounding box center [722, 312] width 140 height 33
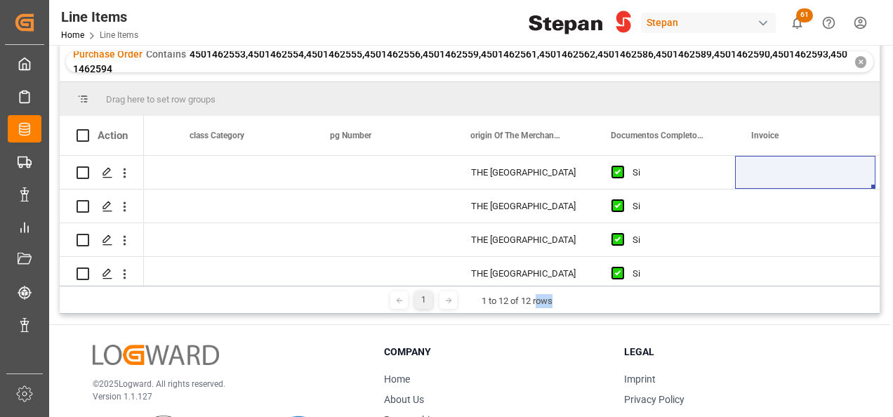
drag, startPoint x: 595, startPoint y: 288, endPoint x: 537, endPoint y: 291, distance: 58.3
click at [537, 291] on div "1 1 to 12 of 12 rows" at bounding box center [470, 300] width 820 height 28
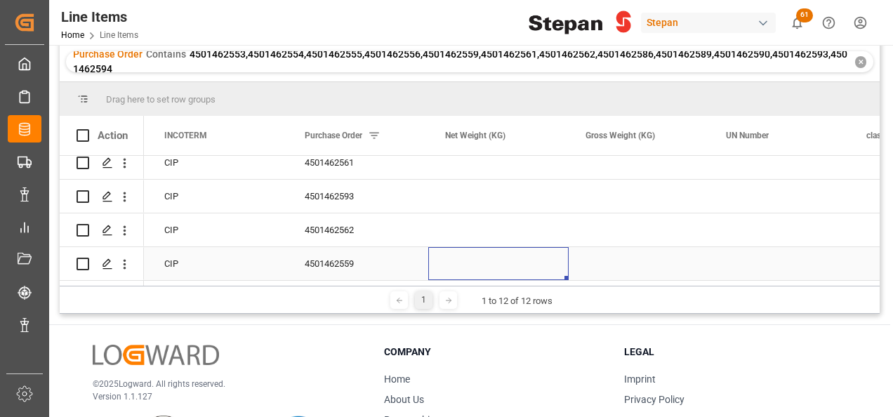
click at [464, 258] on div "Press SPACE to select this row." at bounding box center [498, 263] width 140 height 33
click at [464, 258] on input "Press SPACE to select this row." at bounding box center [498, 255] width 118 height 27
type input "19960"
click at [399, 260] on div "4501462559" at bounding box center [358, 263] width 140 height 33
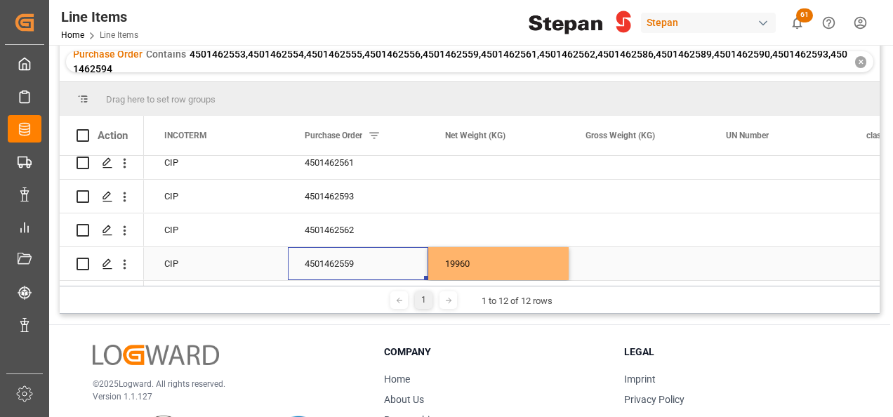
click at [516, 260] on div "19960" at bounding box center [498, 263] width 140 height 33
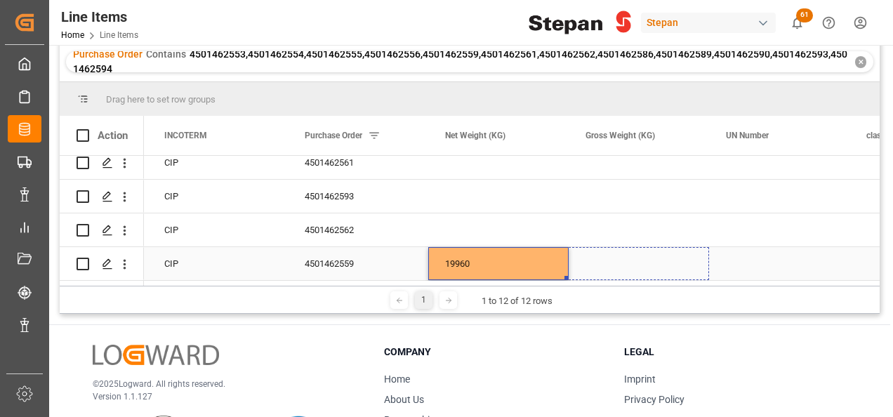
drag, startPoint x: 566, startPoint y: 272, endPoint x: 502, endPoint y: 241, distance: 71.2
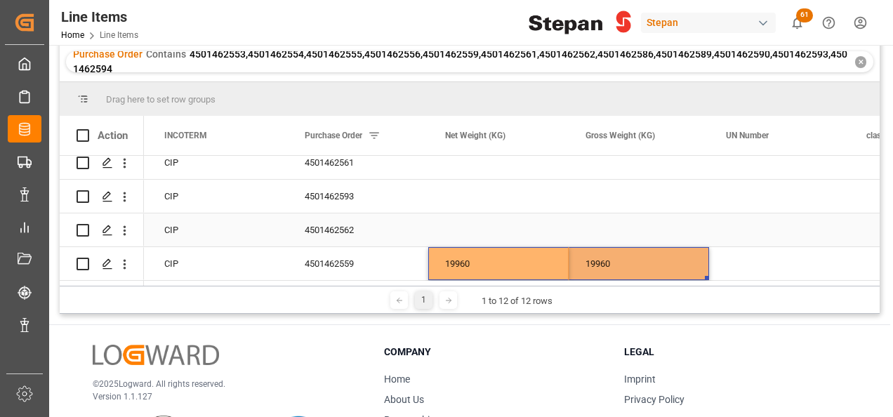
click at [474, 224] on div "Press SPACE to select this row." at bounding box center [498, 229] width 140 height 33
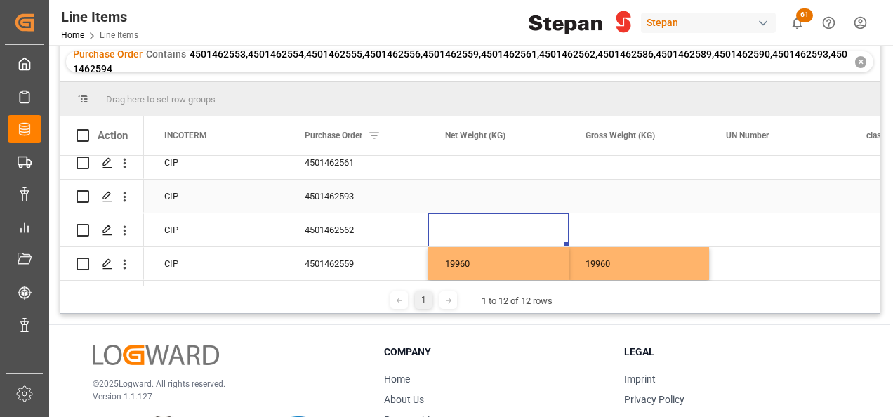
scroll to position [213, 0]
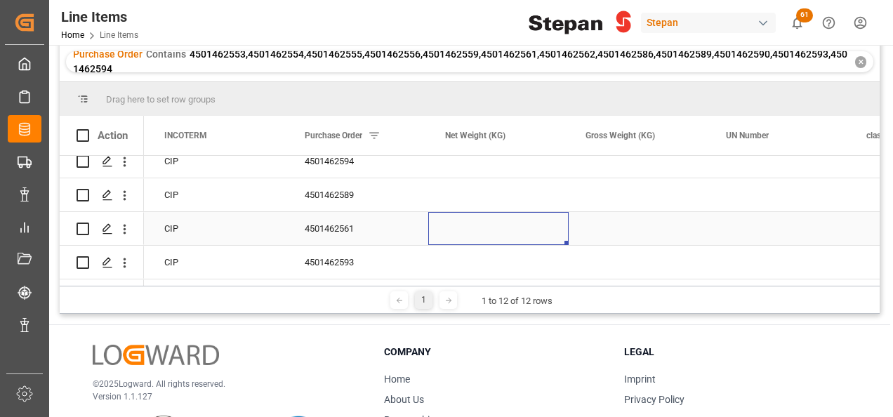
click at [441, 229] on div "Press SPACE to select this row." at bounding box center [498, 228] width 140 height 33
click at [455, 227] on div "Press SPACE to select this row." at bounding box center [498, 228] width 140 height 33
click at [455, 239] on input "Press SPACE to select this row." at bounding box center [498, 236] width 118 height 27
type input "19980"
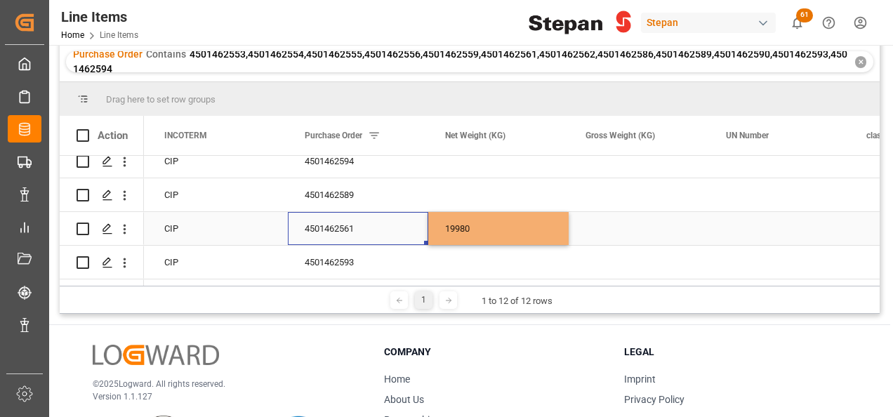
click at [411, 219] on div "4501462561" at bounding box center [358, 228] width 140 height 33
drag, startPoint x: 471, startPoint y: 223, endPoint x: 493, endPoint y: 234, distance: 24.2
click at [472, 223] on div "19980" at bounding box center [498, 228] width 140 height 33
drag, startPoint x: 566, startPoint y: 241, endPoint x: 641, endPoint y: 241, distance: 75.8
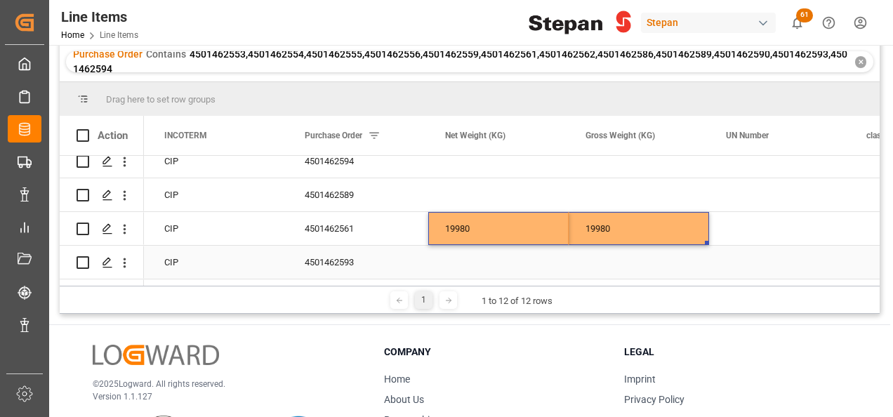
click at [483, 257] on div "Press SPACE to select this row." at bounding box center [498, 262] width 140 height 33
click at [482, 257] on div "Press SPACE to select this row." at bounding box center [498, 262] width 140 height 33
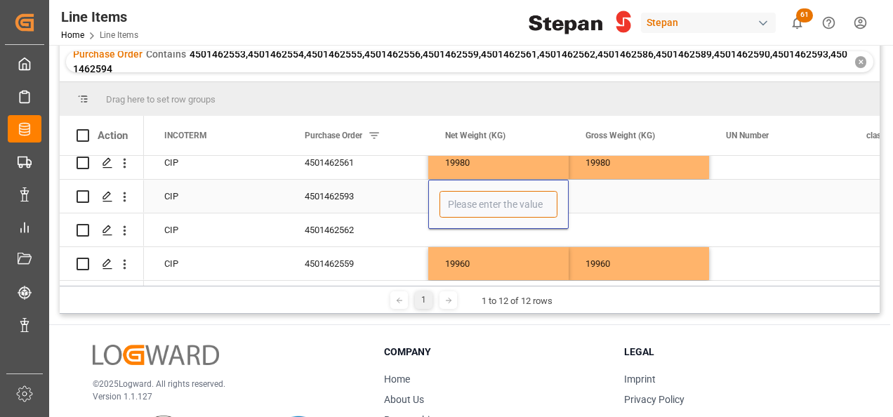
drag, startPoint x: 444, startPoint y: 195, endPoint x: 463, endPoint y: 201, distance: 20.0
click at [445, 195] on input "Press SPACE to select this row." at bounding box center [498, 204] width 118 height 27
type input "19940"
click at [595, 204] on div "Press SPACE to select this row." at bounding box center [638, 196] width 140 height 33
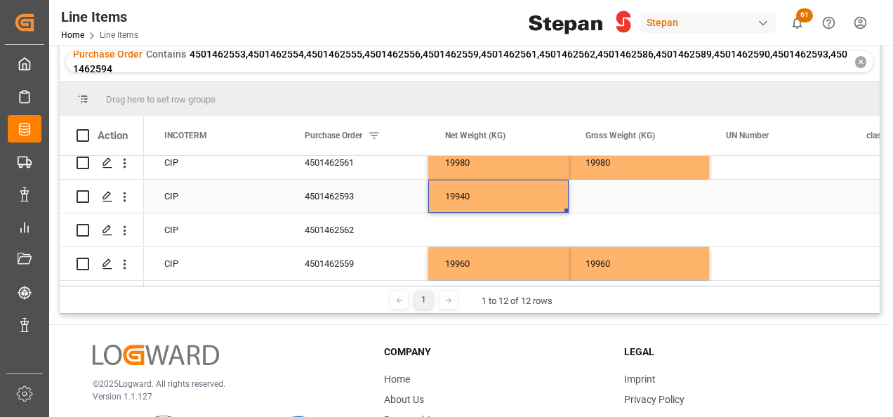
drag, startPoint x: 533, startPoint y: 201, endPoint x: 558, endPoint y: 204, distance: 25.4
click at [535, 201] on div "19940" at bounding box center [498, 196] width 140 height 33
drag, startPoint x: 570, startPoint y: 204, endPoint x: 674, endPoint y: 204, distance: 103.9
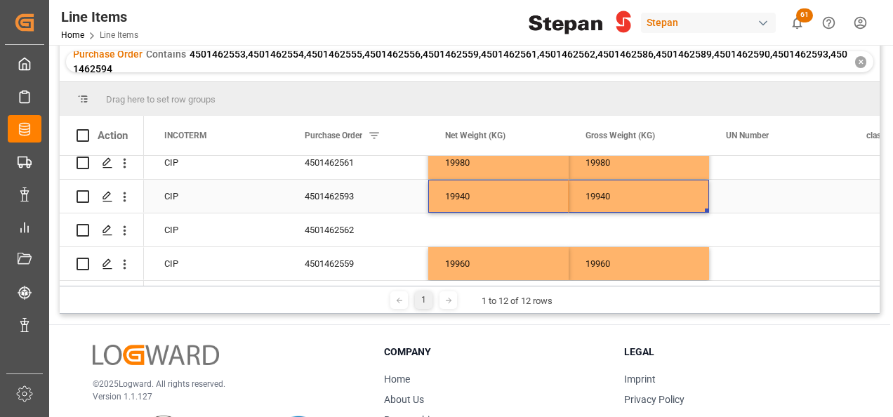
click at [479, 185] on div "19940" at bounding box center [498, 196] width 140 height 33
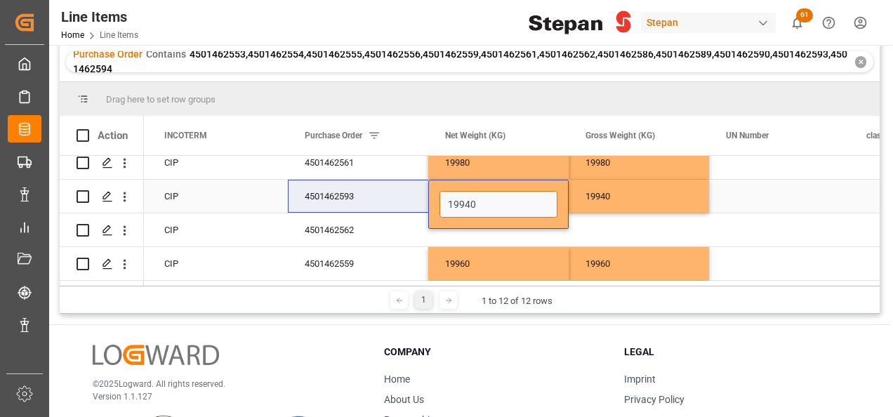
drag, startPoint x: 484, startPoint y: 197, endPoint x: 414, endPoint y: 208, distance: 71.0
click at [414, 208] on div "19940 4501462593 19940 CIP VERACRUZ DEFINITIVO" at bounding box center [357, 197] width 6877 height 34
paste input "4501462559"
type input "19940"
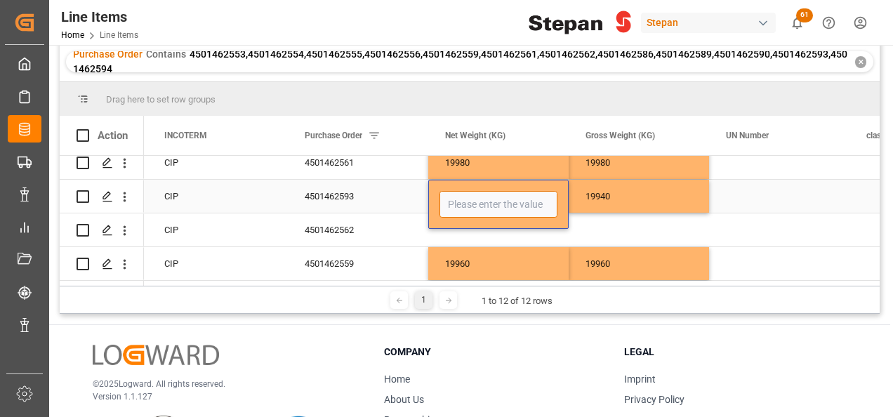
type input "0"
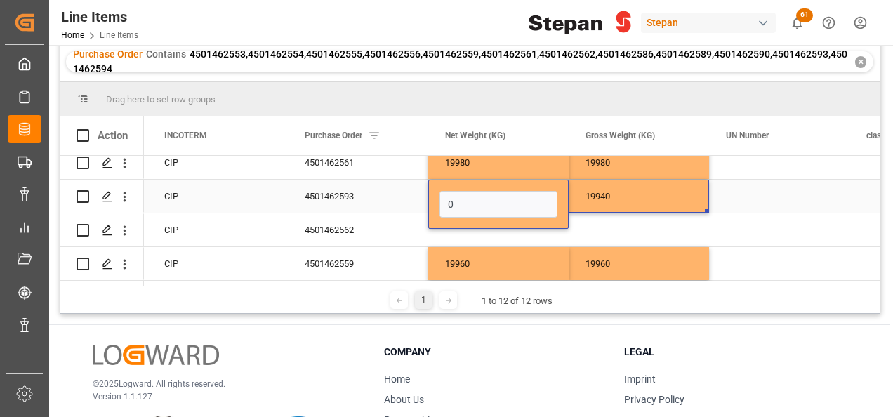
click at [633, 189] on div "19940" at bounding box center [638, 196] width 140 height 33
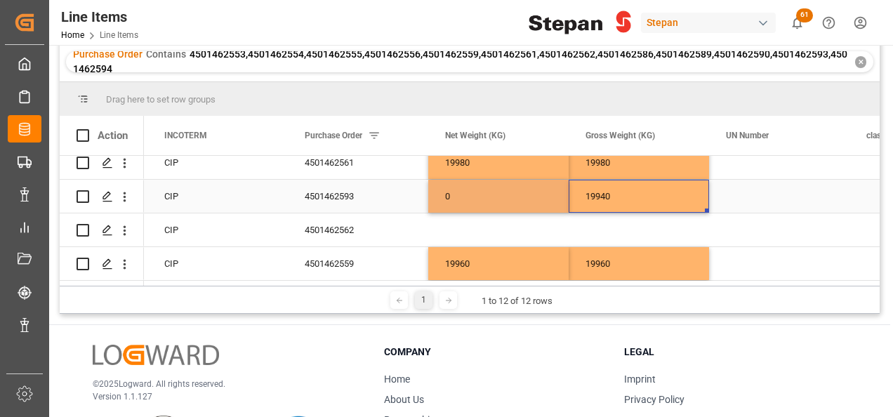
click at [633, 189] on div "19940" at bounding box center [638, 196] width 140 height 33
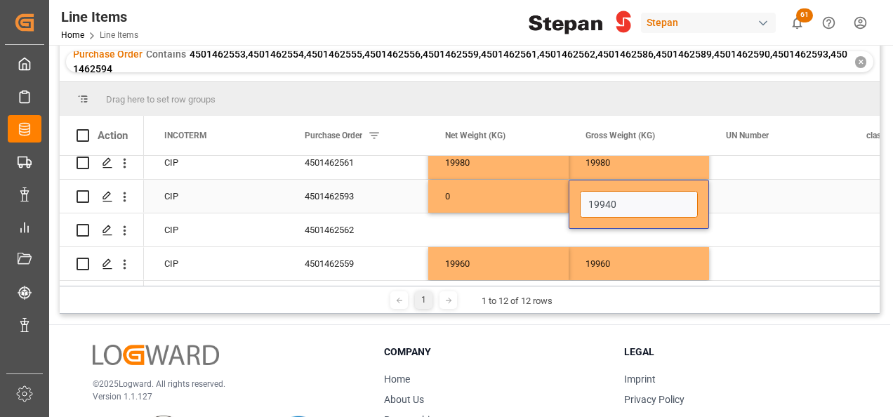
drag, startPoint x: 633, startPoint y: 199, endPoint x: 568, endPoint y: 208, distance: 65.2
click at [568, 208] on div "19940" at bounding box center [638, 204] width 140 height 49
type input "0"
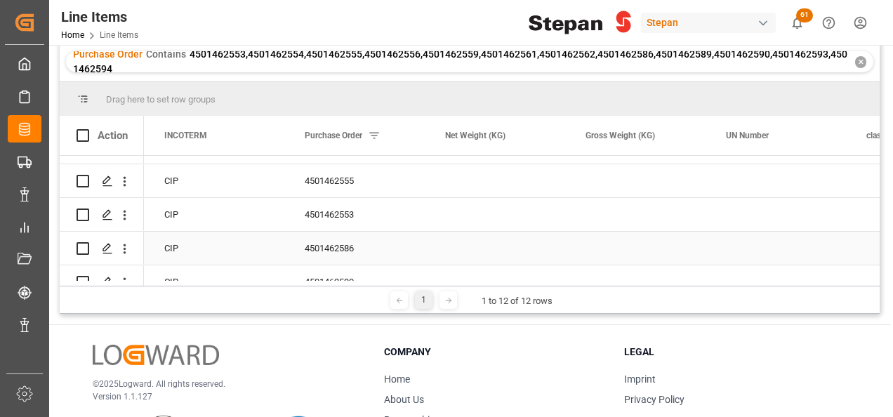
scroll to position [0, 0]
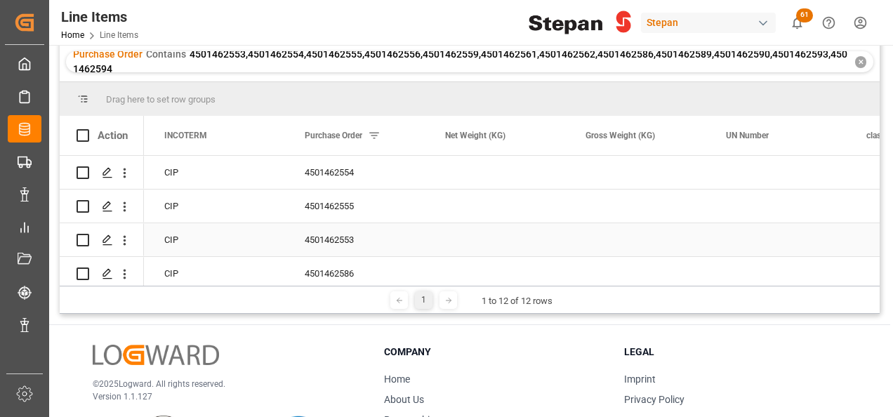
click at [453, 237] on div "Press SPACE to select this row." at bounding box center [498, 239] width 140 height 33
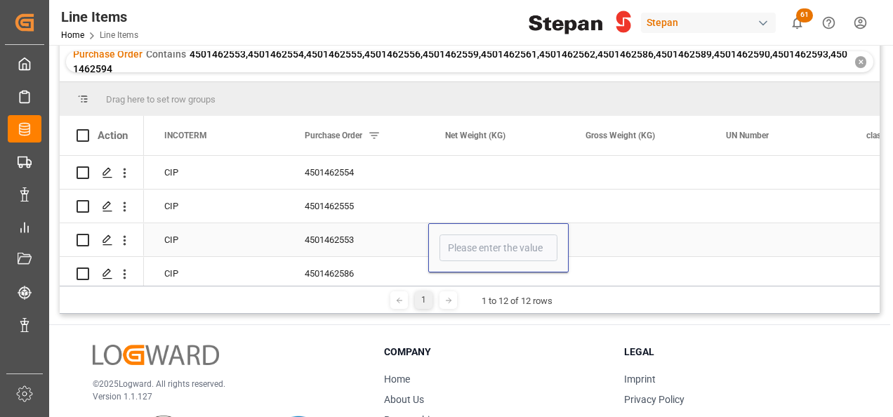
type input "19940"
click at [599, 248] on div "Press SPACE to select this row." at bounding box center [638, 239] width 140 height 33
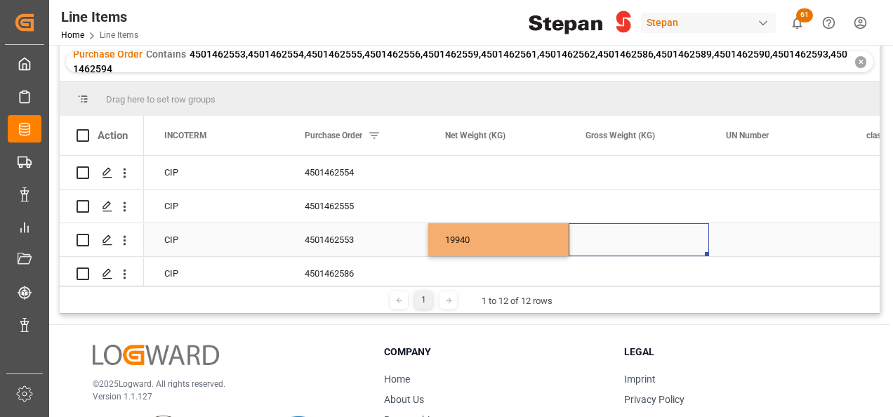
click at [599, 248] on div "Press SPACE to select this row." at bounding box center [638, 239] width 140 height 33
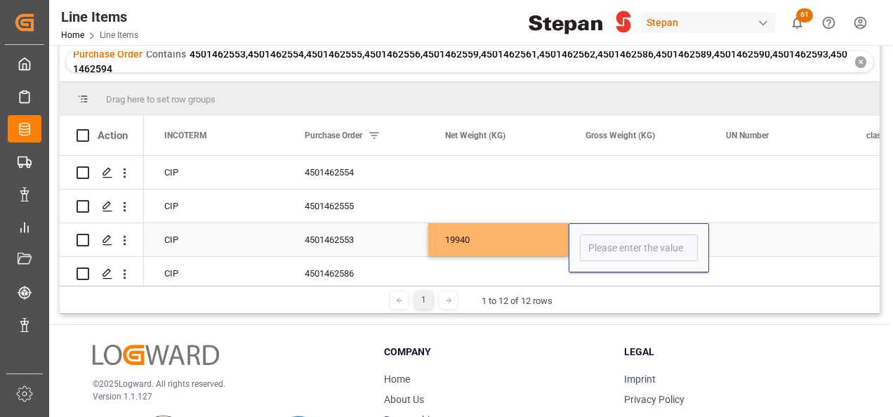
type input "19940"
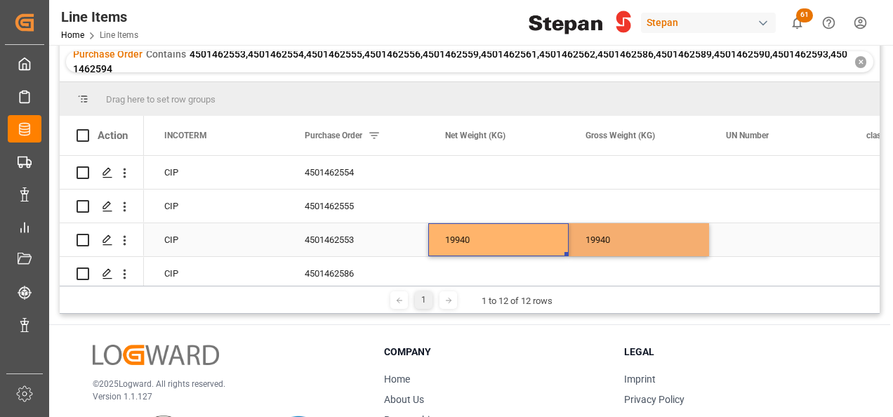
click at [528, 240] on div "19940" at bounding box center [498, 239] width 140 height 33
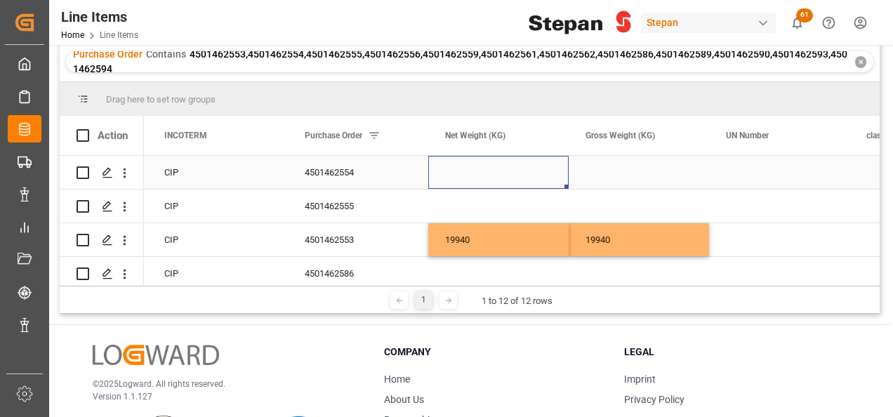
click at [470, 172] on div "Press SPACE to select this row." at bounding box center [498, 172] width 140 height 33
type input "19780"
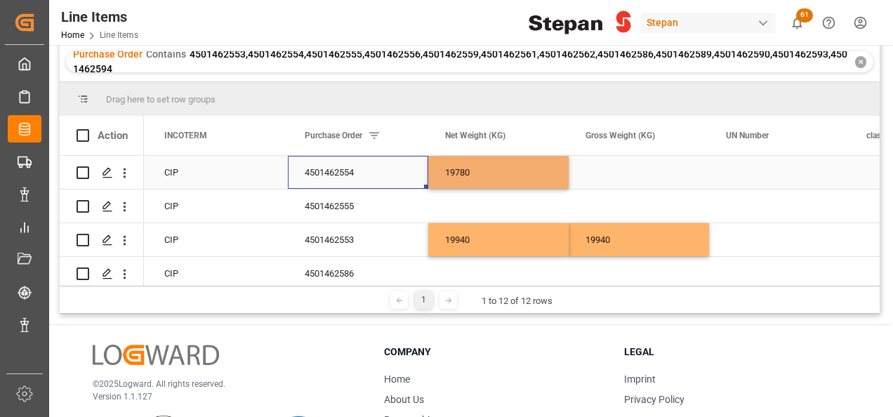
drag, startPoint x: 411, startPoint y: 167, endPoint x: 485, endPoint y: 169, distance: 73.7
click at [411, 168] on div "4501462554" at bounding box center [358, 172] width 140 height 33
click at [490, 170] on div "19780" at bounding box center [498, 172] width 140 height 33
drag, startPoint x: 567, startPoint y: 187, endPoint x: 635, endPoint y: 187, distance: 68.1
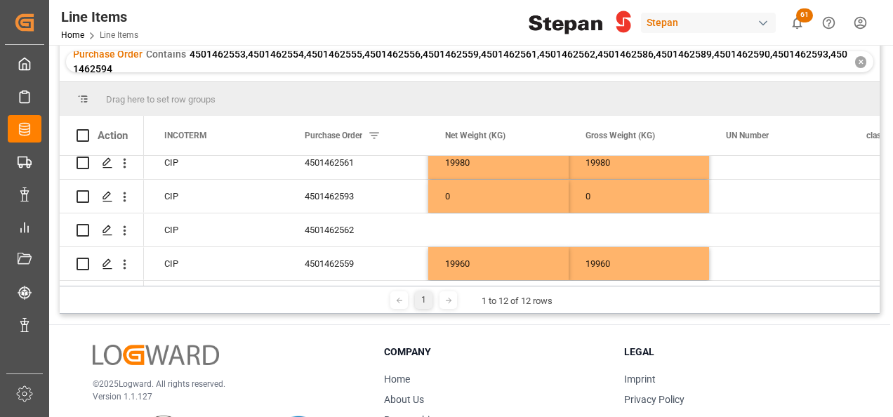
scroll to position [281, 0]
click at [458, 227] on div "Press SPACE to select this row." at bounding box center [498, 229] width 140 height 33
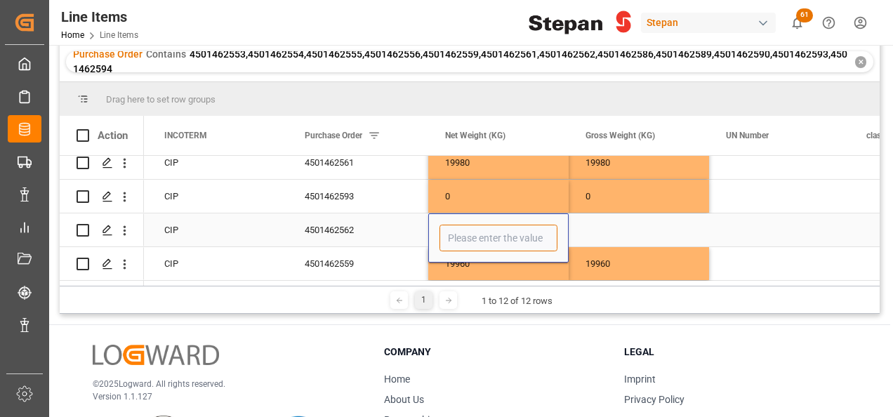
click at [464, 237] on input "Press SPACE to select this row." at bounding box center [498, 238] width 118 height 27
type input "19880"
click at [396, 234] on div "4501462562" at bounding box center [358, 229] width 140 height 33
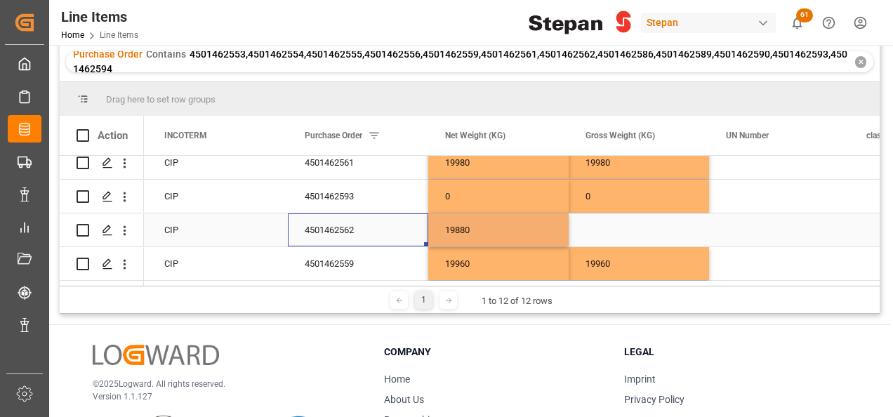
click at [474, 232] on div "19880" at bounding box center [498, 229] width 140 height 33
drag, startPoint x: 566, startPoint y: 241, endPoint x: 699, endPoint y: 240, distance: 133.3
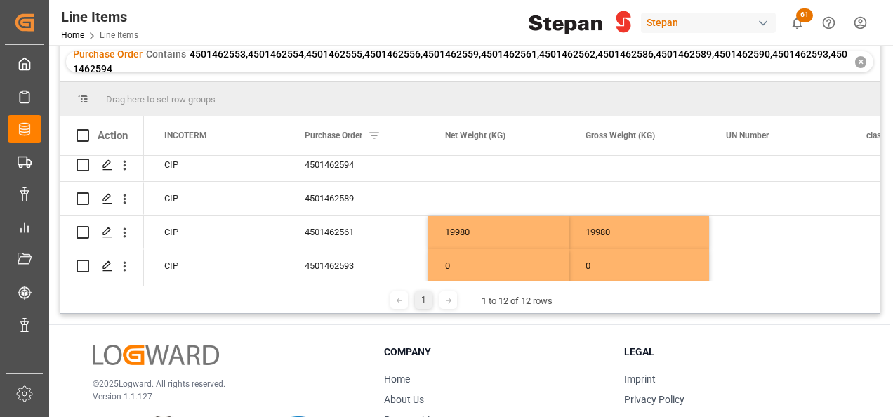
scroll to position [143, 0]
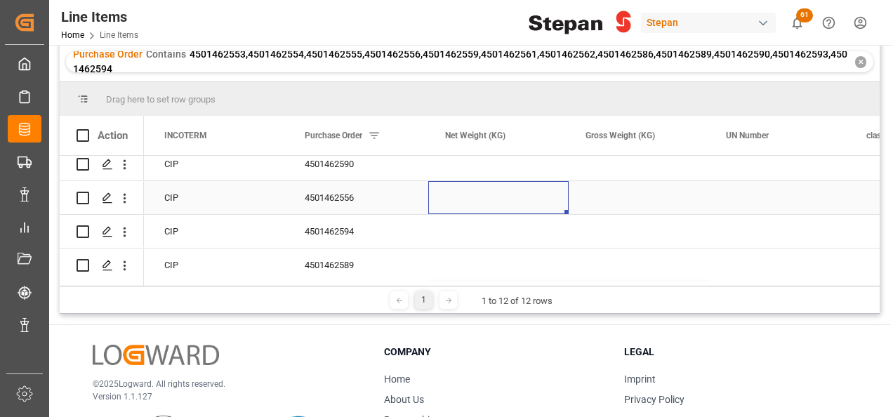
click at [461, 204] on div "Press SPACE to select this row." at bounding box center [498, 197] width 140 height 33
click at [462, 204] on input "Press SPACE to select this row." at bounding box center [498, 205] width 118 height 27
type input "20040"
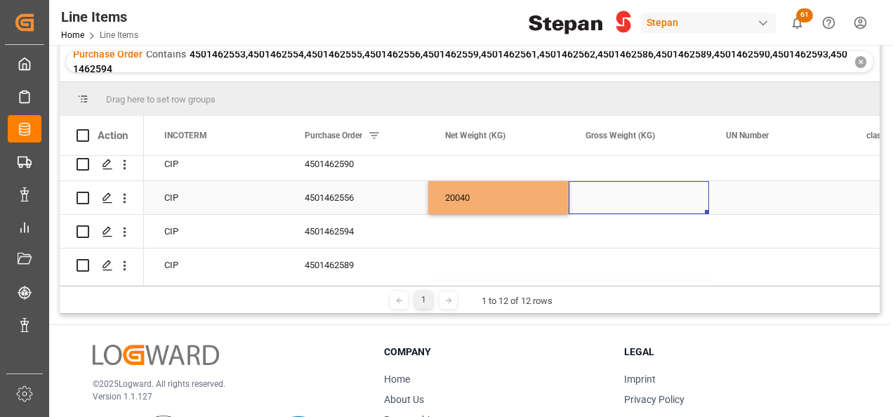
click at [622, 202] on div "Press SPACE to select this row." at bounding box center [638, 197] width 140 height 33
click at [494, 202] on div "20040" at bounding box center [498, 197] width 140 height 33
drag, startPoint x: 566, startPoint y: 209, endPoint x: 642, endPoint y: 209, distance: 76.5
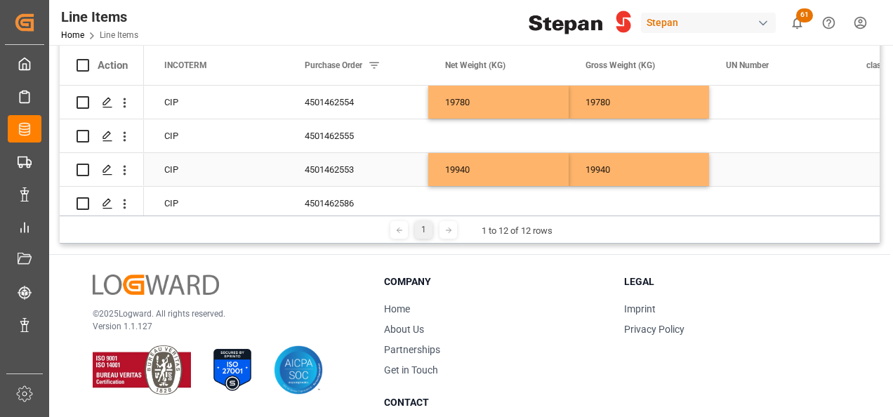
scroll to position [70, 0]
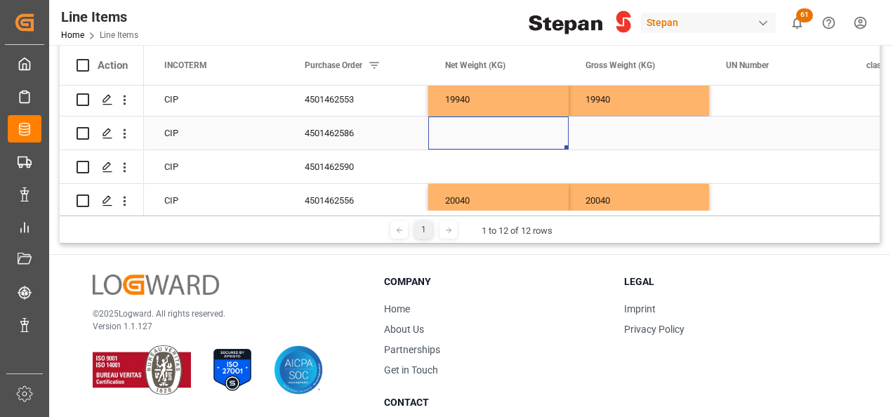
click at [454, 134] on div "Press SPACE to select this row." at bounding box center [498, 132] width 140 height 33
click at [469, 139] on div "Press SPACE to select this row." at bounding box center [498, 132] width 140 height 33
click at [469, 139] on input "Press SPACE to select this row." at bounding box center [498, 141] width 118 height 27
type input "20220"
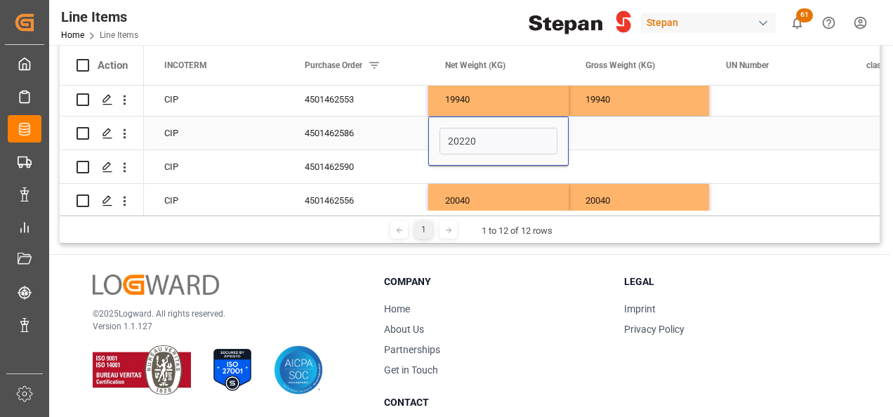
click at [595, 129] on div "Press SPACE to select this row." at bounding box center [638, 132] width 140 height 33
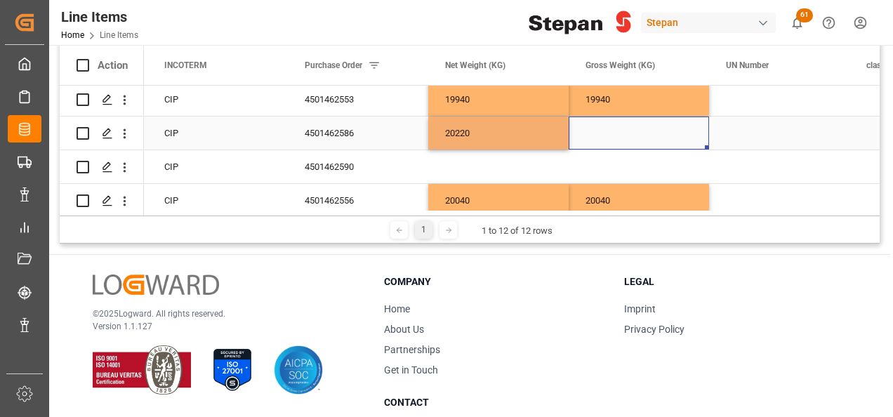
click at [524, 130] on div "20220" at bounding box center [498, 132] width 140 height 33
drag, startPoint x: 565, startPoint y: 145, endPoint x: 667, endPoint y: 146, distance: 101.8
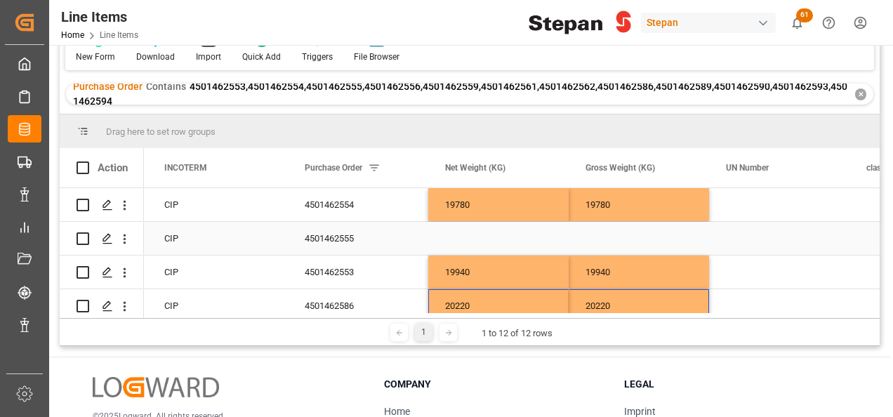
scroll to position [0, 0]
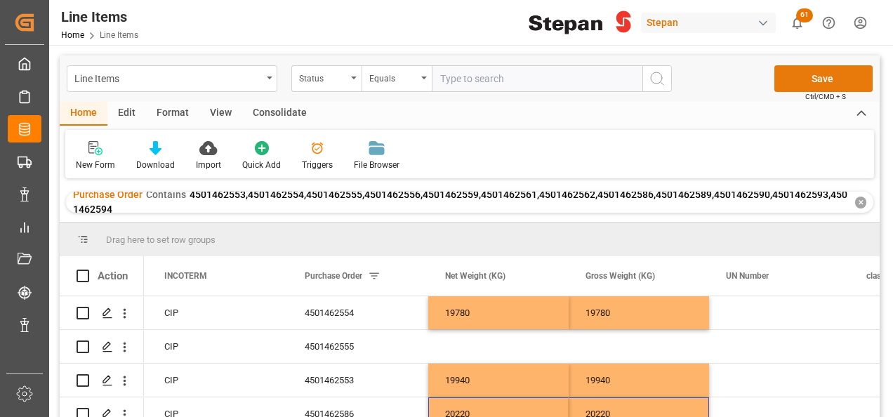
click at [817, 77] on button "Save" at bounding box center [823, 78] width 98 height 27
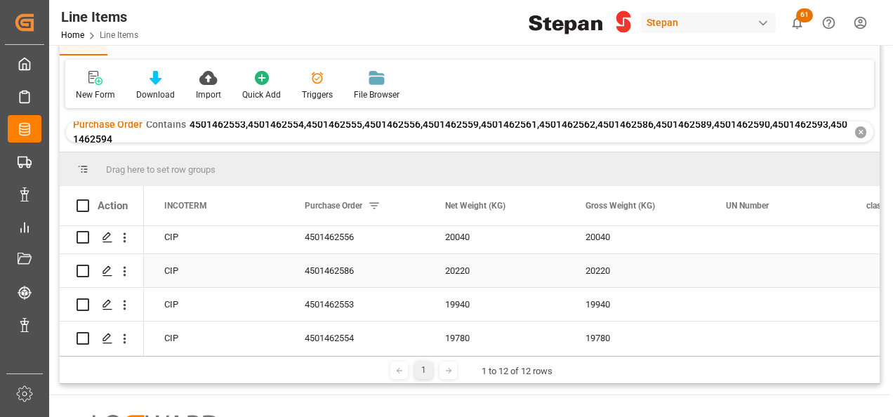
scroll to position [211, 0]
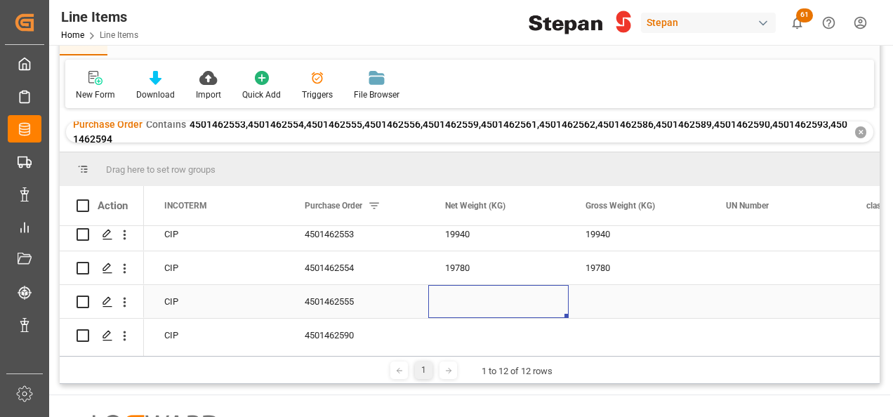
click at [453, 291] on div "Press SPACE to select this row." at bounding box center [498, 301] width 140 height 33
click at [459, 293] on div "Press SPACE to select this row." at bounding box center [498, 301] width 140 height 33
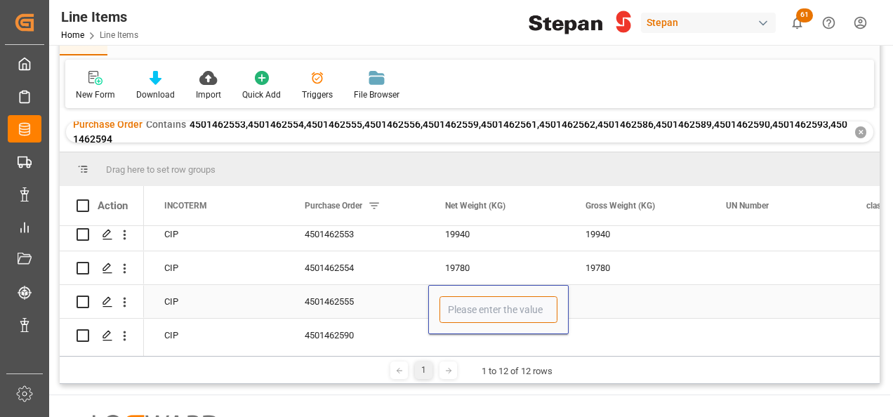
click at [466, 312] on input "Press SPACE to select this row." at bounding box center [498, 309] width 118 height 27
type input "20060"
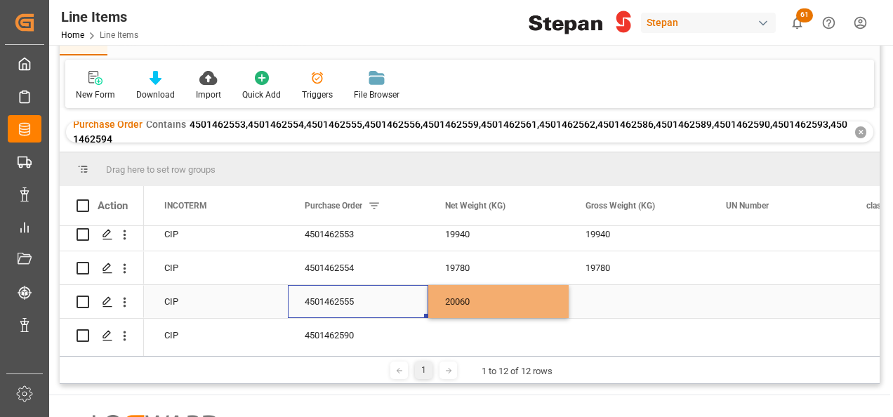
drag, startPoint x: 368, startPoint y: 294, endPoint x: 458, endPoint y: 293, distance: 89.8
click at [368, 293] on div "4501462555" at bounding box center [358, 301] width 140 height 33
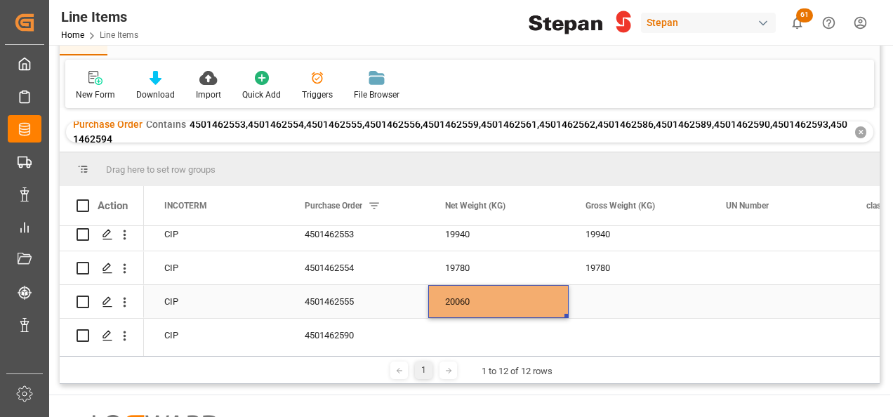
click at [465, 294] on div "20060" at bounding box center [498, 301] width 140 height 33
drag, startPoint x: 564, startPoint y: 314, endPoint x: 639, endPoint y: 316, distance: 74.4
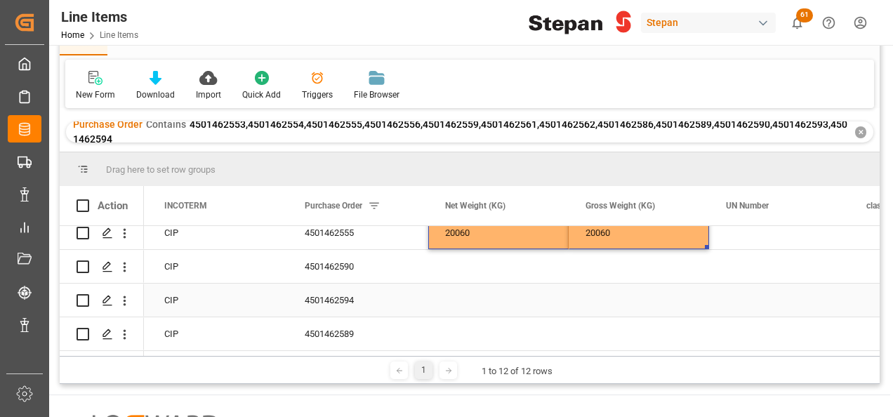
scroll to position [140, 0]
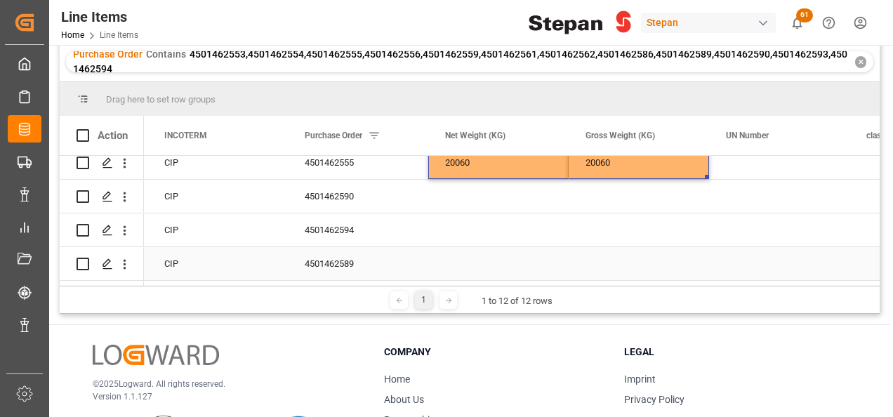
click at [453, 253] on div "Press SPACE to select this row." at bounding box center [498, 263] width 140 height 33
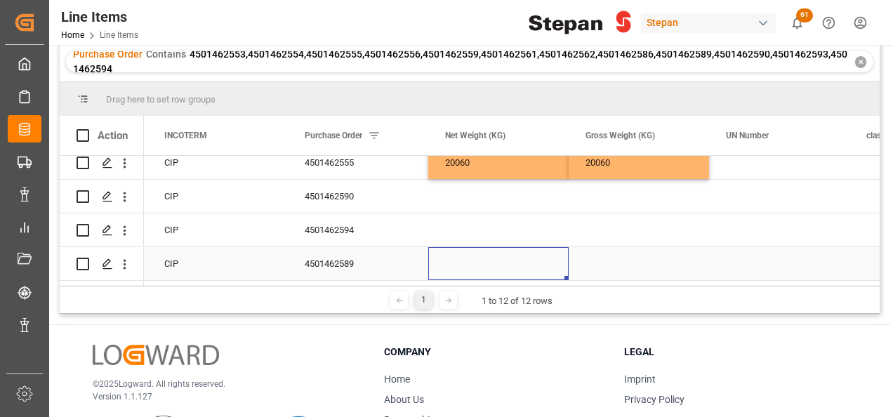
click at [461, 265] on div "Press SPACE to select this row." at bounding box center [498, 263] width 140 height 33
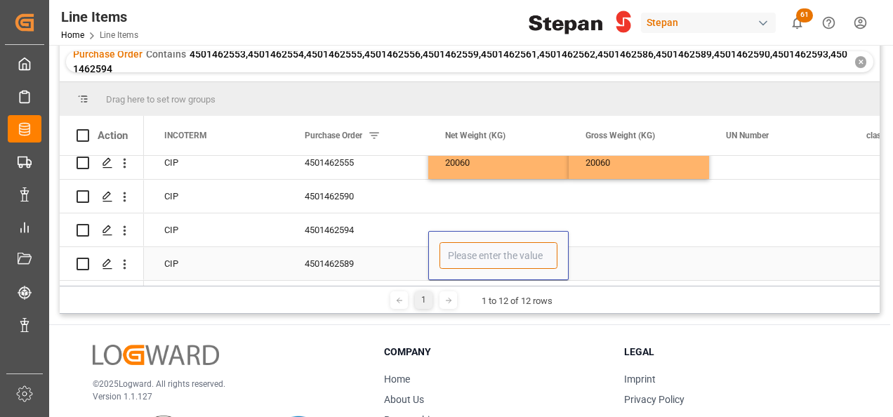
click at [461, 246] on input "Press SPACE to select this row." at bounding box center [498, 255] width 118 height 27
type input "19860"
click at [610, 253] on div "Press SPACE to select this row." at bounding box center [638, 263] width 140 height 33
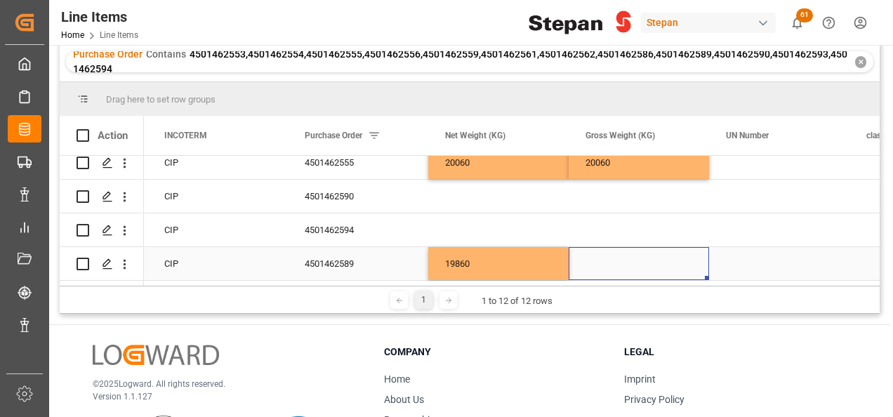
click at [474, 257] on div "19860" at bounding box center [498, 263] width 140 height 33
drag, startPoint x: 566, startPoint y: 272, endPoint x: 668, endPoint y: 269, distance: 102.5
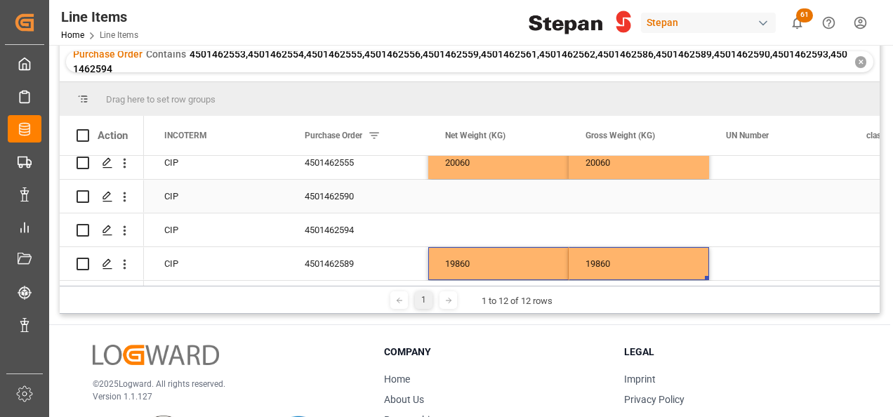
click at [458, 187] on div "Press SPACE to select this row." at bounding box center [498, 196] width 140 height 33
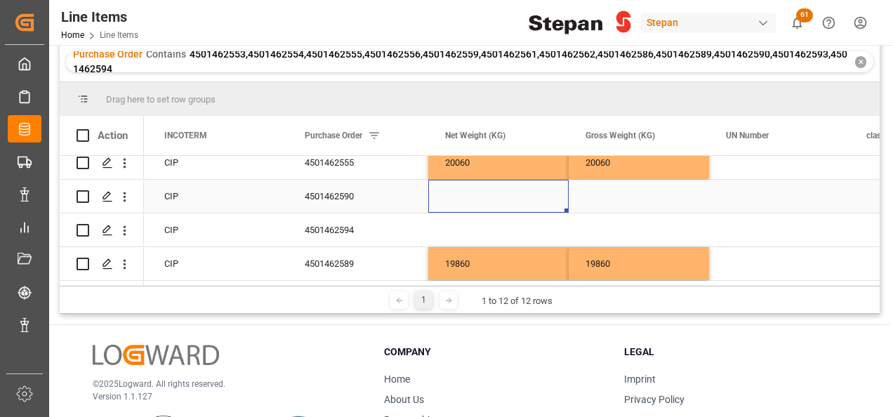
click at [461, 187] on div "Press SPACE to select this row." at bounding box center [498, 196] width 140 height 33
click at [460, 203] on input "Press SPACE to select this row." at bounding box center [498, 204] width 118 height 27
type input "19920"
click at [421, 194] on div "4501462590" at bounding box center [358, 196] width 140 height 33
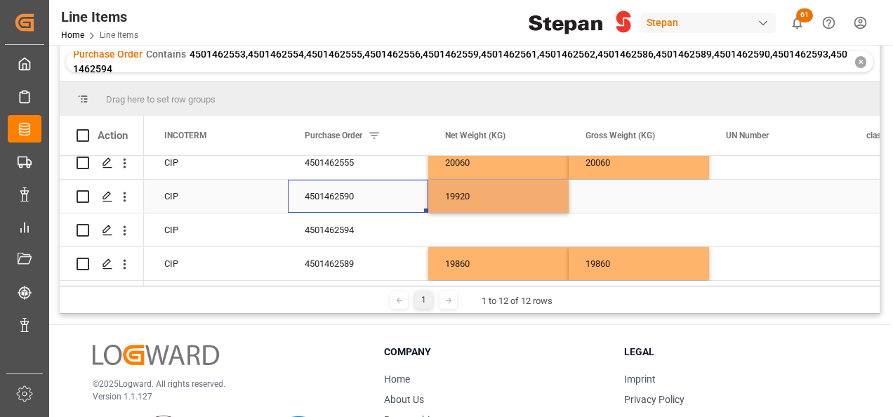
click at [516, 188] on div "19920" at bounding box center [498, 196] width 140 height 33
drag, startPoint x: 567, startPoint y: 205, endPoint x: 681, endPoint y: 199, distance: 113.8
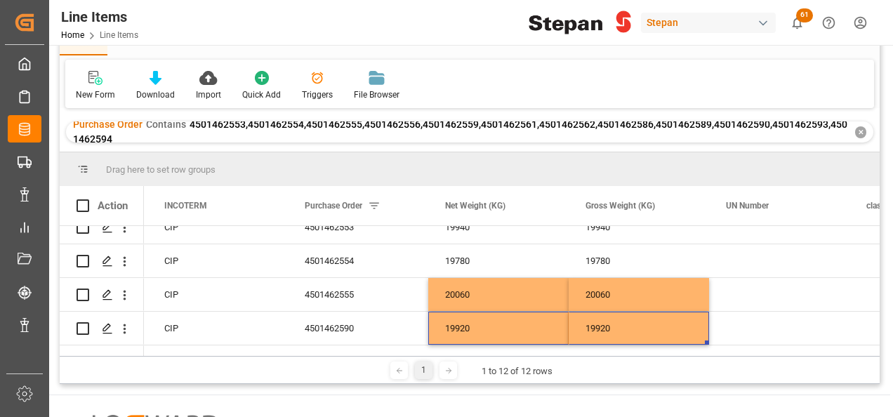
scroll to position [73, 0]
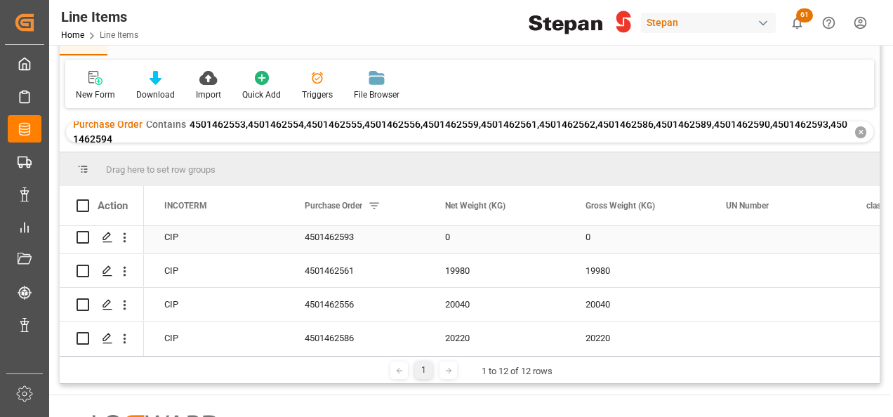
click at [454, 240] on div "0" at bounding box center [498, 236] width 140 height 33
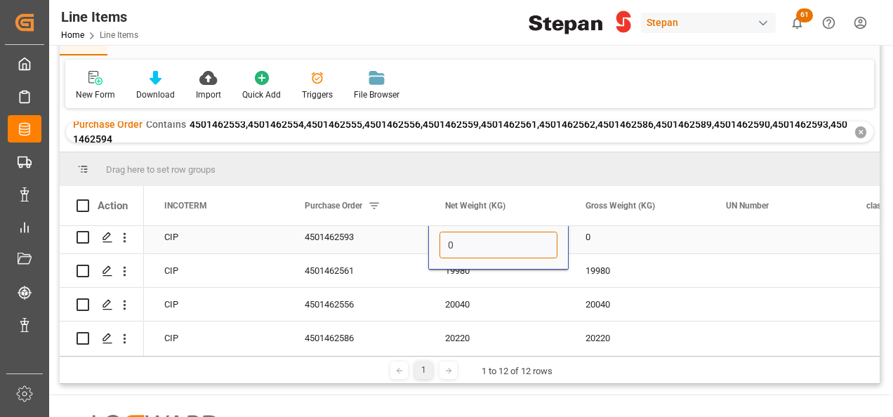
drag, startPoint x: 465, startPoint y: 248, endPoint x: 445, endPoint y: 251, distance: 20.5
click at [445, 251] on input "0" at bounding box center [498, 245] width 118 height 27
type input "19880"
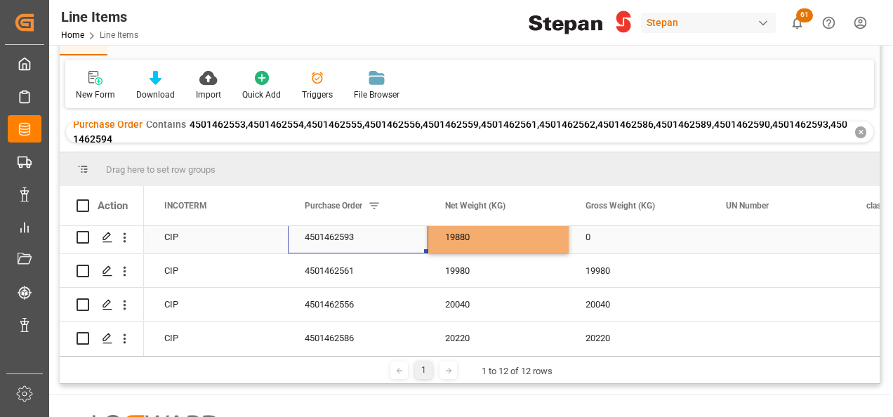
click at [424, 230] on div "4501462593" at bounding box center [358, 236] width 140 height 33
click at [477, 239] on div "19880" at bounding box center [498, 236] width 140 height 33
drag, startPoint x: 564, startPoint y: 251, endPoint x: 641, endPoint y: 253, distance: 77.2
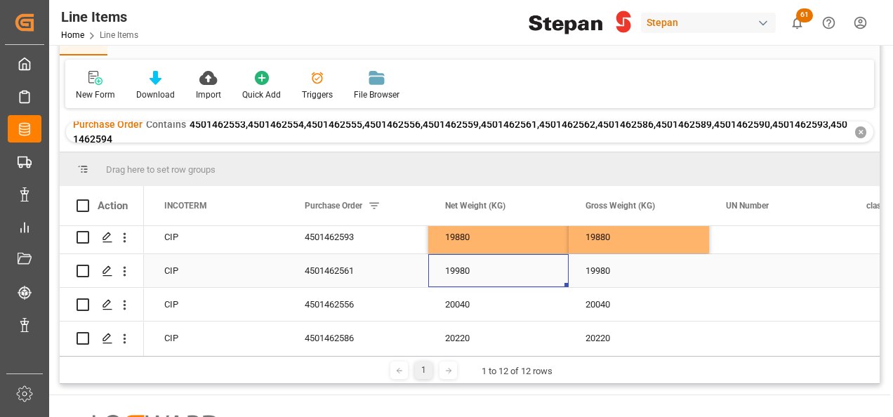
click at [507, 268] on div "19980" at bounding box center [498, 270] width 140 height 33
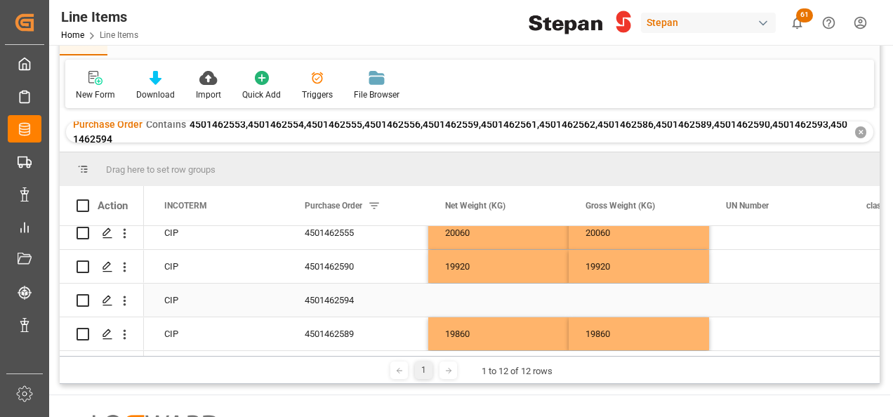
scroll to position [284, 0]
click at [488, 295] on div "Press SPACE to select this row." at bounding box center [498, 300] width 140 height 33
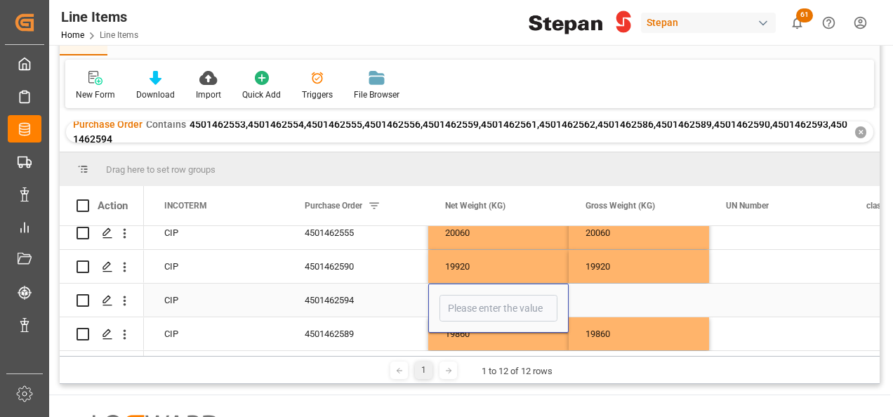
click at [488, 295] on input "Press SPACE to select this row." at bounding box center [498, 308] width 118 height 27
type input "20000"
drag, startPoint x: 660, startPoint y: 303, endPoint x: 590, endPoint y: 287, distance: 71.3
click at [660, 303] on div "Press SPACE to select this row." at bounding box center [638, 300] width 140 height 33
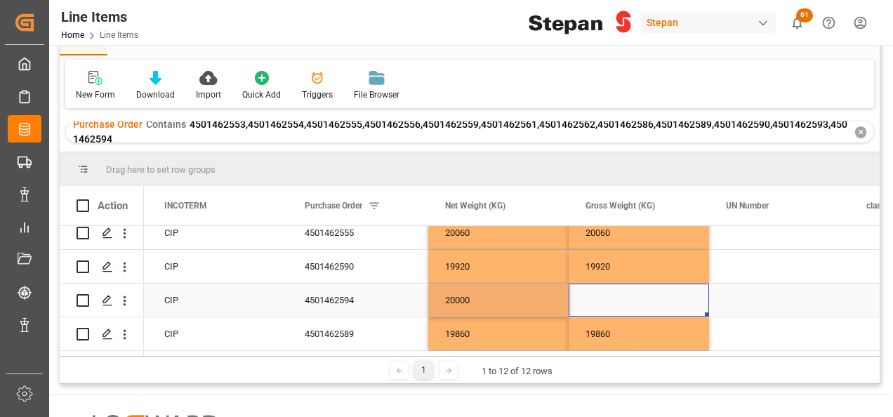
click at [540, 286] on div "20000" at bounding box center [498, 300] width 140 height 33
drag, startPoint x: 566, startPoint y: 311, endPoint x: 634, endPoint y: 306, distance: 67.5
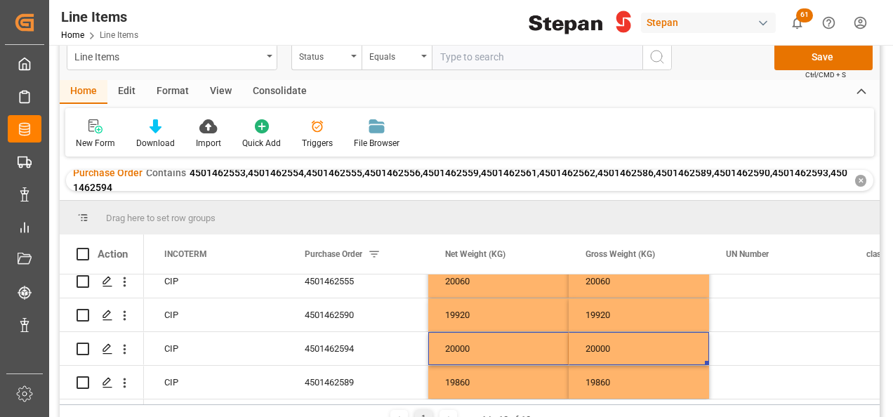
scroll to position [0, 0]
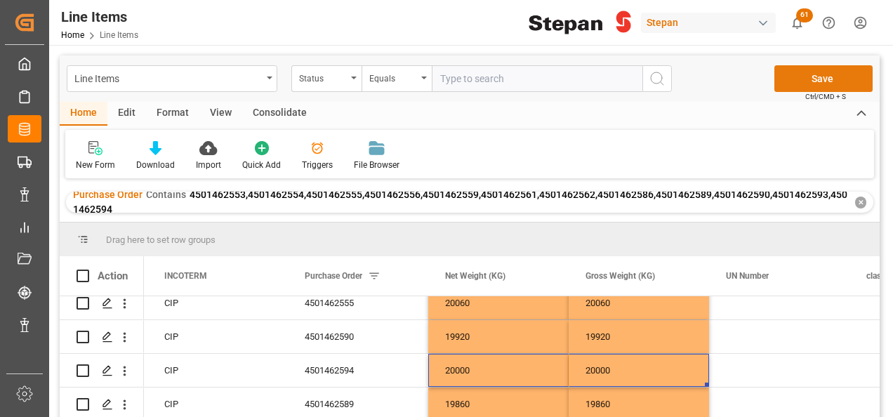
click at [817, 76] on button "Save" at bounding box center [823, 78] width 98 height 27
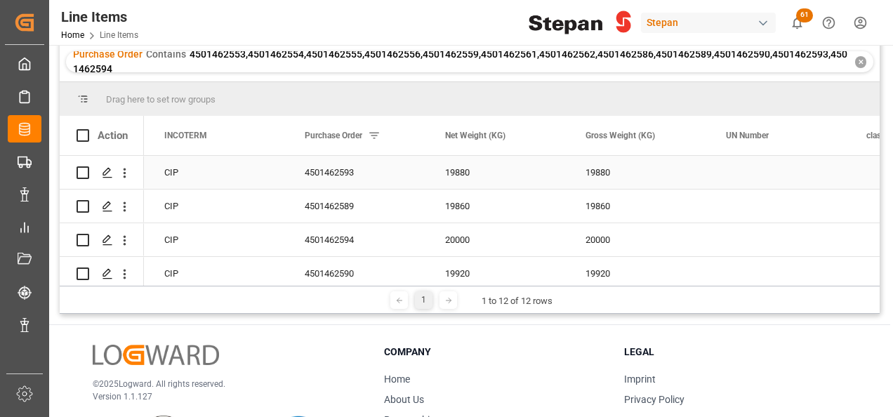
click at [508, 168] on div "19880" at bounding box center [498, 172] width 140 height 33
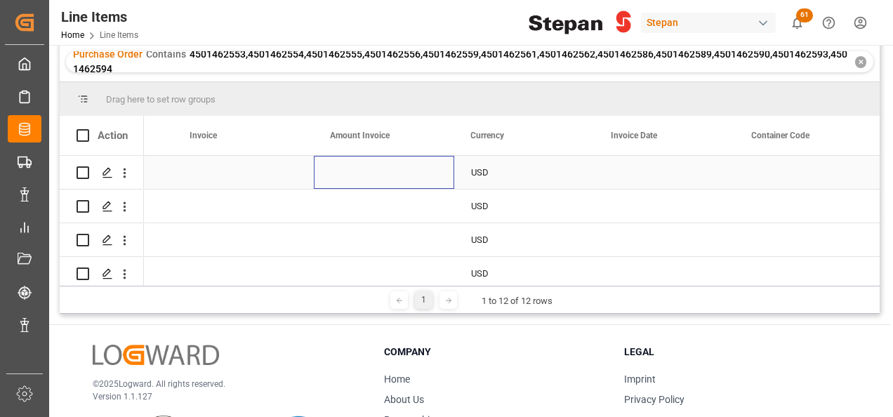
scroll to position [0, 3930]
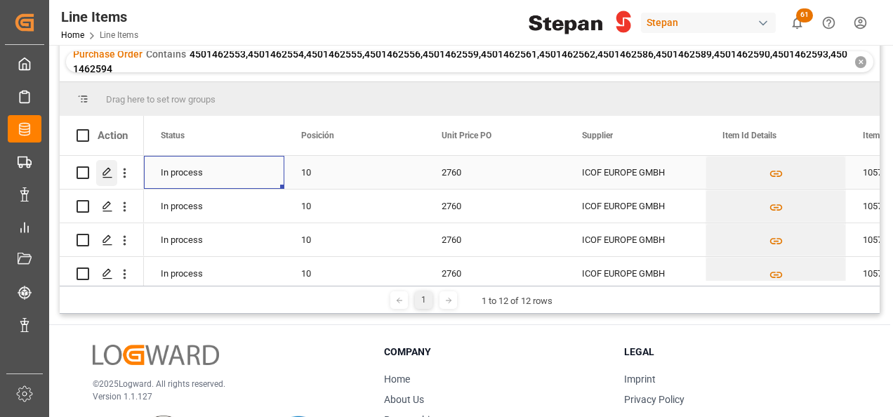
click at [105, 169] on icon "Press SPACE to select this row." at bounding box center [107, 172] width 11 height 11
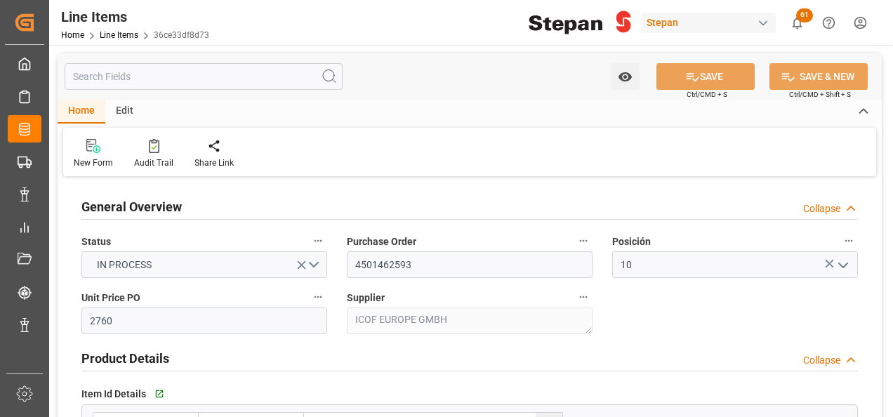
type input "12-09-2025 23:35"
type input "19-05-2025 19:40"
type input "25-07-2025"
type input "22-09-2025"
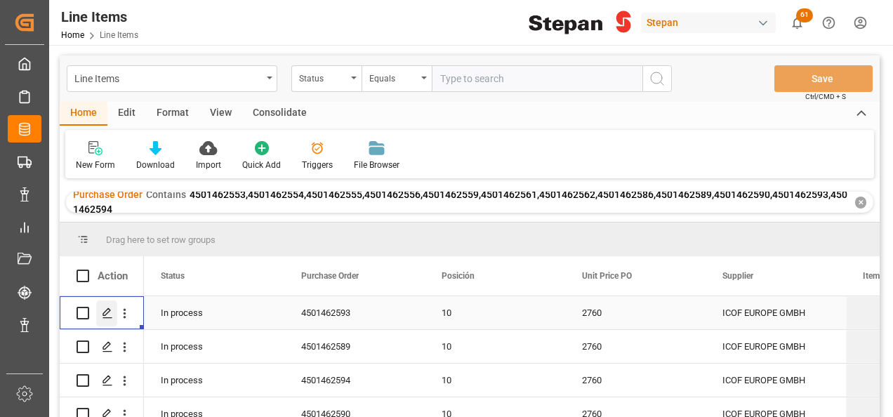
click at [104, 314] on icon "Press SPACE to select this row." at bounding box center [107, 312] width 11 height 11
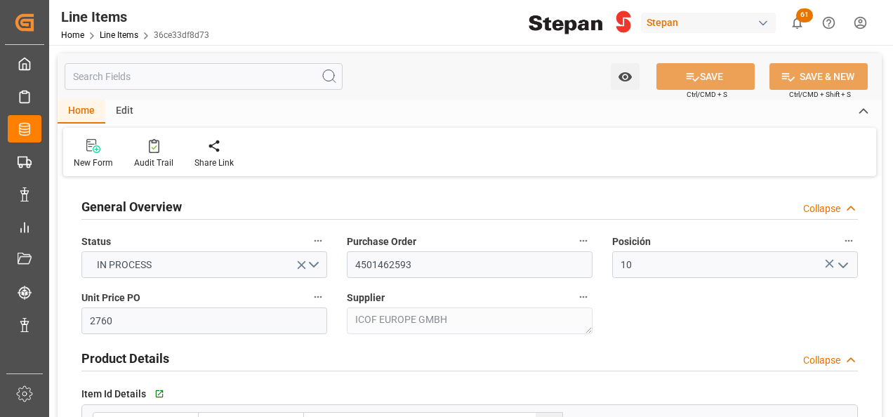
type input "12-09-2025 23:35"
type input "19-05-2025 19:40"
type input "25-07-2025"
type input "22-09-2025"
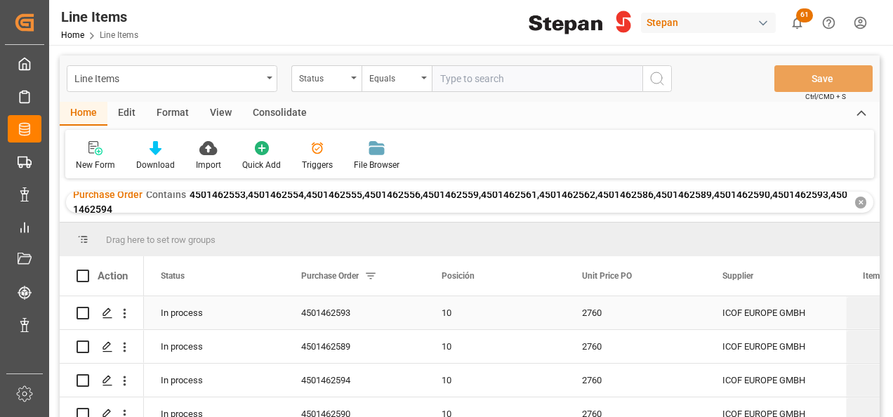
click at [82, 310] on input "Press Space to toggle row selection (unchecked)" at bounding box center [82, 313] width 13 height 13
checkbox input "true"
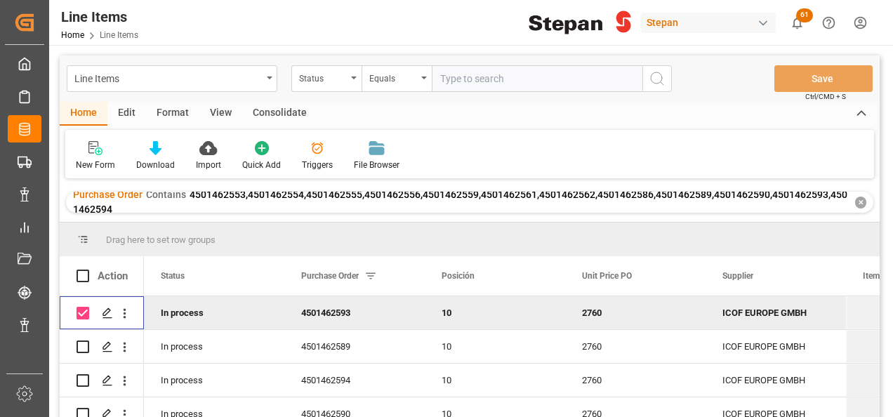
click at [272, 114] on div "Consolidate" at bounding box center [279, 114] width 75 height 24
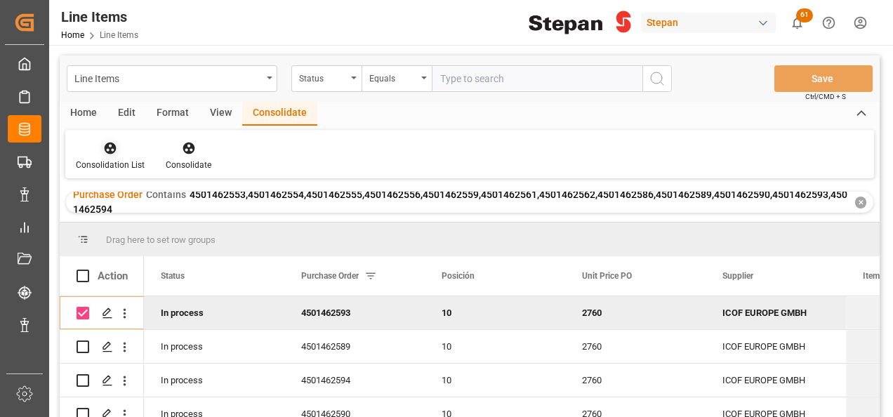
click at [109, 158] on div "Consolidation List" at bounding box center [110, 155] width 90 height 31
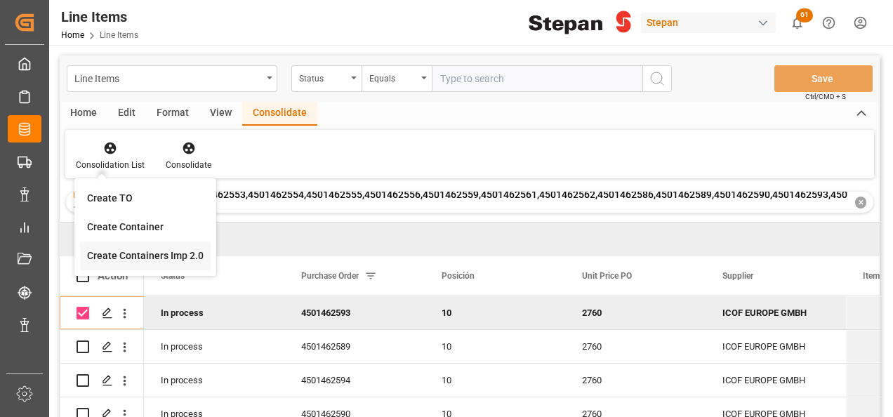
click at [119, 258] on div "Line Items Status Equals Save Ctrl/CMD + S Home Edit Format View Consolidate Co…" at bounding box center [470, 254] width 820 height 399
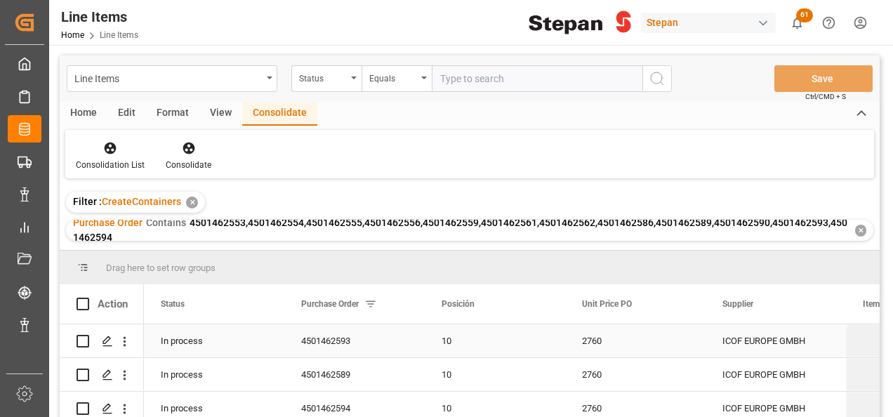
click at [79, 340] on input "Press Space to toggle row selection (unchecked)" at bounding box center [82, 341] width 13 height 13
checkbox input "true"
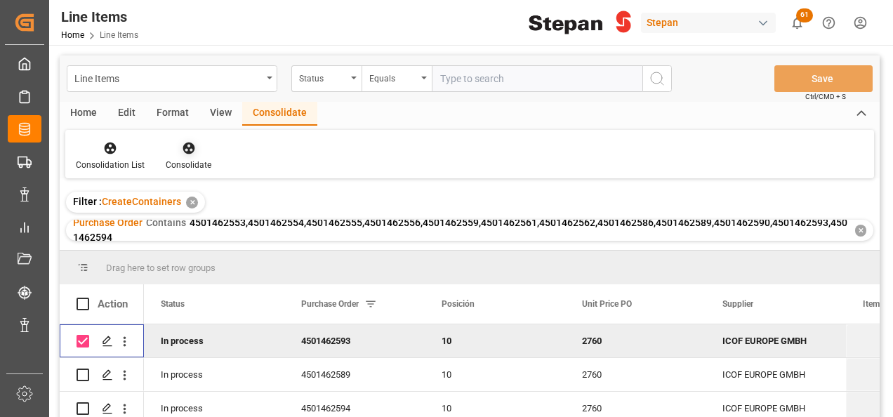
click at [187, 151] on icon at bounding box center [188, 148] width 12 height 12
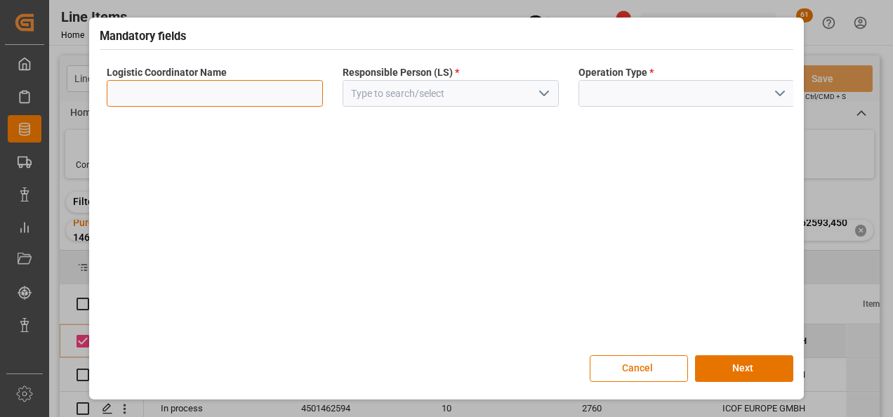
click at [302, 86] on input at bounding box center [215, 93] width 216 height 27
type input "LESCHACO MEXICANA"
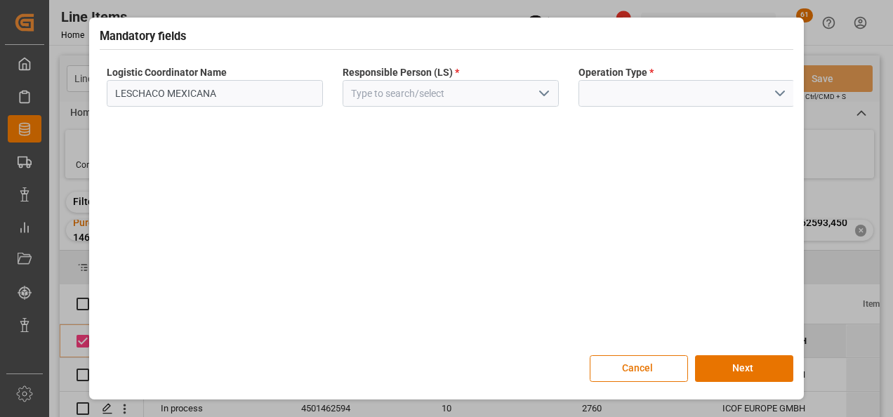
click at [542, 93] on polyline "open menu" at bounding box center [544, 93] width 8 height 4
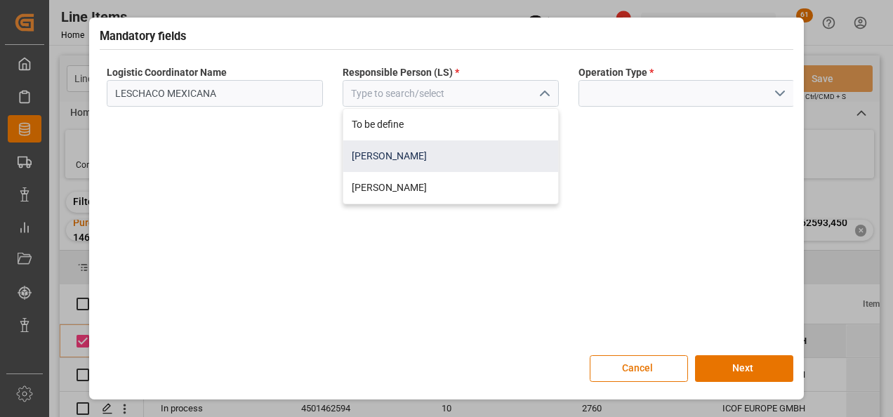
click at [389, 152] on div "Jose Echeverria" at bounding box center [450, 156] width 215 height 32
type input "Jose Echeverria"
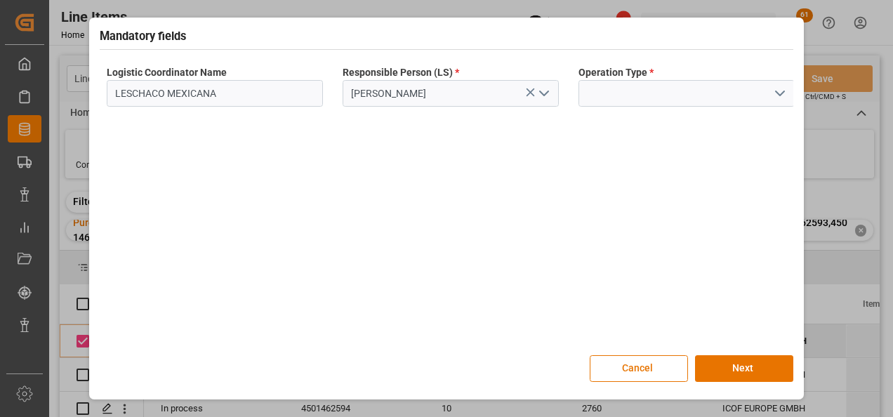
click at [785, 91] on icon "open menu" at bounding box center [779, 93] width 17 height 17
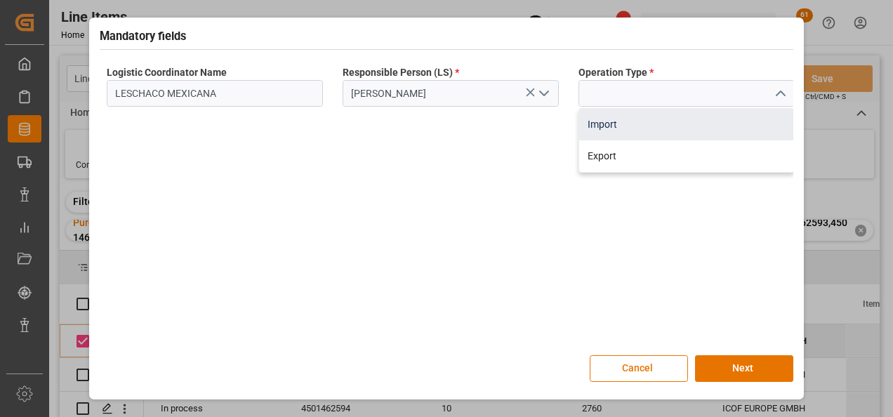
click at [611, 123] on div "Import" at bounding box center [686, 125] width 215 height 32
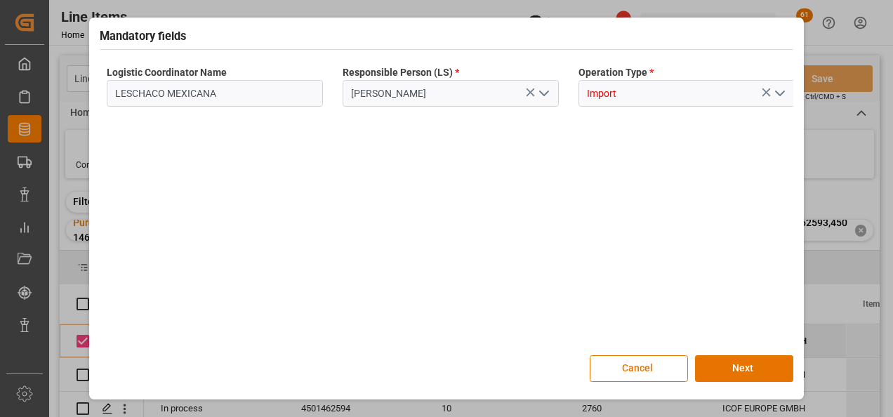
type input "Import"
click at [721, 367] on button "Next" at bounding box center [744, 368] width 98 height 27
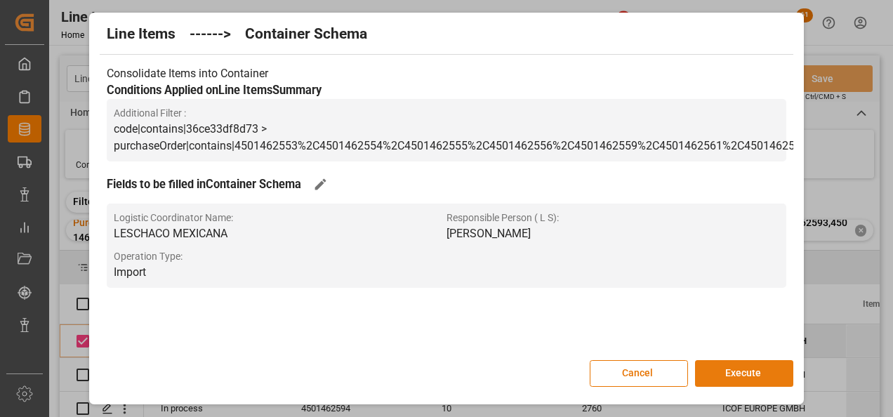
click at [735, 375] on button "Execute" at bounding box center [744, 373] width 98 height 27
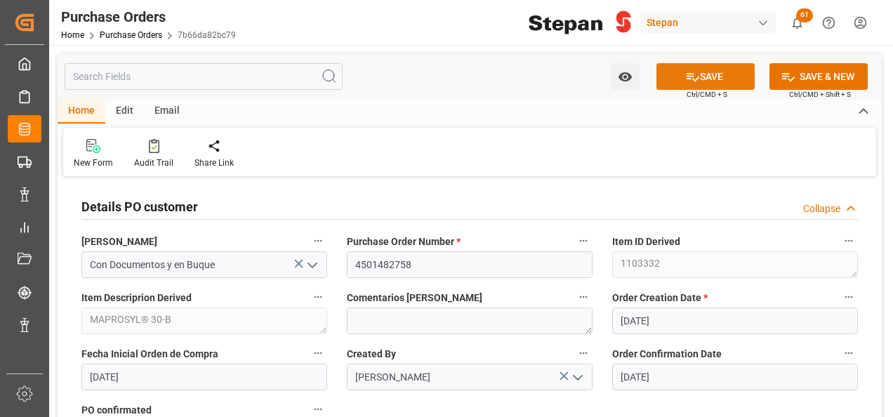
scroll to position [772, 0]
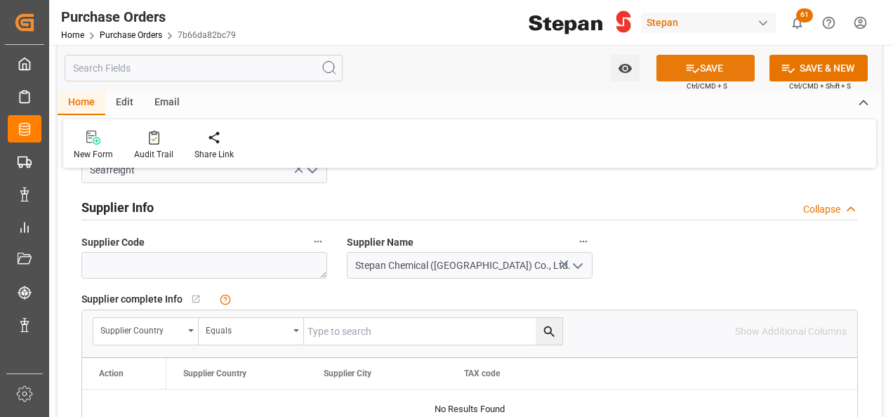
click at [714, 66] on button "SAVE" at bounding box center [705, 68] width 98 height 27
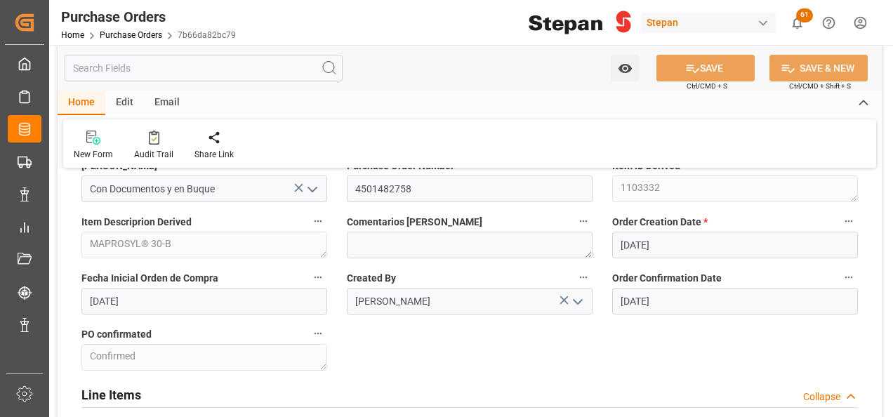
scroll to position [14, 0]
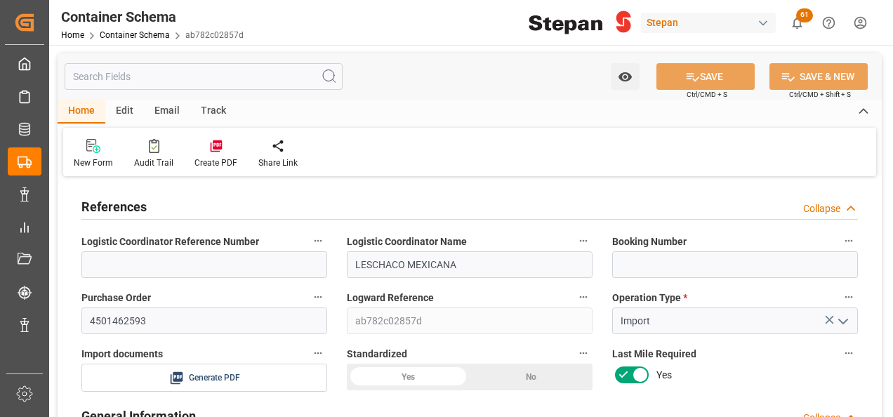
type input "0"
type input "1"
type input "19880"
type input "[DATE] 23:37"
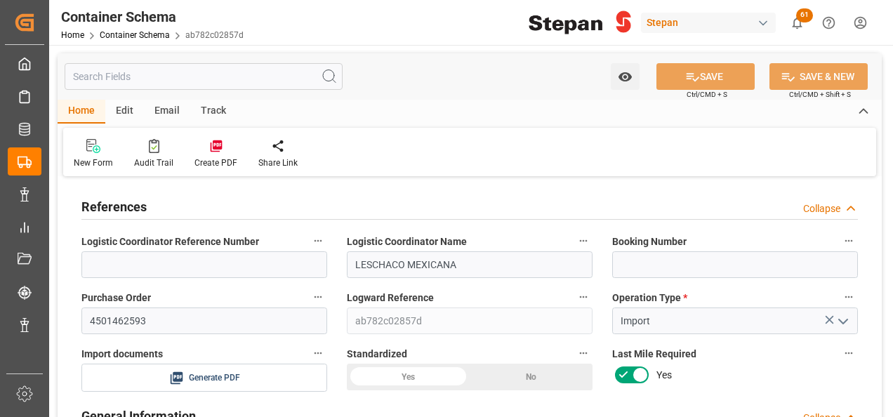
type input "[DATE] 23:37"
type input "[DATE]"
click at [657, 261] on input at bounding box center [735, 264] width 246 height 27
paste input "EX8281"
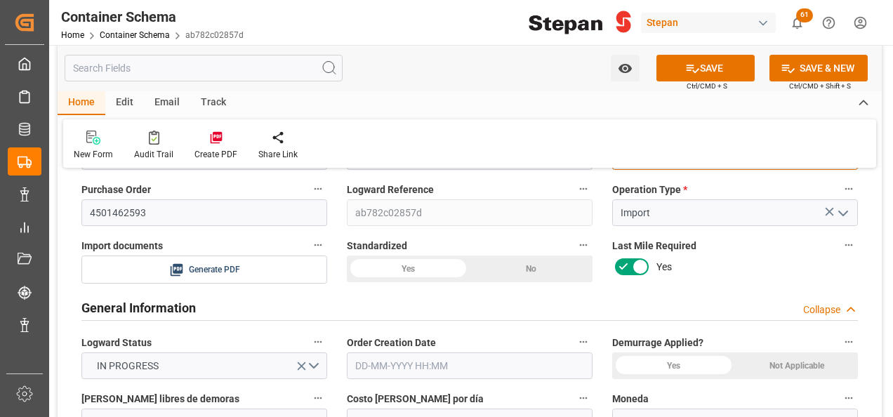
scroll to position [140, 0]
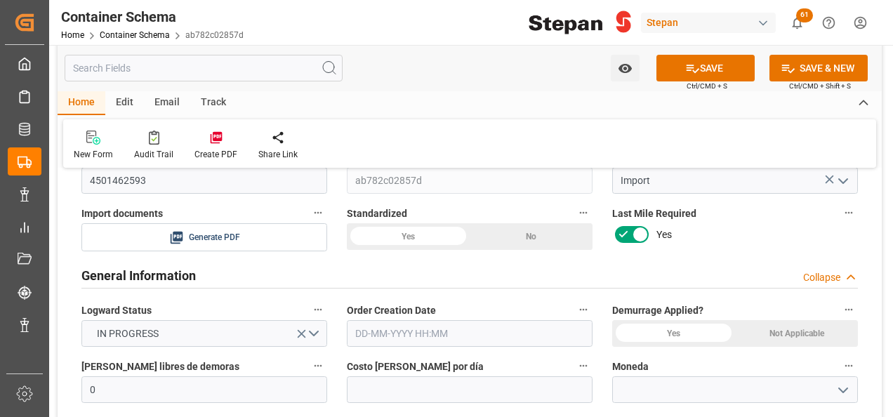
type input "EX8281"
click at [404, 243] on div "Yes" at bounding box center [408, 236] width 123 height 27
click at [529, 335] on input "text" at bounding box center [470, 333] width 246 height 27
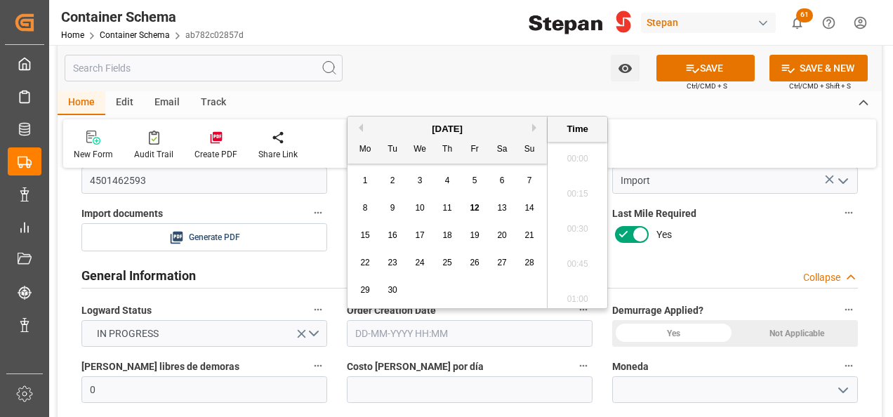
scroll to position [2390, 0]
click at [394, 124] on div "[DATE]" at bounding box center [446, 129] width 199 height 14
click at [467, 212] on div "12" at bounding box center [475, 208] width 18 height 17
type input "[DATE] 00:00"
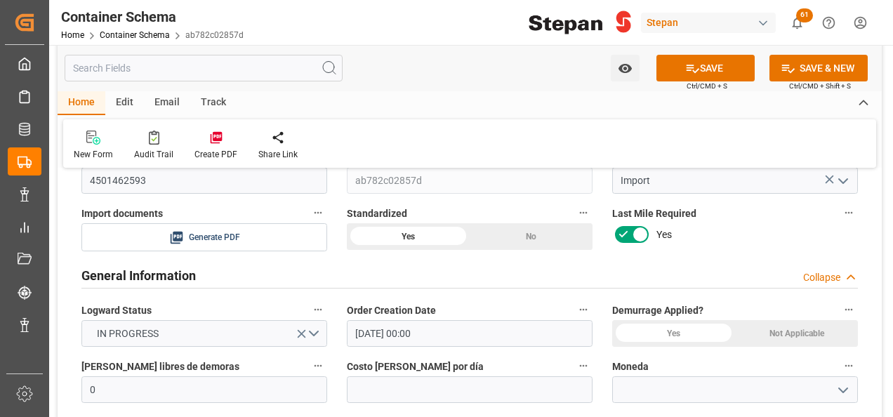
click at [663, 329] on div "Yes" at bounding box center [673, 333] width 123 height 27
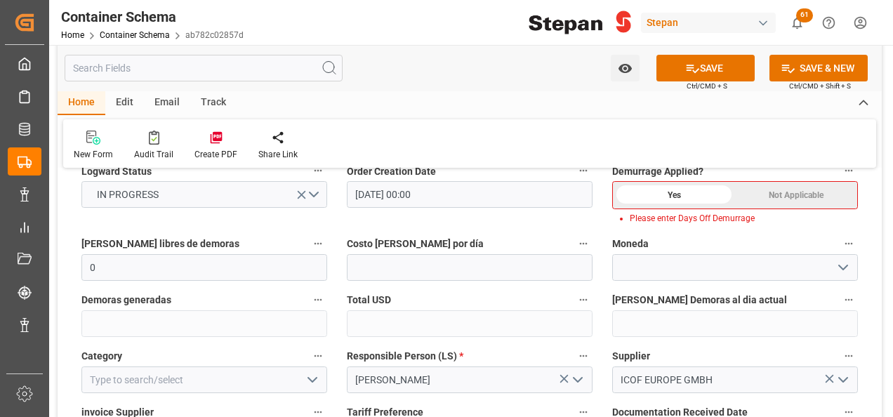
scroll to position [281, 0]
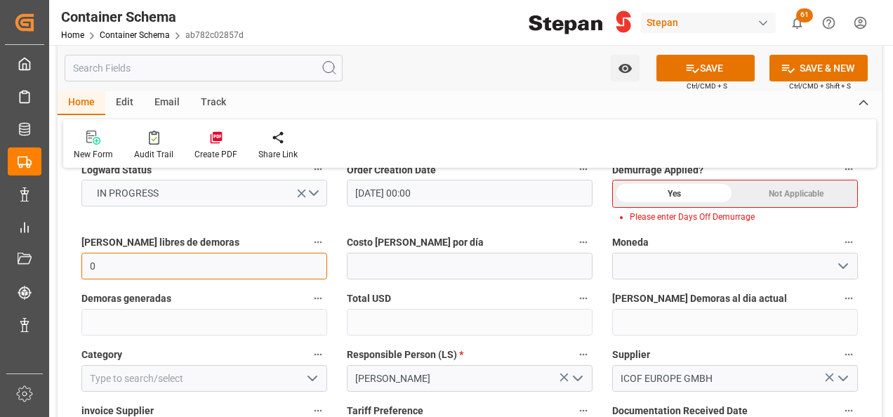
type input "14"
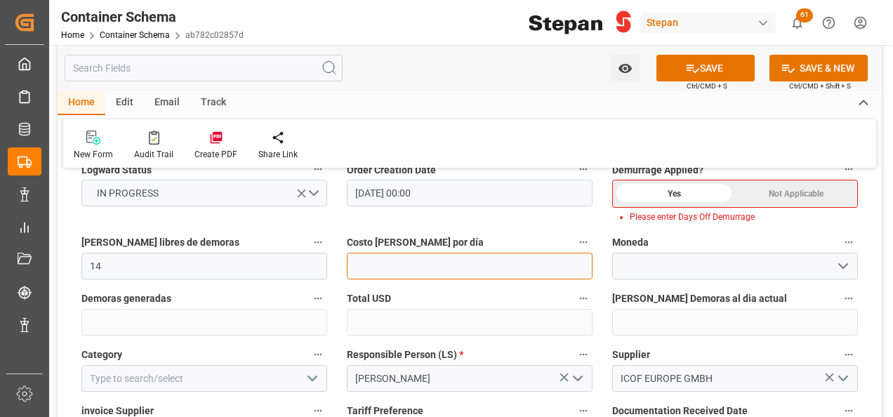
click at [501, 261] on input "text" at bounding box center [470, 266] width 246 height 27
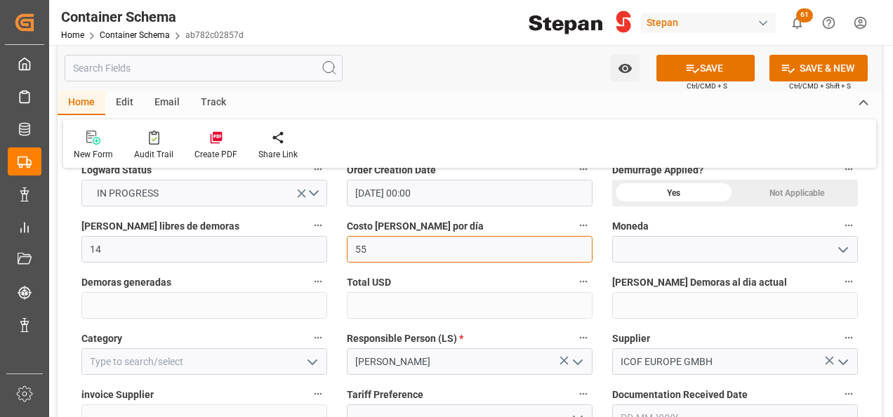
type input "55"
click at [844, 253] on icon "open menu" at bounding box center [842, 249] width 17 height 17
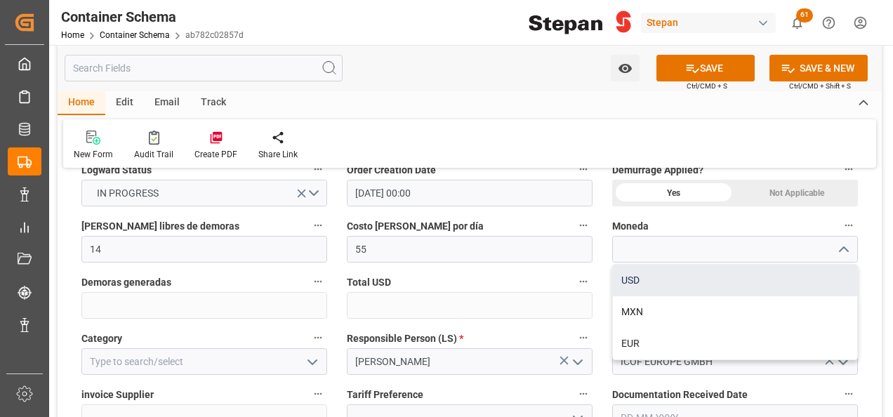
click at [639, 276] on div "USD" at bounding box center [735, 281] width 244 height 32
type input "USD"
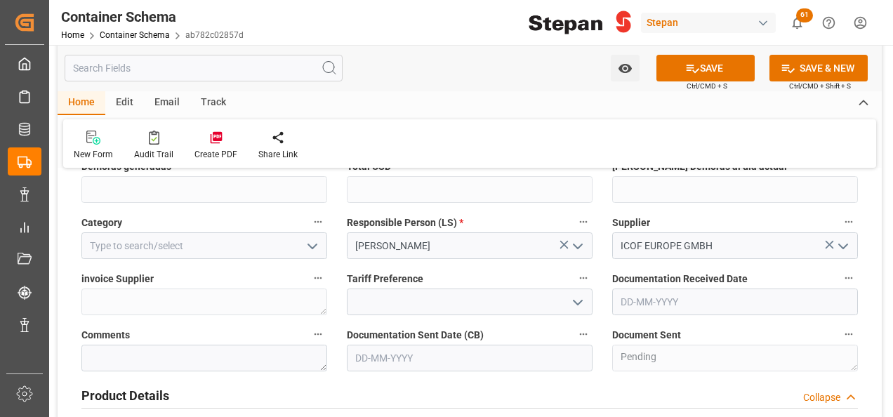
scroll to position [421, 0]
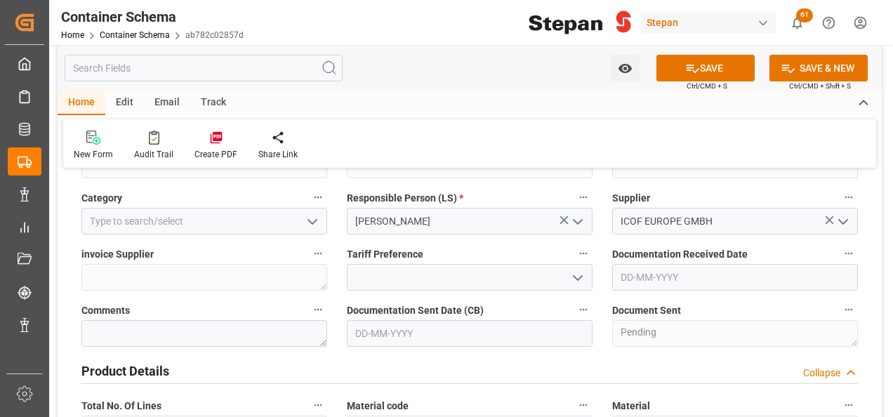
click at [311, 224] on icon "open menu" at bounding box center [312, 221] width 17 height 17
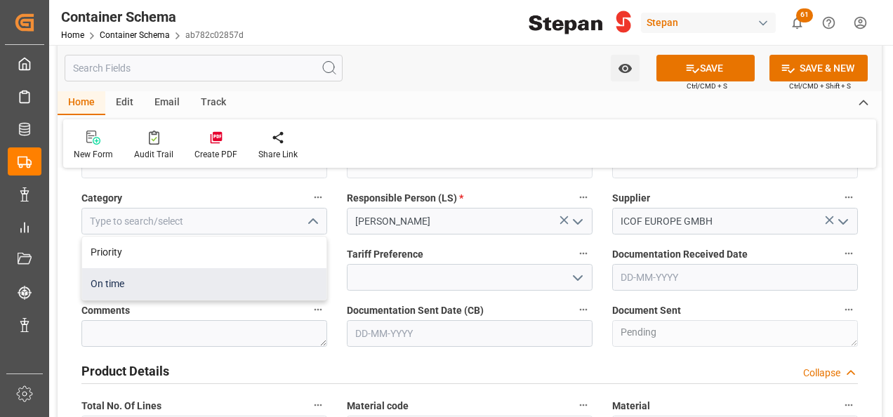
click at [100, 279] on div "On time" at bounding box center [204, 284] width 244 height 32
type input "On time"
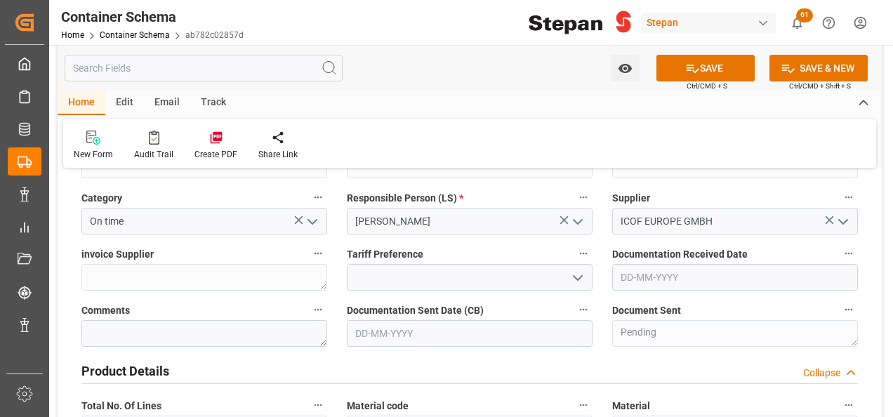
click at [648, 274] on input "text" at bounding box center [735, 277] width 246 height 27
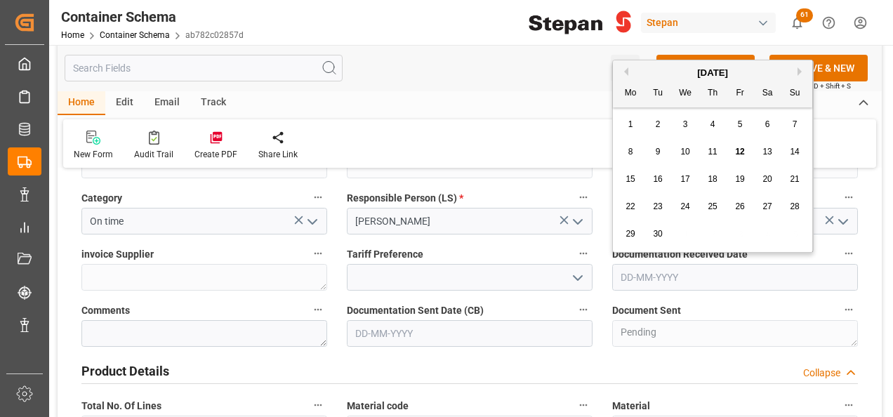
click at [661, 72] on div "September 2025" at bounding box center [712, 73] width 199 height 14
click at [741, 150] on span "12" at bounding box center [739, 152] width 9 height 10
type input "[DATE]"
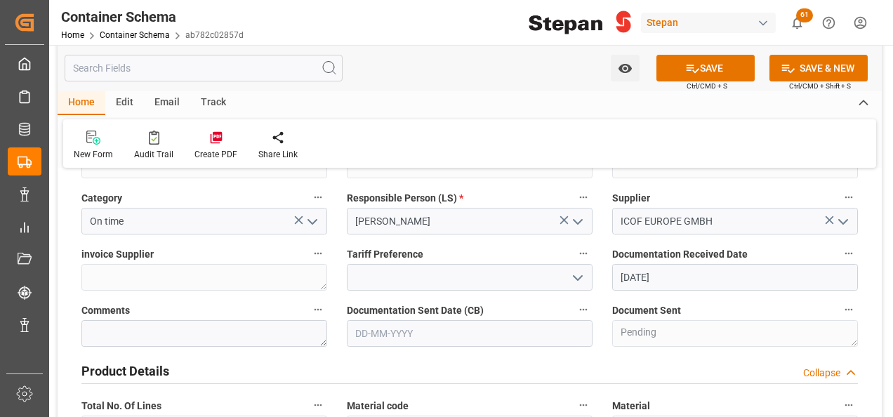
click at [580, 279] on icon "open menu" at bounding box center [577, 277] width 17 height 17
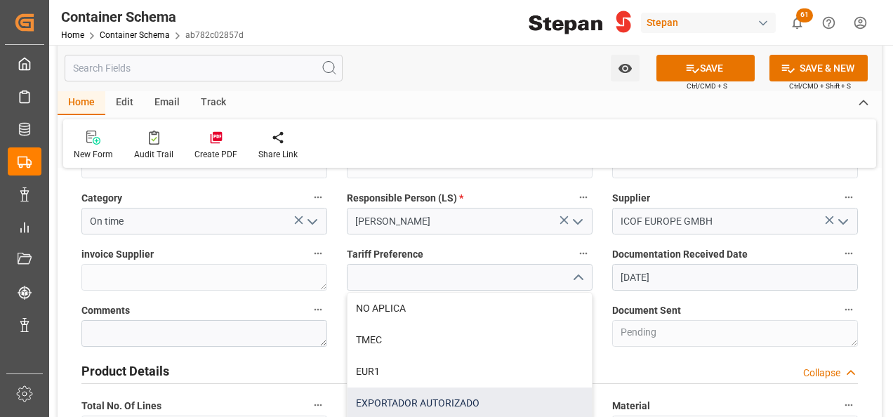
click at [396, 395] on div "EXPORTADOR AUTORIZADO" at bounding box center [469, 403] width 244 height 32
type input "EXPORTADOR AUTORIZADO"
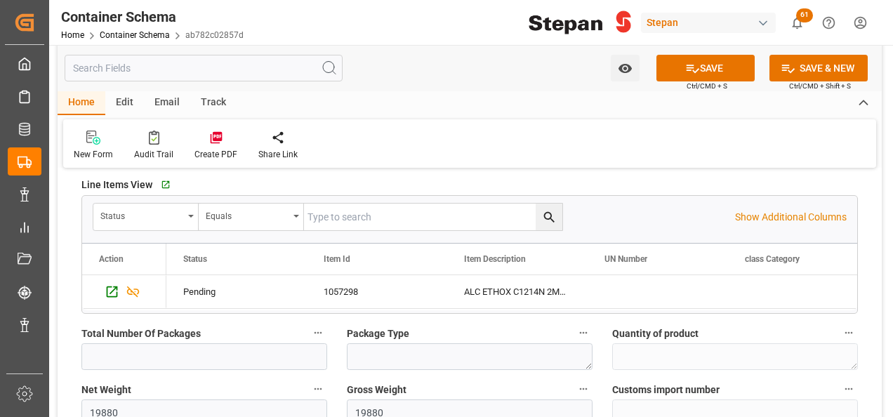
scroll to position [982, 0]
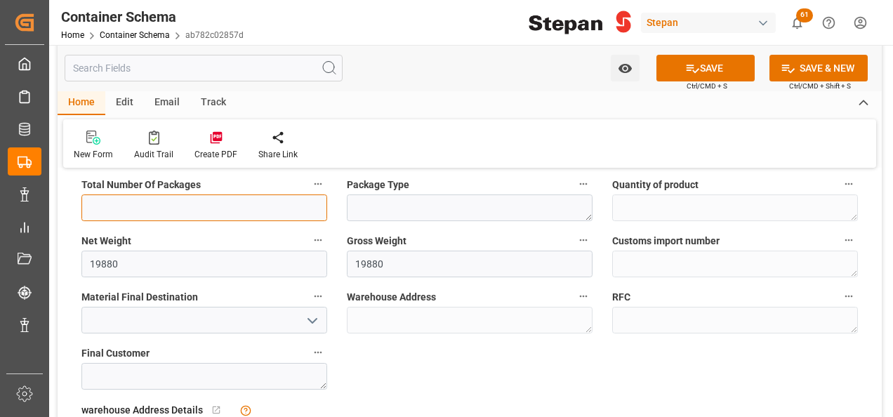
click at [107, 213] on input "text" at bounding box center [204, 207] width 246 height 27
type input "1"
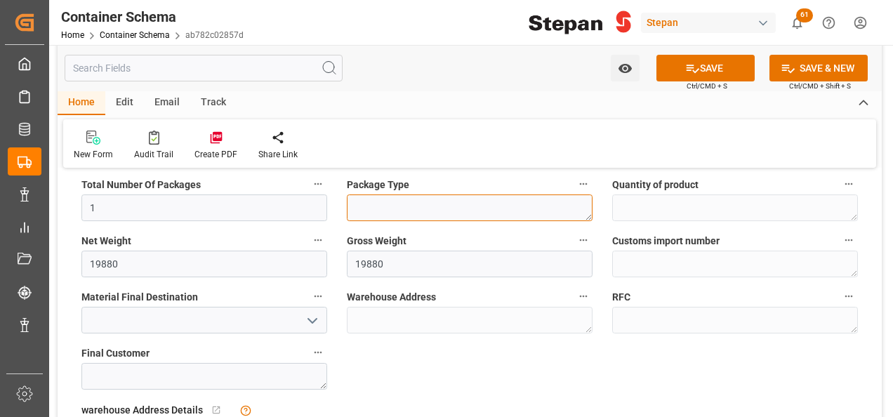
click at [406, 210] on textarea at bounding box center [470, 207] width 246 height 27
type textarea "U"
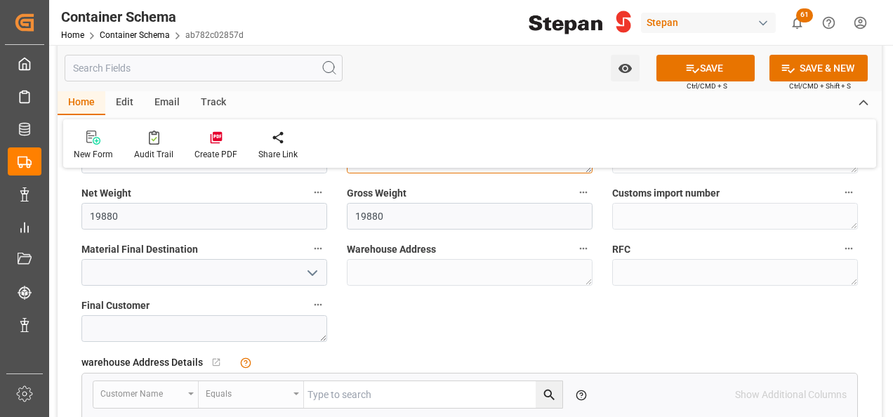
scroll to position [1053, 0]
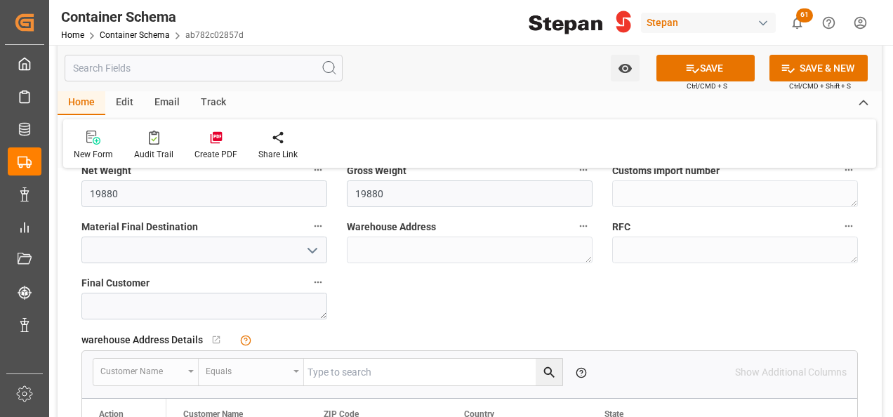
type textarea "ISOTANQUE"
click at [306, 247] on icon "open menu" at bounding box center [312, 250] width 17 height 17
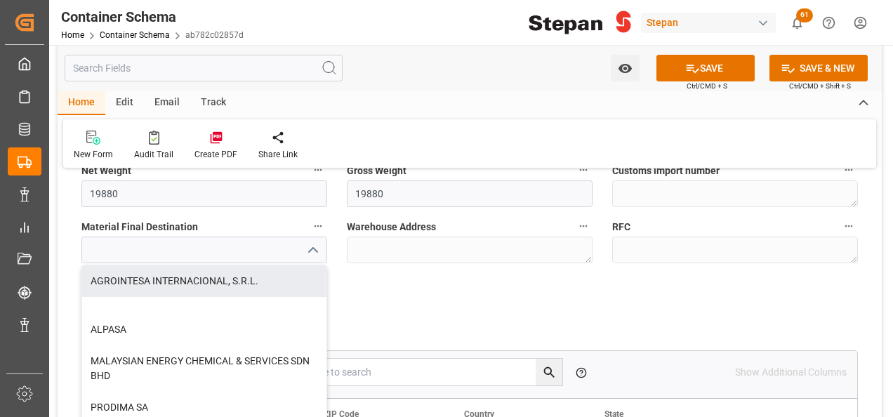
click at [312, 251] on icon "close menu" at bounding box center [312, 250] width 17 height 17
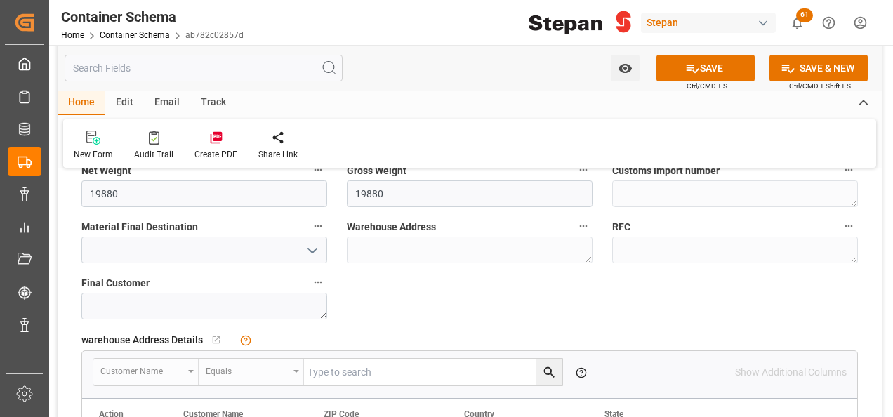
click at [312, 251] on icon "open menu" at bounding box center [312, 250] width 17 height 17
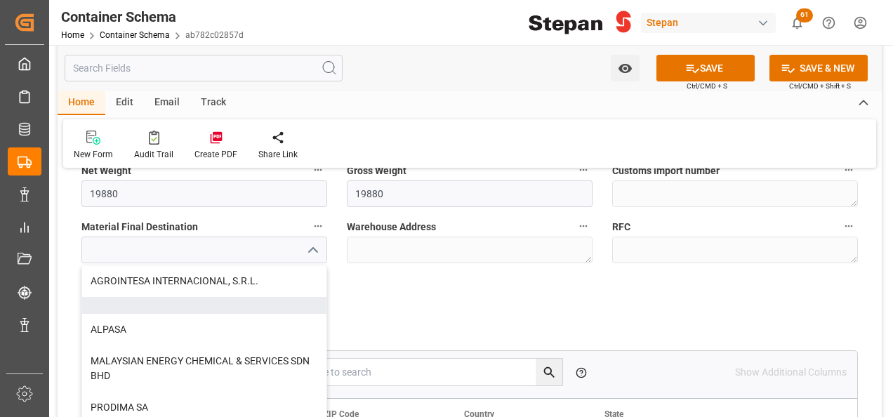
click at [223, 298] on div at bounding box center [204, 305] width 244 height 17
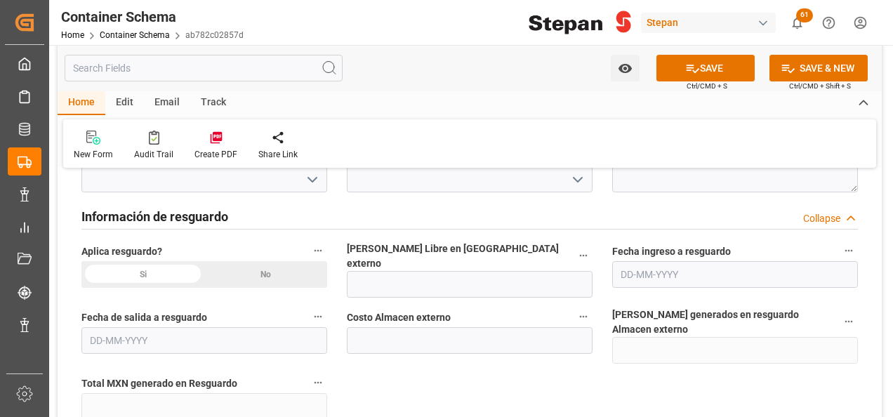
scroll to position [1404, 0]
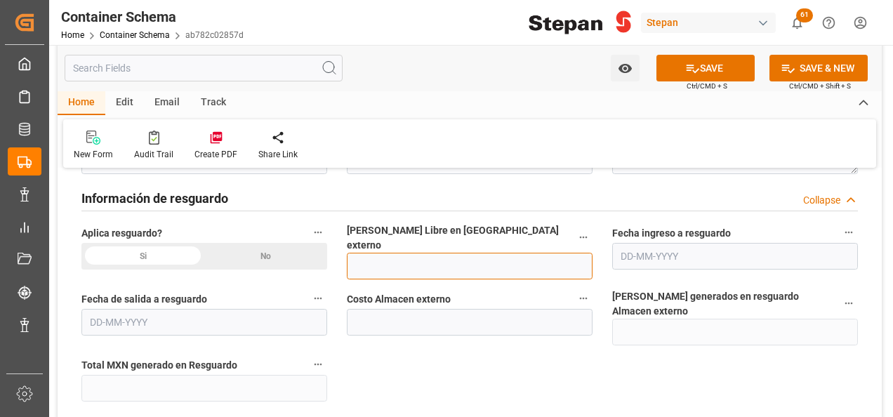
click at [378, 259] on input "text" at bounding box center [470, 266] width 246 height 27
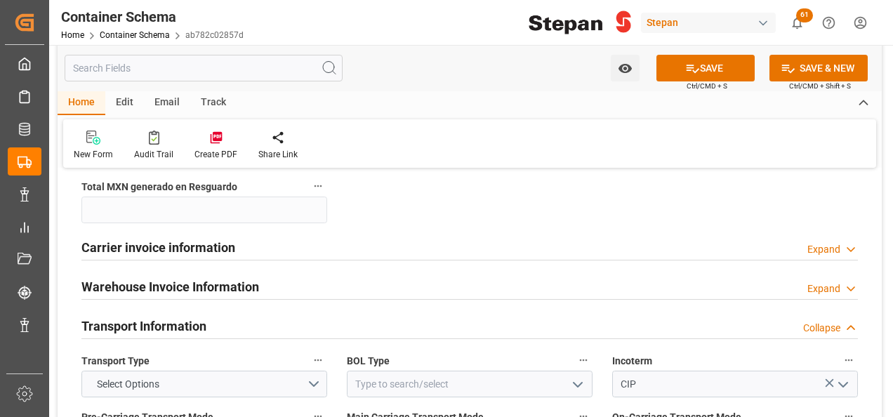
scroll to position [1614, 0]
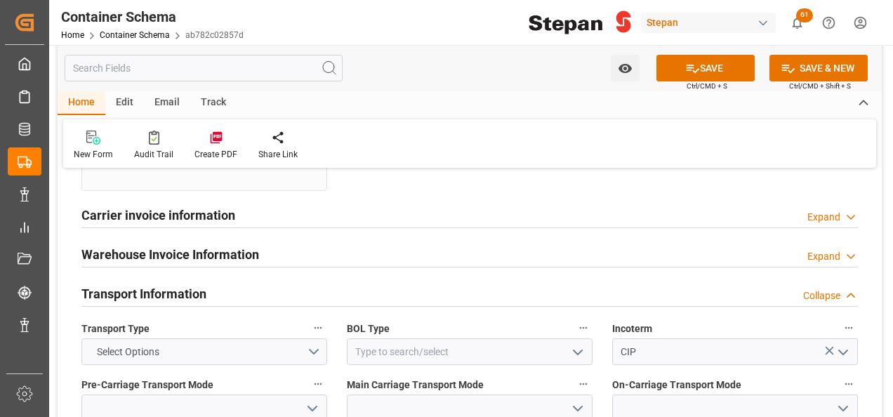
type input "12"
click at [317, 338] on button "Select Options" at bounding box center [204, 351] width 246 height 27
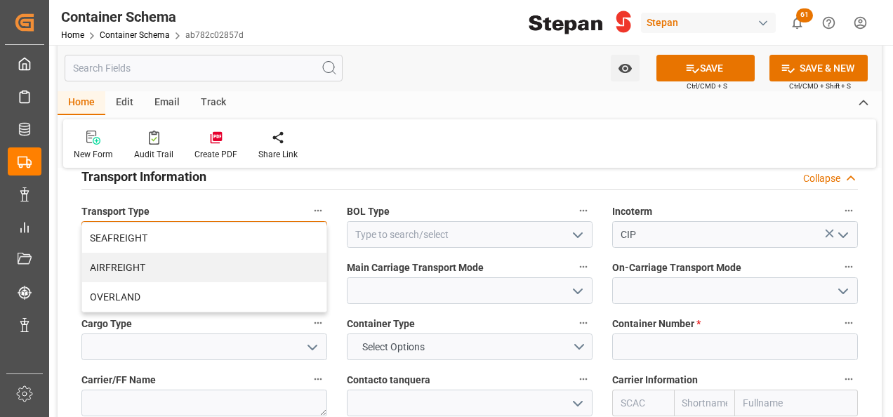
scroll to position [1754, 0]
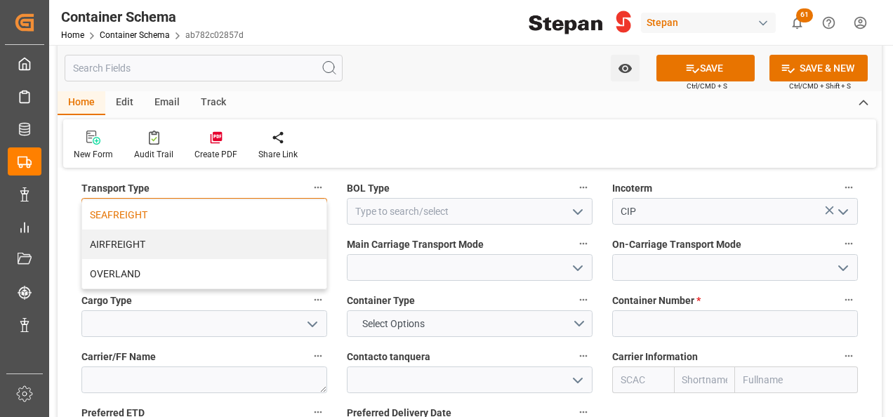
click at [116, 200] on div "SEAFREIGHT" at bounding box center [204, 214] width 244 height 29
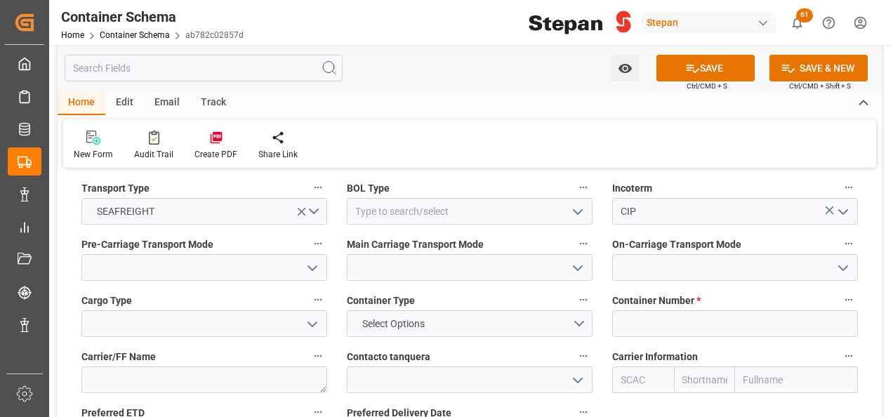
click at [578, 210] on polyline "open menu" at bounding box center [577, 212] width 8 height 4
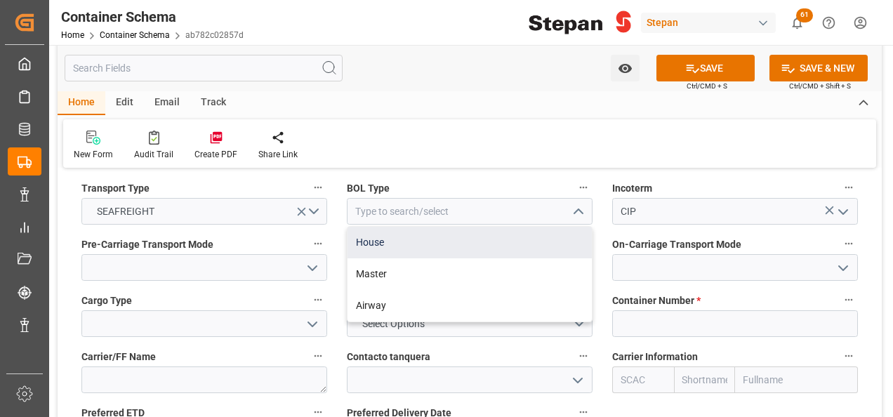
click at [385, 227] on div "House" at bounding box center [469, 243] width 244 height 32
type input "House"
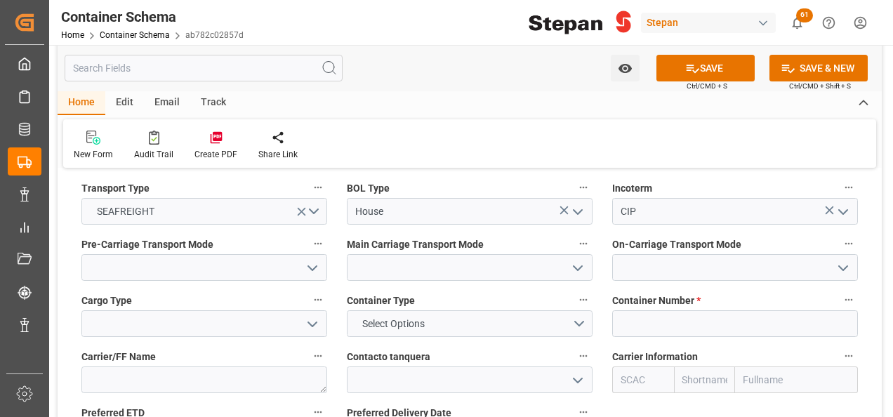
click at [308, 260] on icon "open menu" at bounding box center [312, 268] width 17 height 17
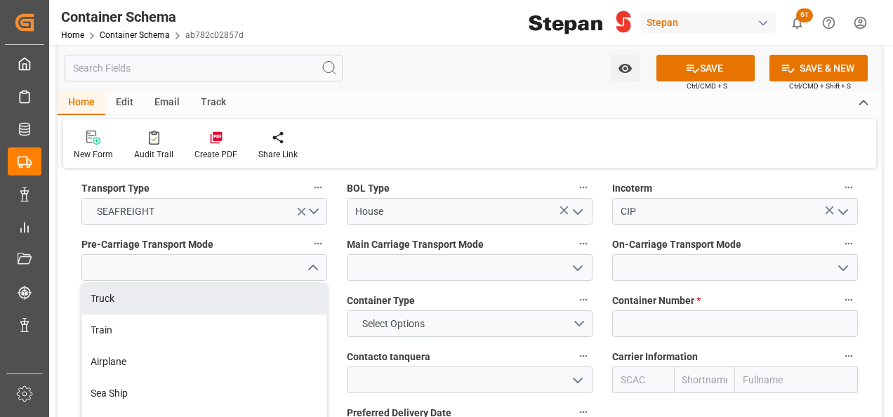
drag, startPoint x: 129, startPoint y: 274, endPoint x: 219, endPoint y: 270, distance: 89.9
click at [128, 283] on div "Truck" at bounding box center [204, 299] width 244 height 32
type input "Truck"
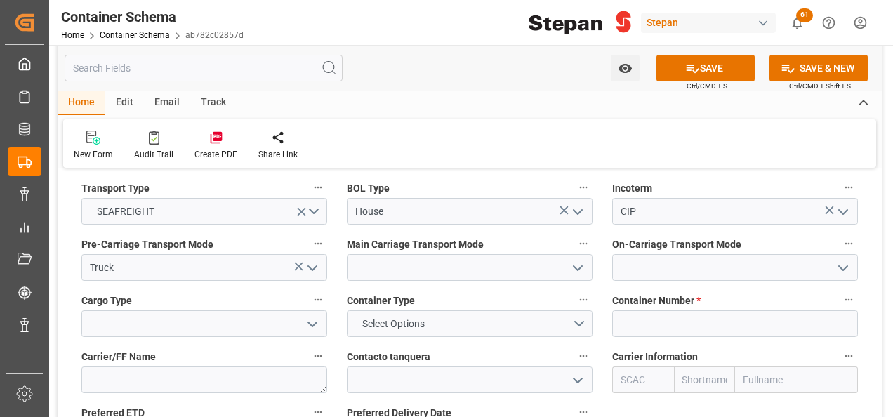
click at [575, 260] on icon "open menu" at bounding box center [577, 268] width 17 height 17
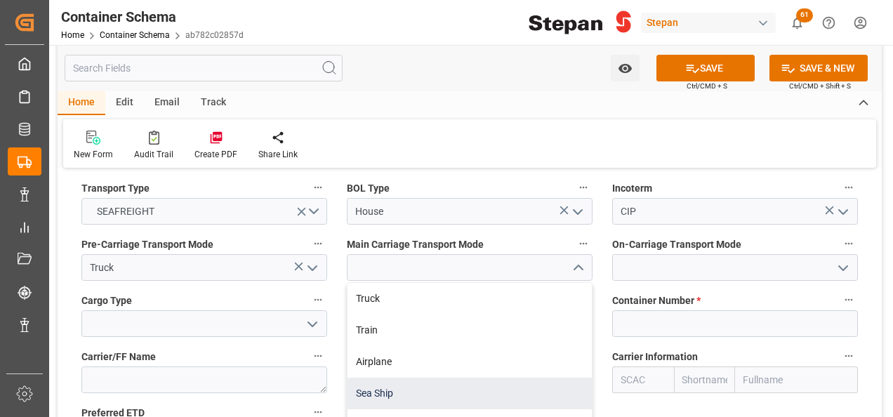
click at [363, 378] on div "Sea Ship" at bounding box center [469, 394] width 244 height 32
type input "Sea Ship"
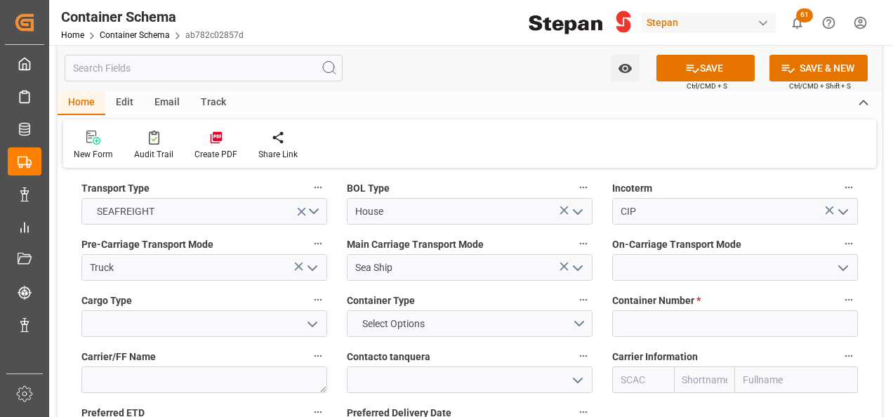
click at [845, 260] on icon "open menu" at bounding box center [842, 268] width 17 height 17
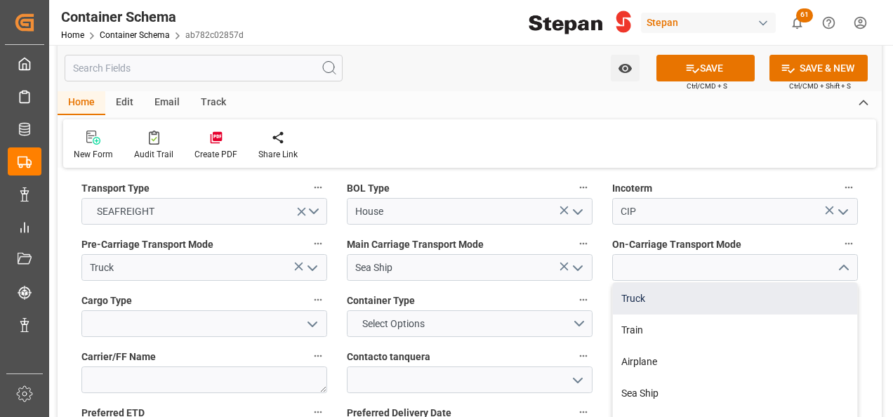
click at [640, 283] on div "Truck" at bounding box center [735, 299] width 244 height 32
type input "Truck"
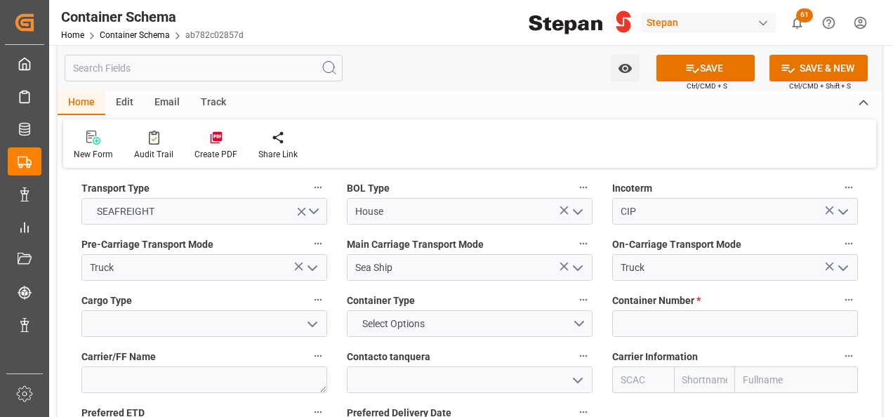
click at [310, 316] on icon "open menu" at bounding box center [312, 324] width 17 height 17
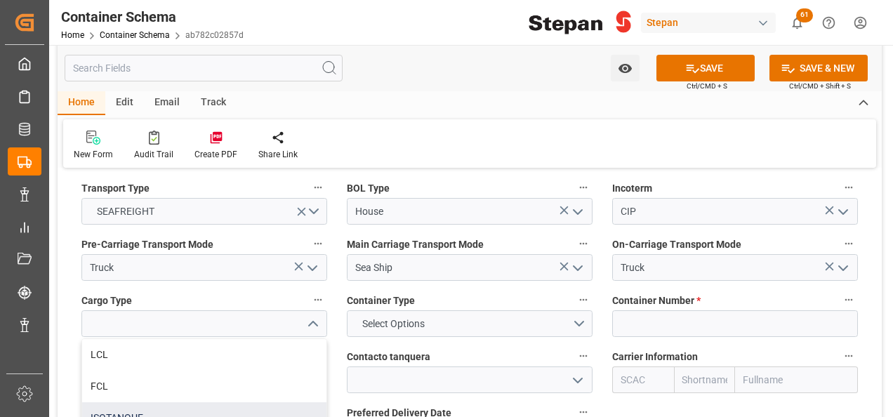
click at [116, 402] on div "ISOTANQUE" at bounding box center [204, 418] width 244 height 32
type input "ISOTANQUE"
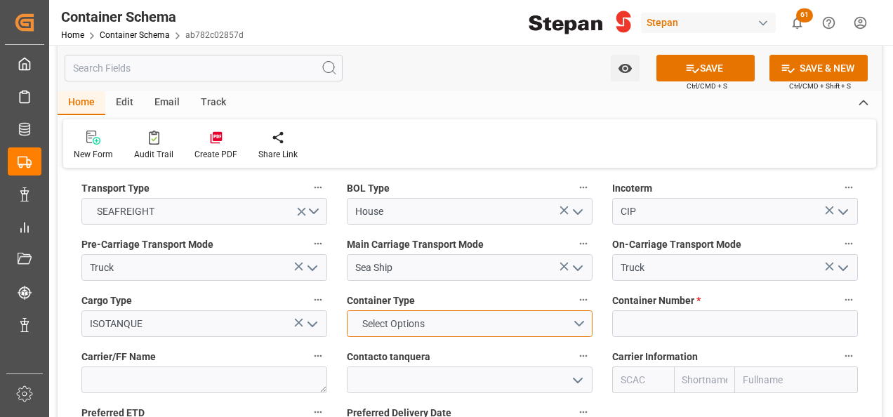
click at [586, 310] on button "Select Options" at bounding box center [470, 323] width 246 height 27
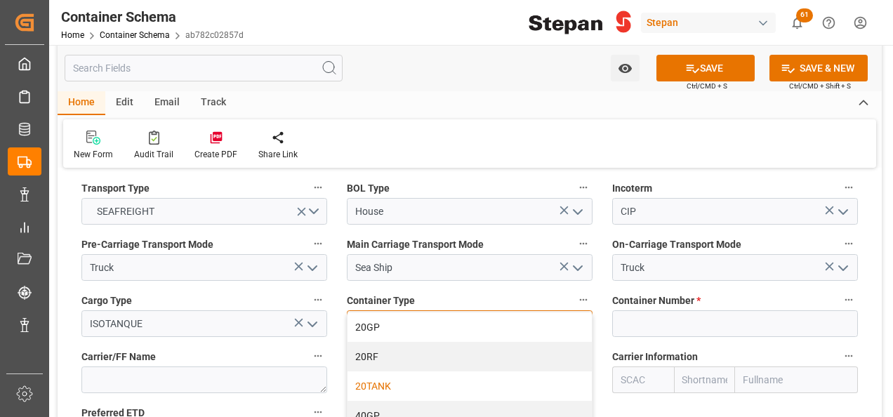
click at [370, 371] on div "20TANK" at bounding box center [469, 385] width 244 height 29
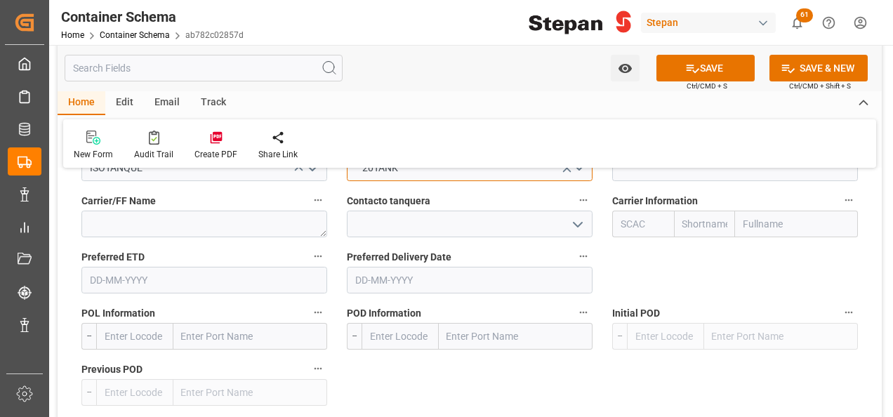
scroll to position [1825, 0]
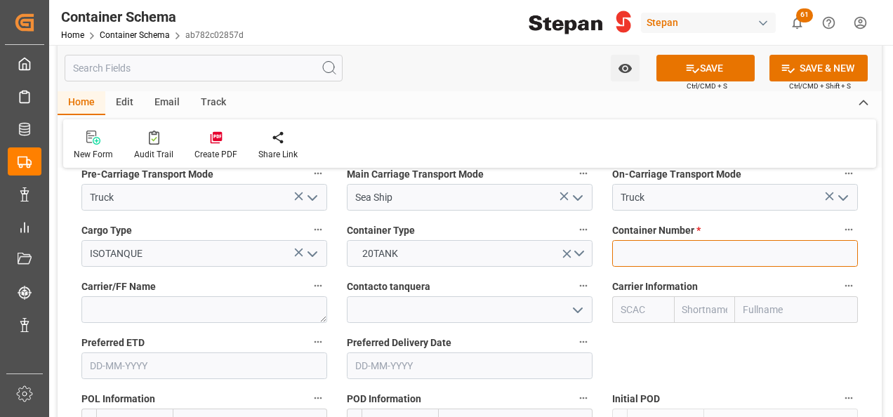
click at [641, 240] on input at bounding box center [735, 253] width 246 height 27
paste input "TIFU1773272"
type input "TIFU1773272"
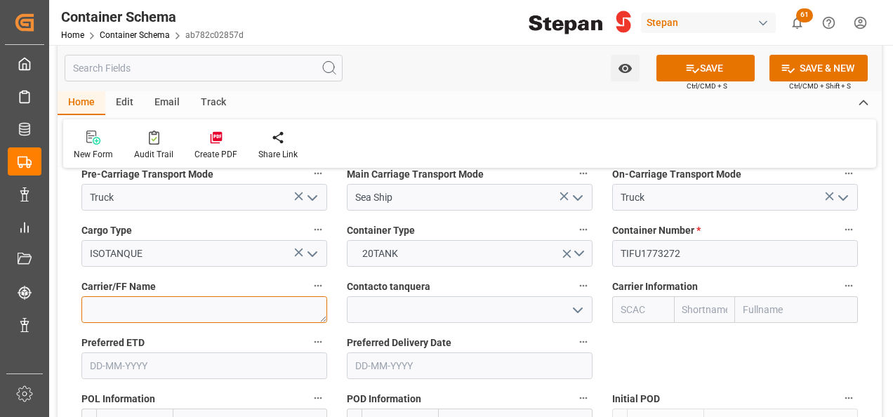
click at [110, 296] on textarea at bounding box center [204, 309] width 246 height 27
paste textarea "Bulk Liquid Network"
type textarea "Bulk Liquid Network"
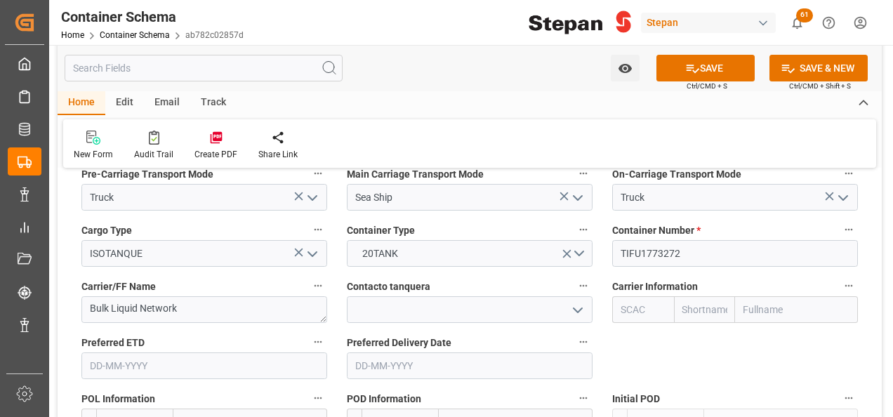
click at [581, 302] on icon "open menu" at bounding box center [577, 310] width 17 height 17
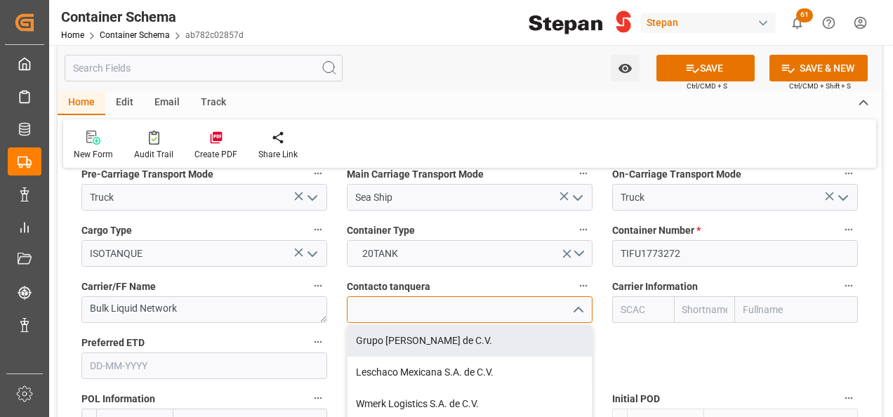
click at [385, 296] on input at bounding box center [470, 309] width 246 height 27
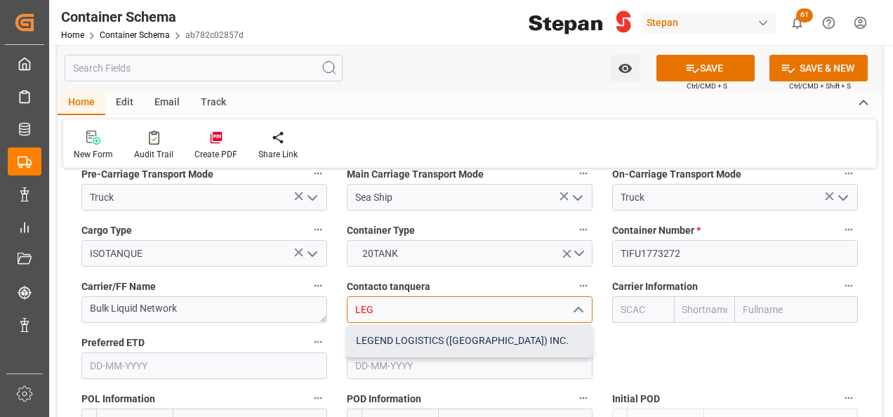
click at [396, 325] on div "LEGEND LOGISTICS (USA) INC." at bounding box center [469, 341] width 244 height 32
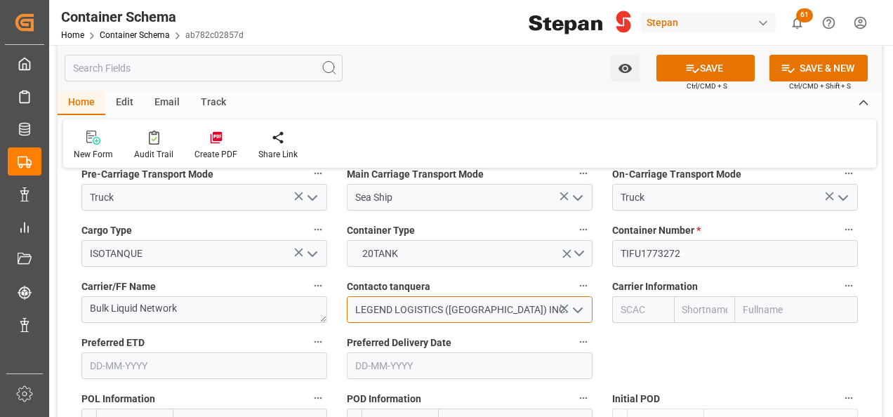
type input "LEGEND LOGISTICS (USA) INC."
click at [755, 296] on input "text" at bounding box center [796, 309] width 123 height 27
type input "COSCO"
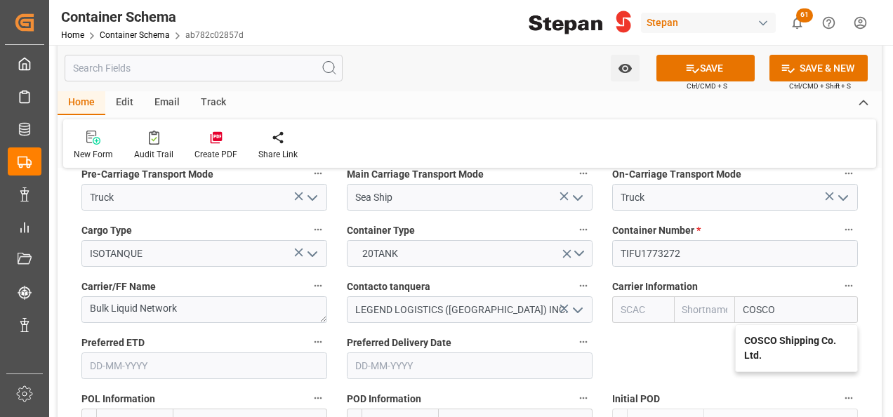
click at [764, 335] on b "COSCO Shipping Co. Ltd." at bounding box center [790, 348] width 92 height 26
type input "COSU"
type input "Cosco"
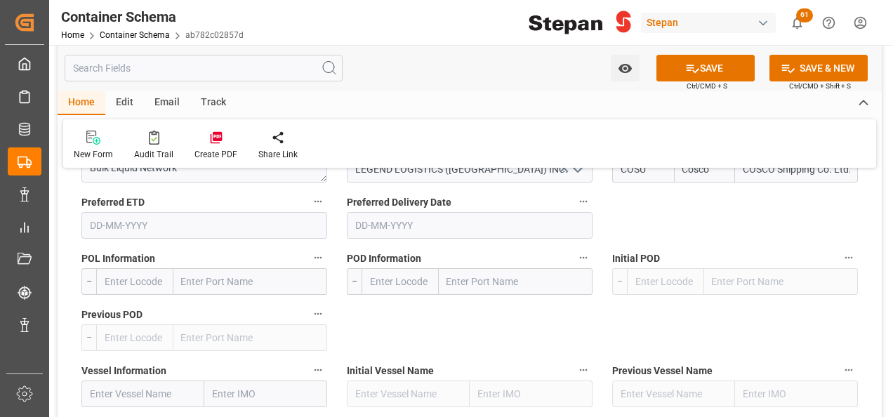
type input "COSCO Shipping Co. Ltd."
click at [232, 268] on input "text" at bounding box center [250, 281] width 154 height 27
paste input "Rotterdam"
type input "Rotterdam"
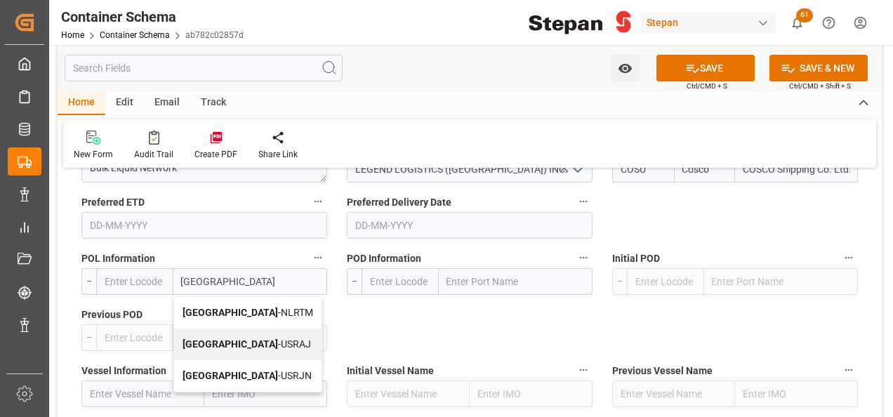
click at [220, 307] on b "Rotterdam" at bounding box center [229, 312] width 95 height 11
type input "NLRTM"
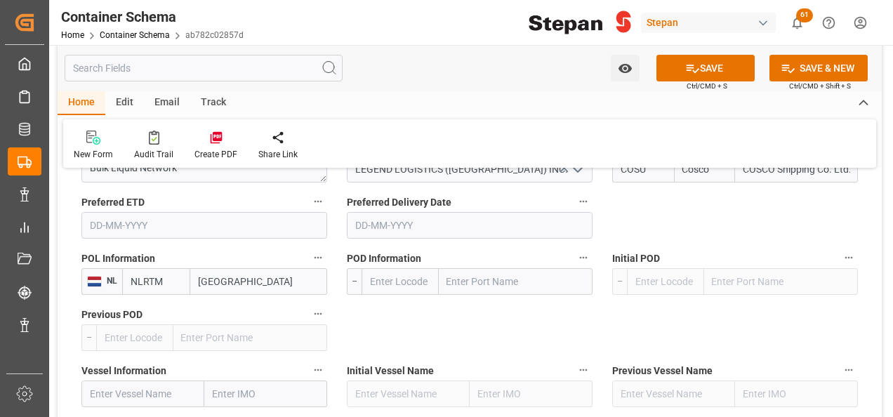
type input "Rotterdam"
click at [476, 268] on input "text" at bounding box center [516, 281] width 154 height 27
type input "VERACR"
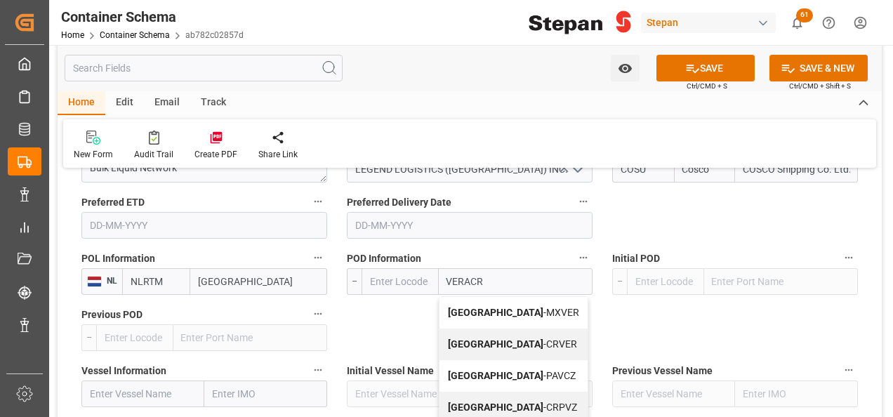
click at [491, 307] on span "Veracruz - MXVER" at bounding box center [513, 312] width 131 height 11
type input "MXVER"
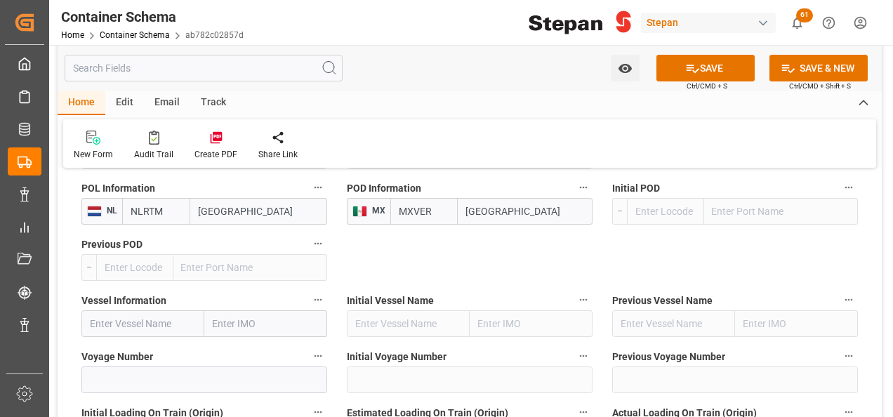
scroll to position [2105, 0]
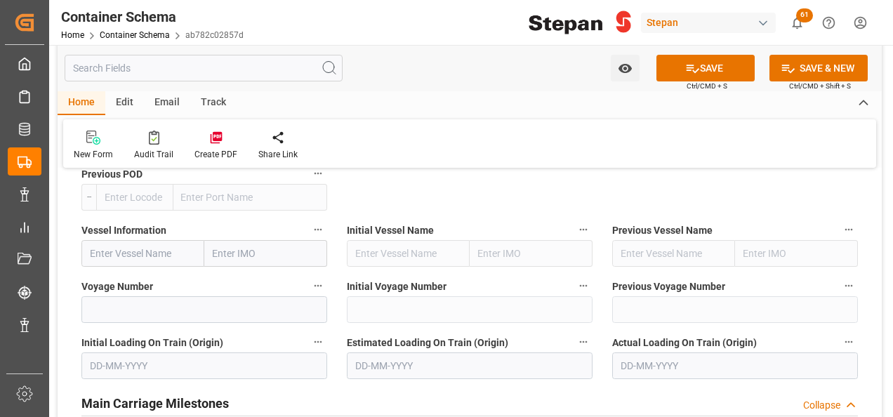
type input "Veracruz"
click at [136, 296] on input at bounding box center [204, 309] width 246 height 27
click at [128, 240] on input "text" at bounding box center [142, 253] width 123 height 27
paste input "OOCL Bremerhaven"
click at [124, 279] on b "OOCL BREMERHAVEN" at bounding box center [138, 292] width 95 height 26
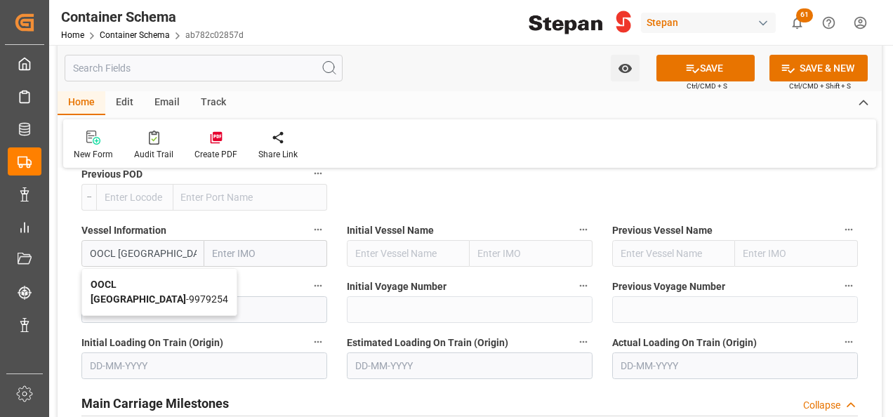
type input "OOCL BREMERHAVEN"
type input "9979254"
type input "OOCL BREMERHAVEN"
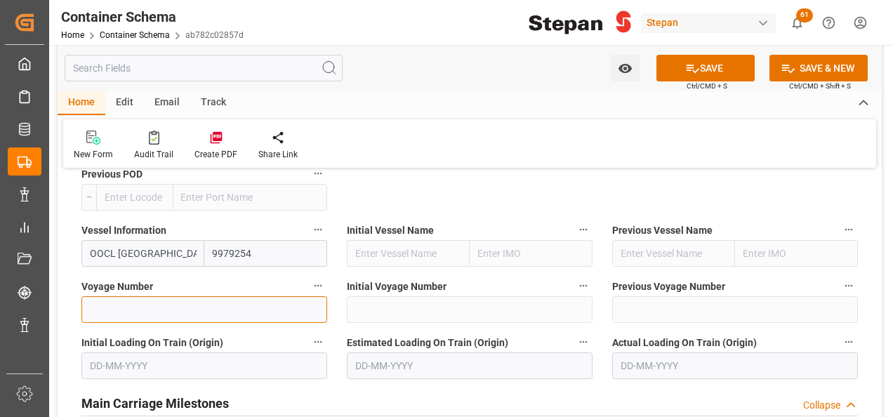
click at [153, 296] on input at bounding box center [204, 309] width 246 height 27
paste input "011W"
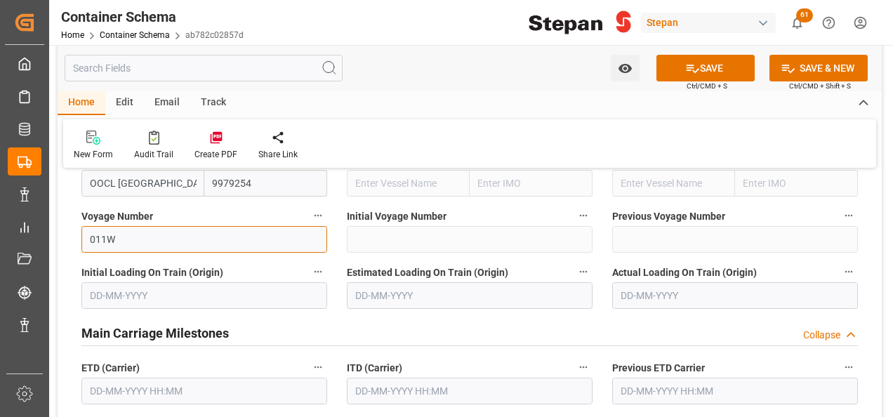
scroll to position [2246, 0]
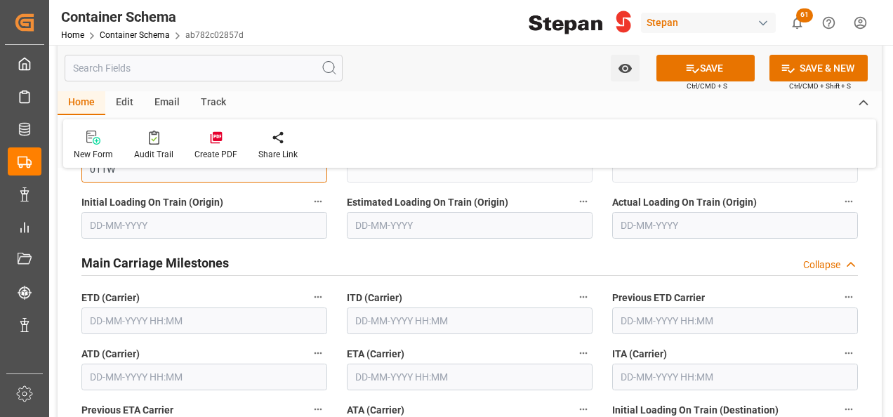
type input "011W"
click at [146, 307] on input "text" at bounding box center [204, 320] width 246 height 27
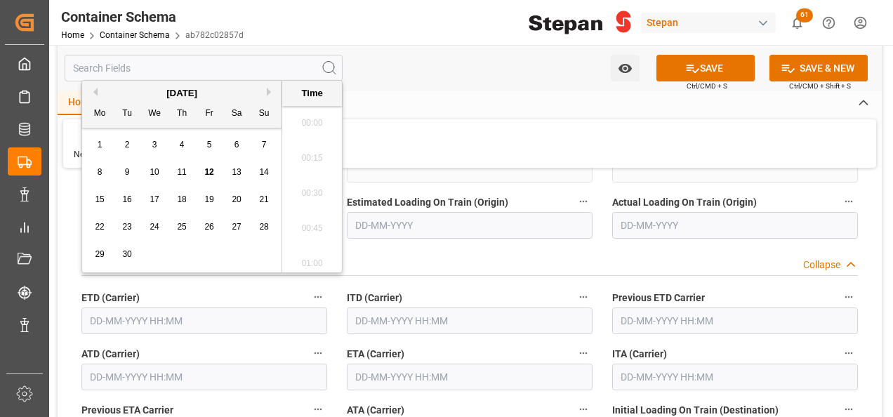
scroll to position [2390, 0]
click at [182, 145] on span "4" at bounding box center [182, 145] width 5 height 10
type input "04-09-2025 00:00"
click at [107, 364] on input "text" at bounding box center [204, 377] width 246 height 27
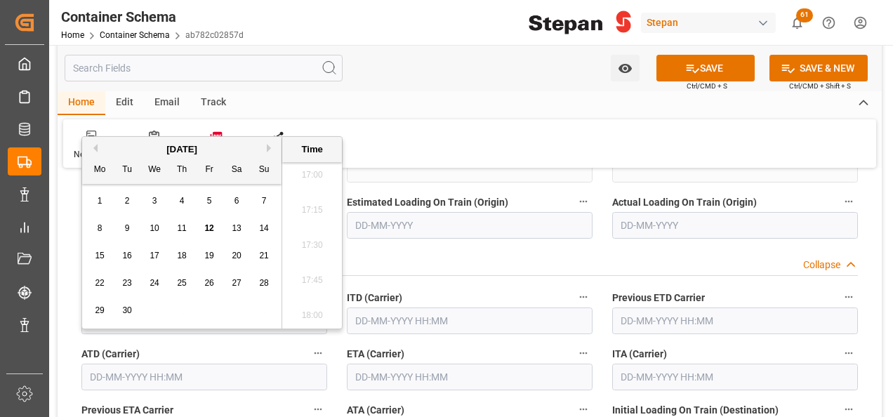
click at [182, 198] on span "4" at bounding box center [182, 201] width 5 height 10
type input "04-09-2025 00:00"
click at [387, 364] on input "text" at bounding box center [470, 377] width 246 height 27
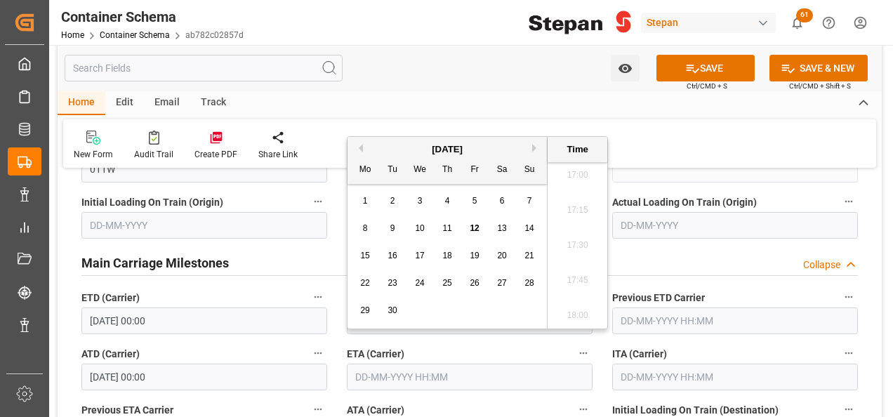
click at [401, 142] on div "[DATE]" at bounding box center [446, 149] width 199 height 14
click at [386, 281] on div "23" at bounding box center [393, 283] width 18 height 17
type input "23-09-2025 00:00"
click at [464, 400] on label "ATA (Carrier)" at bounding box center [470, 410] width 246 height 20
click at [574, 400] on button "ATA (Carrier)" at bounding box center [583, 409] width 18 height 18
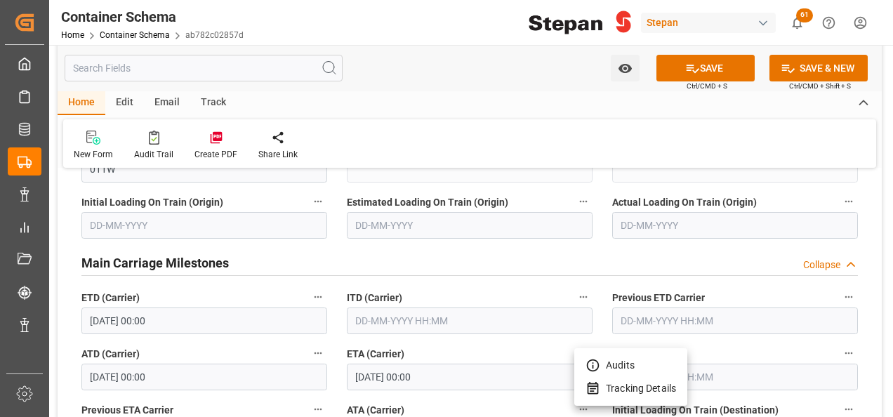
click at [692, 74] on div at bounding box center [446, 208] width 893 height 417
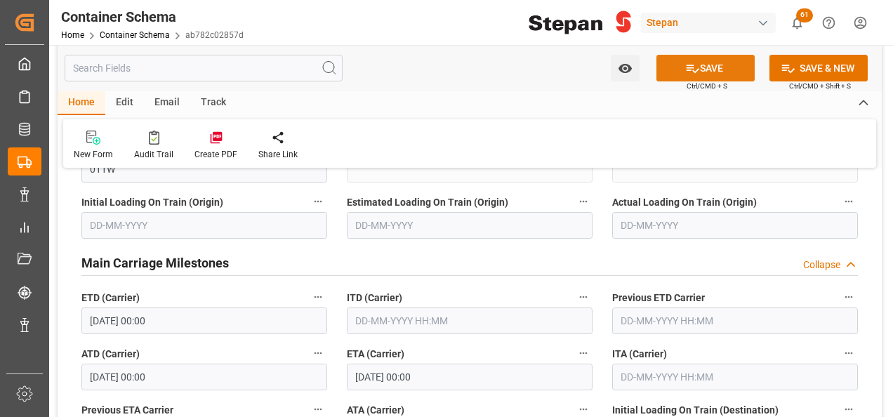
click at [693, 61] on icon at bounding box center [692, 68] width 15 height 15
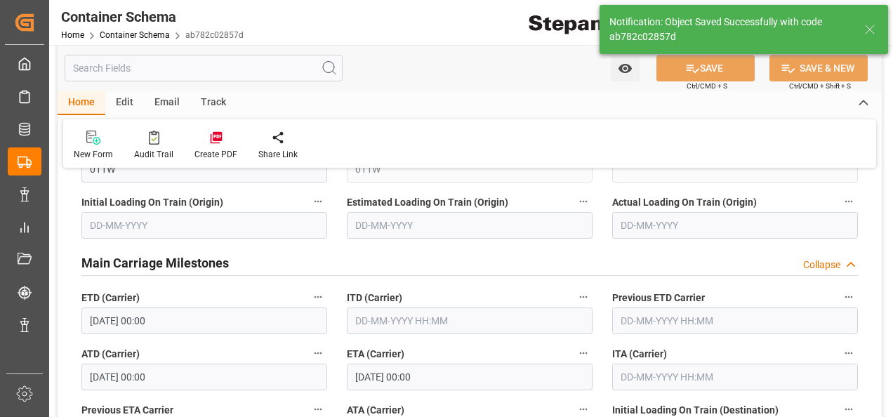
type textarea "1 ISOTANQUE"
type input "MXVER"
type input "Veracruz"
type input "OOCL BREMERHAVEN"
type input "9979254"
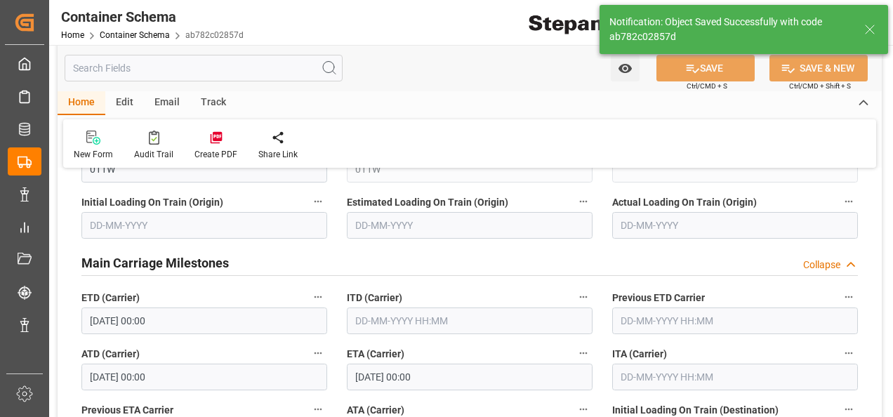
type input "011W"
type textarea "pod"
type input "04-09-2025 00:00"
type input "23-09-2025 00:00"
type input "[DATE]"
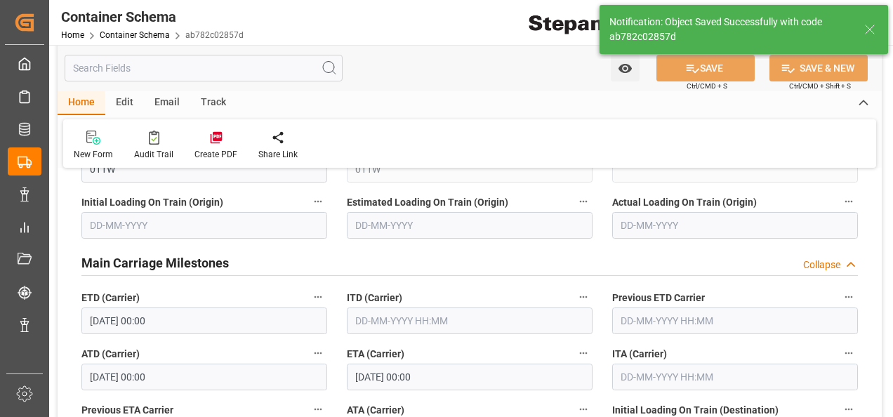
type input "12-09-2025 23:41"
click at [119, 103] on div "Edit" at bounding box center [124, 103] width 39 height 24
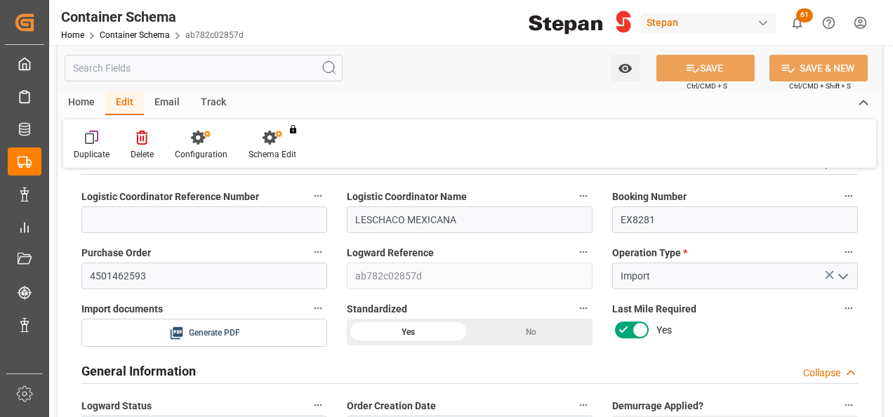
scroll to position [0, 0]
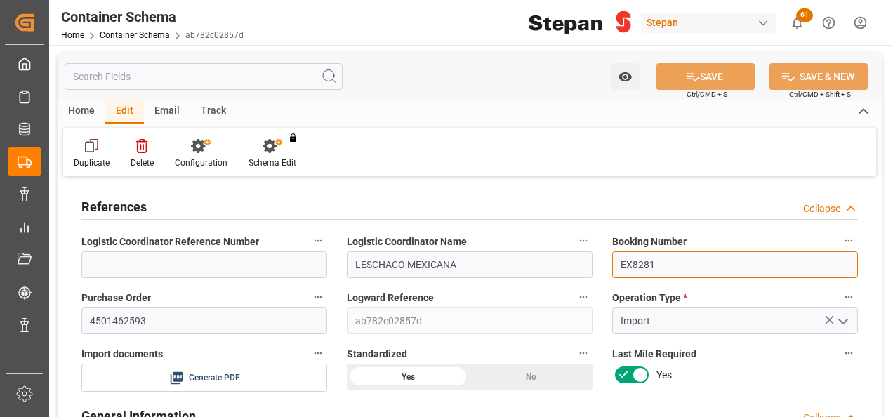
drag, startPoint x: 662, startPoint y: 264, endPoint x: 596, endPoint y: 247, distance: 68.1
click at [605, 260] on div "Booking Number EX8281" at bounding box center [734, 255] width 265 height 56
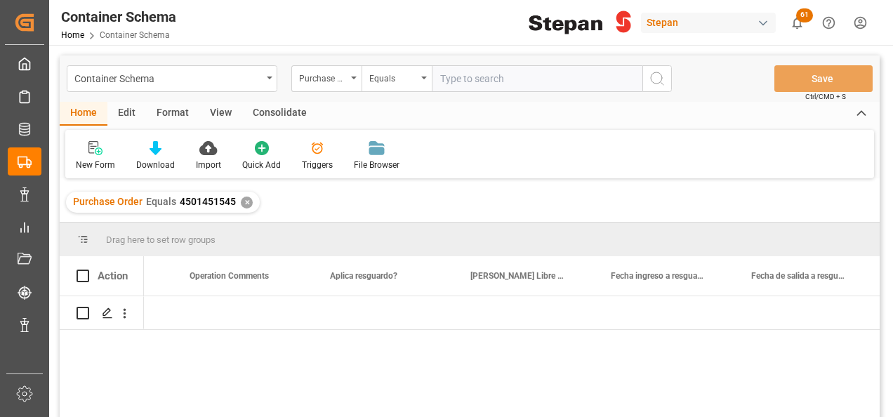
scroll to position [0, 7550]
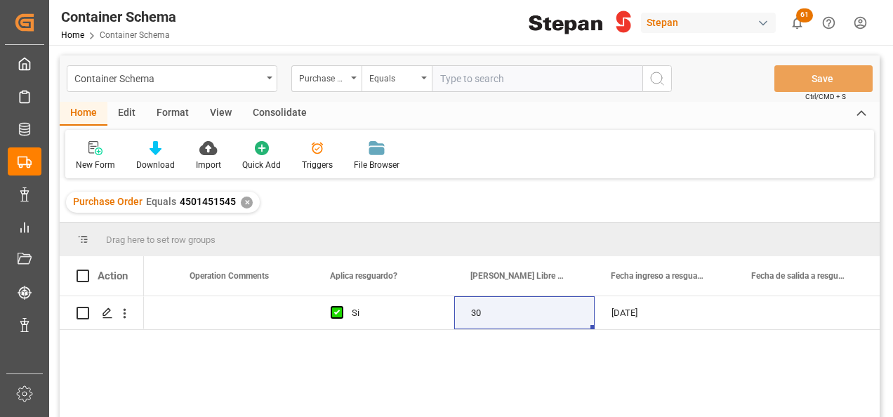
click at [244, 199] on div "✕" at bounding box center [247, 202] width 12 height 12
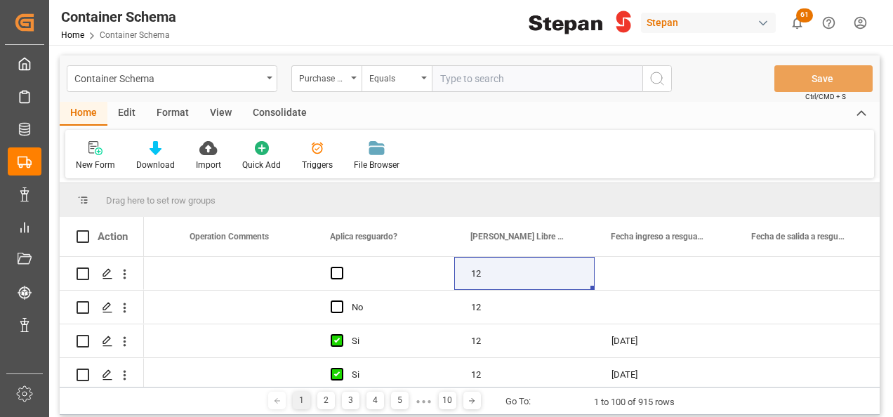
scroll to position [0, 7550]
click at [354, 77] on icon "open menu" at bounding box center [354, 77] width 6 height 3
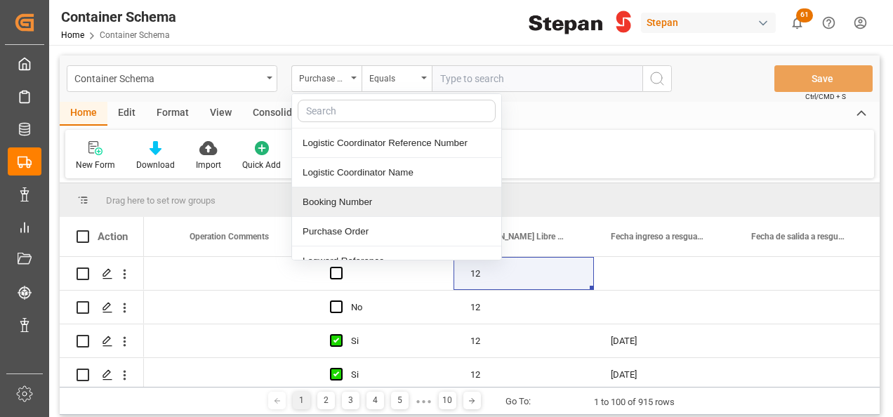
click at [330, 199] on div "Booking Number" at bounding box center [396, 201] width 209 height 29
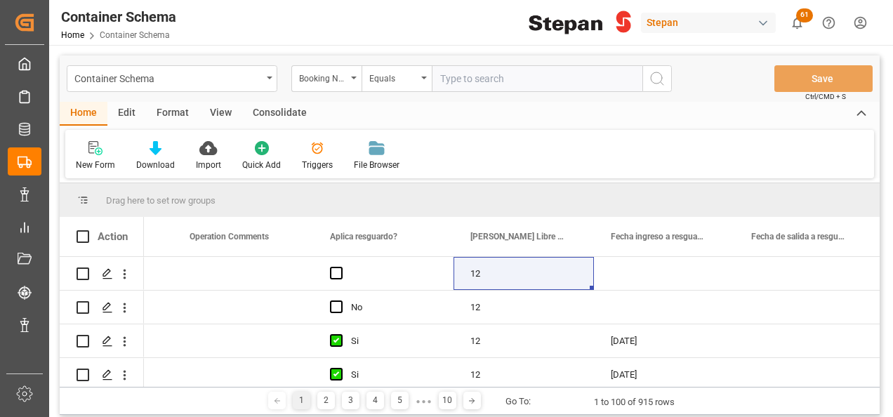
click at [458, 80] on input "text" at bounding box center [537, 78] width 211 height 27
paste input "EX8281"
type input "EX8281"
click at [662, 79] on icon "search button" at bounding box center [656, 78] width 17 height 17
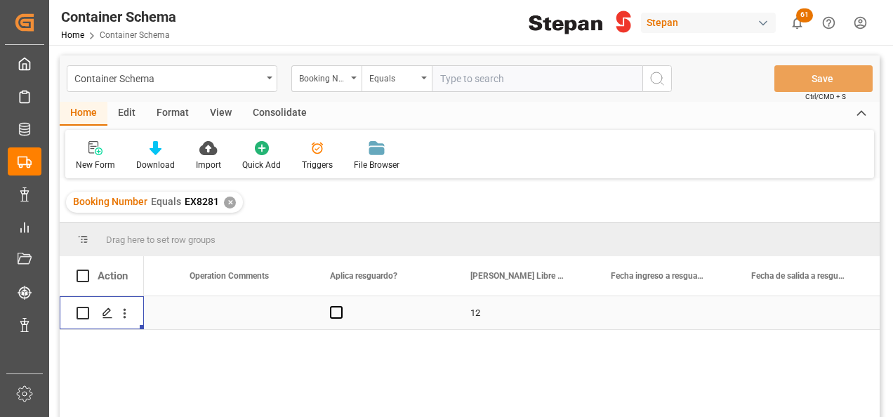
drag, startPoint x: 119, startPoint y: 312, endPoint x: 166, endPoint y: 292, distance: 51.0
click at [119, 311] on icon "open menu" at bounding box center [124, 313] width 15 height 15
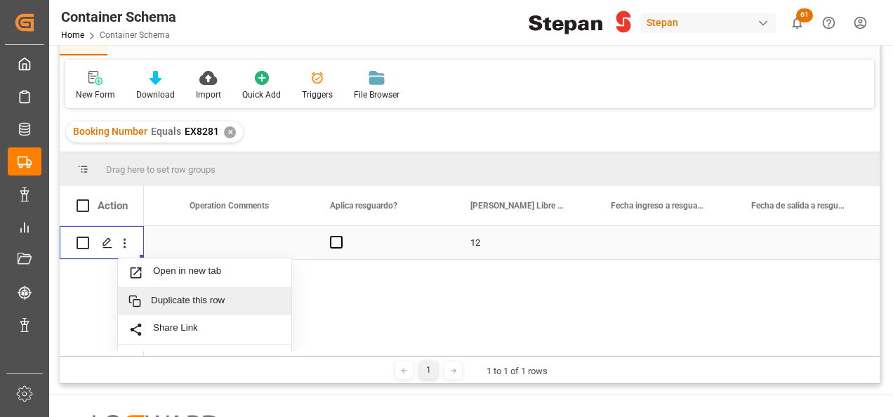
click at [181, 302] on span "Duplicate this row" at bounding box center [216, 301] width 130 height 13
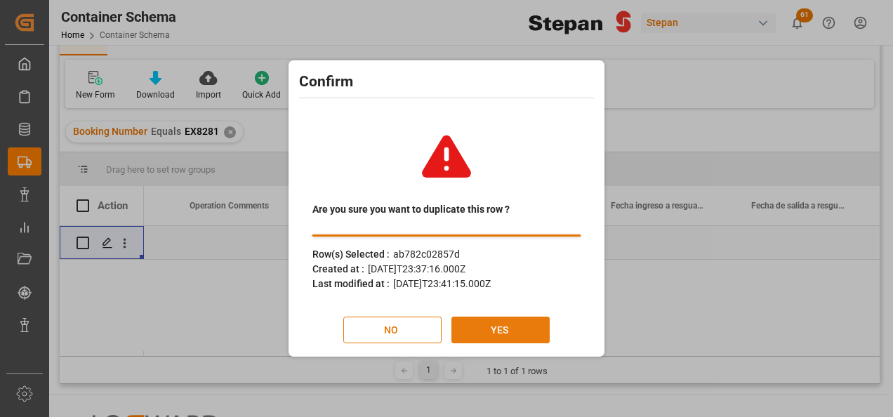
click at [486, 325] on button "YES" at bounding box center [500, 329] width 98 height 27
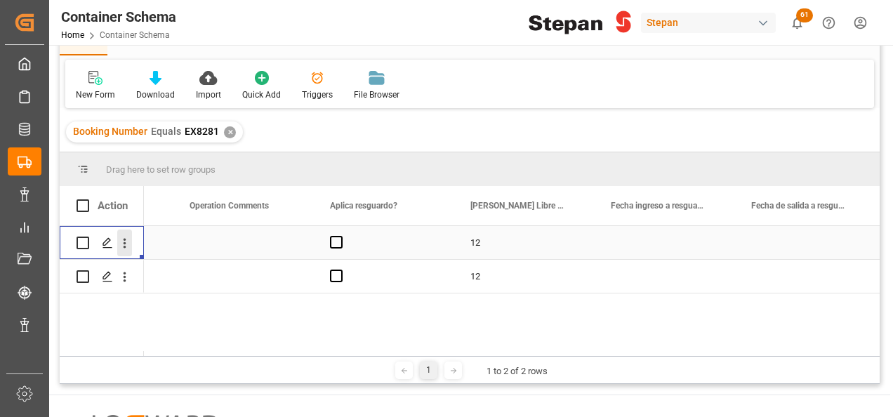
click at [128, 246] on icon "open menu" at bounding box center [124, 243] width 15 height 15
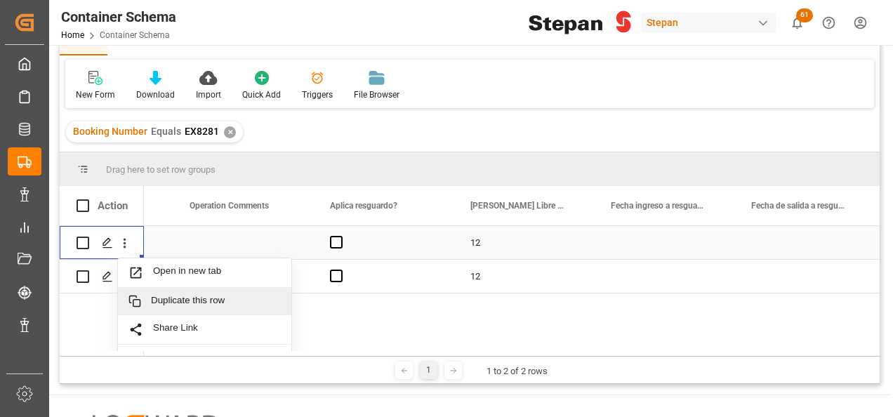
click at [182, 295] on span "Duplicate this row" at bounding box center [216, 301] width 130 height 13
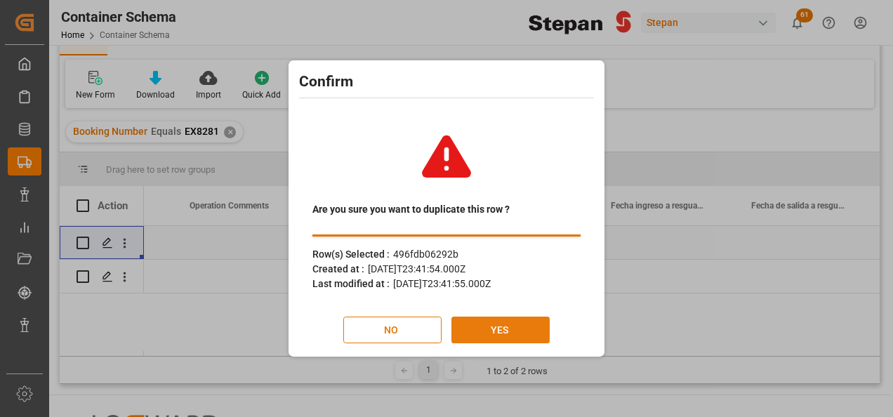
click at [500, 331] on button "YES" at bounding box center [500, 329] width 98 height 27
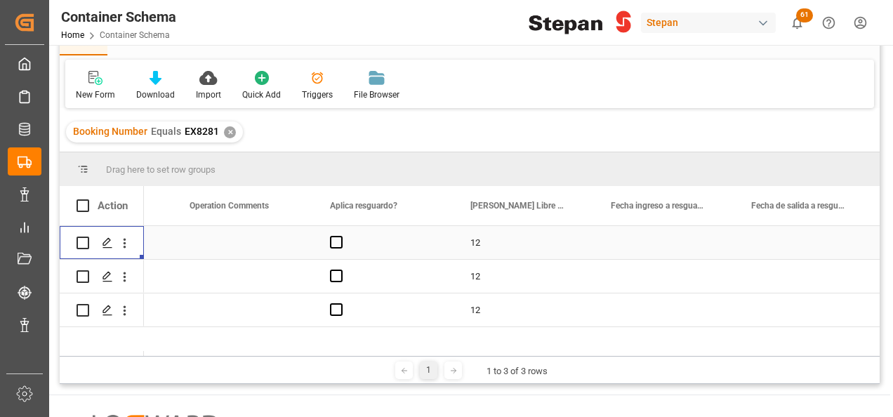
click at [126, 246] on icon "open menu" at bounding box center [124, 243] width 15 height 15
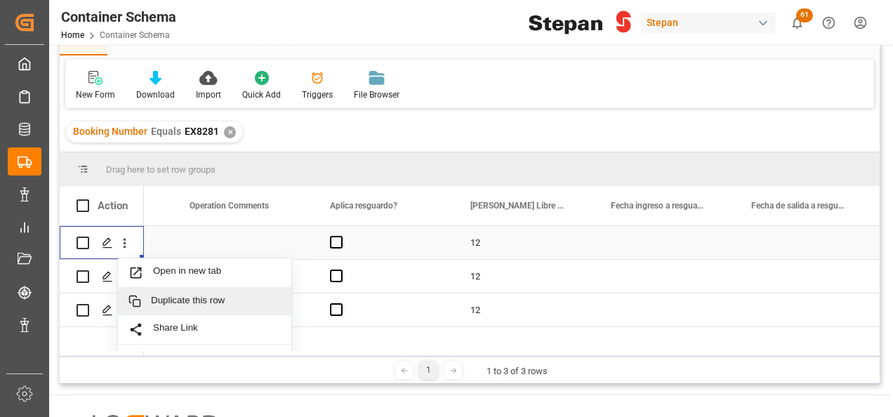
click at [201, 295] on span "Duplicate this row" at bounding box center [216, 301] width 130 height 13
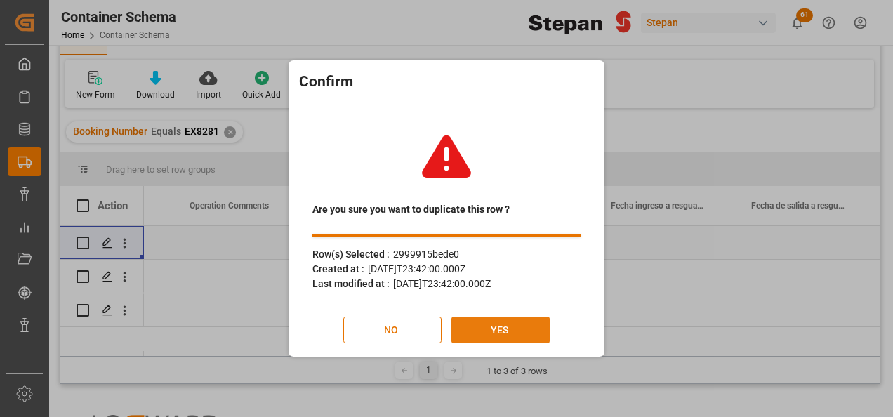
click at [502, 327] on button "YES" at bounding box center [500, 329] width 98 height 27
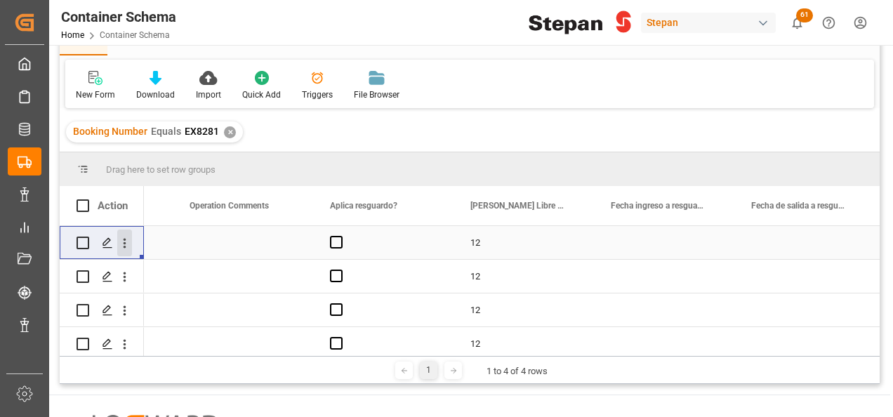
click at [125, 244] on icon "open menu" at bounding box center [125, 244] width 3 height 10
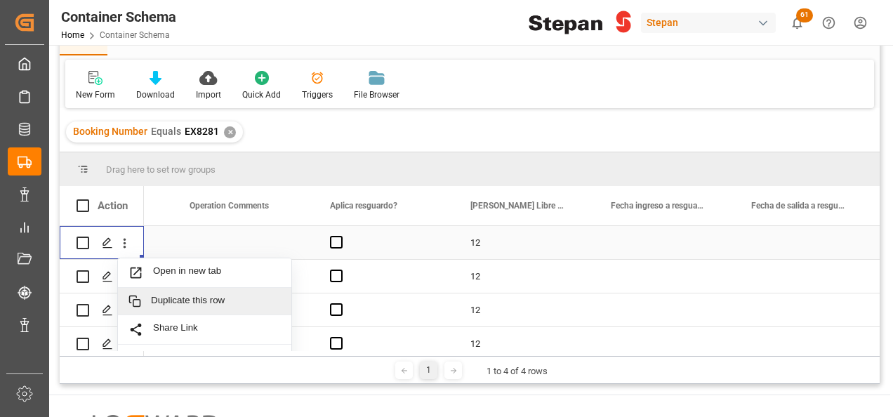
click at [161, 298] on span "Duplicate this row" at bounding box center [216, 301] width 130 height 13
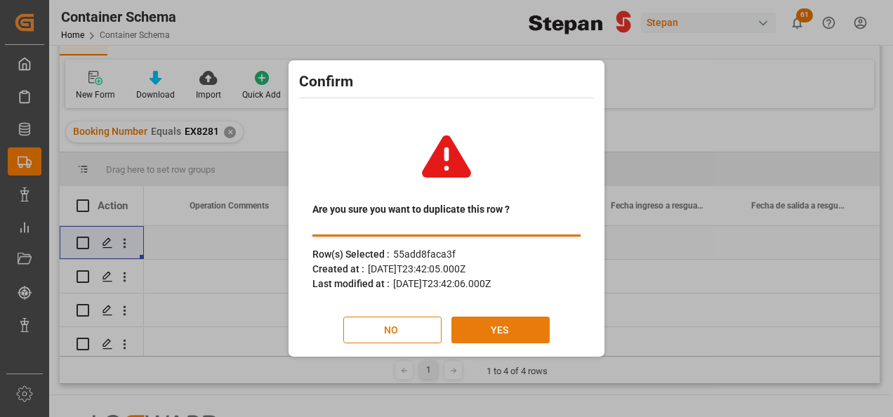
click at [497, 324] on button "YES" at bounding box center [500, 329] width 98 height 27
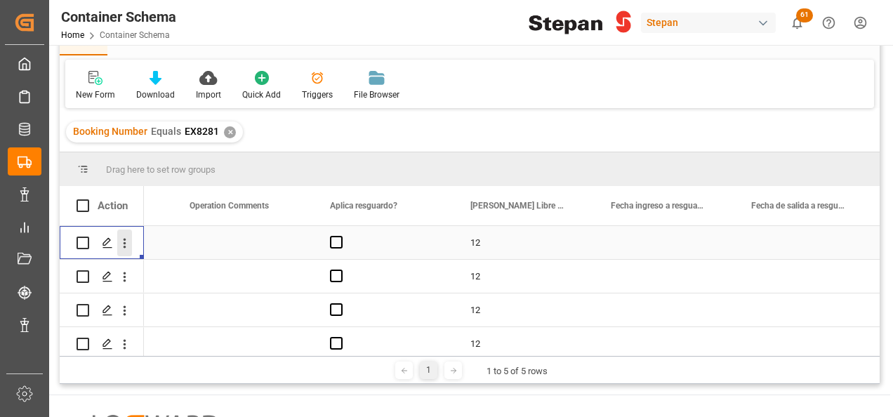
click at [124, 240] on icon "open menu" at bounding box center [125, 244] width 3 height 10
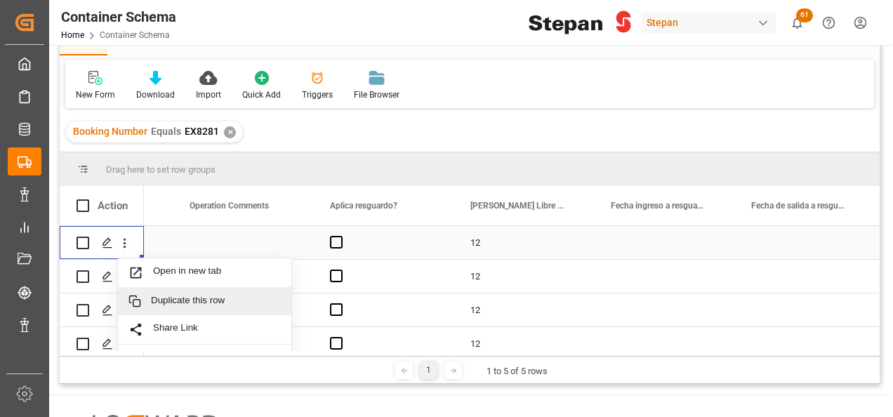
click at [194, 300] on span "Duplicate this row" at bounding box center [216, 301] width 130 height 13
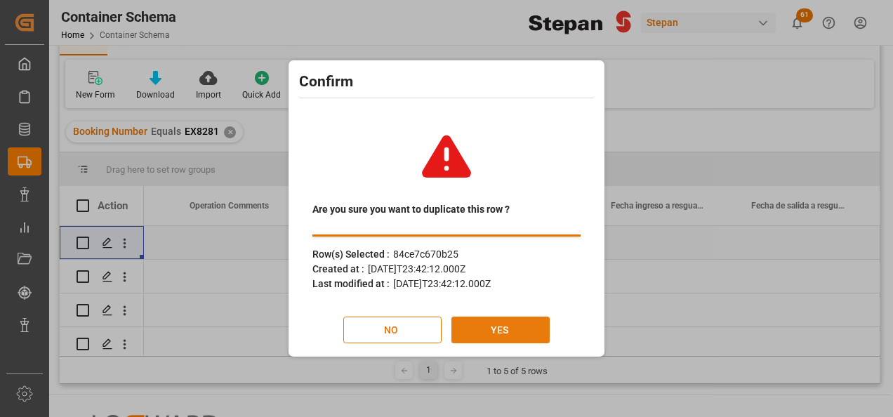
click at [504, 336] on button "YES" at bounding box center [500, 329] width 98 height 27
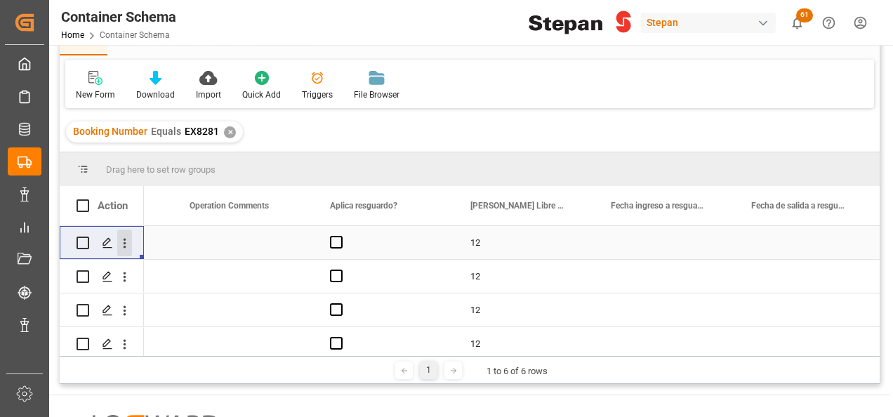
click at [126, 247] on icon "open menu" at bounding box center [124, 243] width 15 height 15
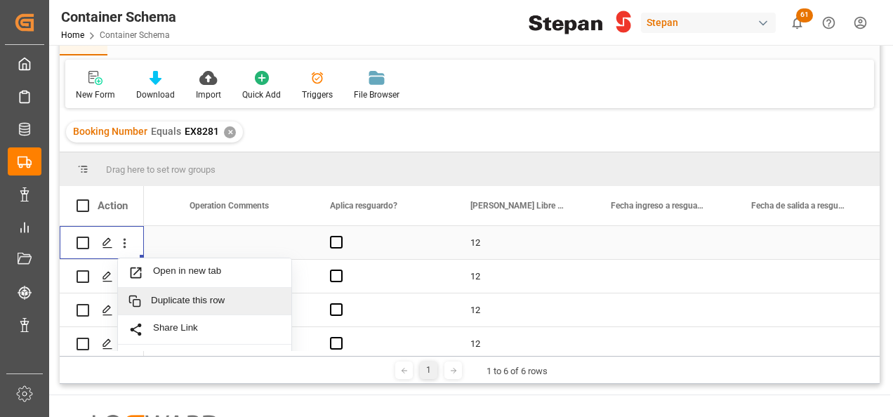
click at [193, 302] on span "Duplicate this row" at bounding box center [216, 301] width 130 height 13
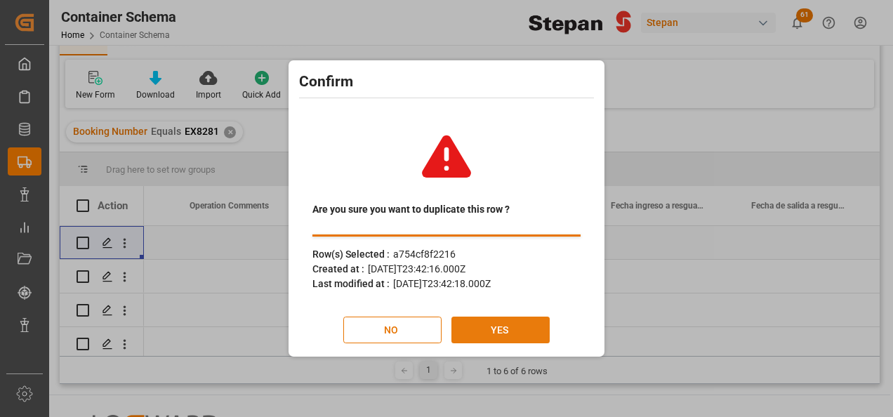
click at [501, 330] on button "YES" at bounding box center [500, 329] width 98 height 27
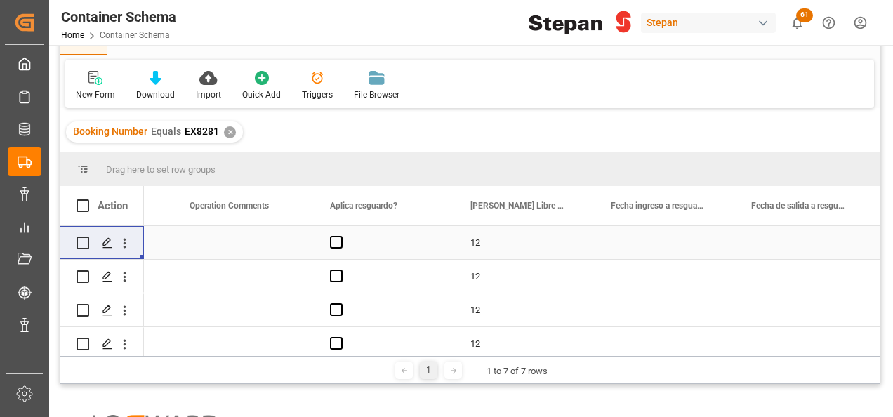
click at [124, 246] on icon "open menu" at bounding box center [124, 243] width 15 height 15
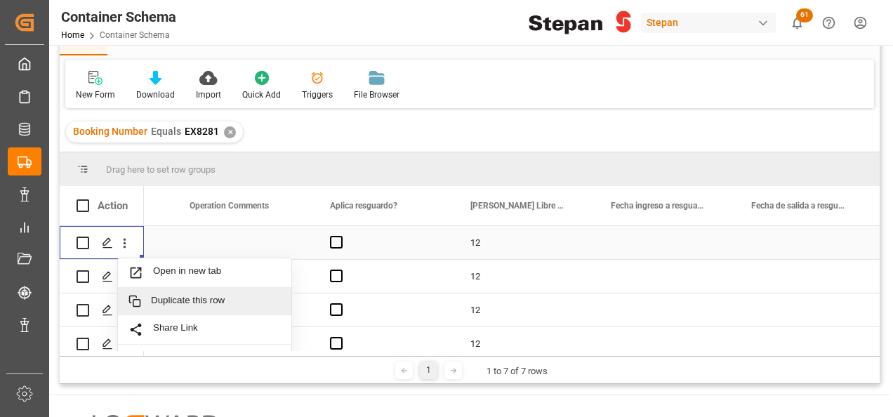
click at [208, 298] on span "Duplicate this row" at bounding box center [216, 301] width 130 height 13
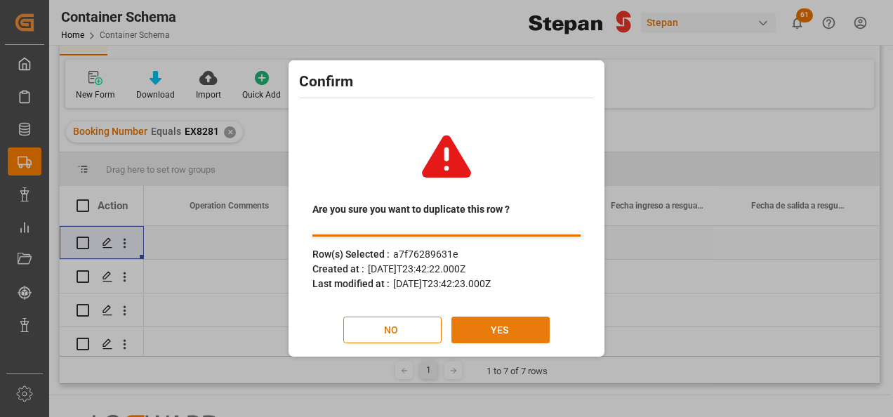
click at [515, 329] on button "YES" at bounding box center [500, 329] width 98 height 27
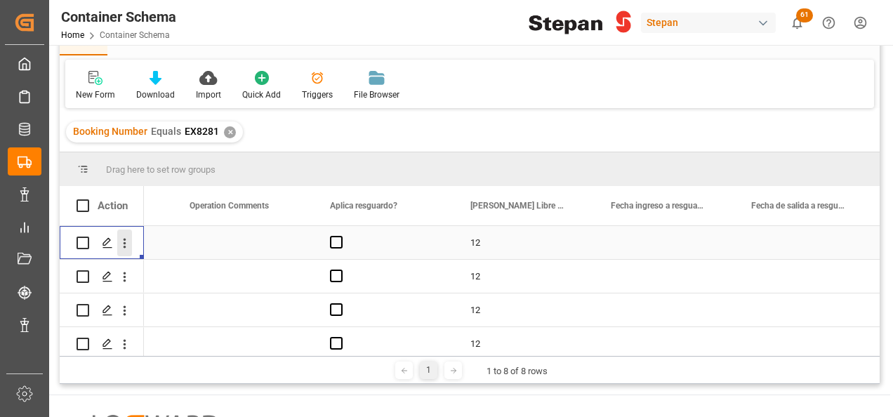
click at [123, 242] on icon "open menu" at bounding box center [124, 243] width 15 height 15
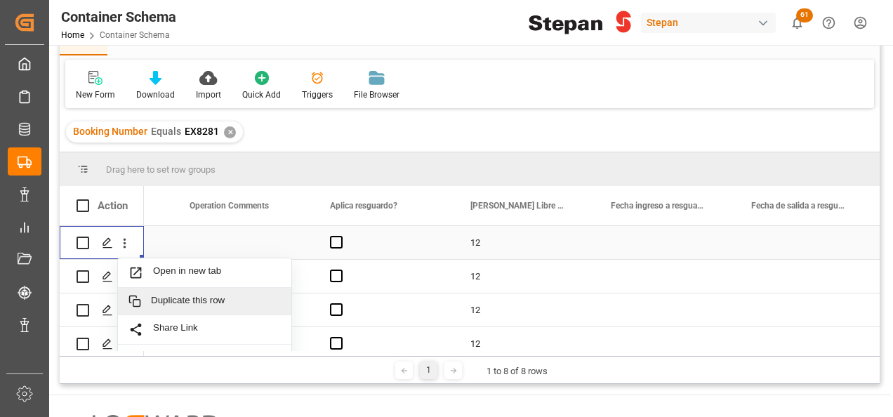
click at [204, 300] on span "Duplicate this row" at bounding box center [216, 301] width 130 height 13
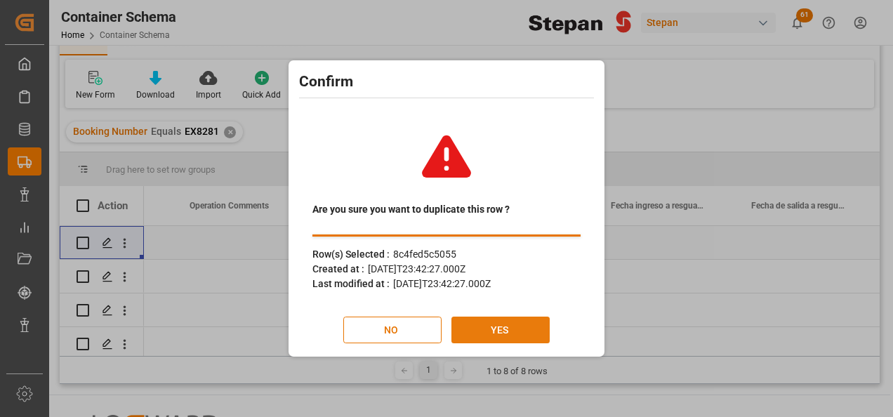
click at [483, 333] on button "YES" at bounding box center [500, 329] width 98 height 27
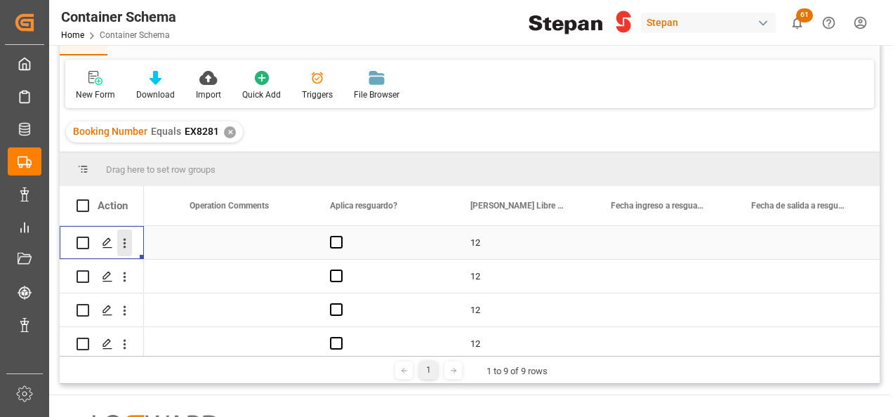
click at [125, 240] on icon "open menu" at bounding box center [124, 243] width 15 height 15
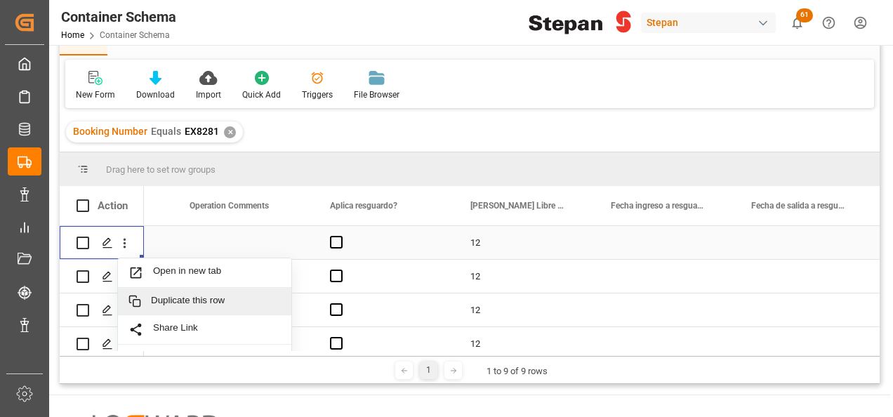
click at [189, 298] on span "Duplicate this row" at bounding box center [216, 301] width 130 height 13
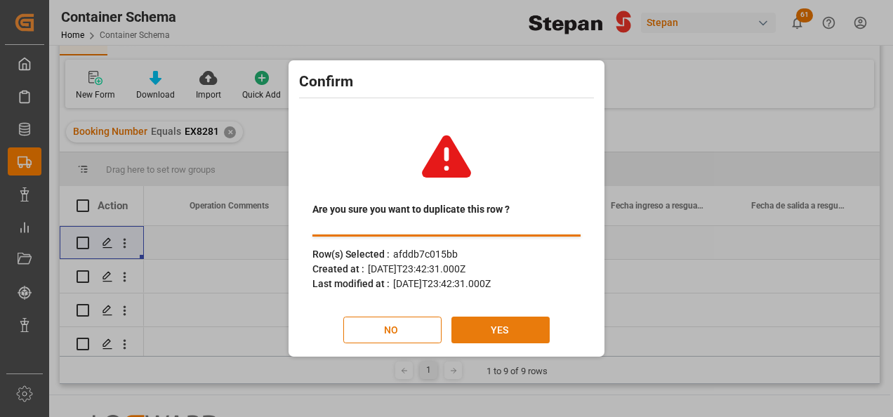
click at [498, 326] on button "YES" at bounding box center [500, 329] width 98 height 27
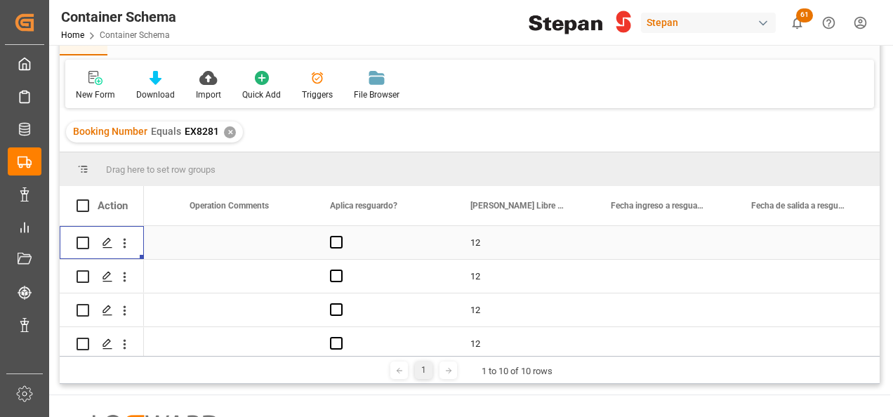
click at [126, 248] on icon "open menu" at bounding box center [124, 243] width 15 height 15
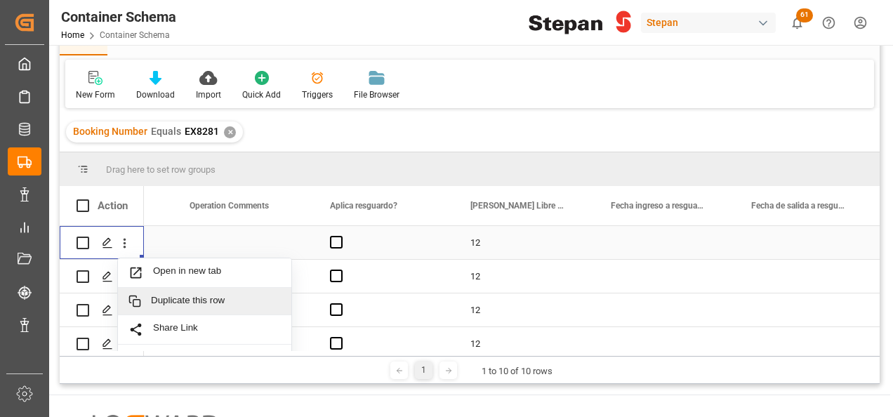
click at [199, 303] on span "Duplicate this row" at bounding box center [216, 301] width 130 height 13
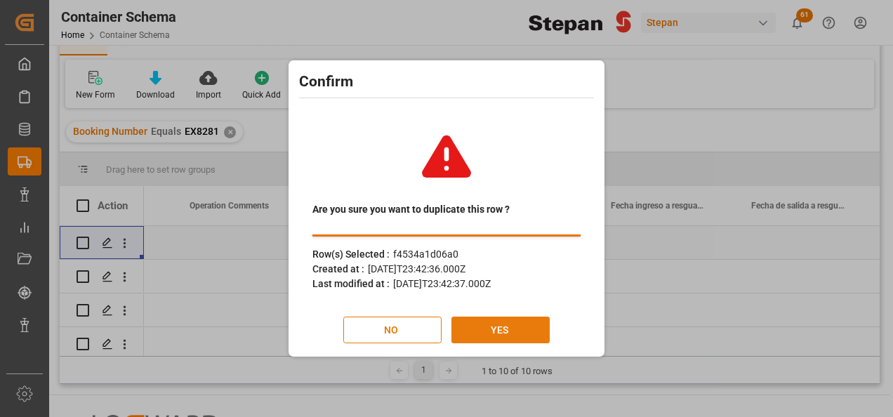
click at [493, 332] on button "YES" at bounding box center [500, 329] width 98 height 27
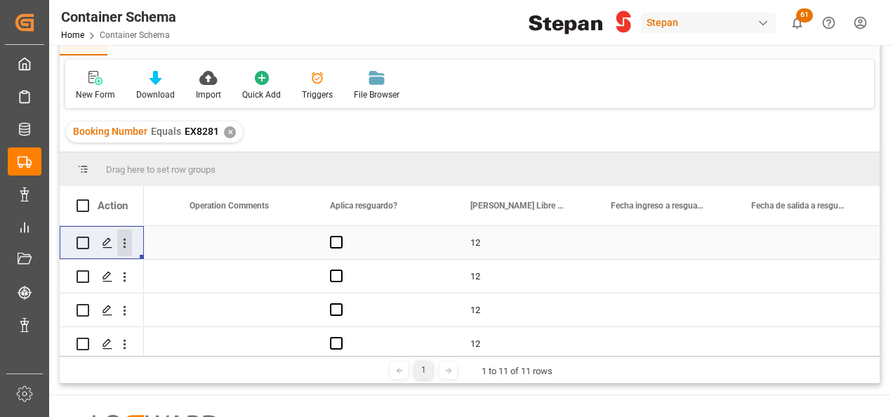
click at [123, 237] on icon "open menu" at bounding box center [124, 243] width 15 height 15
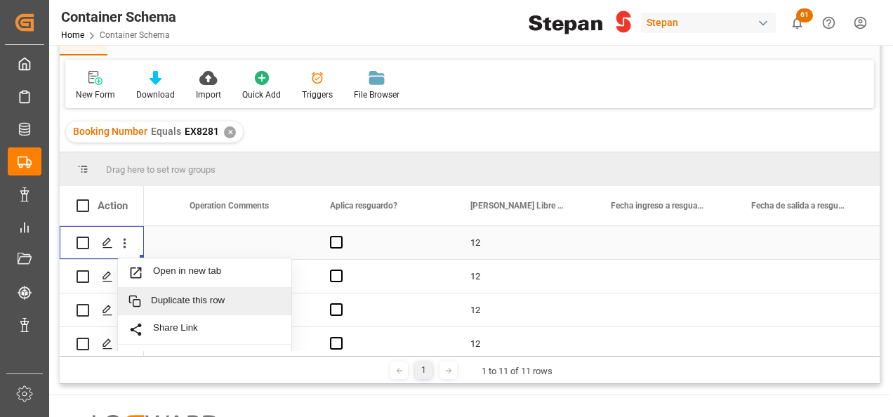
click at [191, 301] on span "Duplicate this row" at bounding box center [216, 301] width 130 height 13
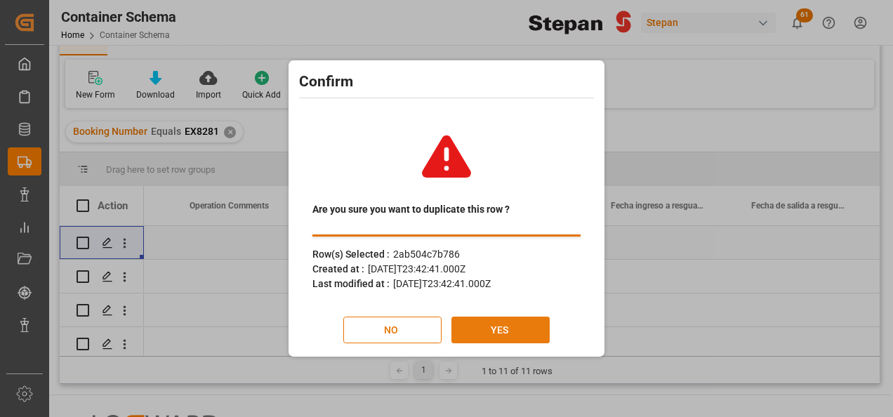
click at [498, 327] on button "YES" at bounding box center [500, 329] width 98 height 27
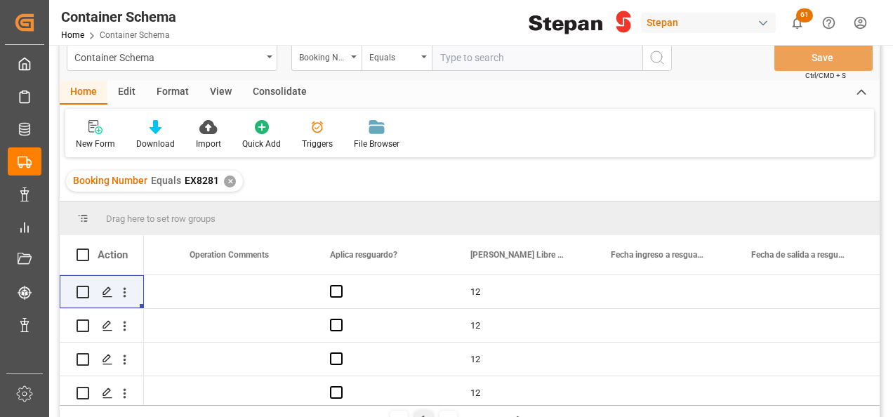
scroll to position [0, 0]
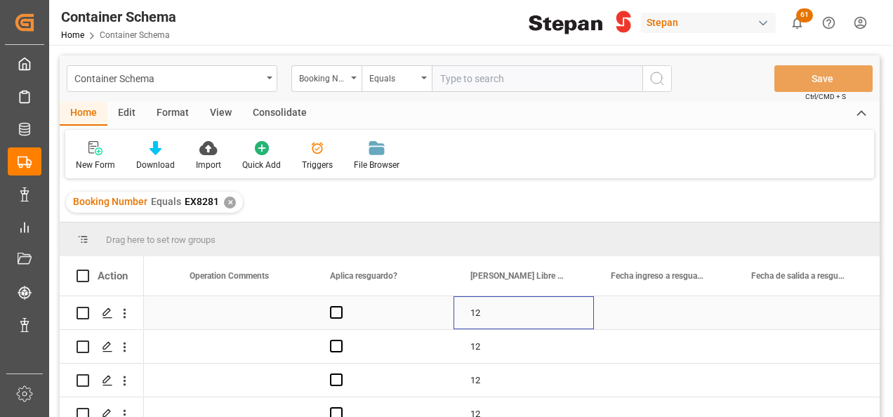
click at [557, 320] on div "12" at bounding box center [523, 312] width 140 height 33
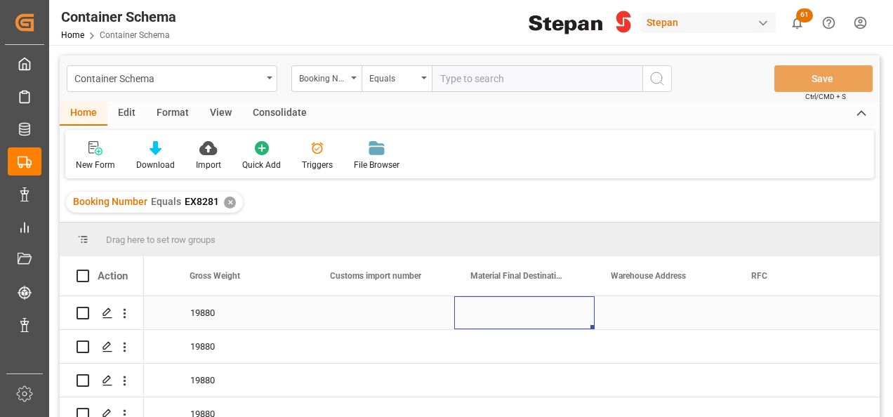
click at [521, 308] on div "Press SPACE to select this row." at bounding box center [524, 312] width 140 height 33
click at [575, 326] on input "Press SPACE to select this row." at bounding box center [524, 320] width 118 height 27
click at [573, 317] on input "Press SPACE to select this row." at bounding box center [524, 320] width 118 height 27
click at [556, 317] on input "Press SPACE to select this row." at bounding box center [524, 320] width 118 height 27
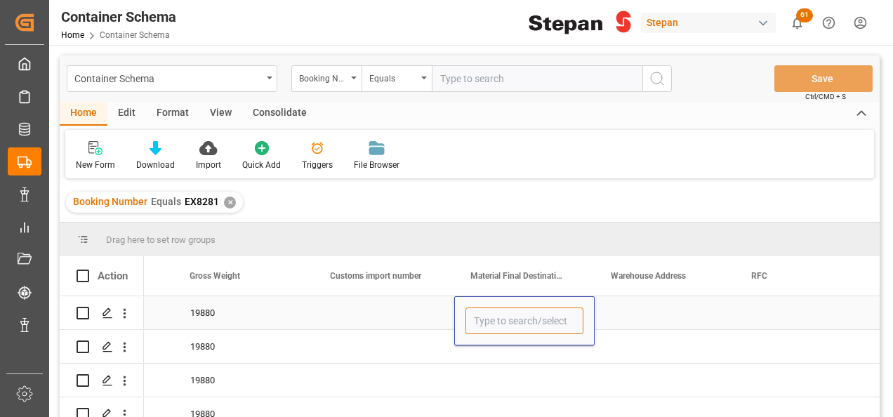
click at [556, 317] on input "Press SPACE to select this row." at bounding box center [524, 320] width 118 height 27
click at [568, 323] on polyline "open menu" at bounding box center [568, 321] width 8 height 4
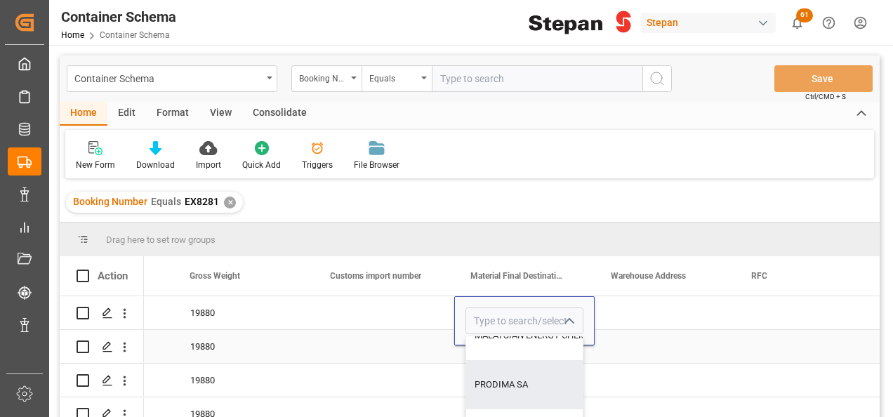
click at [641, 363] on div "Press SPACE to select this row." at bounding box center [664, 346] width 140 height 33
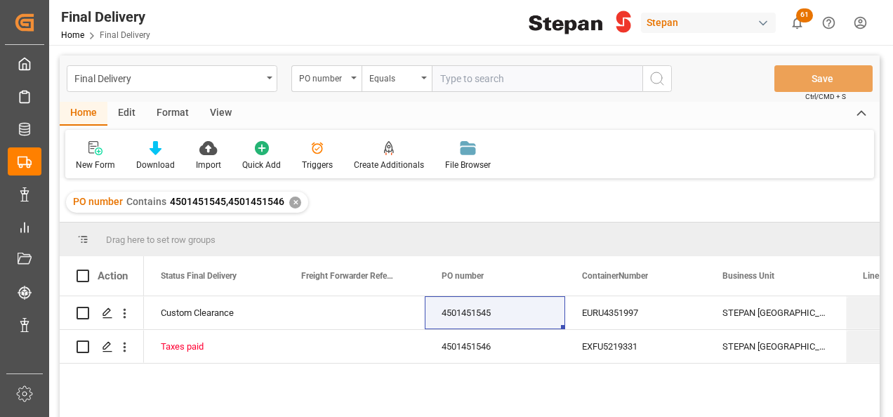
click at [293, 204] on div "✕" at bounding box center [295, 202] width 12 height 12
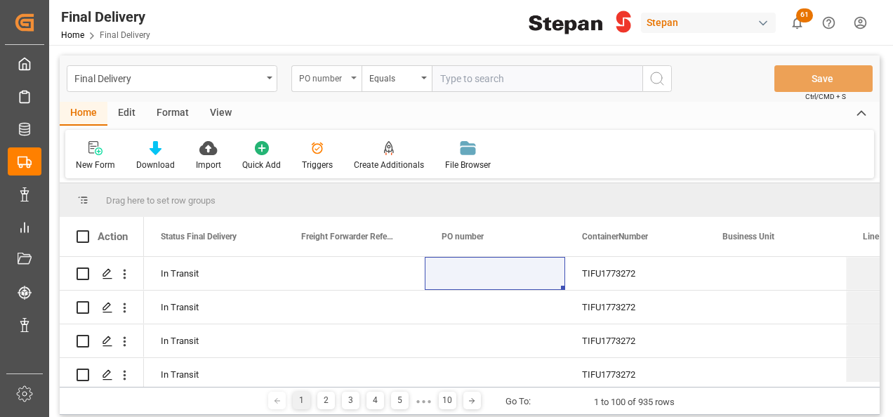
click at [347, 74] on div "PO number" at bounding box center [326, 78] width 70 height 27
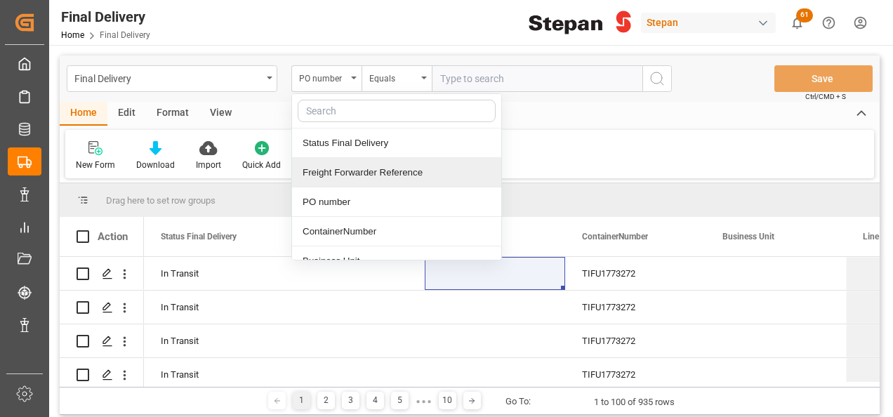
click at [334, 171] on div "Freight Forwarder Reference" at bounding box center [396, 172] width 209 height 29
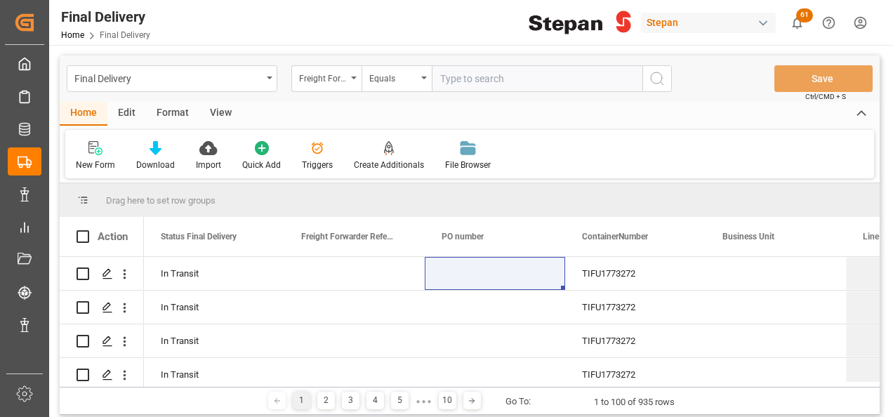
click at [464, 76] on input "text" at bounding box center [537, 78] width 211 height 27
paste input "250906900034"
type input "250906900034"
click at [653, 81] on icon "search button" at bounding box center [656, 78] width 17 height 17
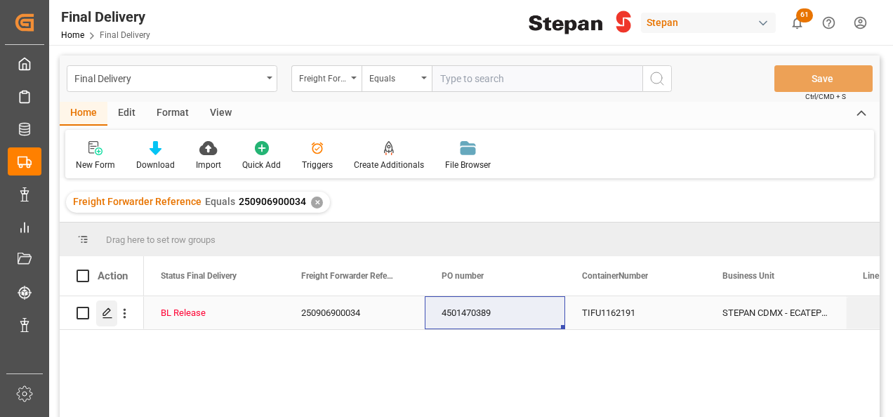
click at [105, 314] on icon "Press SPACE to select this row." at bounding box center [107, 312] width 11 height 11
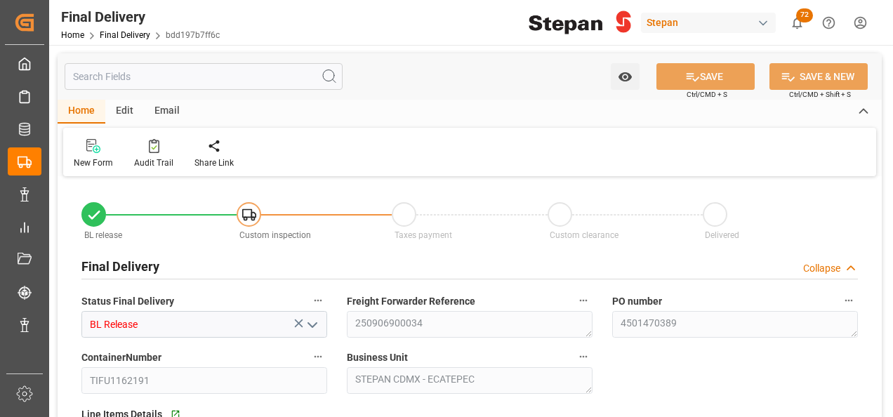
type input "[DATE]"
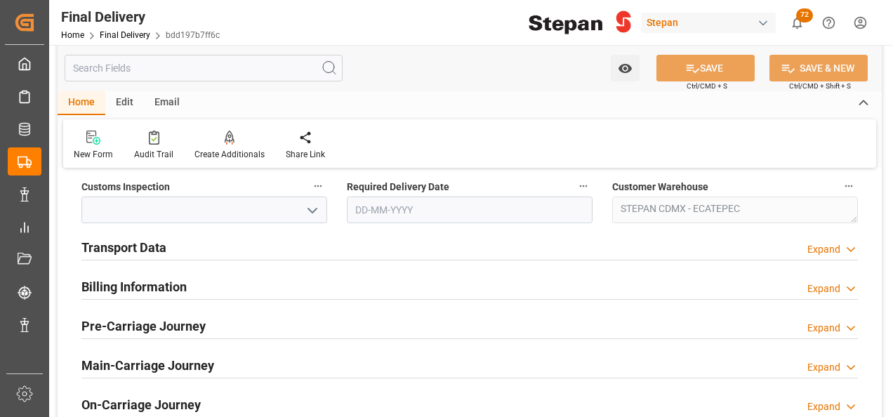
scroll to position [491, 0]
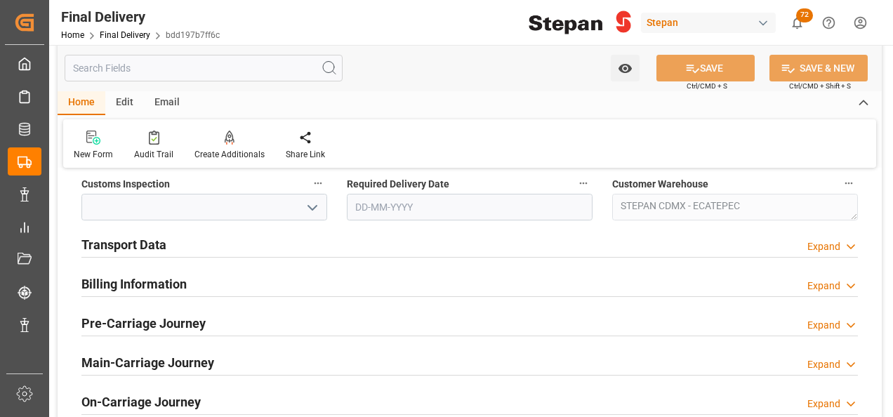
click at [138, 244] on h2 "Transport Data" at bounding box center [123, 244] width 85 height 19
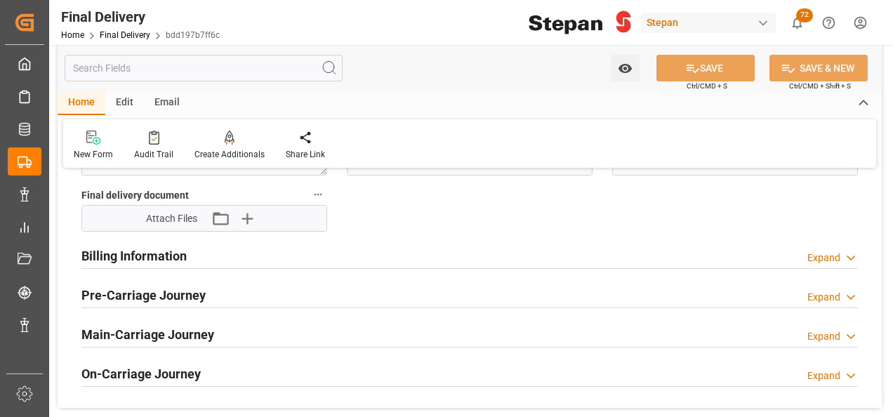
scroll to position [702, 0]
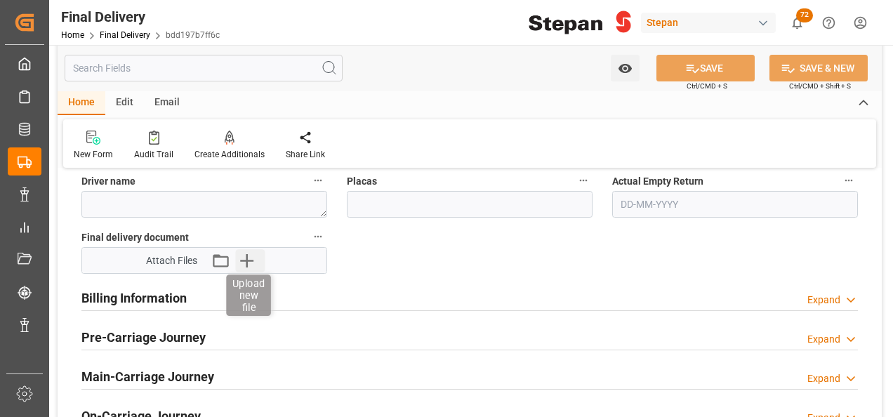
click at [249, 262] on icon "button" at bounding box center [247, 260] width 22 height 22
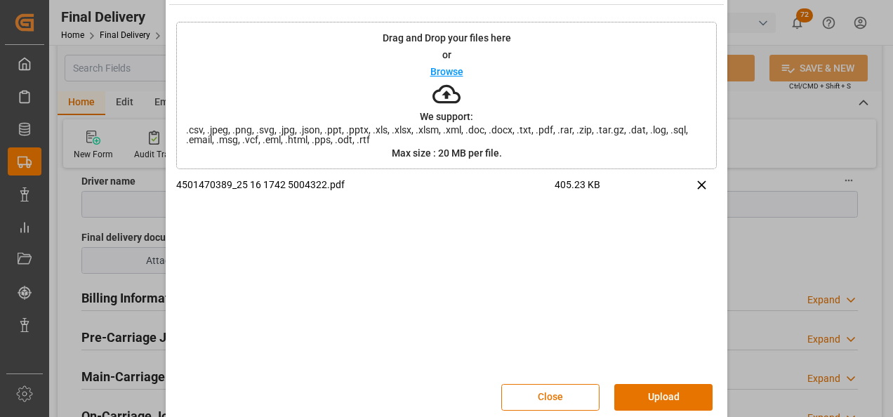
scroll to position [55, 0]
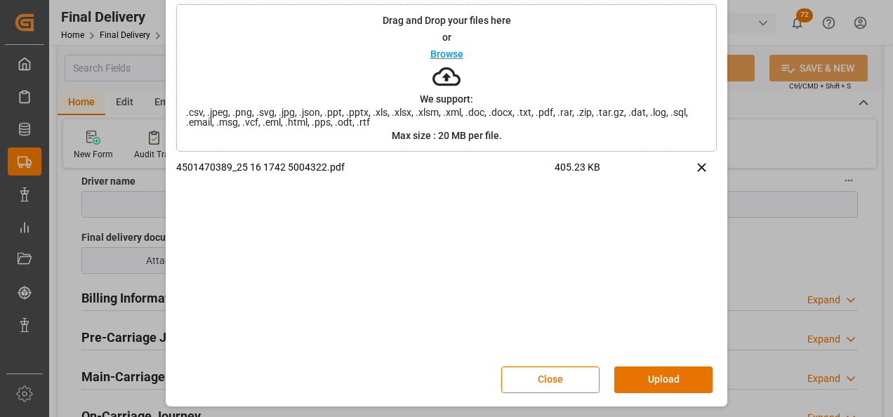
drag, startPoint x: 658, startPoint y: 375, endPoint x: 654, endPoint y: 365, distance: 10.4
click at [657, 375] on button "Upload" at bounding box center [663, 379] width 98 height 27
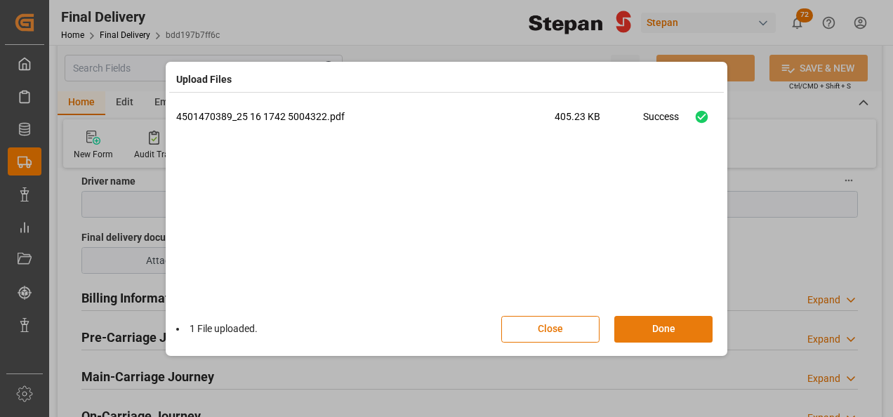
click at [668, 330] on button "Done" at bounding box center [663, 329] width 98 height 27
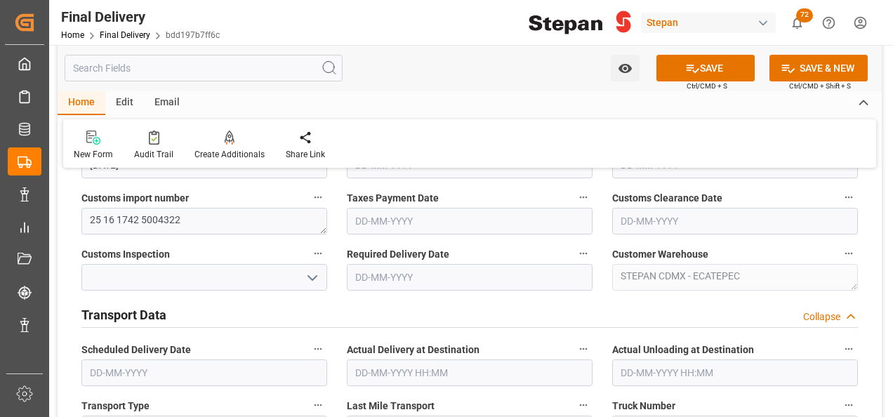
scroll to position [351, 0]
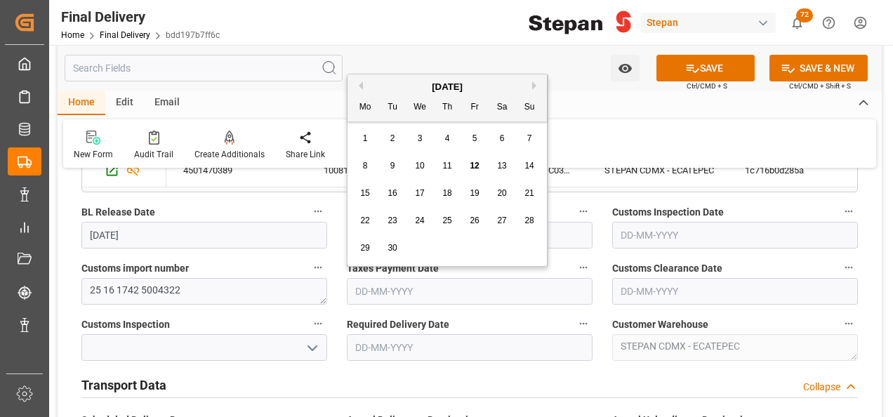
click at [429, 292] on input "text" at bounding box center [470, 291] width 246 height 27
click at [393, 83] on div "[DATE]" at bounding box center [446, 87] width 199 height 14
click at [472, 161] on span "12" at bounding box center [473, 166] width 9 height 10
type input "[DATE]"
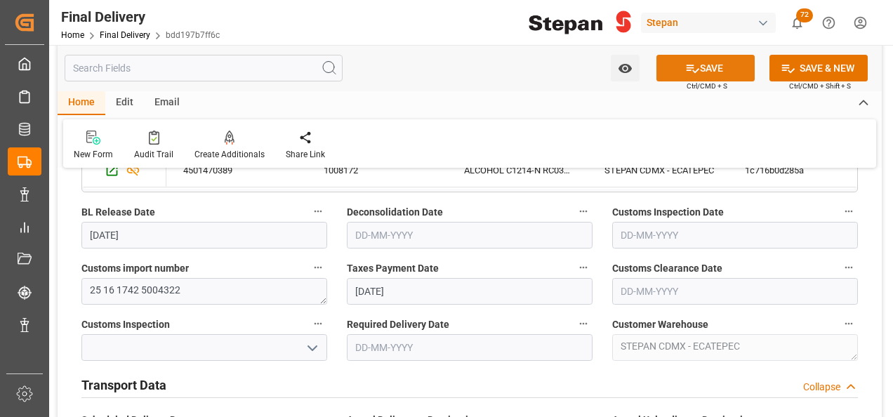
click at [693, 75] on button "SAVE" at bounding box center [705, 68] width 98 height 27
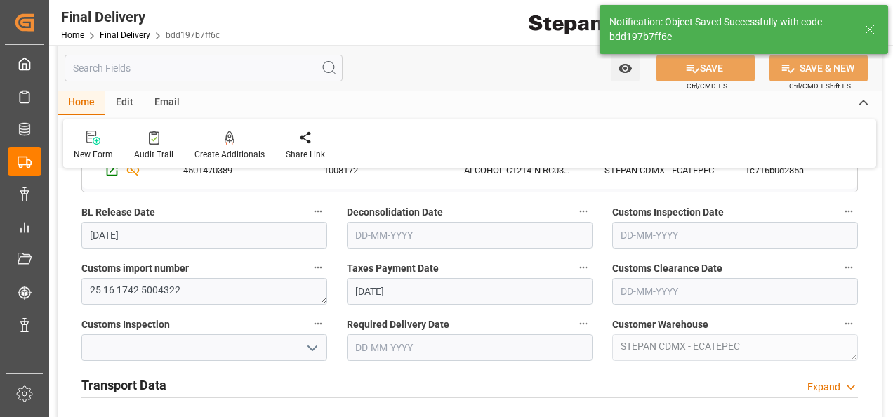
type input "Taxes paid"
